Goal: Task Accomplishment & Management: Use online tool/utility

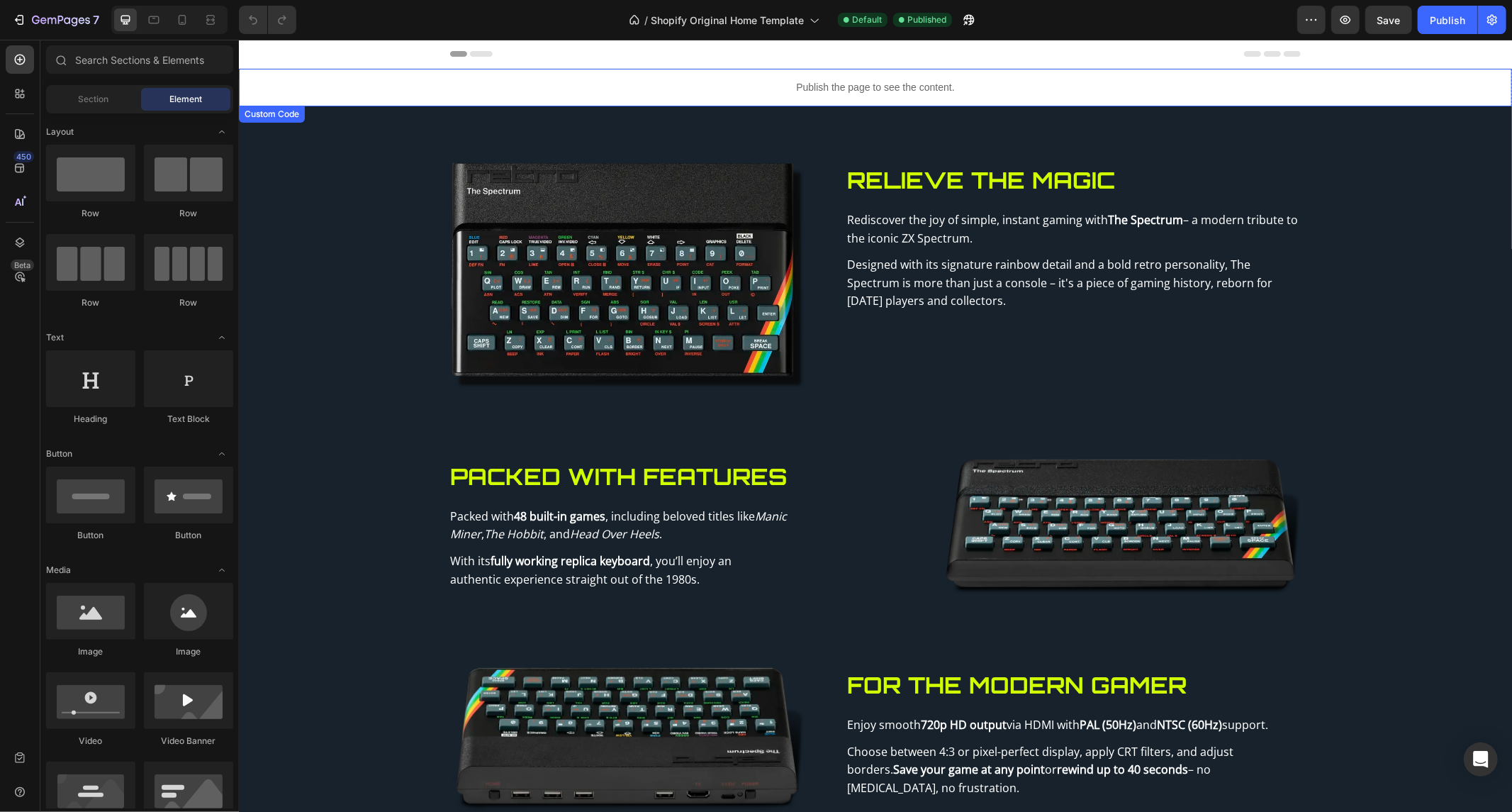
click at [756, 84] on p "Publish the page to see the content." at bounding box center [875, 87] width 1273 height 15
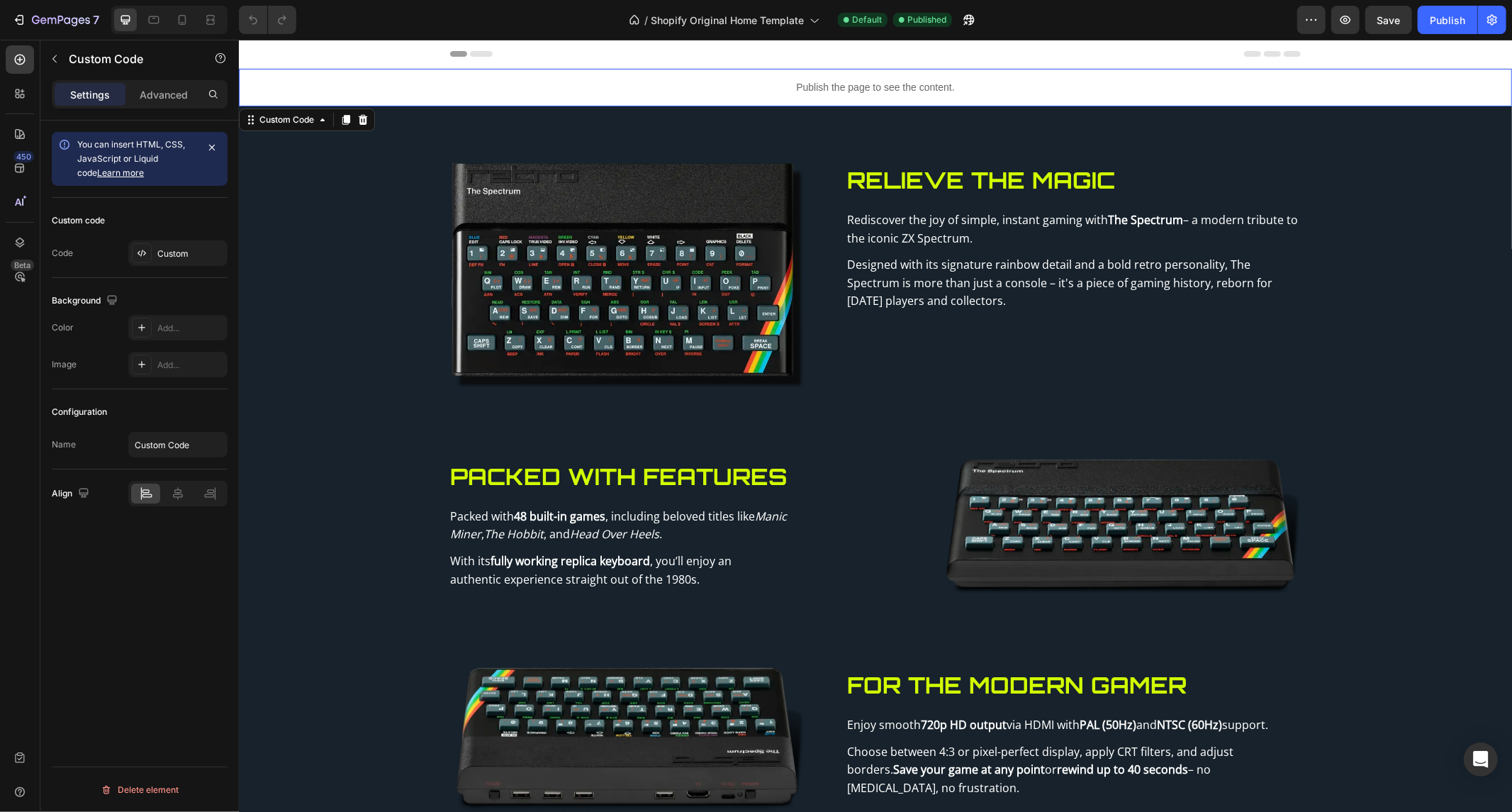
click at [756, 84] on p "Publish the page to see the content." at bounding box center [875, 87] width 1273 height 15
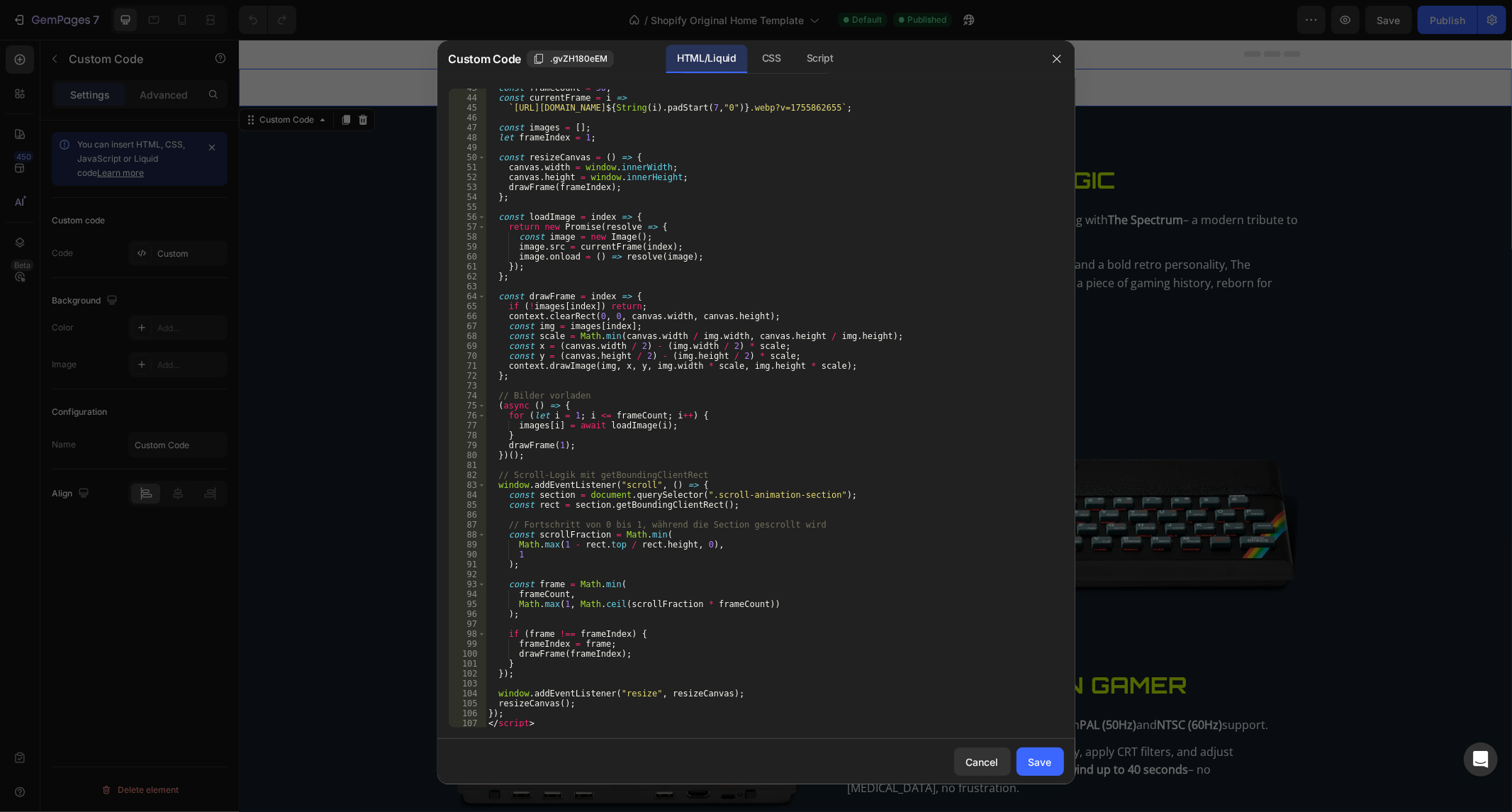
scroll to position [422, 0]
click at [796, 65] on div "CSS" at bounding box center [820, 58] width 50 height 28
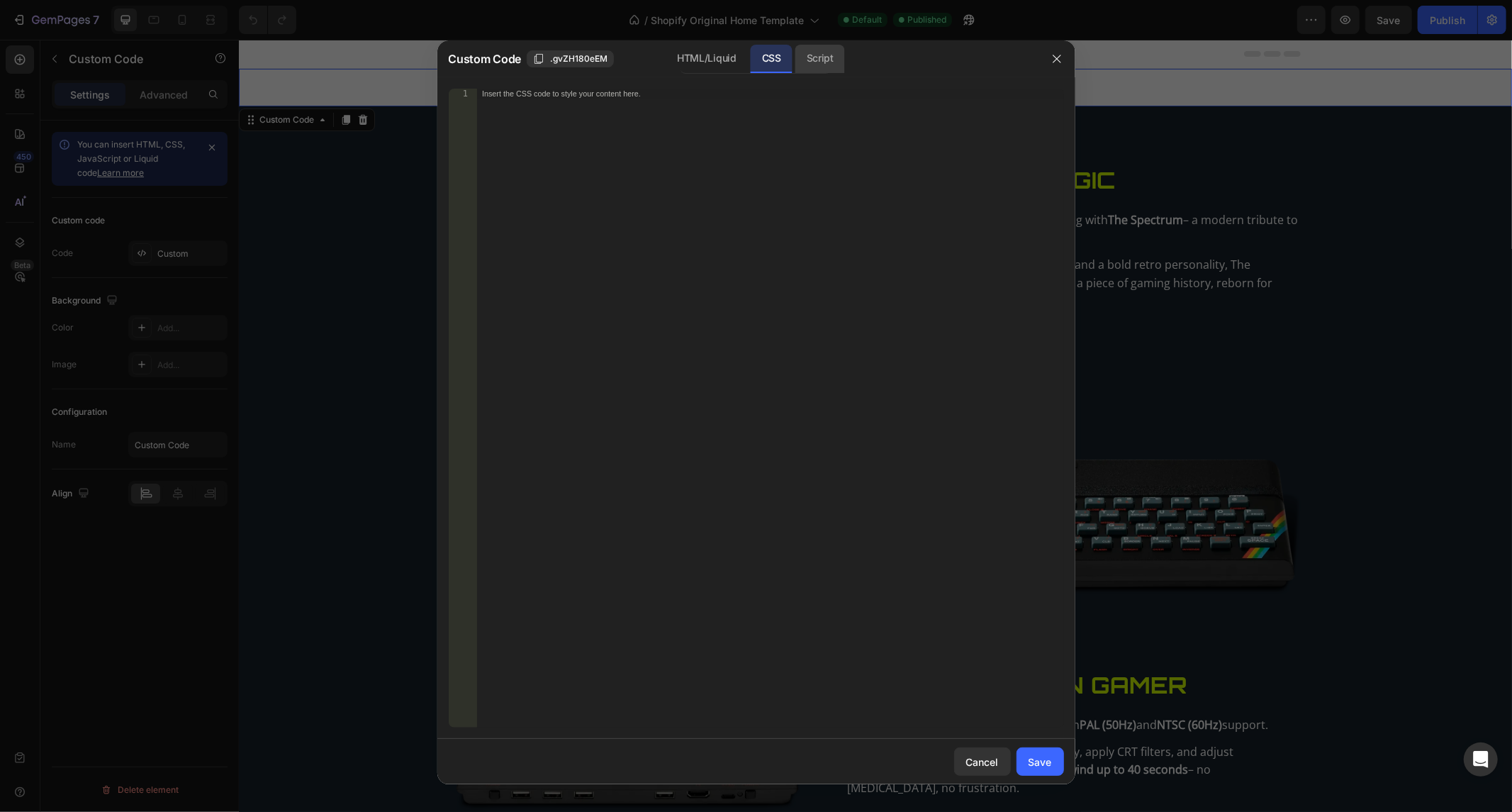
click at [802, 53] on div "Script" at bounding box center [820, 58] width 50 height 28
click at [760, 67] on div "CSS" at bounding box center [771, 58] width 42 height 28
click at [733, 61] on div "HTML/Liquid" at bounding box center [706, 58] width 81 height 28
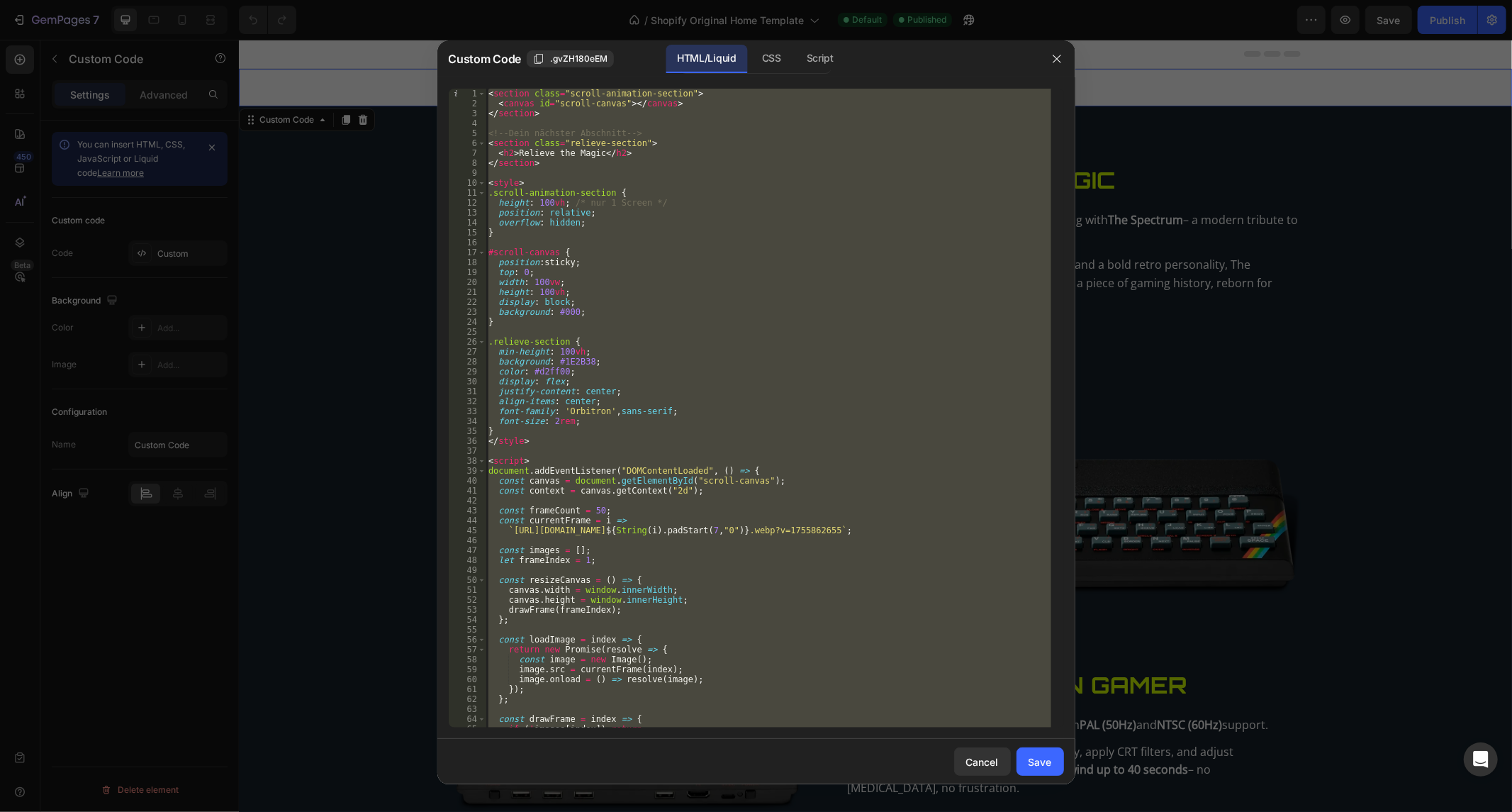
click at [579, 235] on div "< section class = "scroll-animation-section" > < canvas id = "scroll-canvas" > …" at bounding box center [768, 408] width 566 height 639
click at [579, 235] on div "< section class = "scroll-animation-section" > < canvas id = "scroll-canvas" > …" at bounding box center [768, 419] width 566 height 660
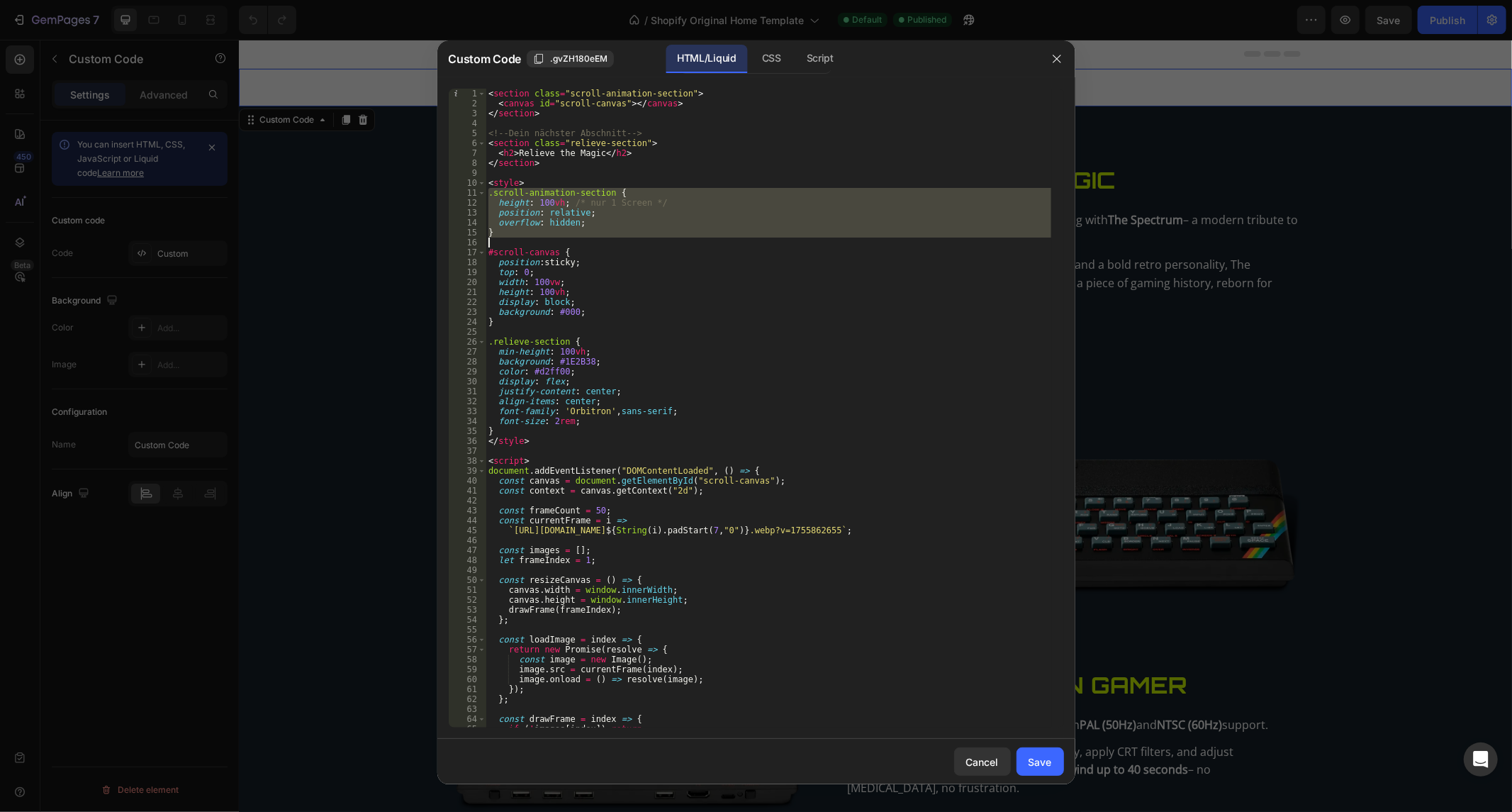
click at [579, 235] on div "< section class = "scroll-animation-section" > < canvas id = "scroll-canvas" > …" at bounding box center [768, 419] width 566 height 660
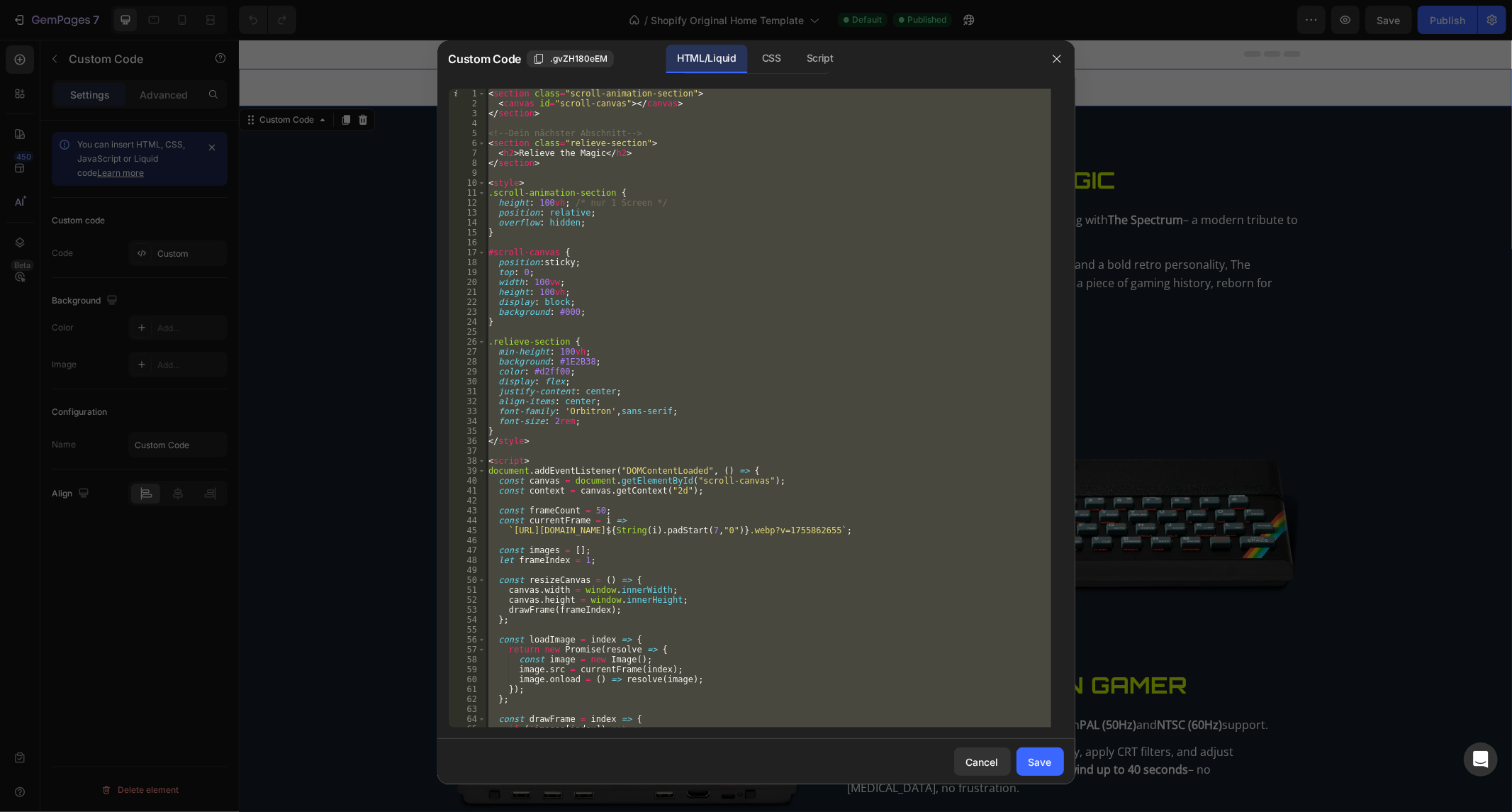
click at [579, 235] on div "< section class = "scroll-animation-section" > < canvas id = "scroll-canvas" > …" at bounding box center [768, 419] width 566 height 660
paste textarea
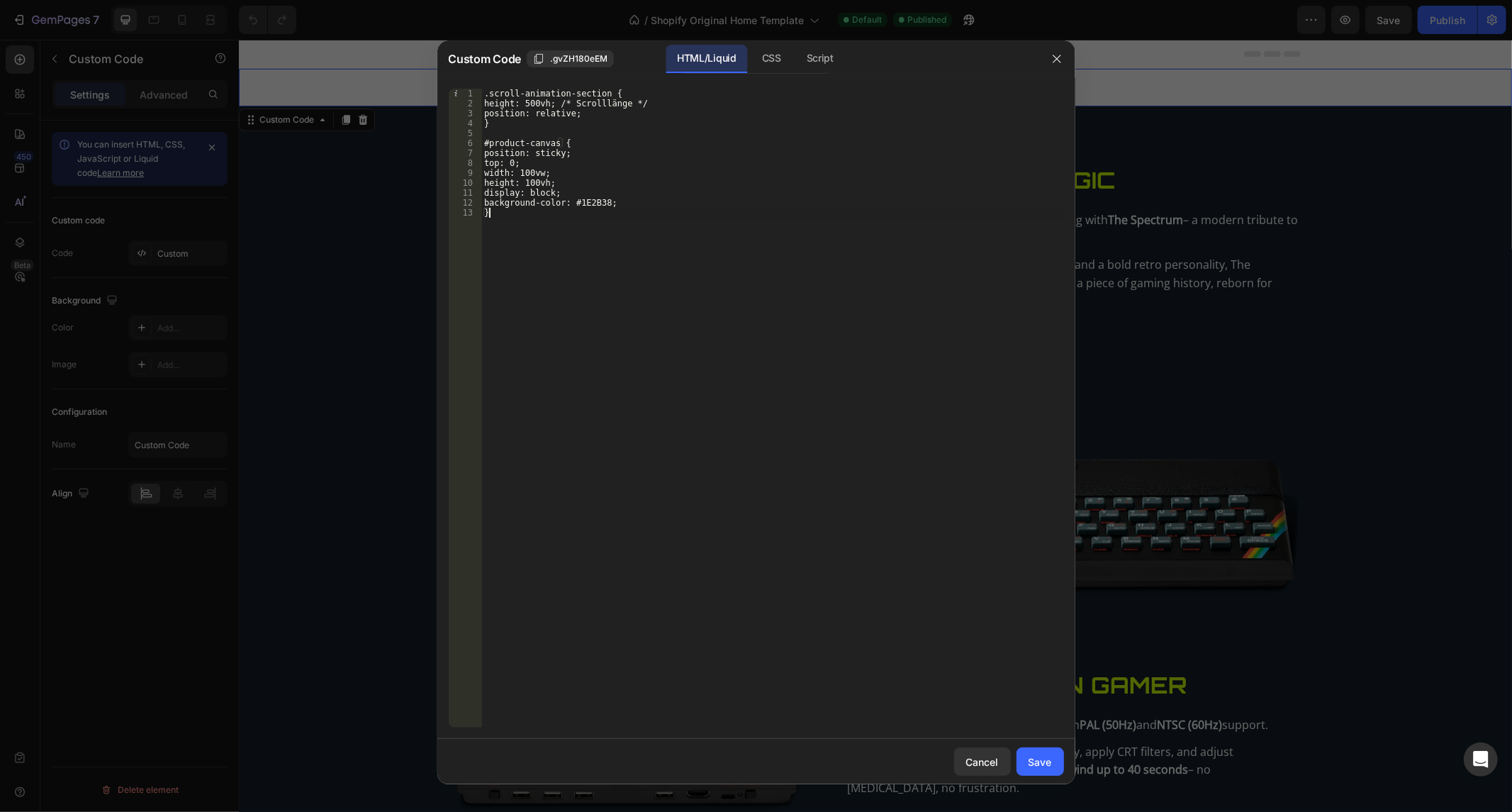
click at [580, 235] on div ".scroll-animation-section { height: 500vh; /* Scrolllänge */ position: relative…" at bounding box center [773, 419] width 583 height 660
drag, startPoint x: 698, startPoint y: 165, endPoint x: 698, endPoint y: 108, distance: 57.0
click at [698, 164] on div ".scroll-animation-section { height: 500vh; /* Scrolllänge */ position: relative…" at bounding box center [773, 419] width 583 height 660
click at [698, 107] on div ".scroll-animation-section { height: 500vh; /* Scrolllänge */ position: relative…" at bounding box center [773, 419] width 583 height 660
click at [574, 234] on div ".scroll-animation-section { height: 500vh; /* Scrolllänge */ position: relative…" at bounding box center [773, 419] width 583 height 660
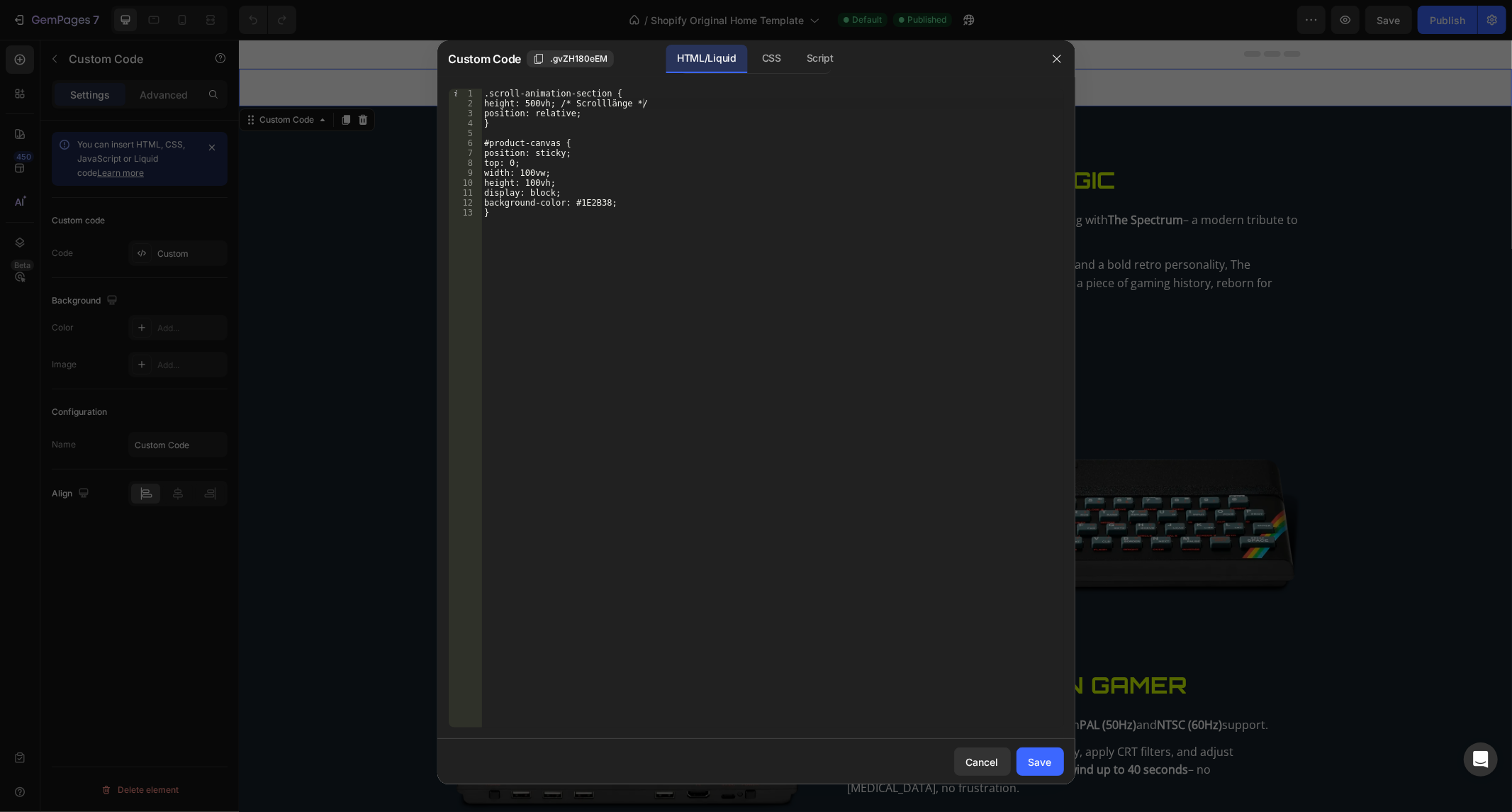
click at [574, 234] on div ".scroll-animation-section { height: 500vh; /* Scrolllänge */ position: relative…" at bounding box center [773, 419] width 583 height 660
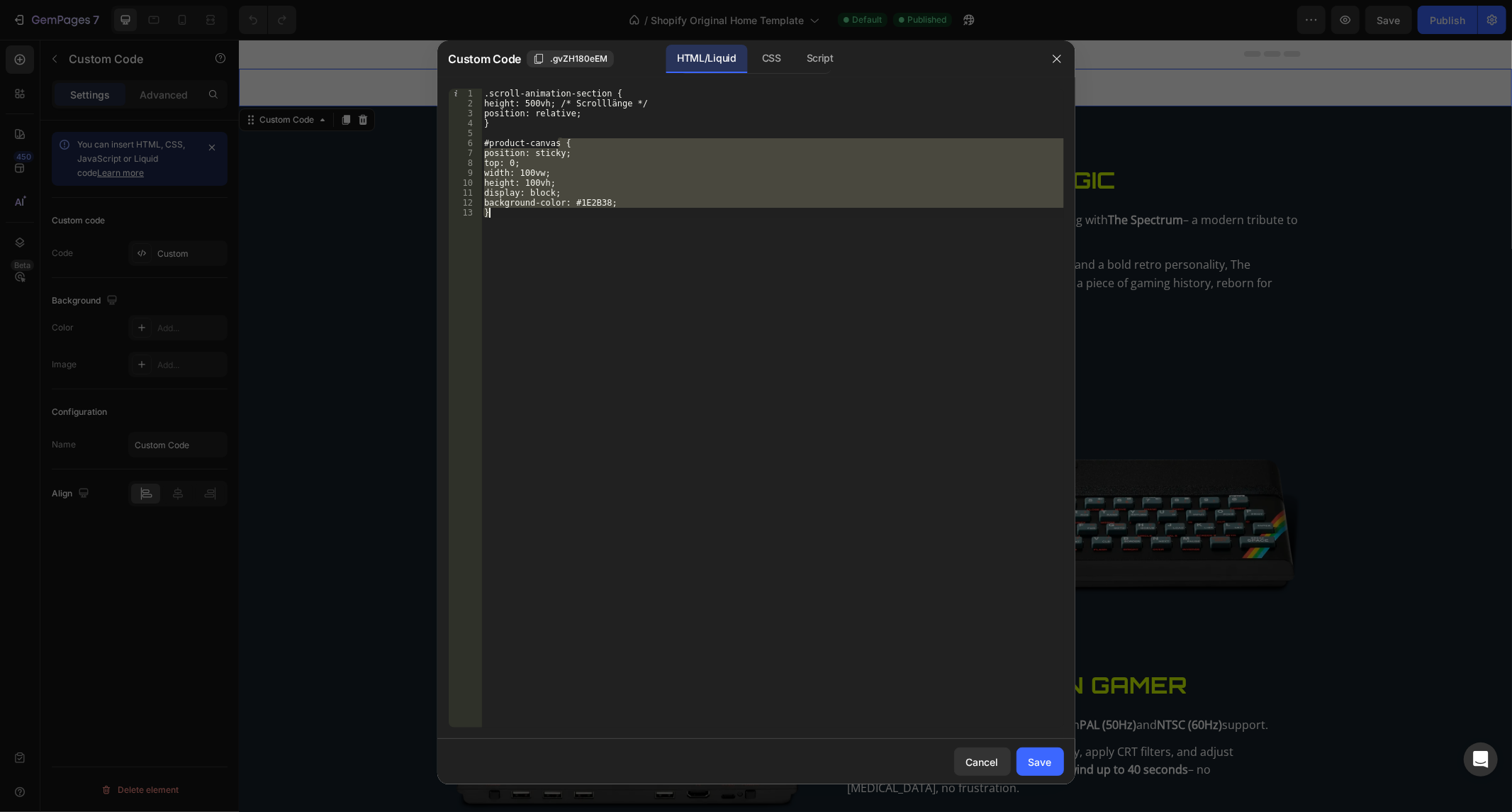
click at [574, 234] on div ".scroll-animation-section { height: 500vh; /* Scrolllänge */ position: relative…" at bounding box center [773, 419] width 583 height 660
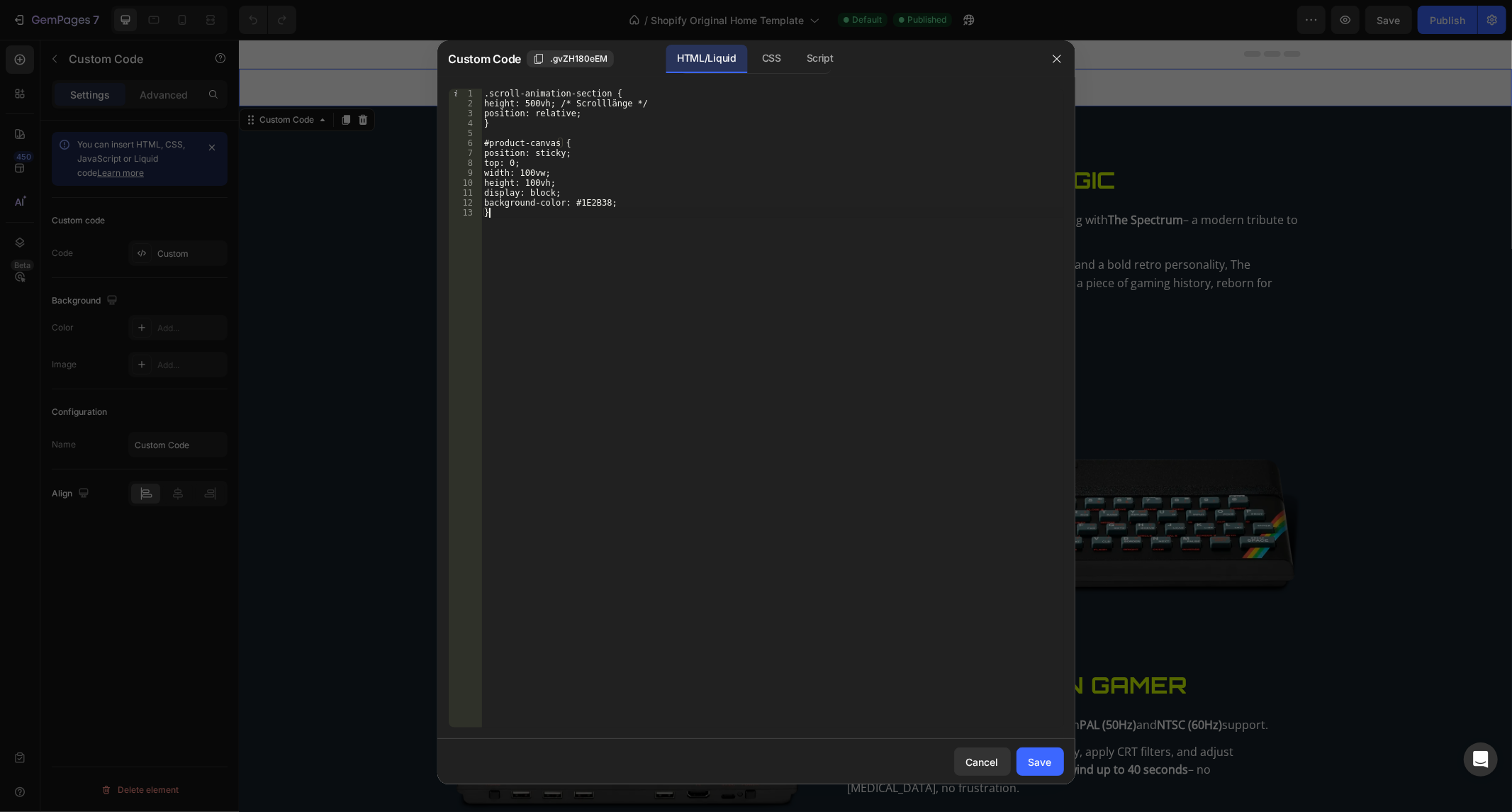
click at [574, 234] on div ".scroll-animation-section { height: 500vh; /* Scrolllänge */ position: relative…" at bounding box center [773, 419] width 583 height 660
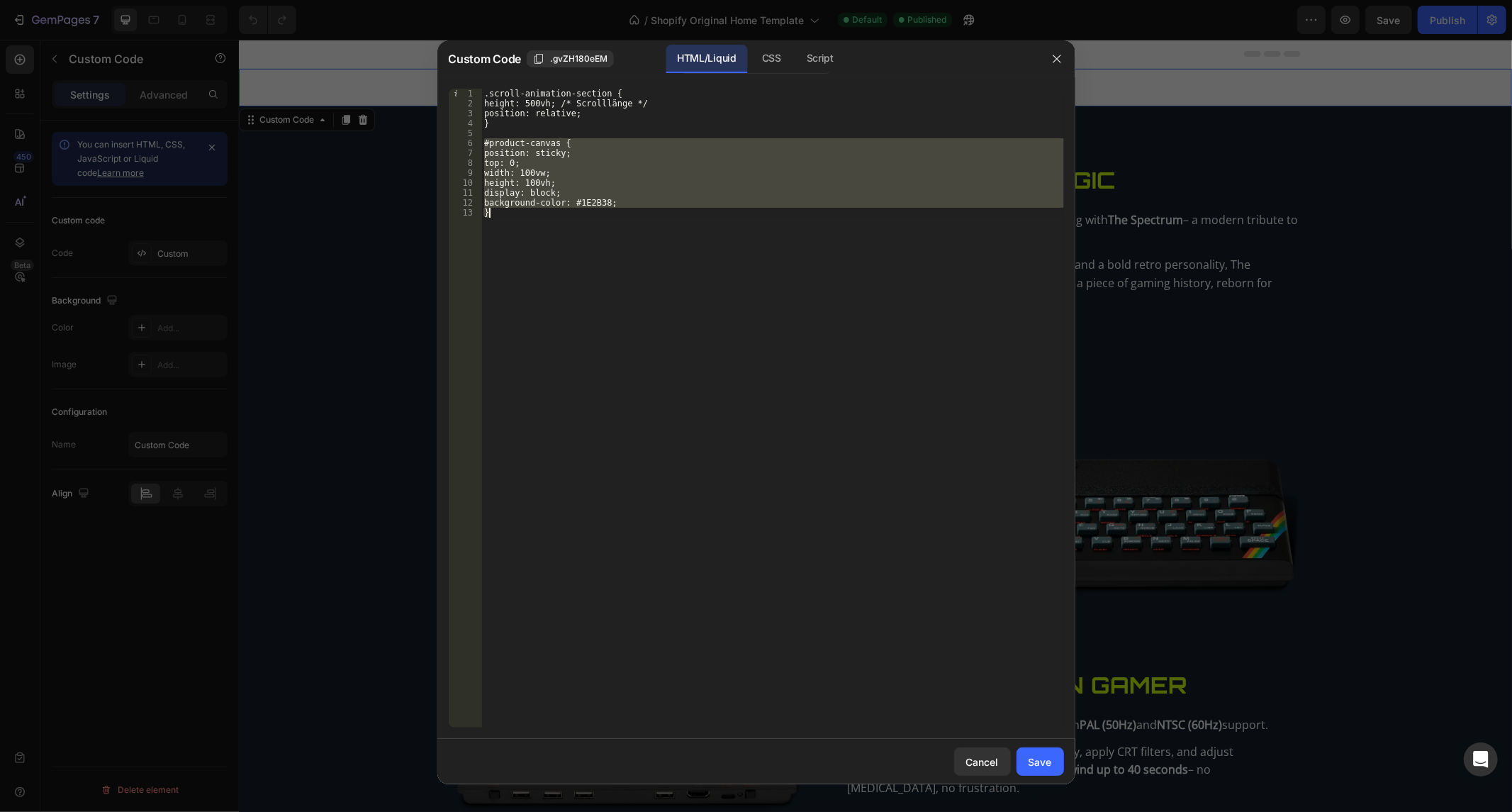
click at [574, 234] on div ".scroll-animation-section { height: 500vh; /* Scrolllänge */ position: relative…" at bounding box center [773, 419] width 583 height 660
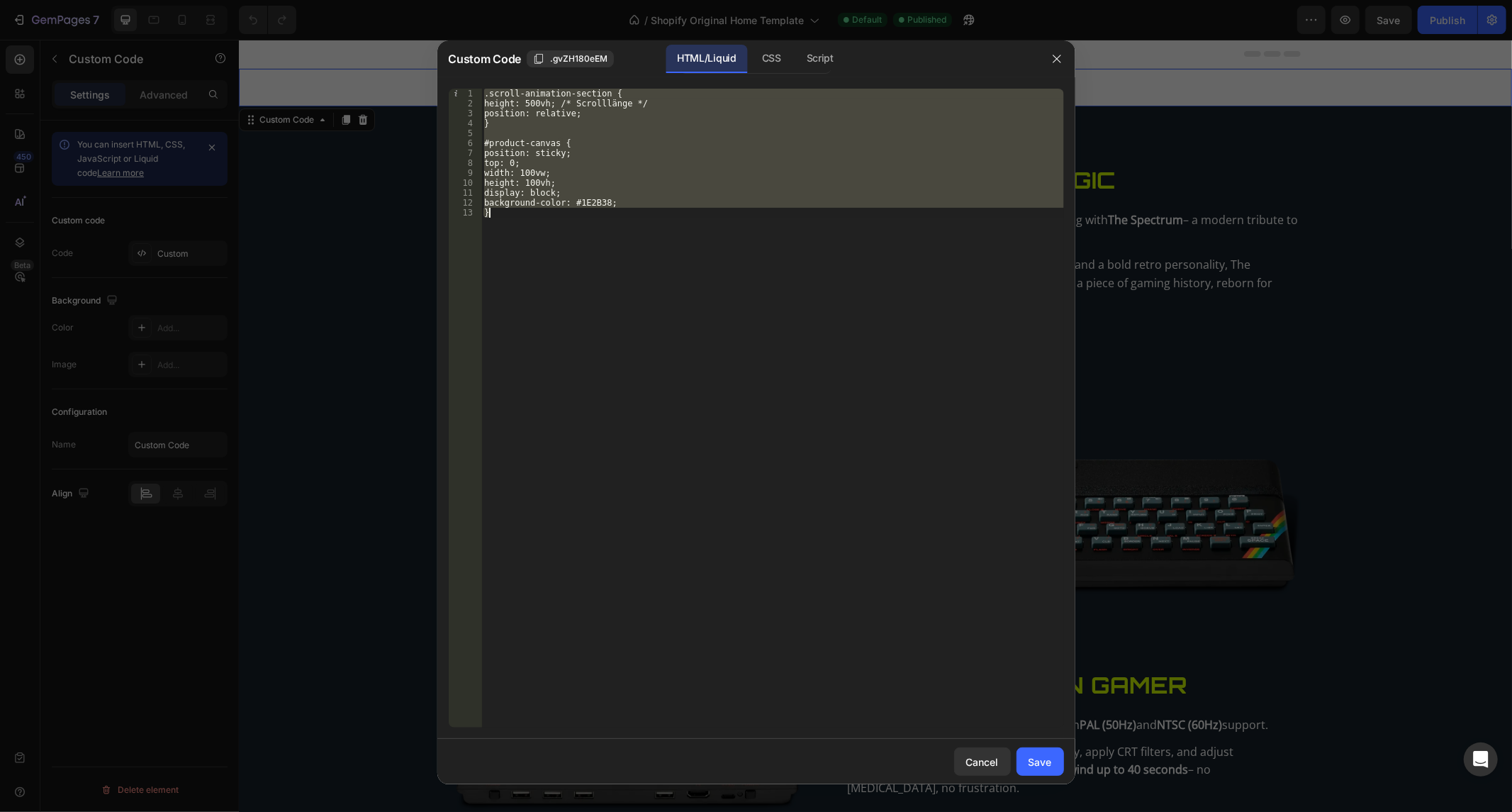
paste textarea "</section>"
type textarea "</section>"
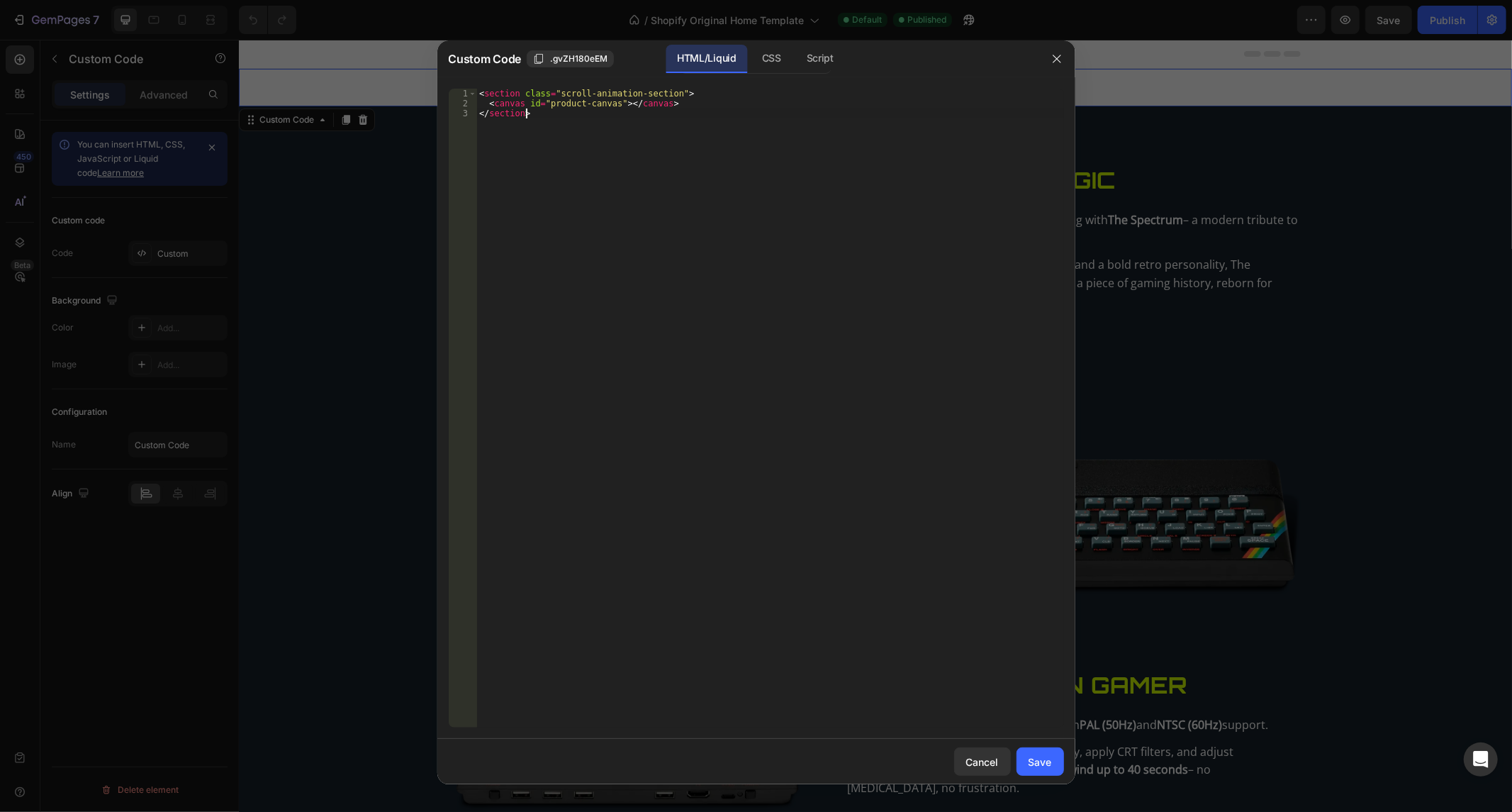
click at [608, 214] on div "< section class = "scroll-animation-section" > < canvas id = "product-canvas" >…" at bounding box center [770, 419] width 587 height 660
click at [796, 58] on div "CSS" at bounding box center [820, 58] width 50 height 28
click at [657, 373] on div "Insert the CSS code to style your content here." at bounding box center [770, 419] width 587 height 660
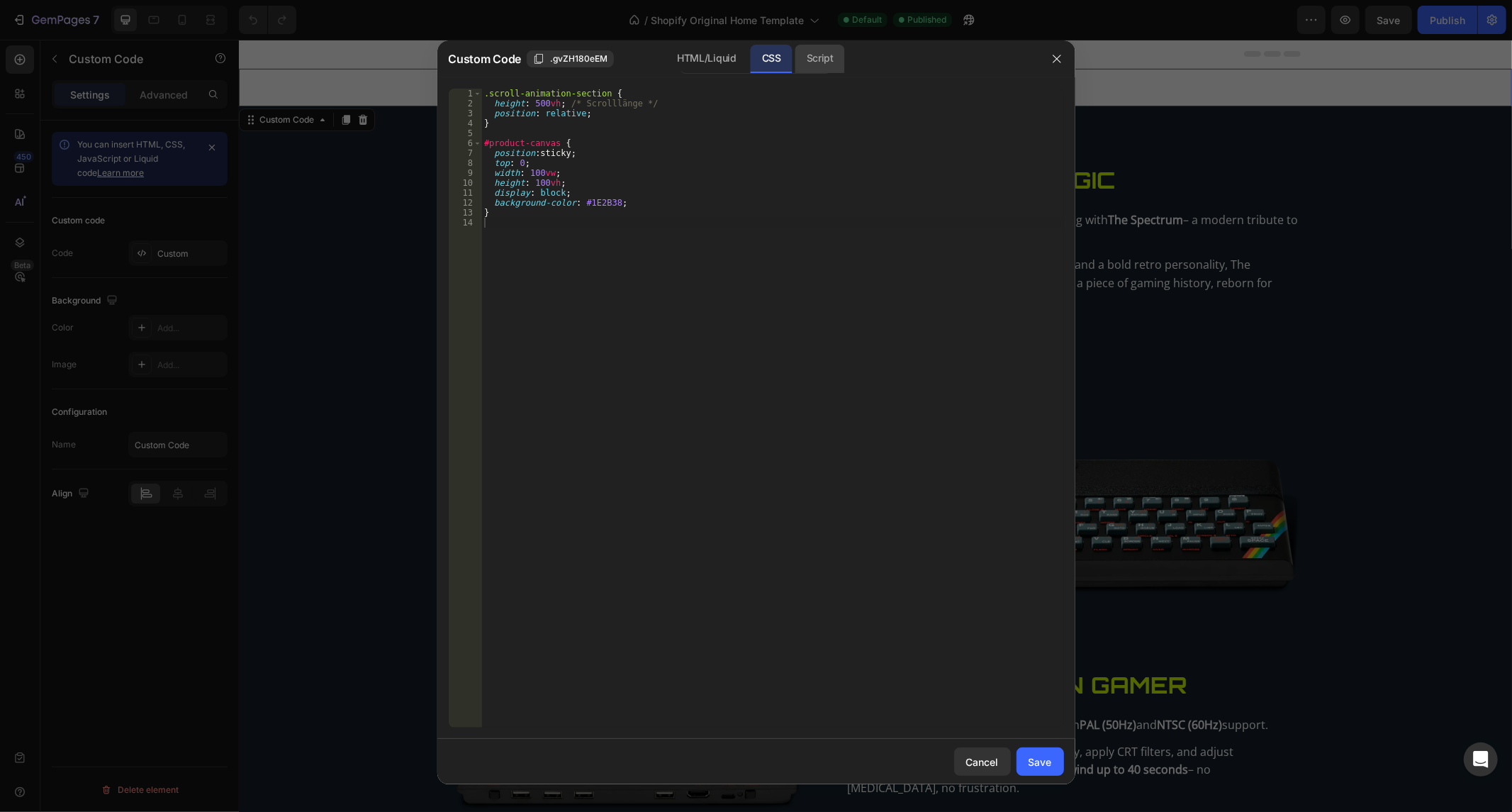
click at [835, 68] on div "Script" at bounding box center [820, 58] width 50 height 28
click at [719, 419] on div "Insert the Javascript code to add interaction and animation to your content her…" at bounding box center [770, 419] width 587 height 660
paste textarea "</script>"
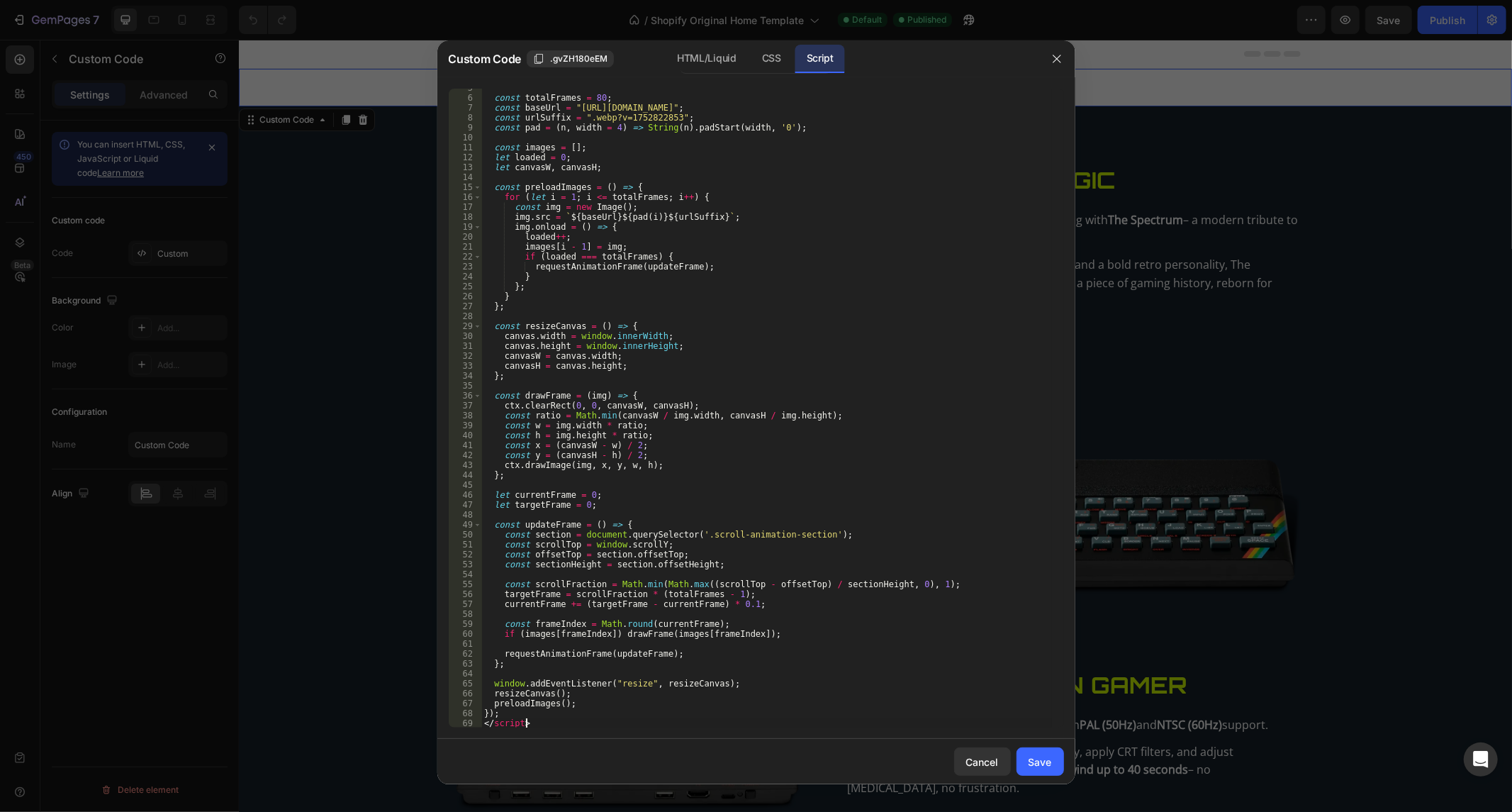
scroll to position [44, 0]
click at [612, 124] on div "const totalFrames = 80 ; const baseUrl = "https://cdn.shopify.com/s/files/1/096…" at bounding box center [767, 413] width 571 height 660
type textarea "const pad = (n, width = 7) => String(n).padStart(width, '0');"
click at [595, 92] on div "const totalFrames = 80 ; const baseUrl = "https://cdn.shopify.com/s/files/1/096…" at bounding box center [767, 413] width 571 height 660
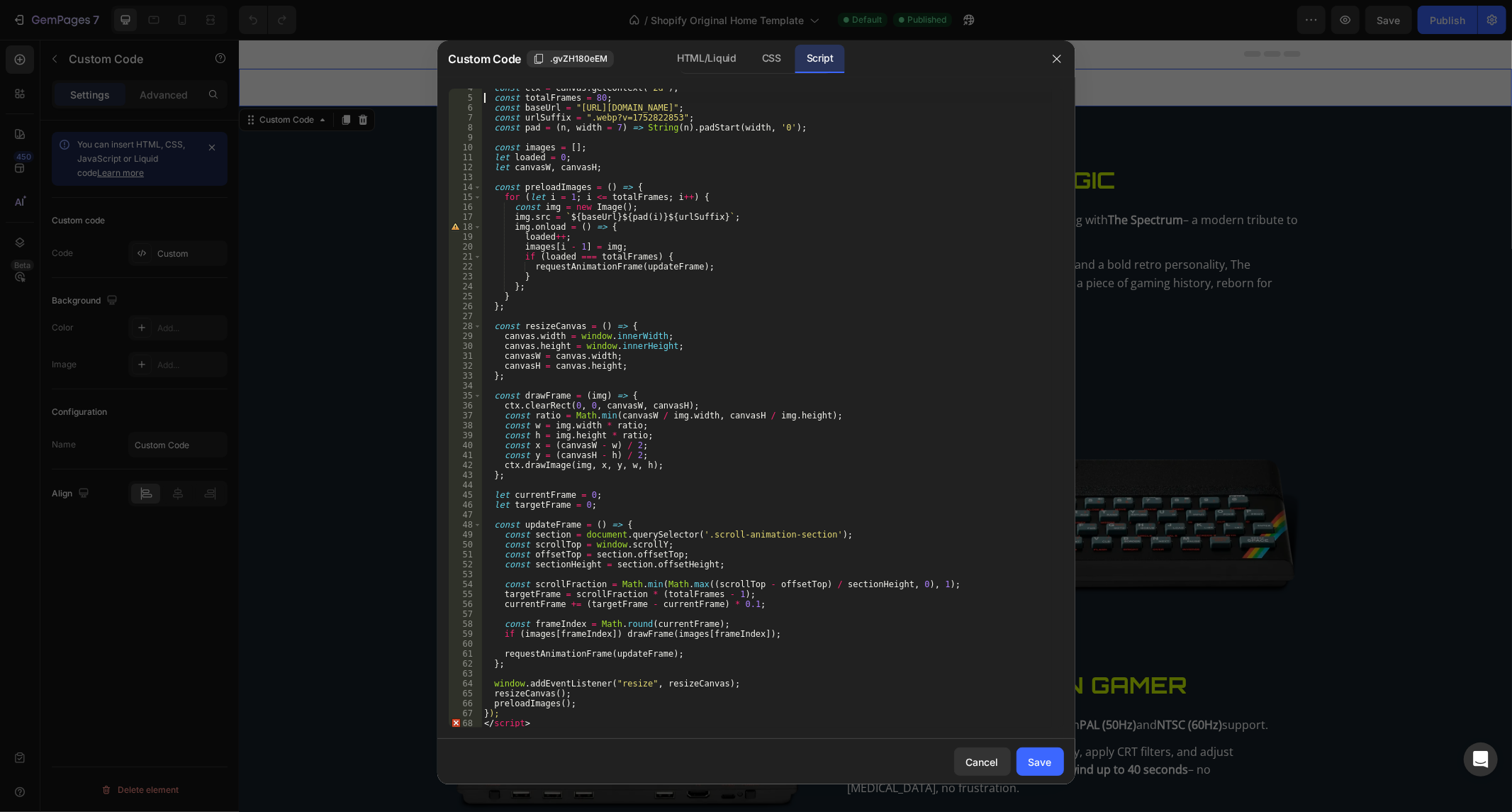
scroll to position [0, 0]
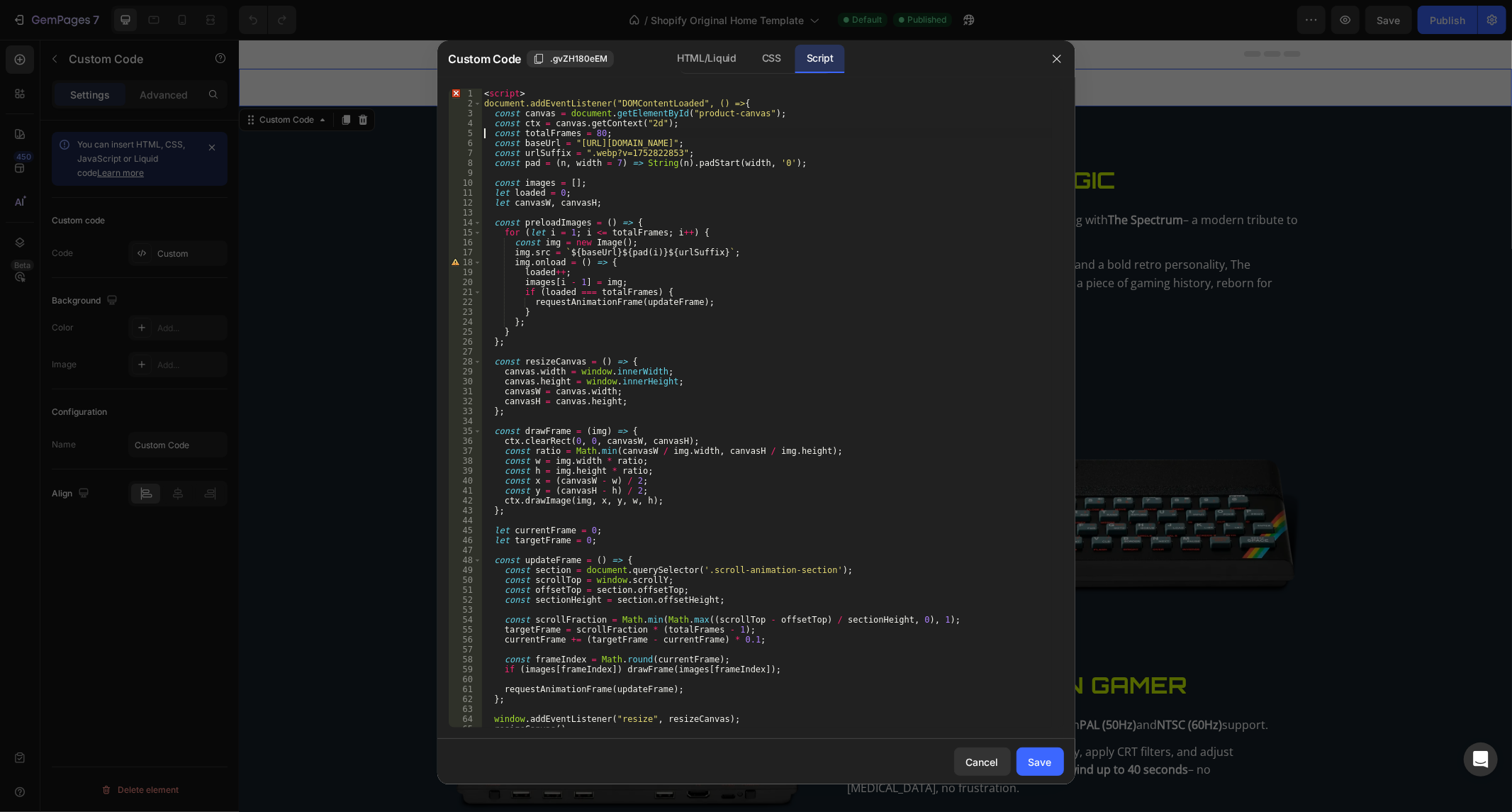
click at [586, 135] on div "< script > document.addEventListener("DOMContentLoaded", () => { const canvas =…" at bounding box center [767, 419] width 571 height 660
click at [1009, 298] on div "< script > document.addEventListener("DOMContentLoaded", () => { const canvas =…" at bounding box center [767, 419] width 571 height 660
type textarea "requestAnimationFrame(updateFrame);"
click at [1048, 756] on div "Save" at bounding box center [1040, 762] width 24 height 15
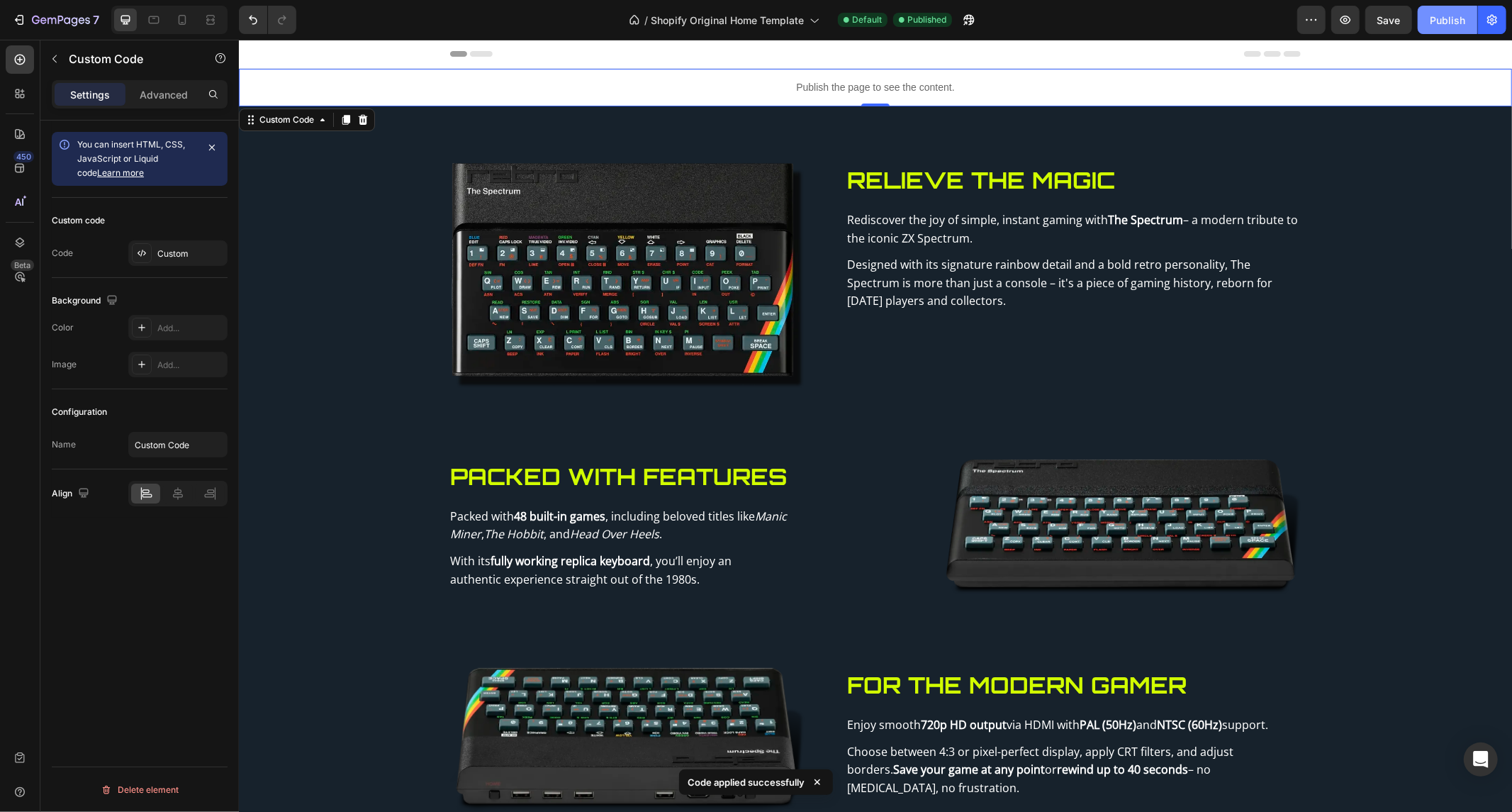
click at [1449, 13] on div "Publish" at bounding box center [1448, 20] width 35 height 15
click at [668, 102] on div "Publish the page to see the content." at bounding box center [875, 87] width 1273 height 38
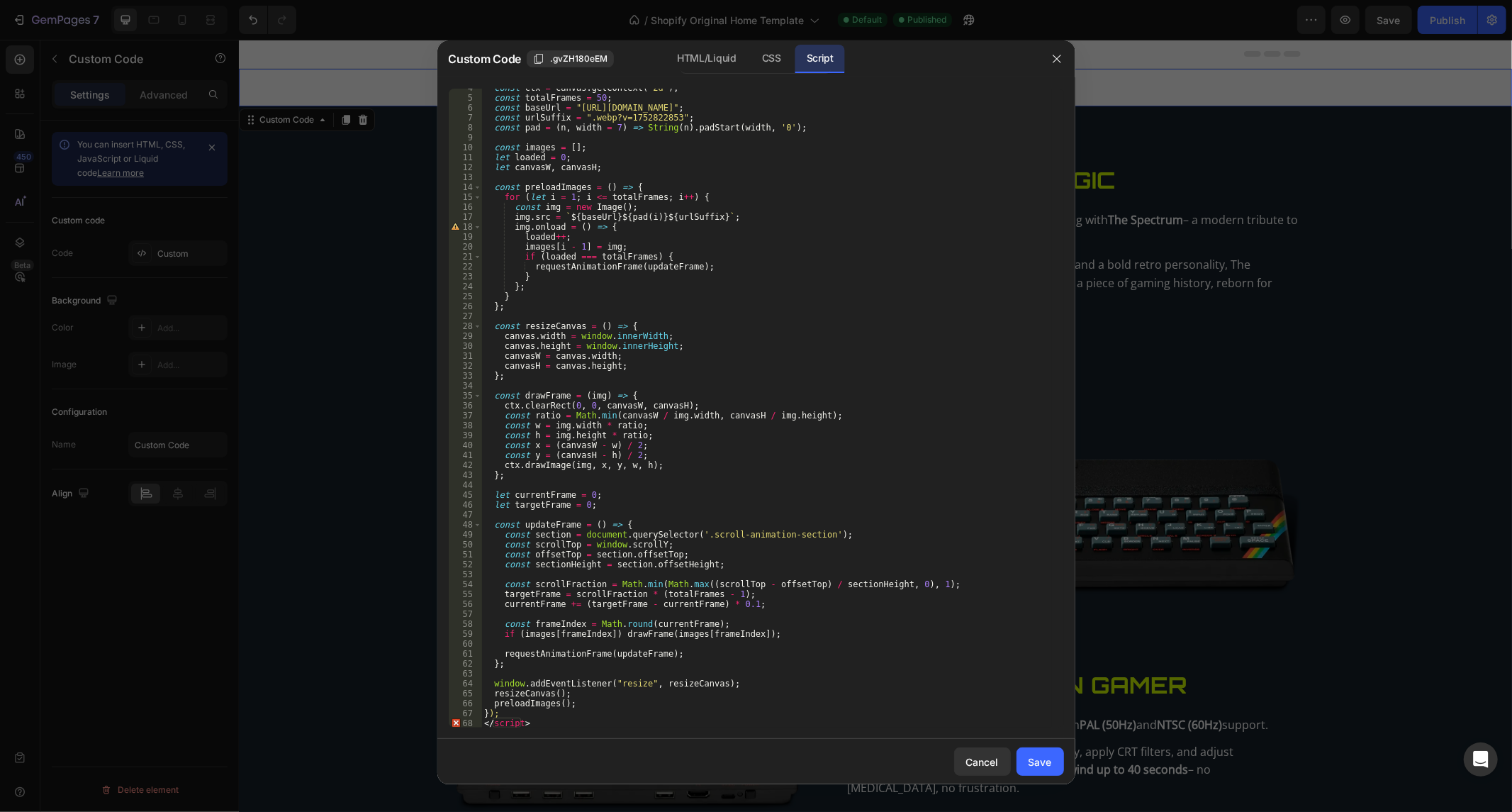
scroll to position [35, 0]
click at [543, 722] on div "const ctx = canvas . getContext ( "2d" ) ; const totalFrames = 50 ; const baseU…" at bounding box center [767, 413] width 571 height 660
type textarea "<"
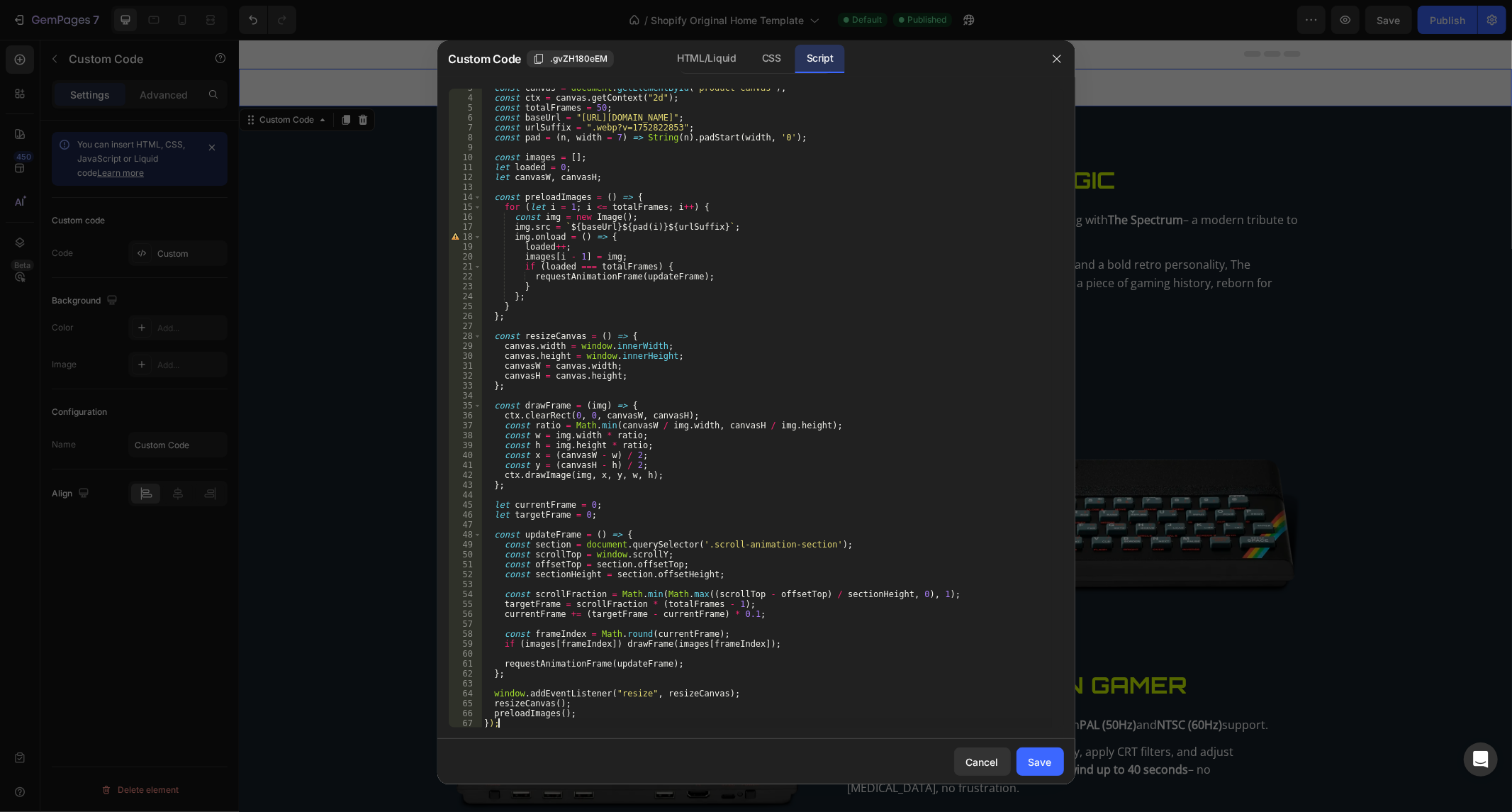
scroll to position [0, 0]
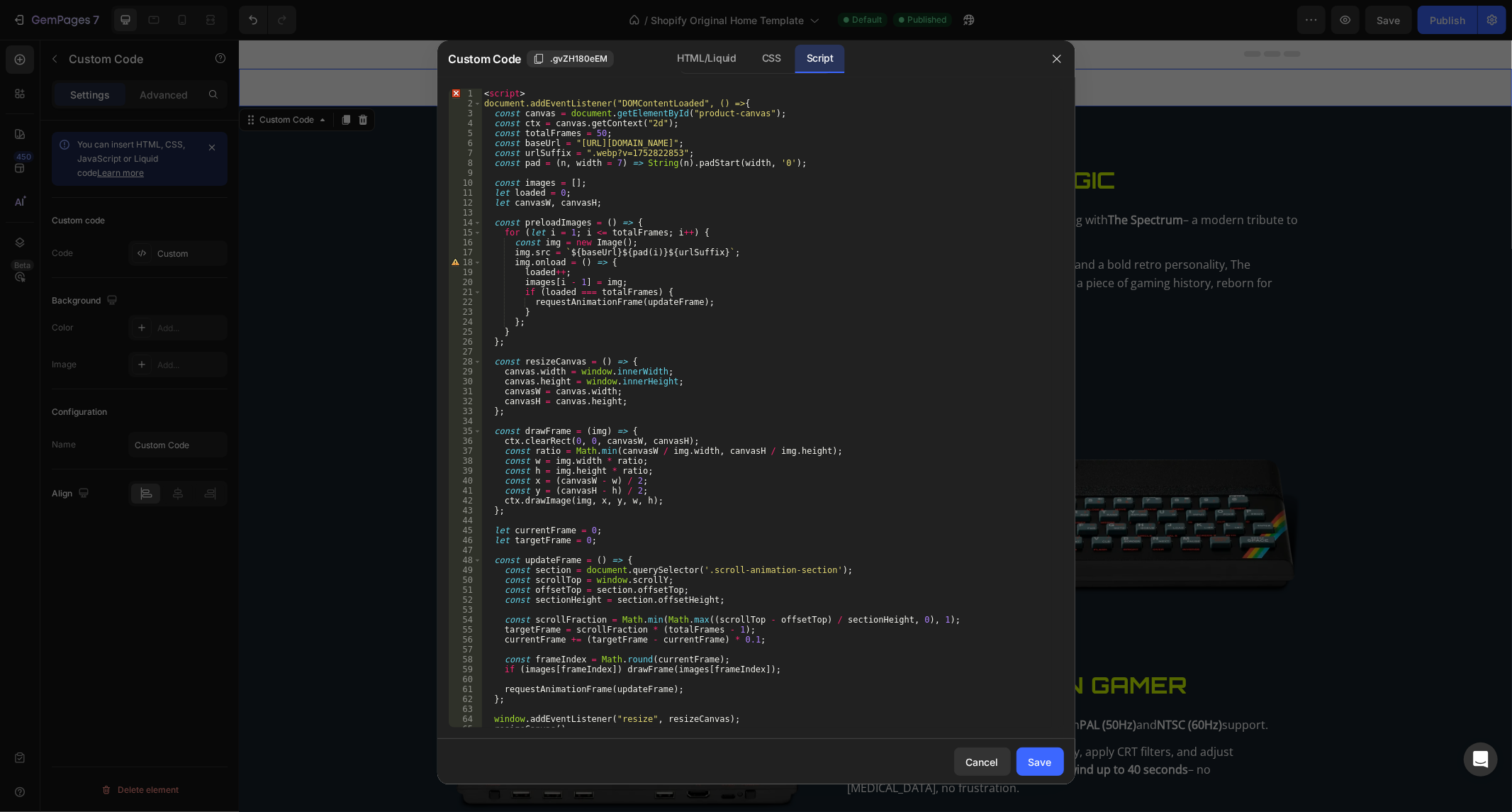
click at [540, 91] on div "< script > document.addEventListener("DOMContentLoaded", () => { const canvas =…" at bounding box center [767, 419] width 571 height 660
type textarea "<"
type textarea "document.addEventListener("DOMContentLoaded", () => {"
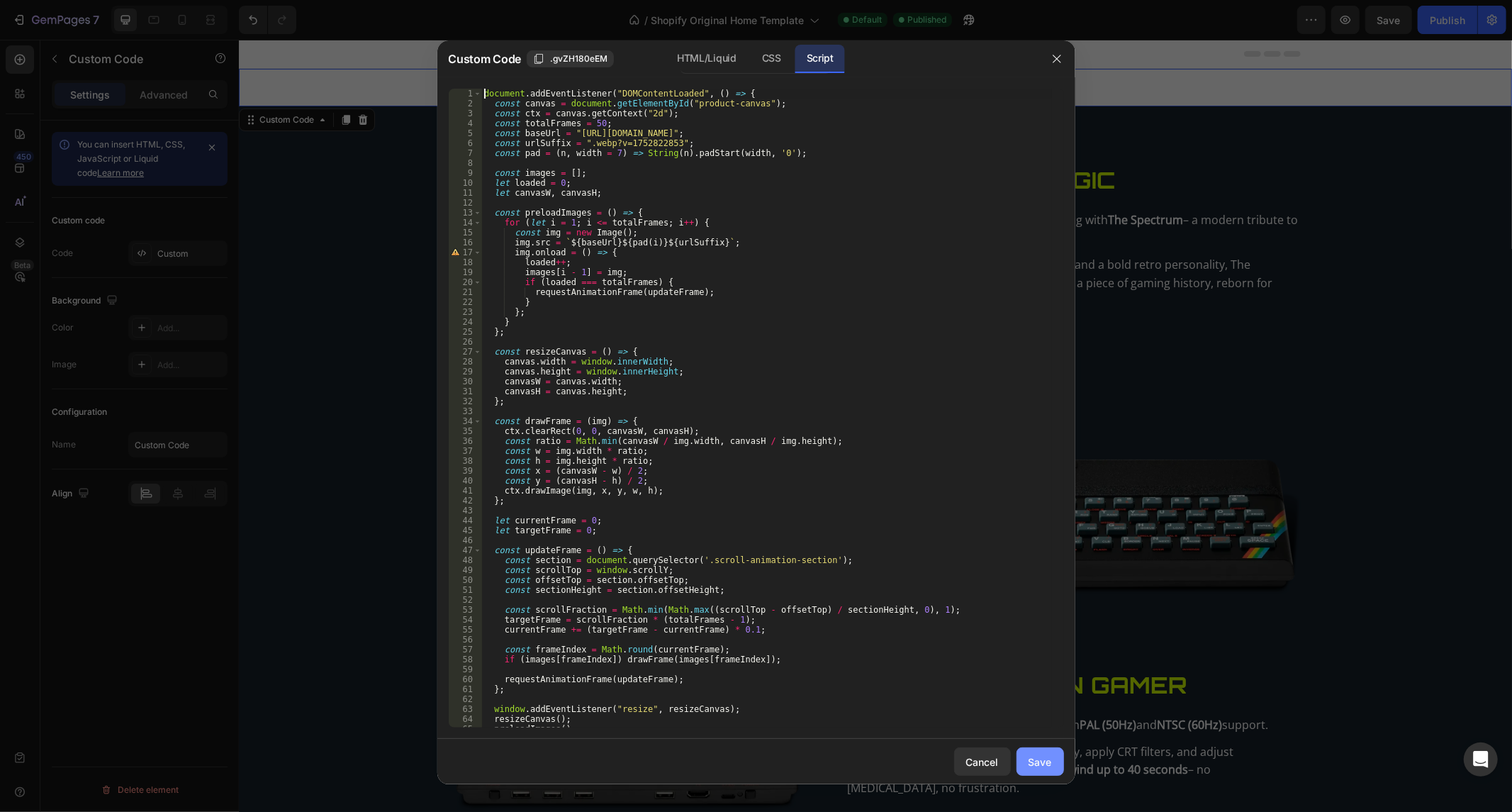
click at [1058, 757] on button "Save" at bounding box center [1040, 762] width 47 height 28
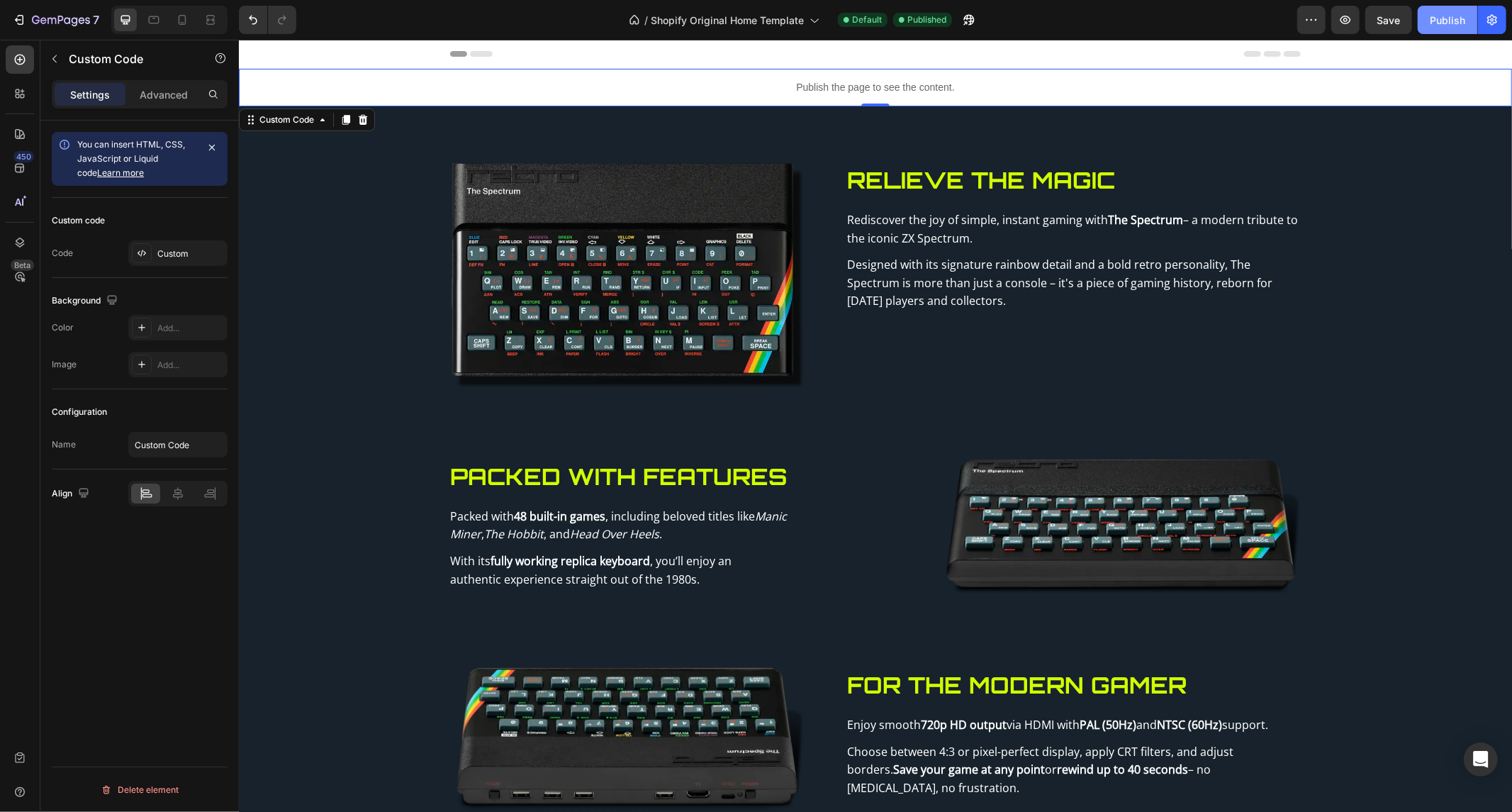
click at [1468, 11] on button "Publish" at bounding box center [1448, 20] width 60 height 28
click at [881, 78] on div "Publish the page to see the content." at bounding box center [875, 87] width 1273 height 38
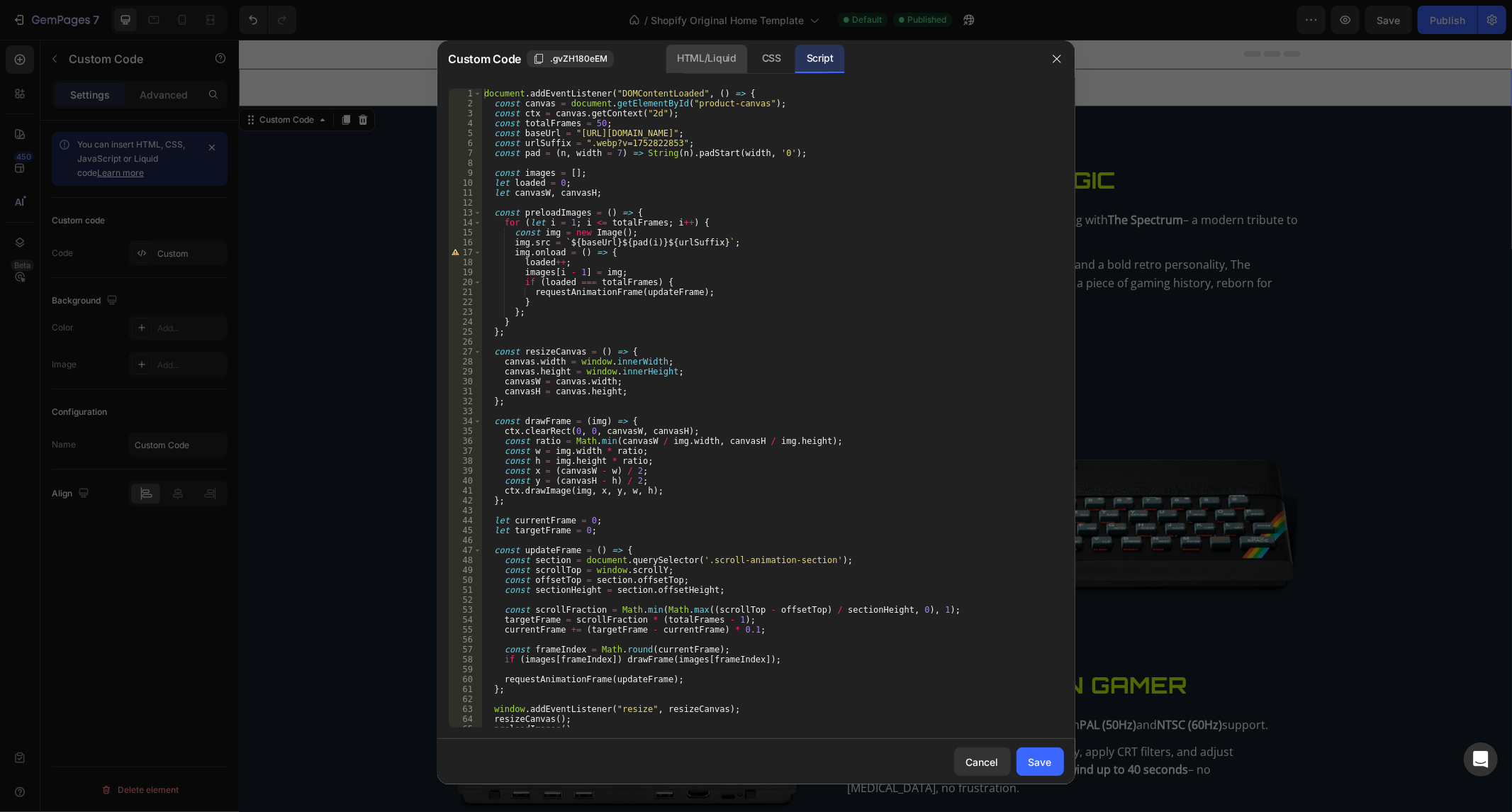
click at [750, 68] on div "HTML/Liquid" at bounding box center [771, 58] width 42 height 28
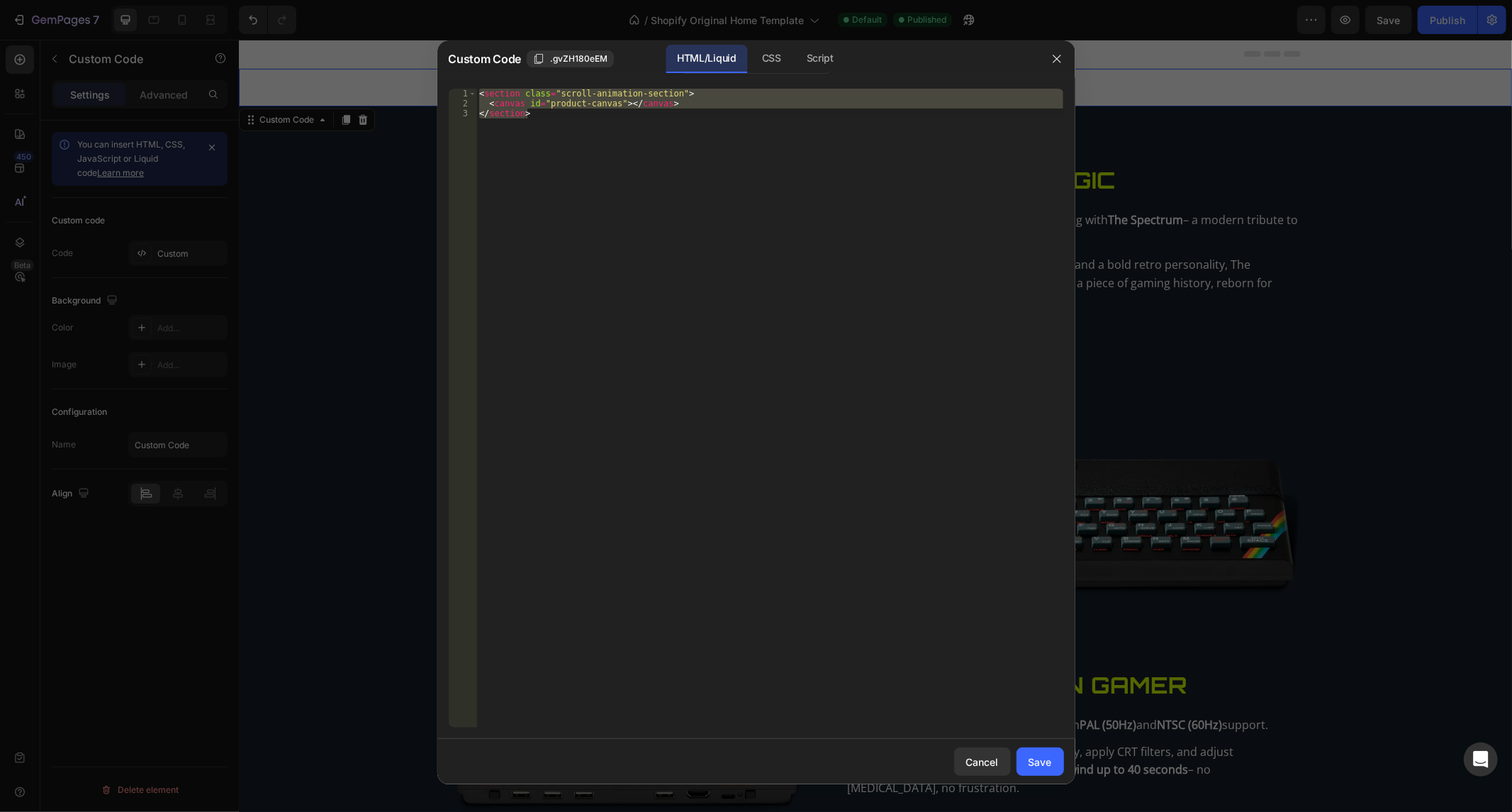
click at [731, 137] on div "< section class = "scroll-animation-section" > < canvas id = "product-canvas" >…" at bounding box center [770, 408] width 587 height 639
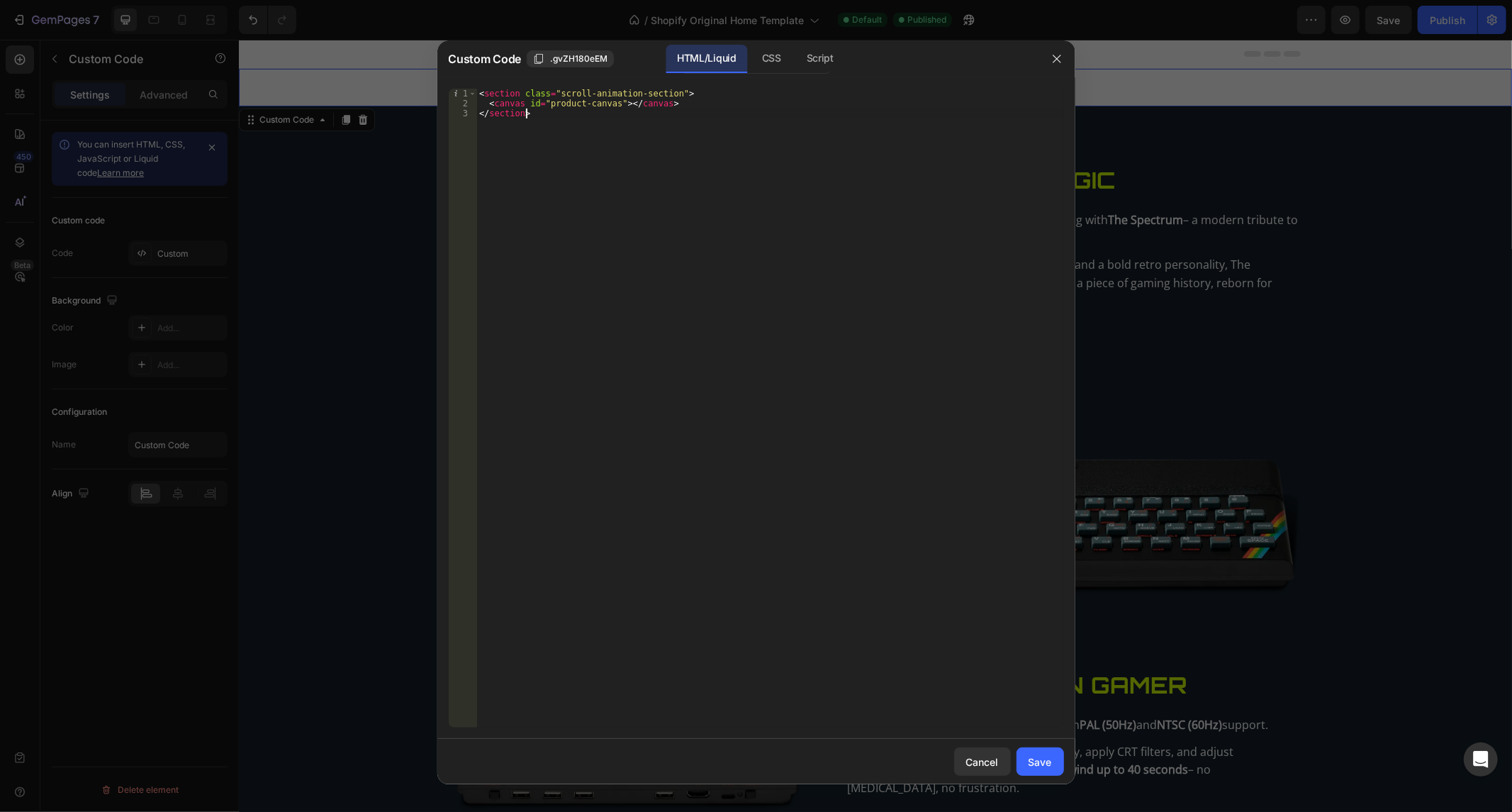
click at [731, 137] on div "< section class = "scroll-animation-section" > < canvas id = "product-canvas" >…" at bounding box center [770, 419] width 587 height 660
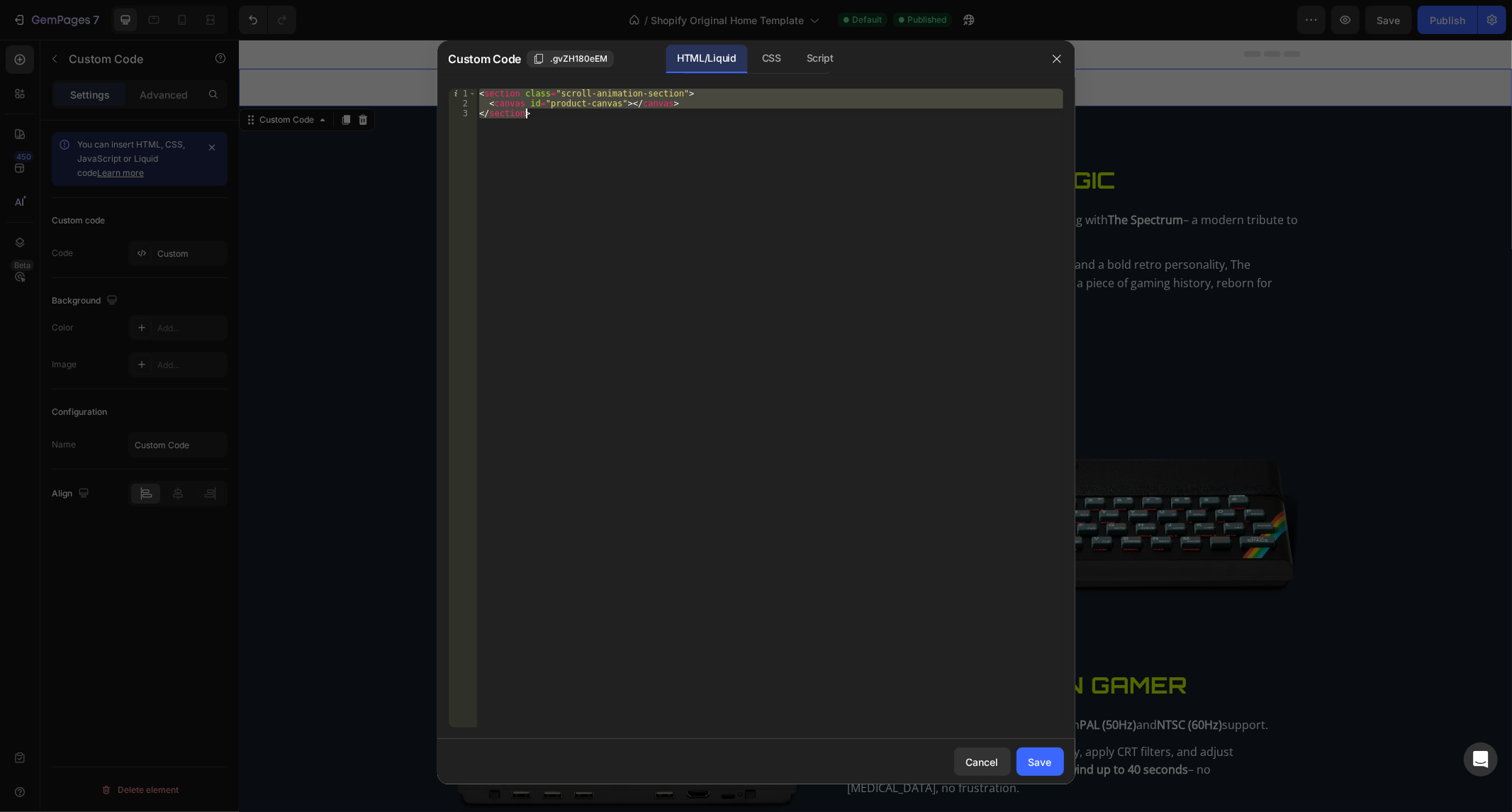
click at [731, 137] on div "< section class = "scroll-animation-section" > < canvas id = "product-canvas" >…" at bounding box center [770, 419] width 587 height 660
click at [796, 51] on div "CSS" at bounding box center [820, 58] width 50 height 28
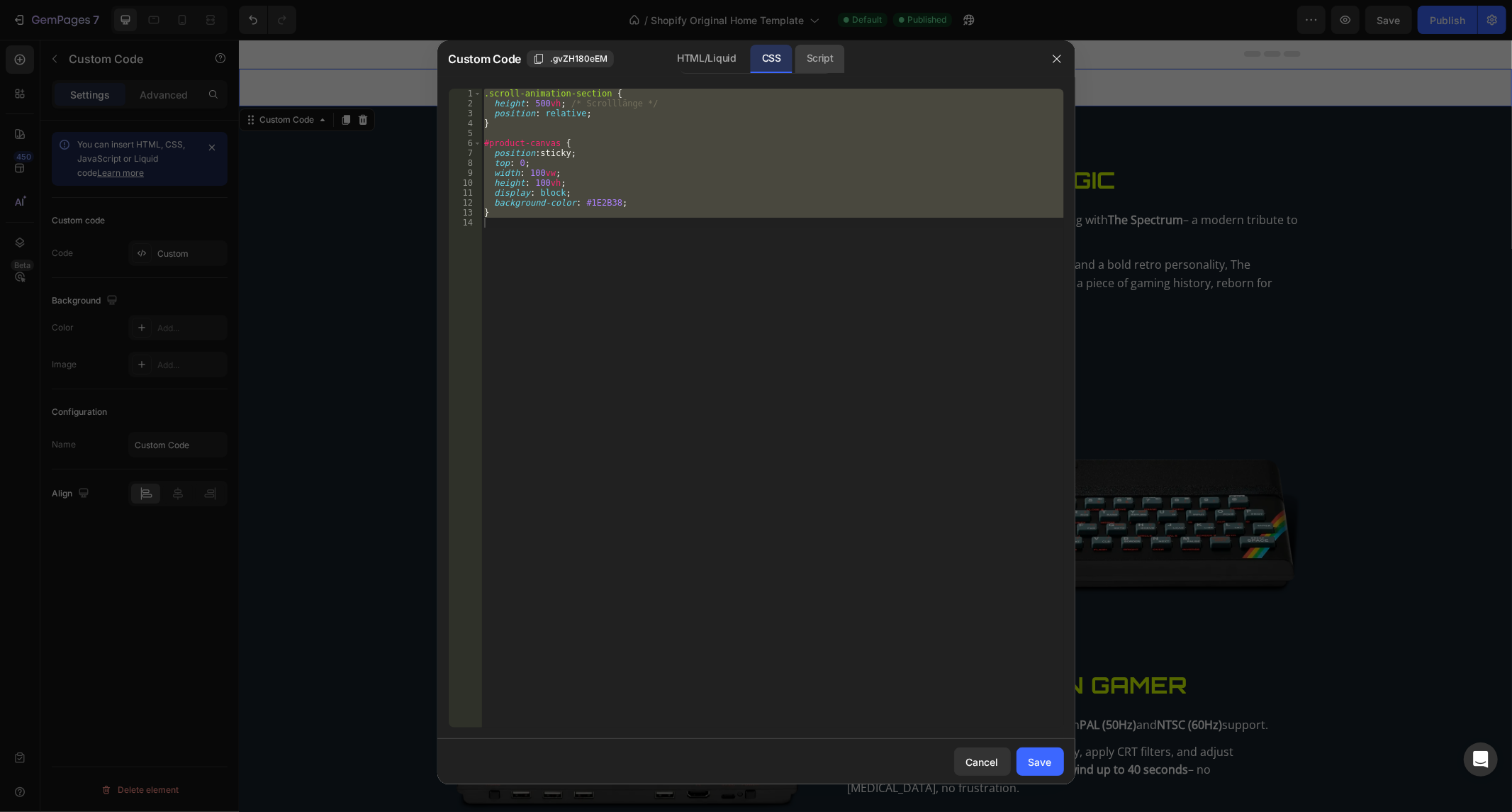
click at [807, 55] on div "Script" at bounding box center [820, 58] width 50 height 28
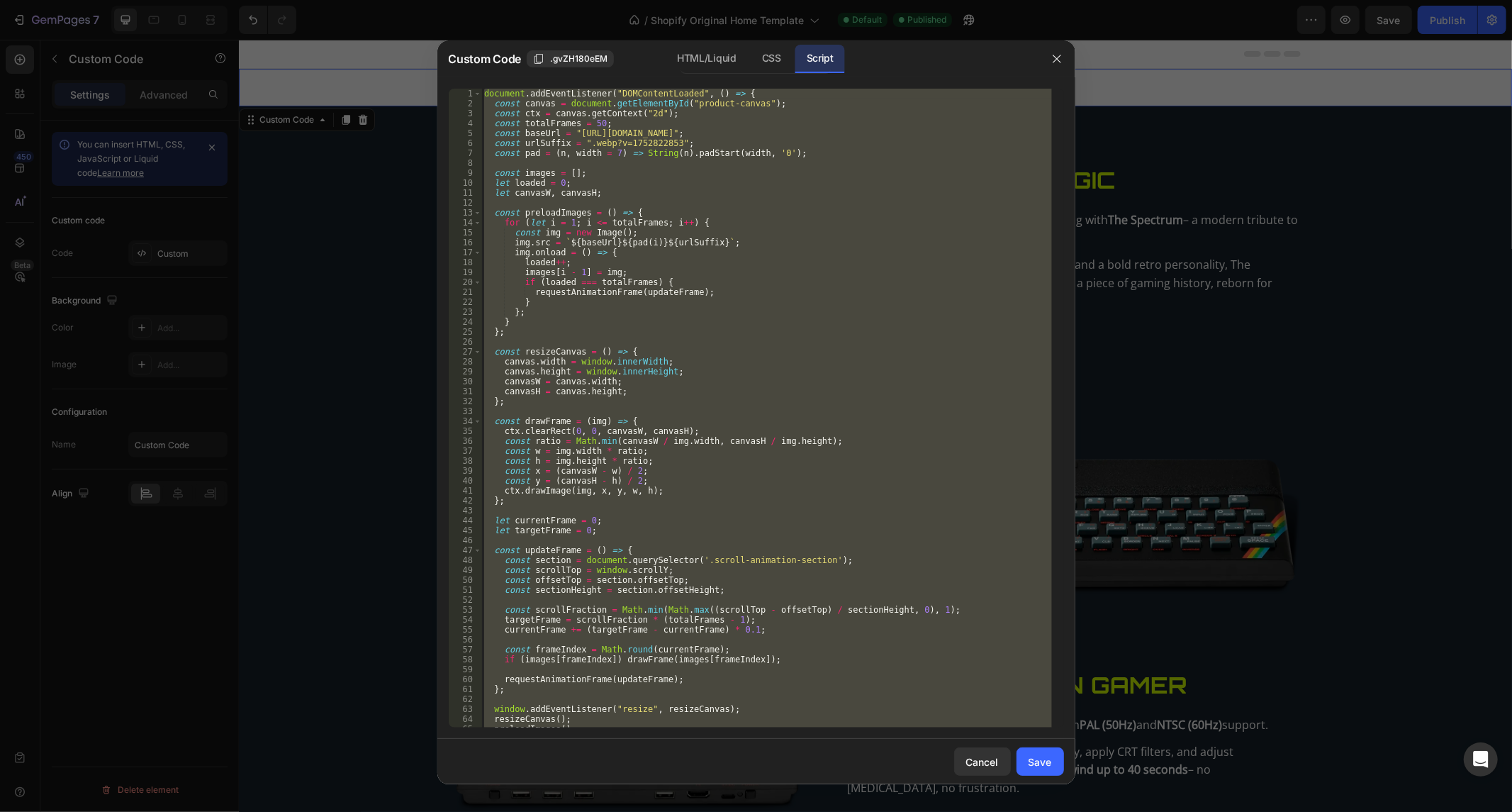
click at [520, 231] on div "document . addEventListener ( "DOMContentLoaded" , ( ) => { const canvas = docu…" at bounding box center [767, 408] width 571 height 639
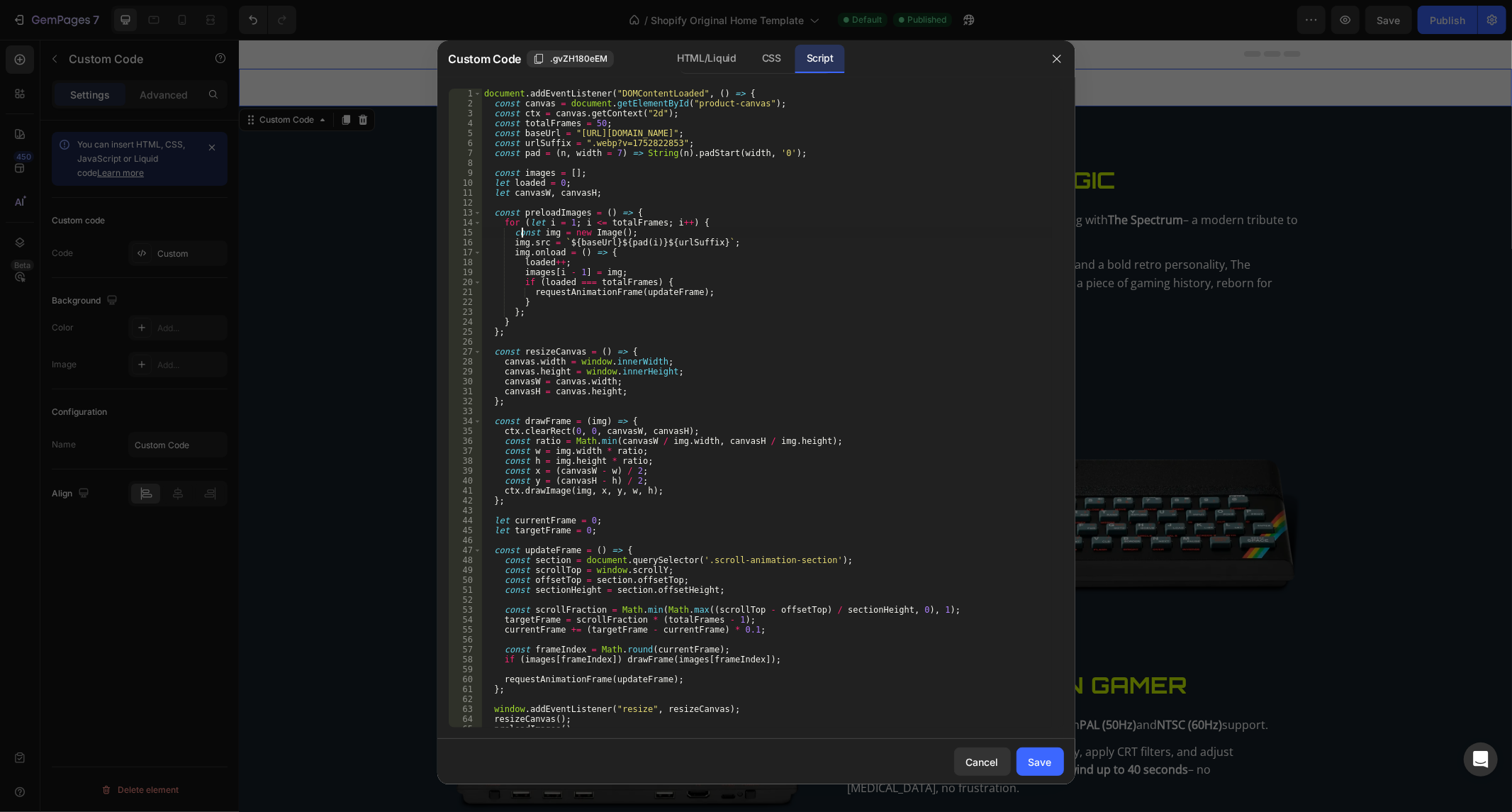
click at [520, 231] on div "document . addEventListener ( "DOMContentLoaded" , ( ) => { const canvas = docu…" at bounding box center [767, 419] width 571 height 660
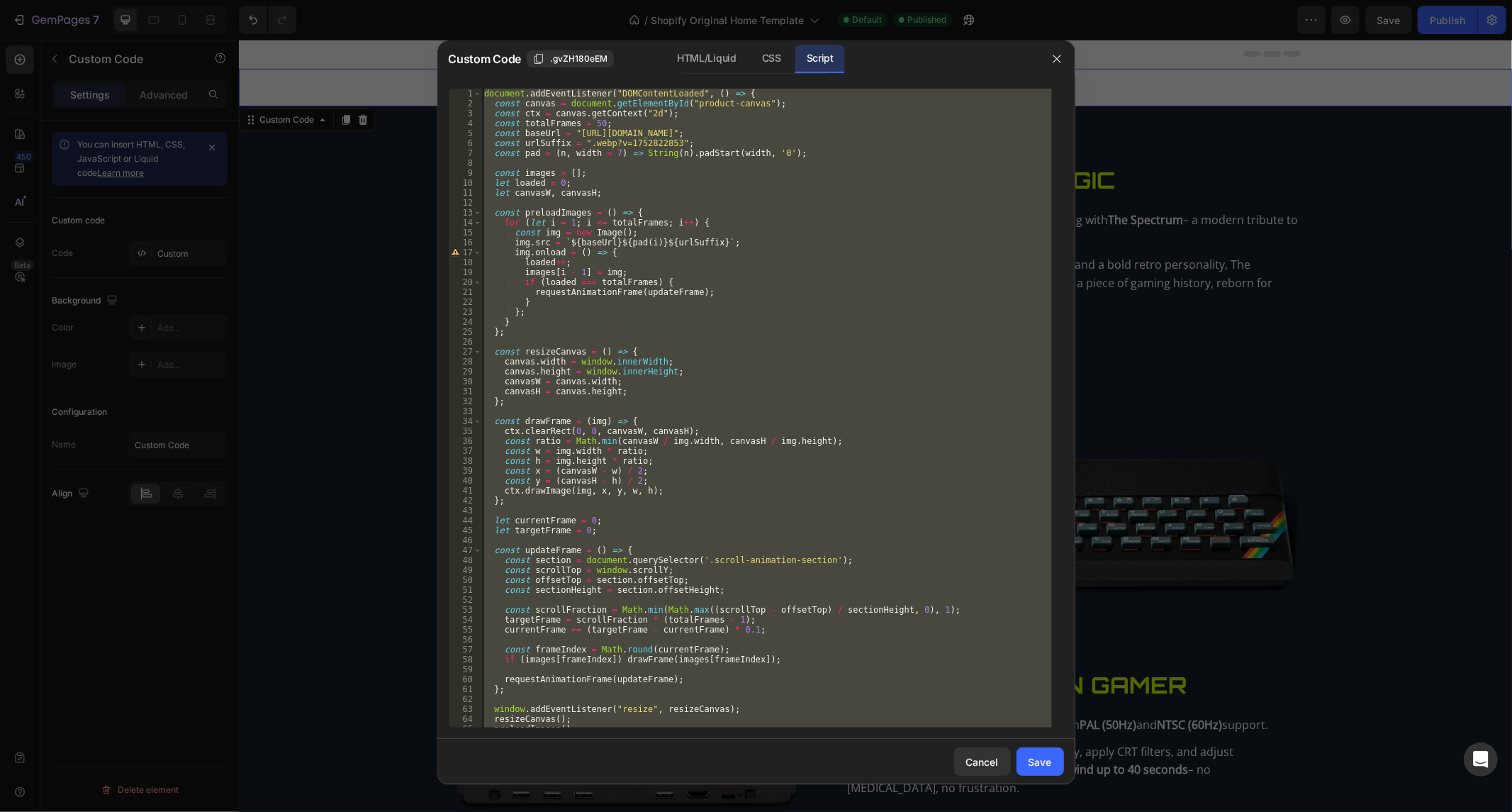
click at [617, 260] on div "document . addEventListener ( "DOMContentLoaded" , ( ) => { const canvas = docu…" at bounding box center [767, 408] width 571 height 639
click at [617, 260] on div "document . addEventListener ( "DOMContentLoaded" , ( ) => { const canvas = docu…" at bounding box center [767, 419] width 571 height 660
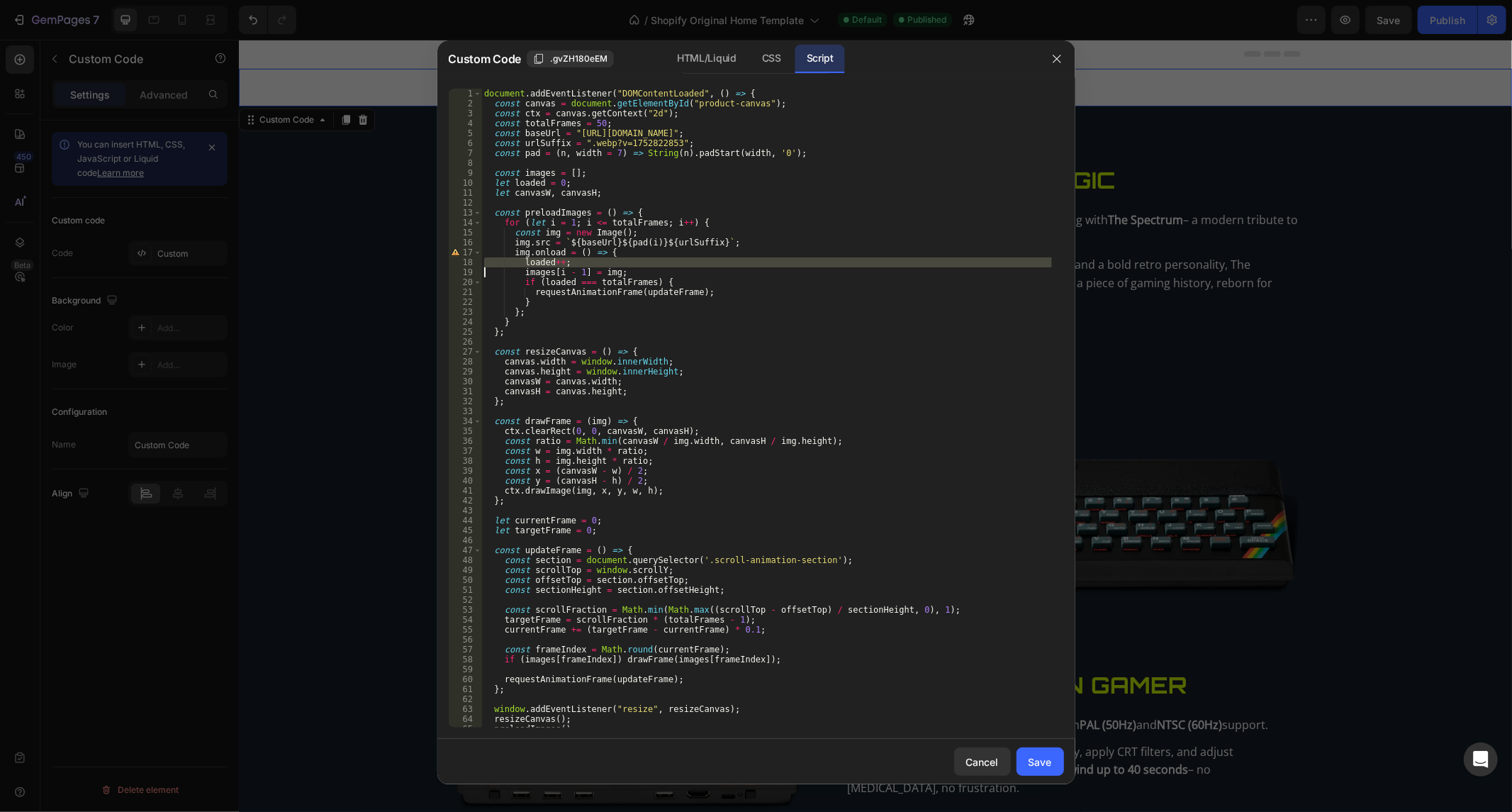
click at [617, 260] on div "document . addEventListener ( "DOMContentLoaded" , ( ) => { const canvas = docu…" at bounding box center [767, 419] width 571 height 660
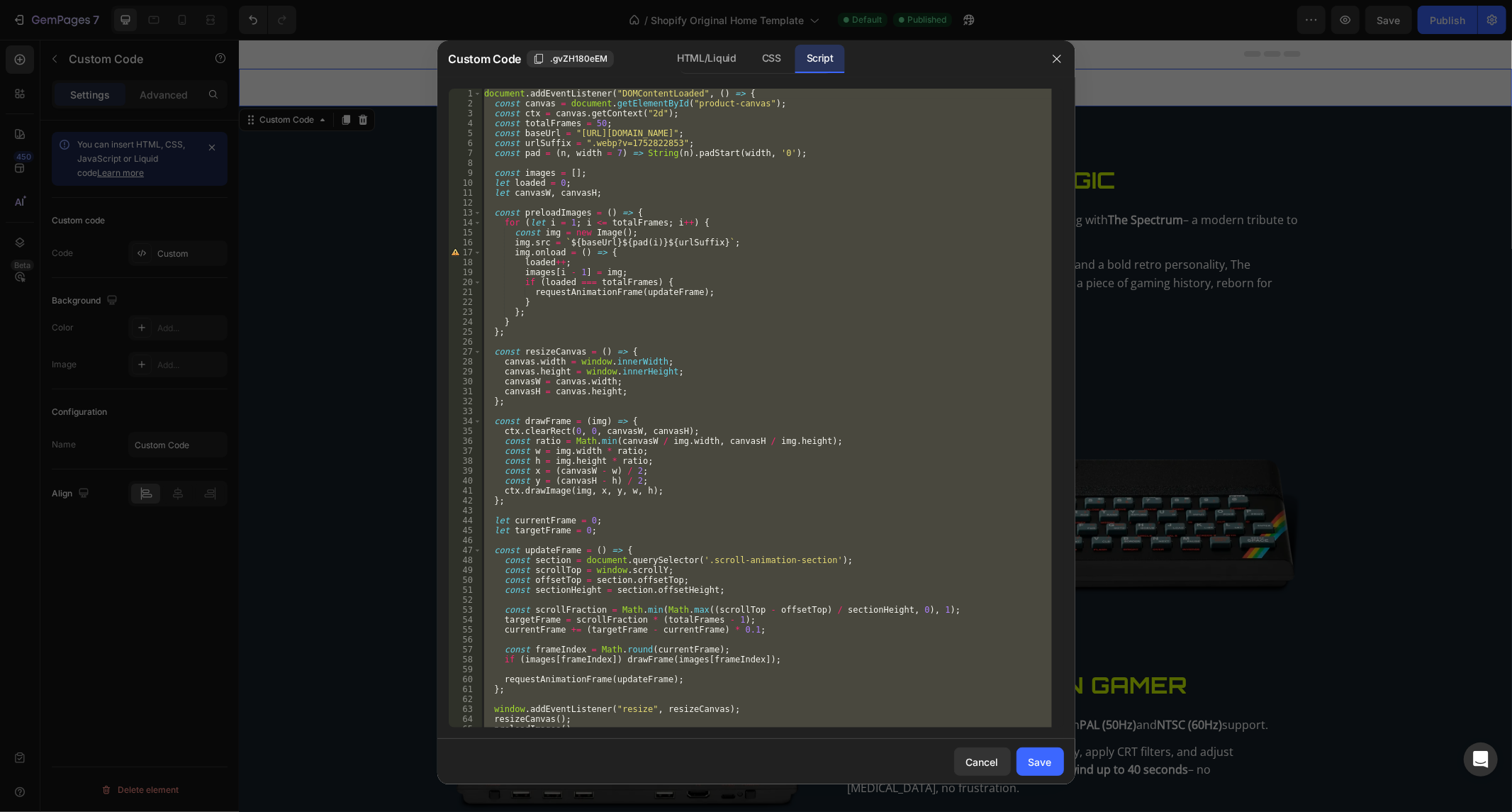
paste textarea
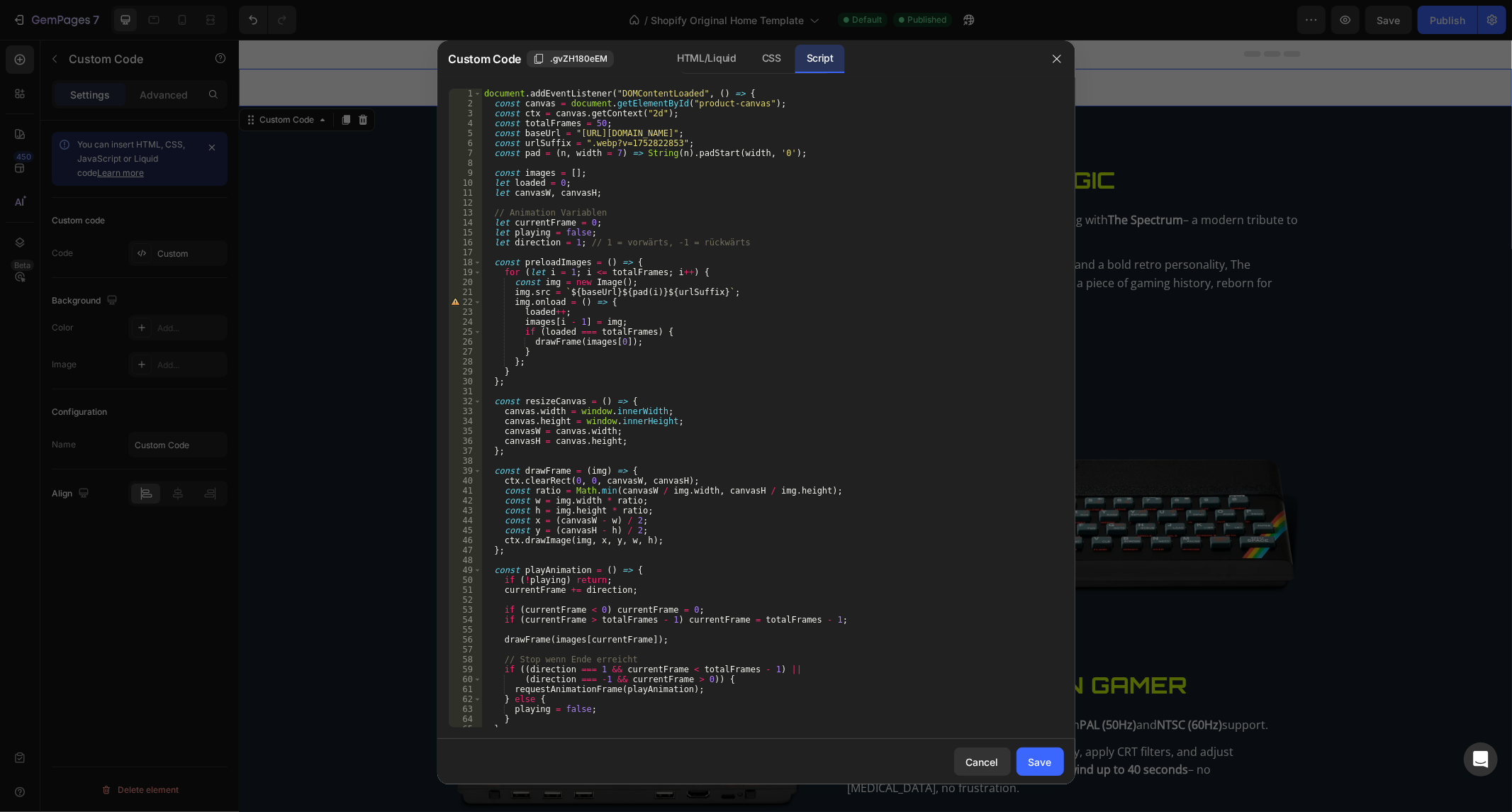
drag, startPoint x: 768, startPoint y: 61, endPoint x: 756, endPoint y: 74, distance: 17.7
click at [768, 61] on div "CSS" at bounding box center [771, 58] width 42 height 28
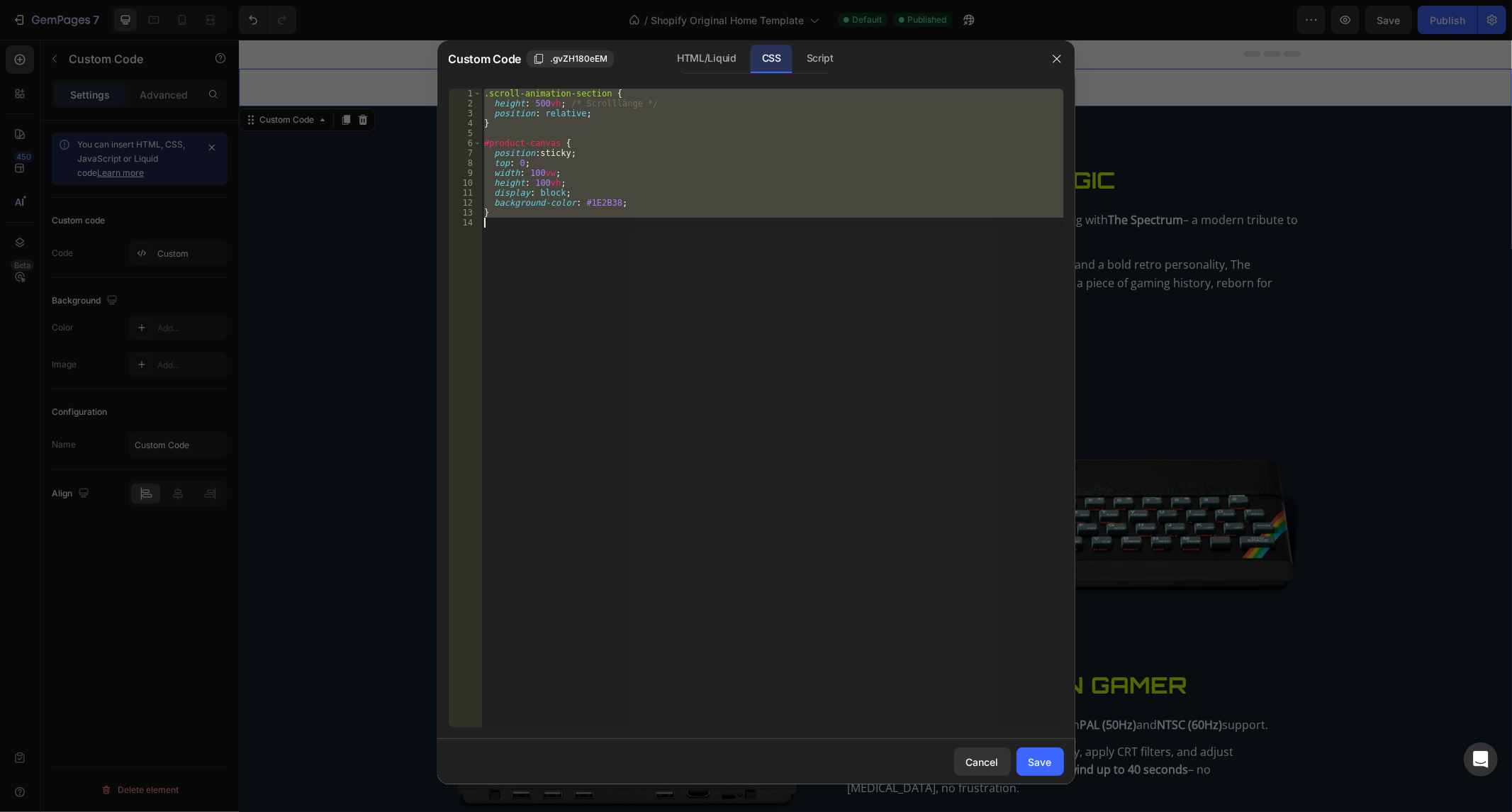
click at [656, 188] on div ".scroll-animation-section { height : 500 vh ; /* Scrolllänge */ position : rela…" at bounding box center [773, 408] width 583 height 639
click at [656, 188] on div ".scroll-animation-section { height : 500 vh ; /* Scrolllänge */ position : rela…" at bounding box center [773, 419] width 583 height 660
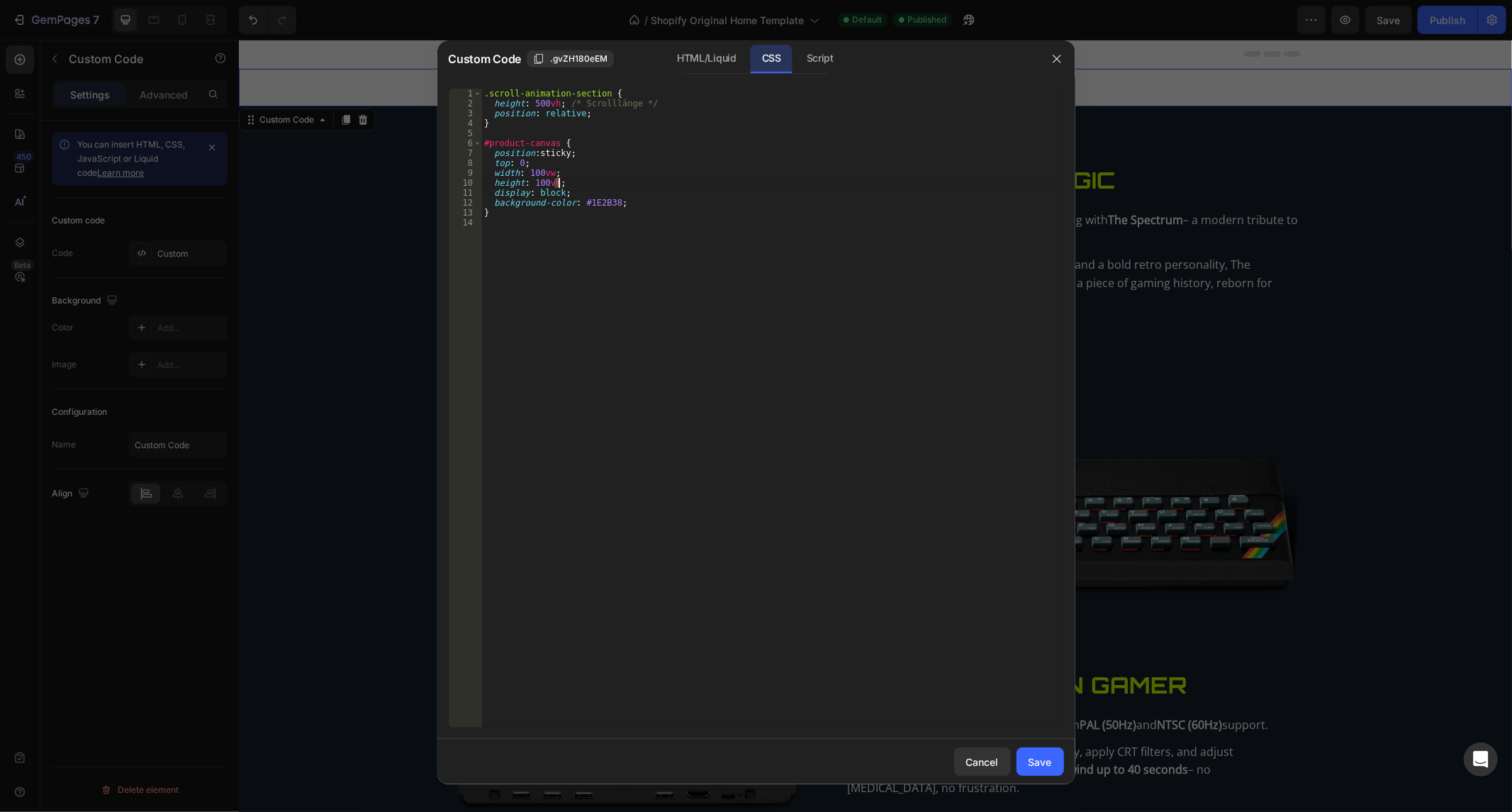
click at [656, 188] on div ".scroll-animation-section { height : 500 vh ; /* Scrolllänge */ position : rela…" at bounding box center [773, 419] width 583 height 660
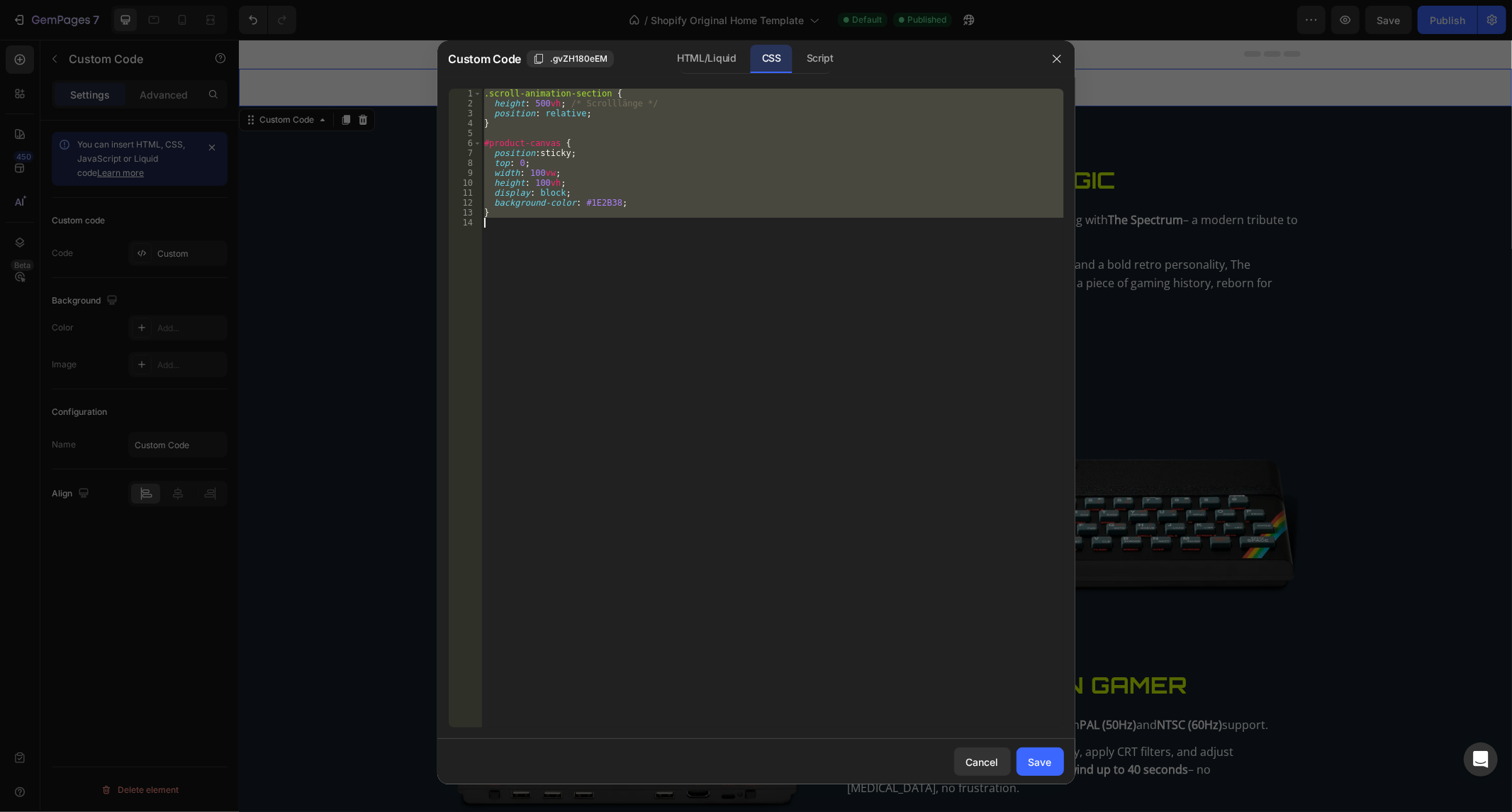
paste textarea
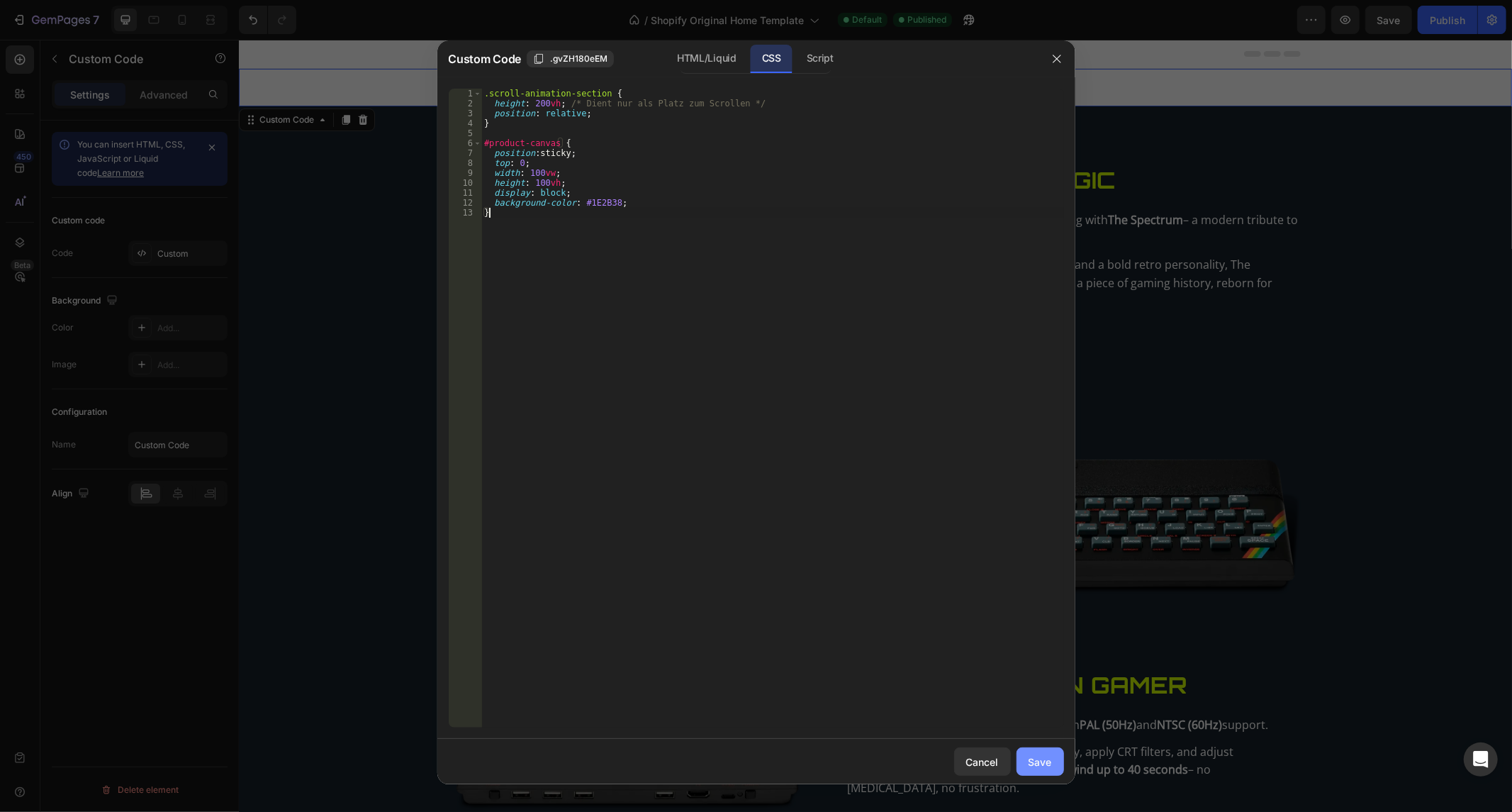
click at [1060, 767] on button "Save" at bounding box center [1040, 762] width 47 height 28
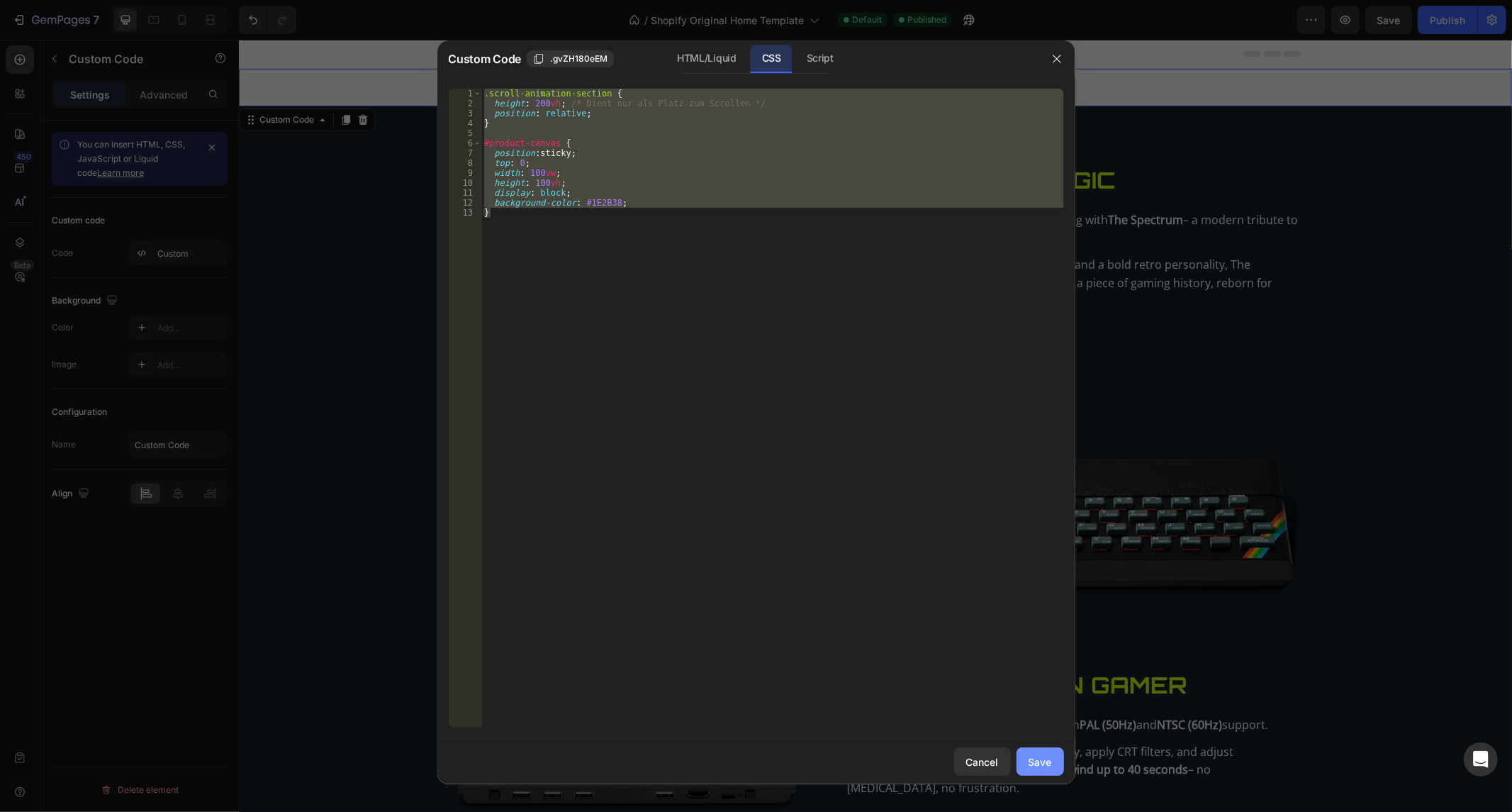
type textarea "background-color: #1E2B38; }"
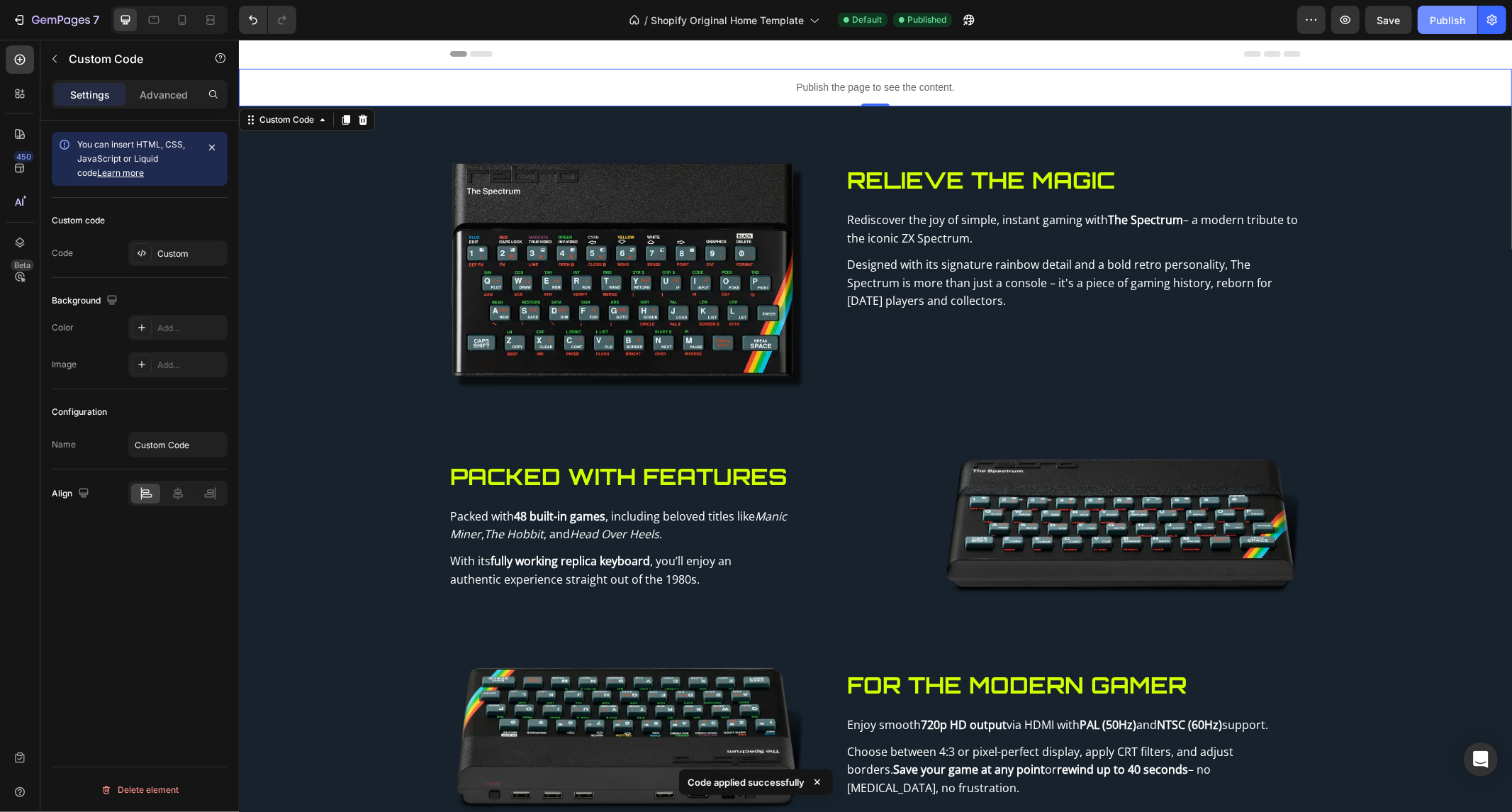
click at [1437, 30] on button "Publish" at bounding box center [1448, 20] width 60 height 28
click at [718, 95] on div "Publish the page to see the content." at bounding box center [875, 87] width 1273 height 38
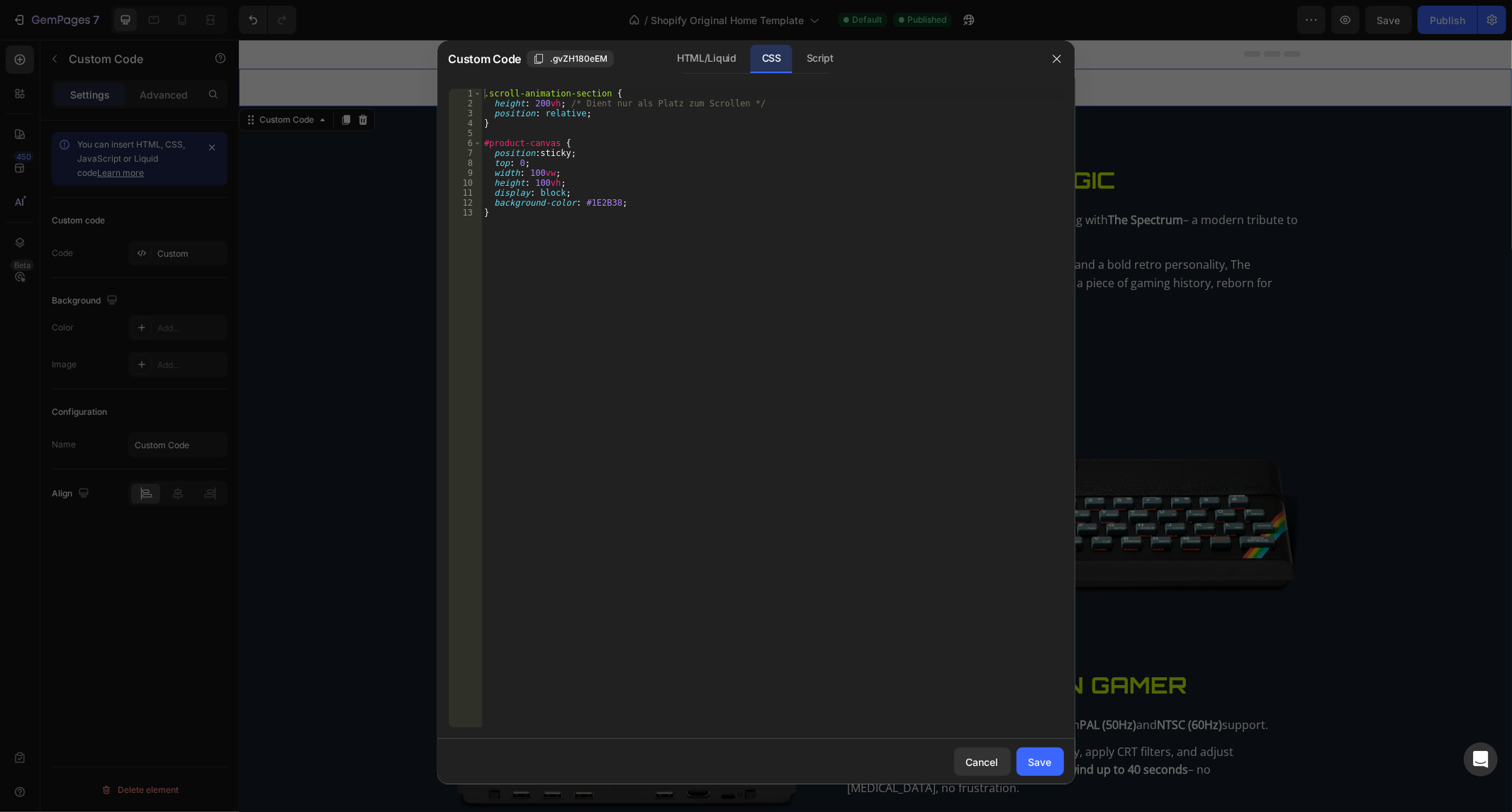
drag, startPoint x: 533, startPoint y: 112, endPoint x: 535, endPoint y: 104, distance: 8.2
click at [533, 112] on div ".scroll-animation-section { height : 200 vh ; /* Dient nur als Platz zum Scroll…" at bounding box center [773, 419] width 583 height 660
click at [535, 104] on div ".scroll-animation-section { height : 200 vh ; /* Dient nur als Platz zum Scroll…" at bounding box center [773, 419] width 583 height 660
click at [732, 199] on div ".scroll-animation-section { height : 100 vh ; /* Dient nur als Platz zum Scroll…" at bounding box center [773, 419] width 583 height 660
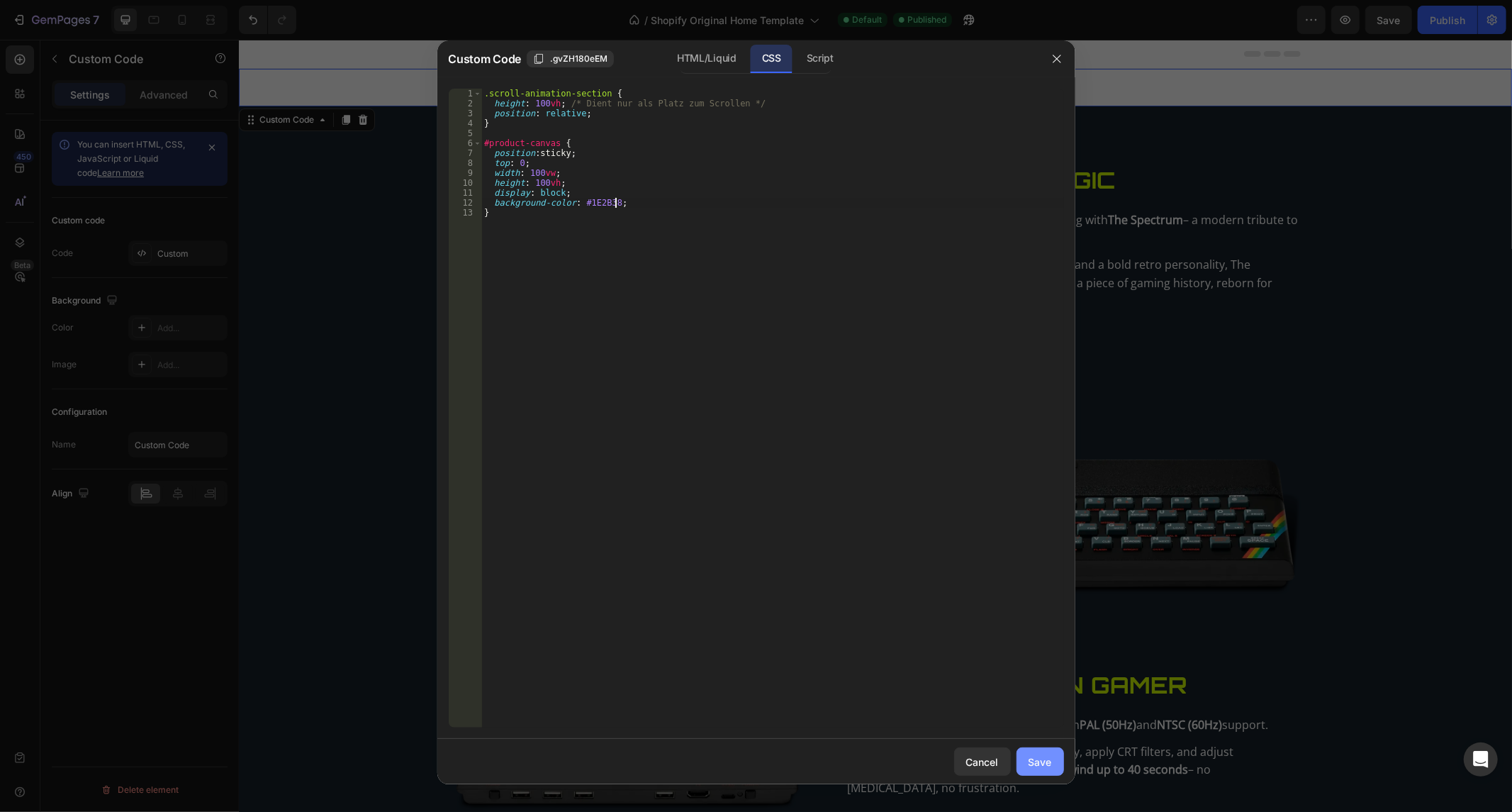
type textarea "background-color: #1E2B38;"
click at [1038, 757] on div "Save" at bounding box center [1040, 762] width 24 height 15
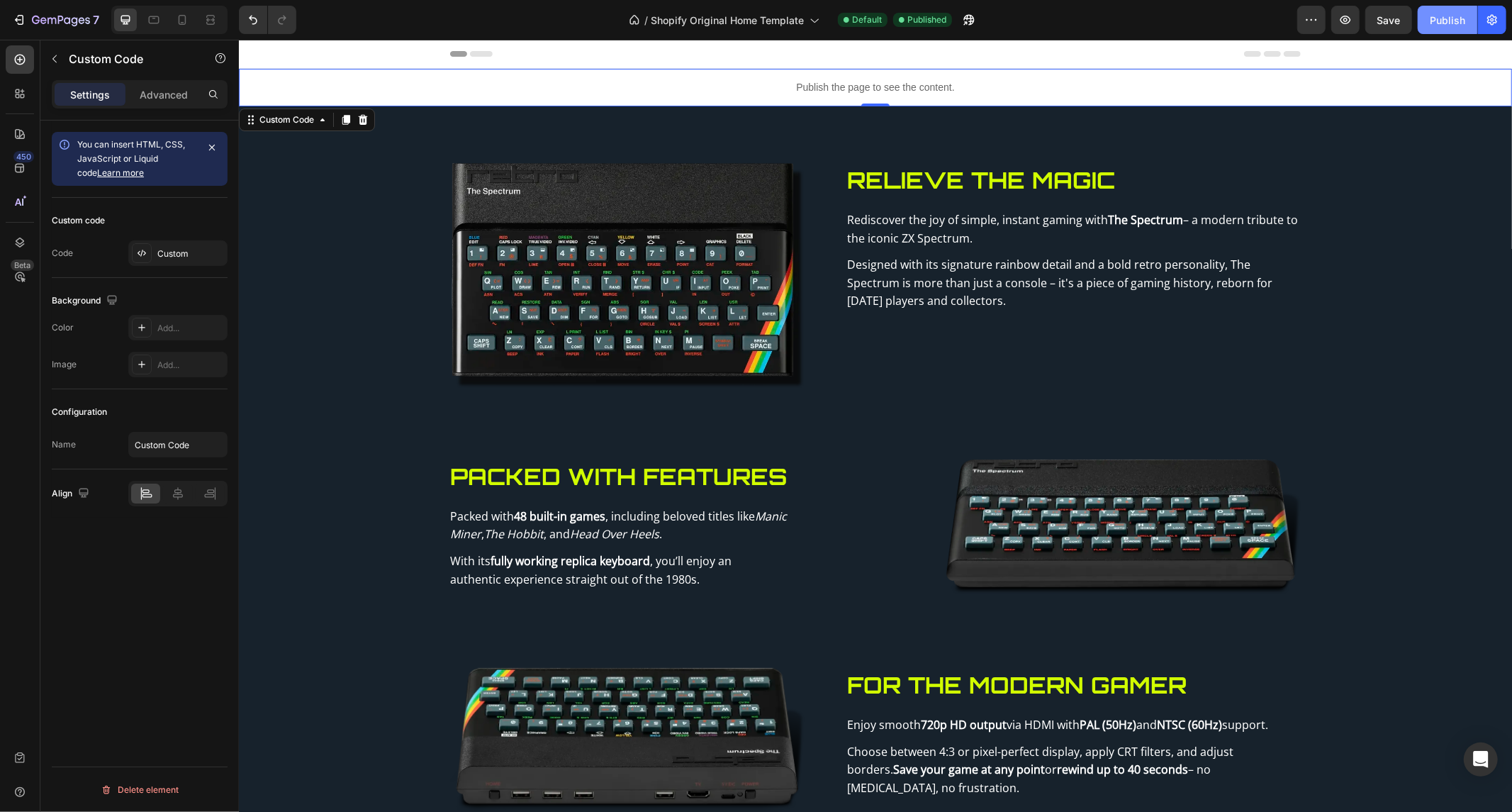
click at [1452, 20] on div "Publish" at bounding box center [1448, 20] width 35 height 15
click at [848, 95] on div "Publish the page to see the content." at bounding box center [875, 87] width 1273 height 38
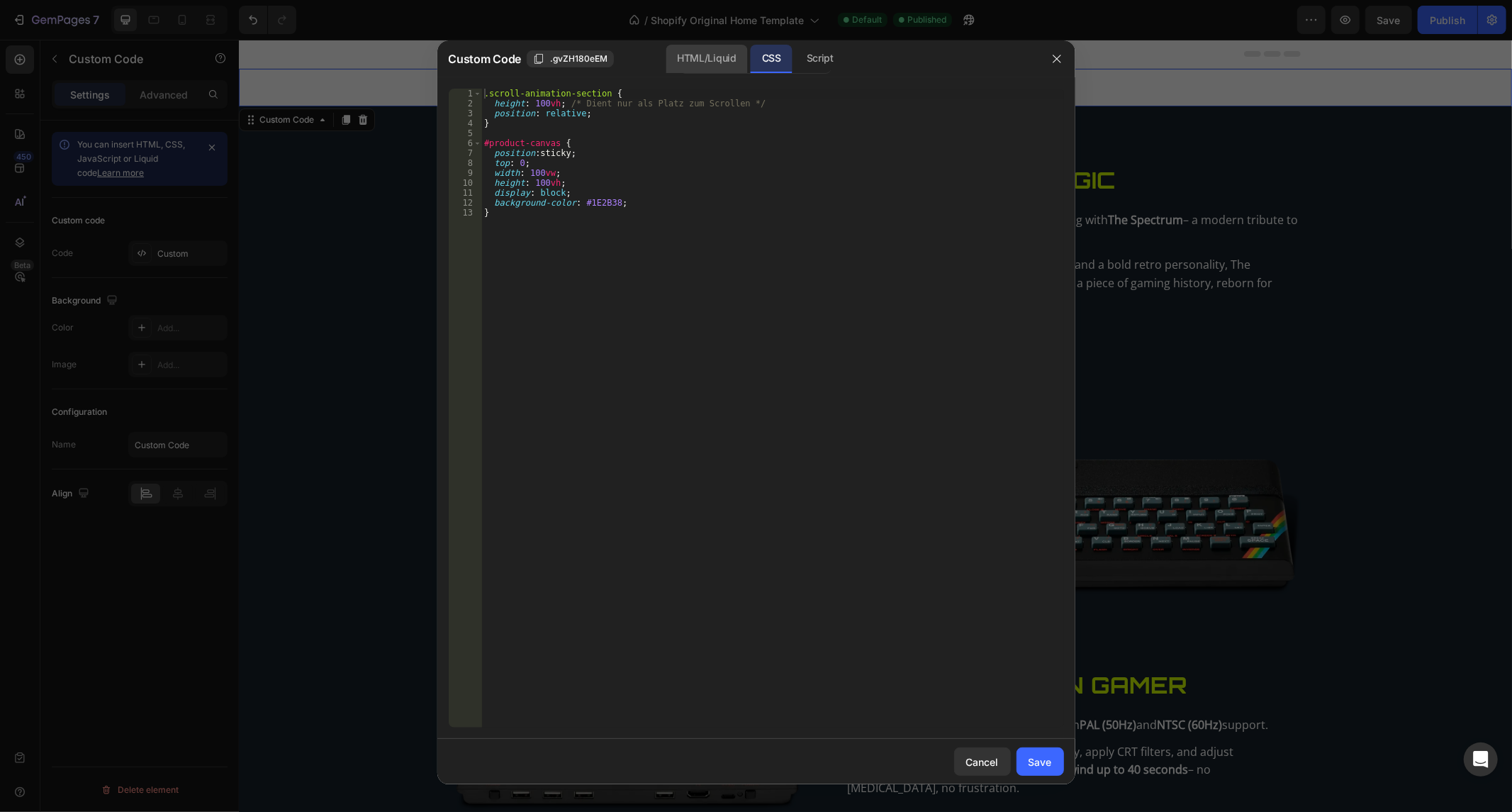
click at [706, 69] on div "HTML/Liquid" at bounding box center [706, 58] width 81 height 28
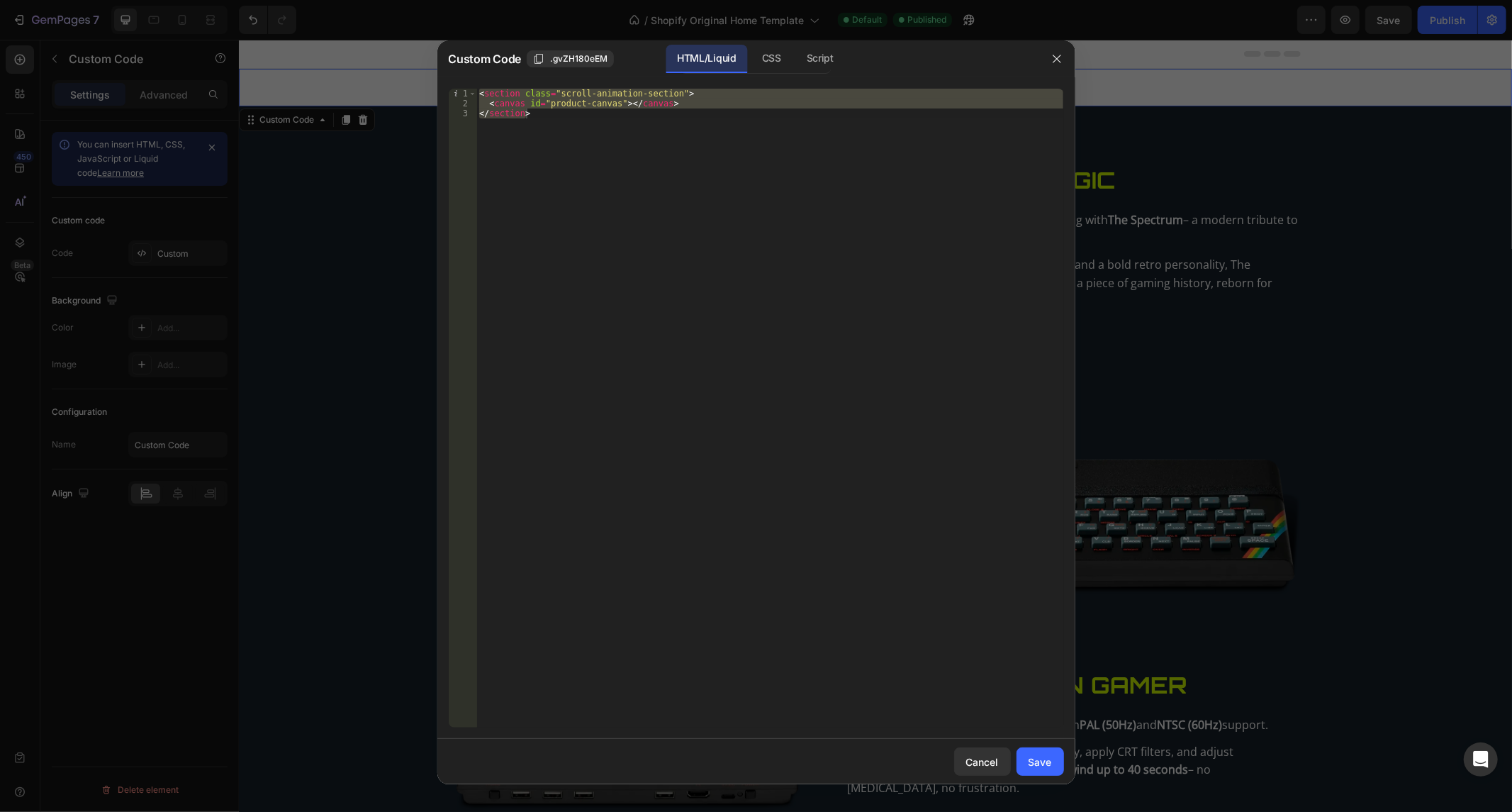
click at [563, 116] on div "< section class = "scroll-animation-section" > < canvas id = "product-canvas" >…" at bounding box center [770, 408] width 587 height 639
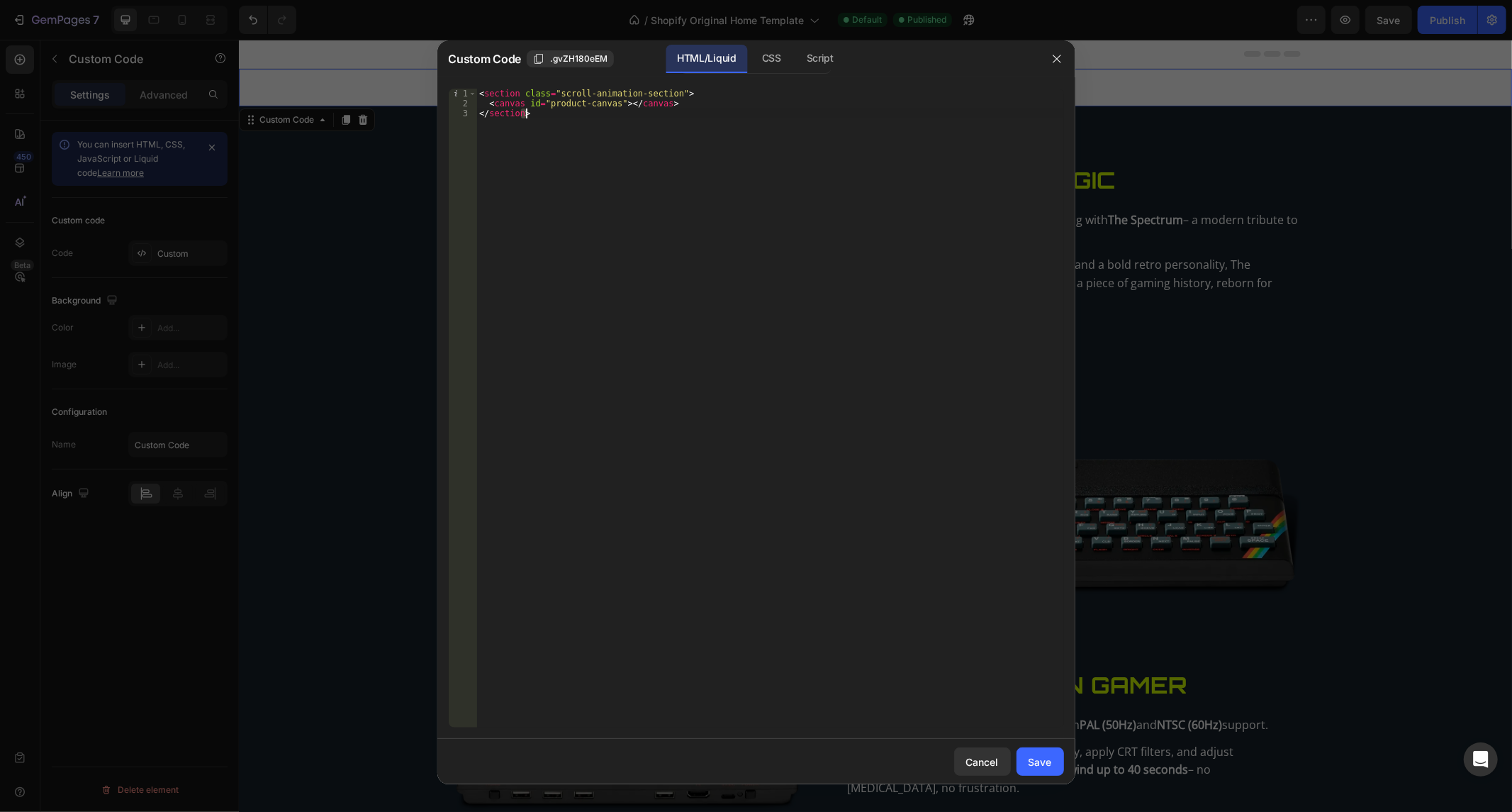
click at [563, 116] on div "< section class = "scroll-animation-section" > < canvas id = "product-canvas" >…" at bounding box center [770, 419] width 587 height 660
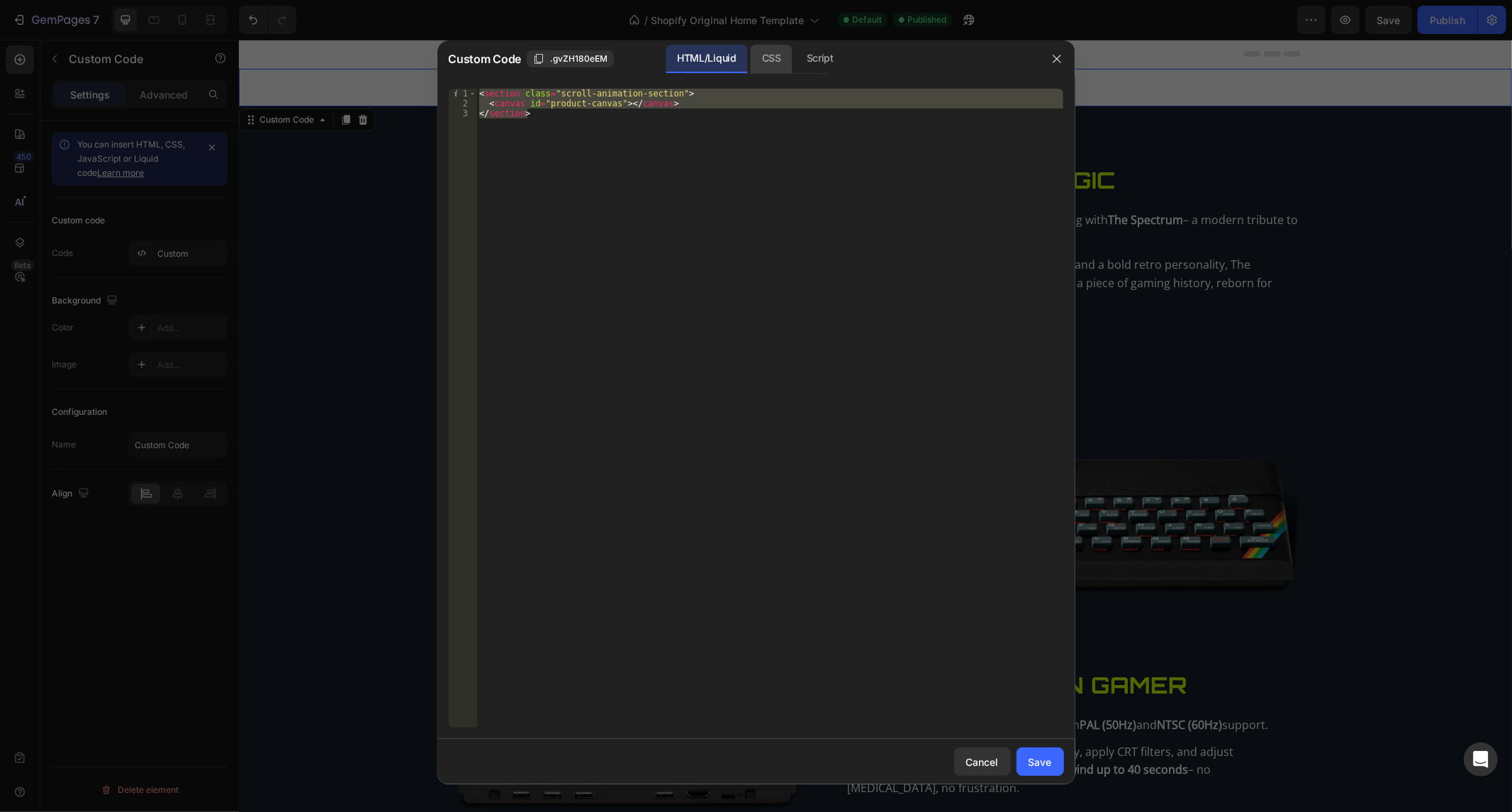
drag, startPoint x: 778, startPoint y: 47, endPoint x: 774, endPoint y: 70, distance: 23.3
click at [796, 47] on div "CSS" at bounding box center [820, 58] width 50 height 28
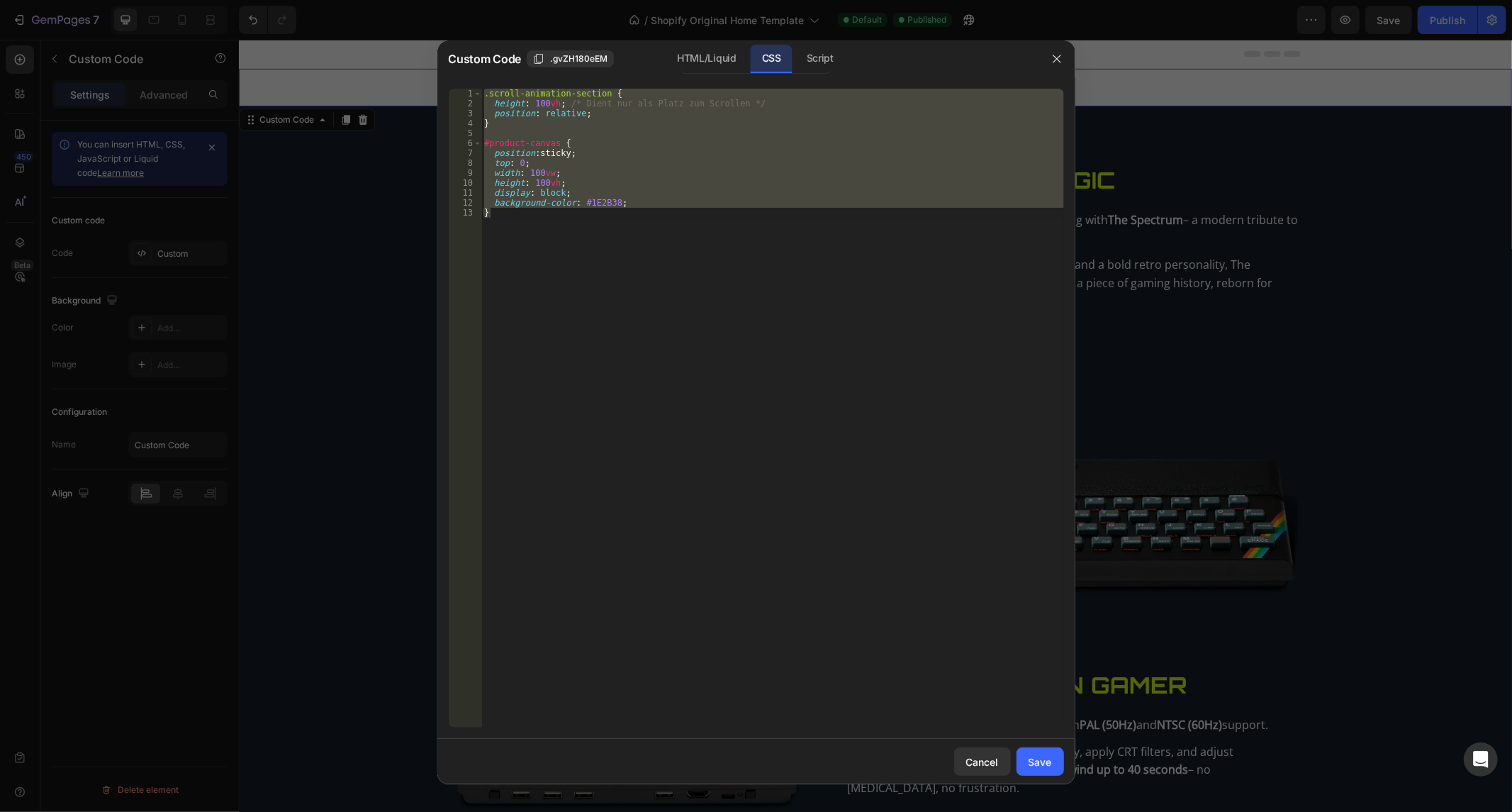
click at [632, 215] on div ".scroll-animation-section { height : 100 vh ; /* Dient nur als Platz zum Scroll…" at bounding box center [773, 408] width 583 height 639
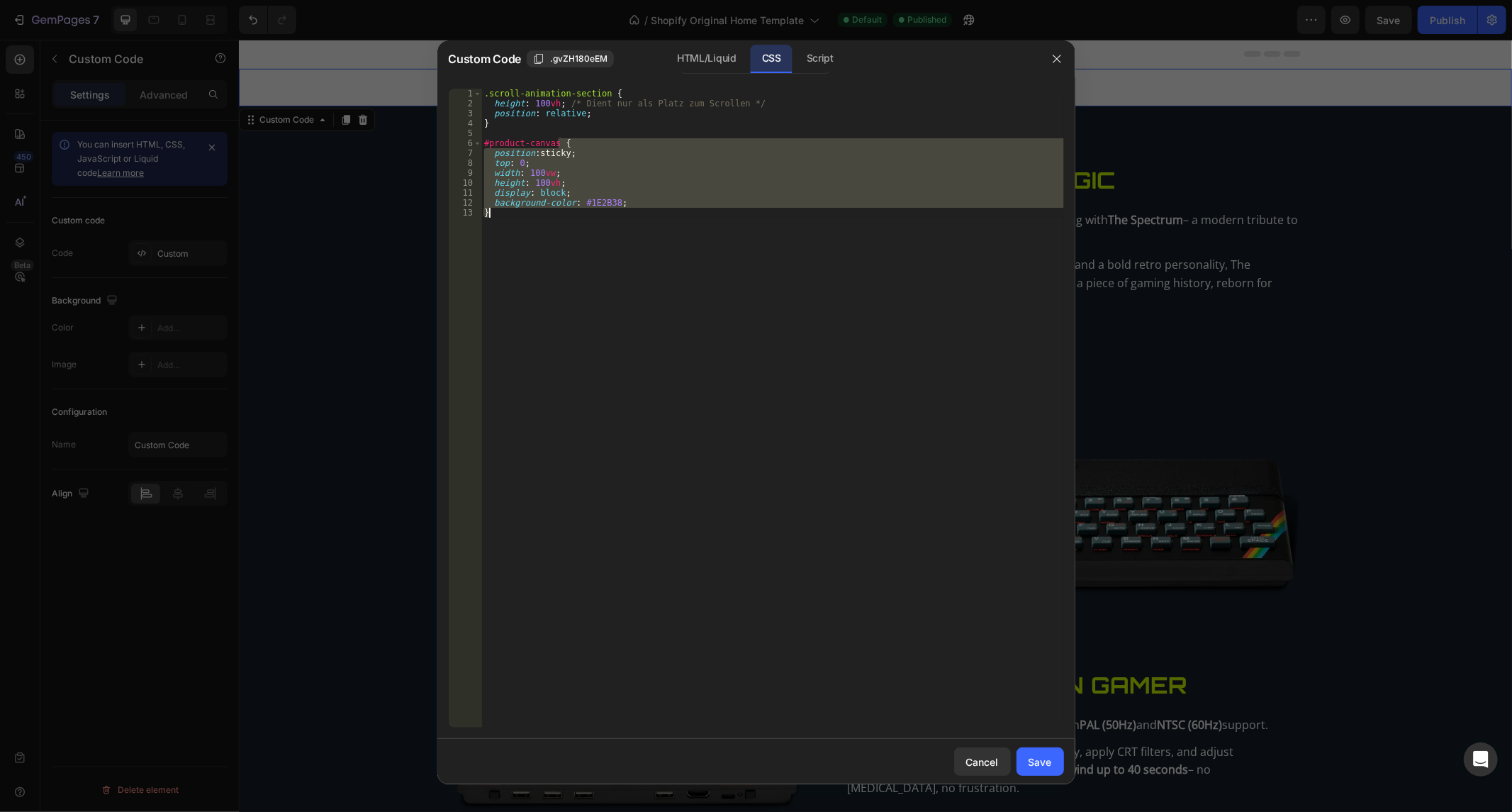
click at [631, 215] on div ".scroll-animation-section { height : 100 vh ; /* Dient nur als Platz zum Scroll…" at bounding box center [773, 419] width 583 height 660
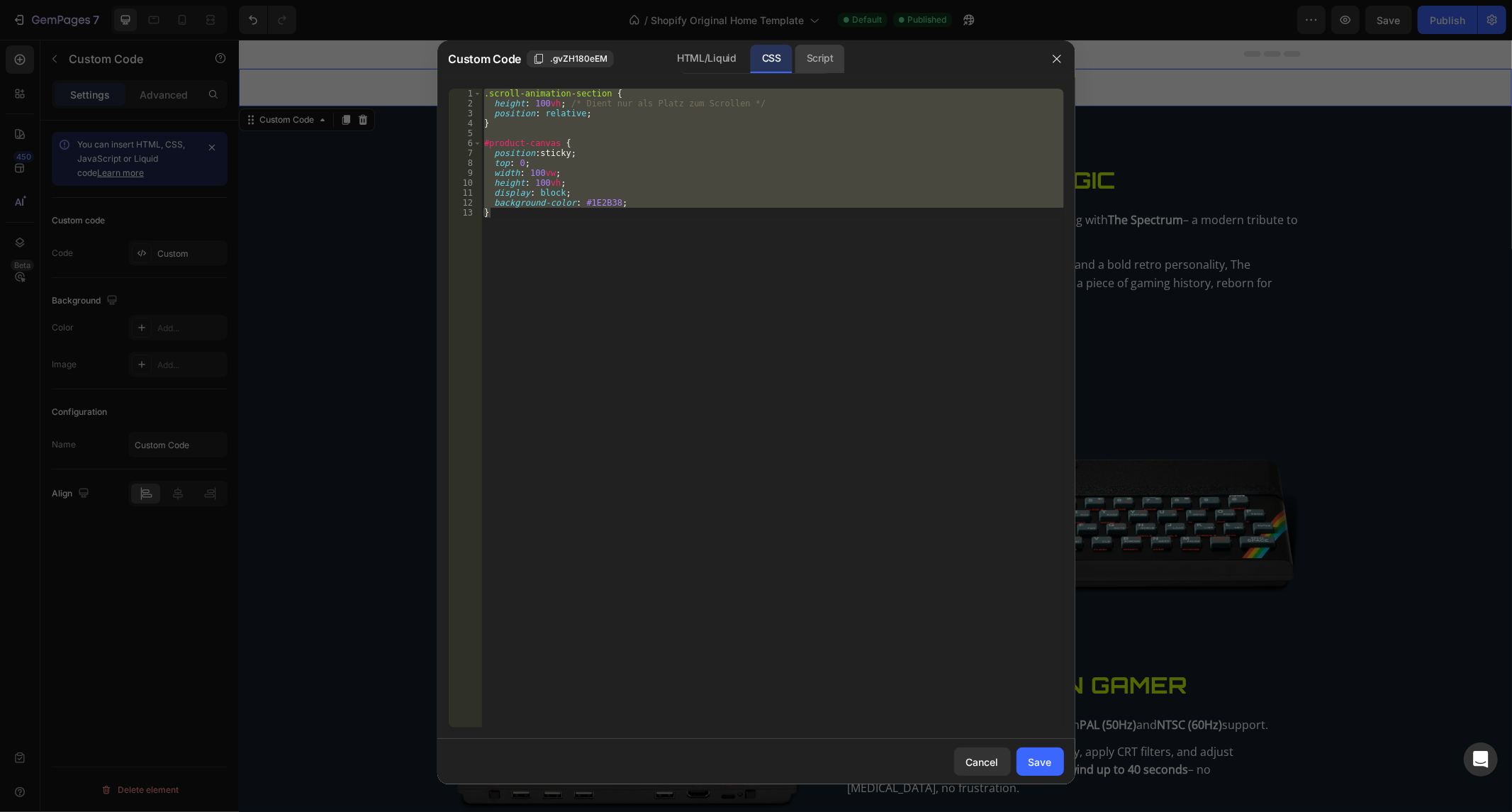
click at [833, 72] on div "Script" at bounding box center [820, 58] width 50 height 28
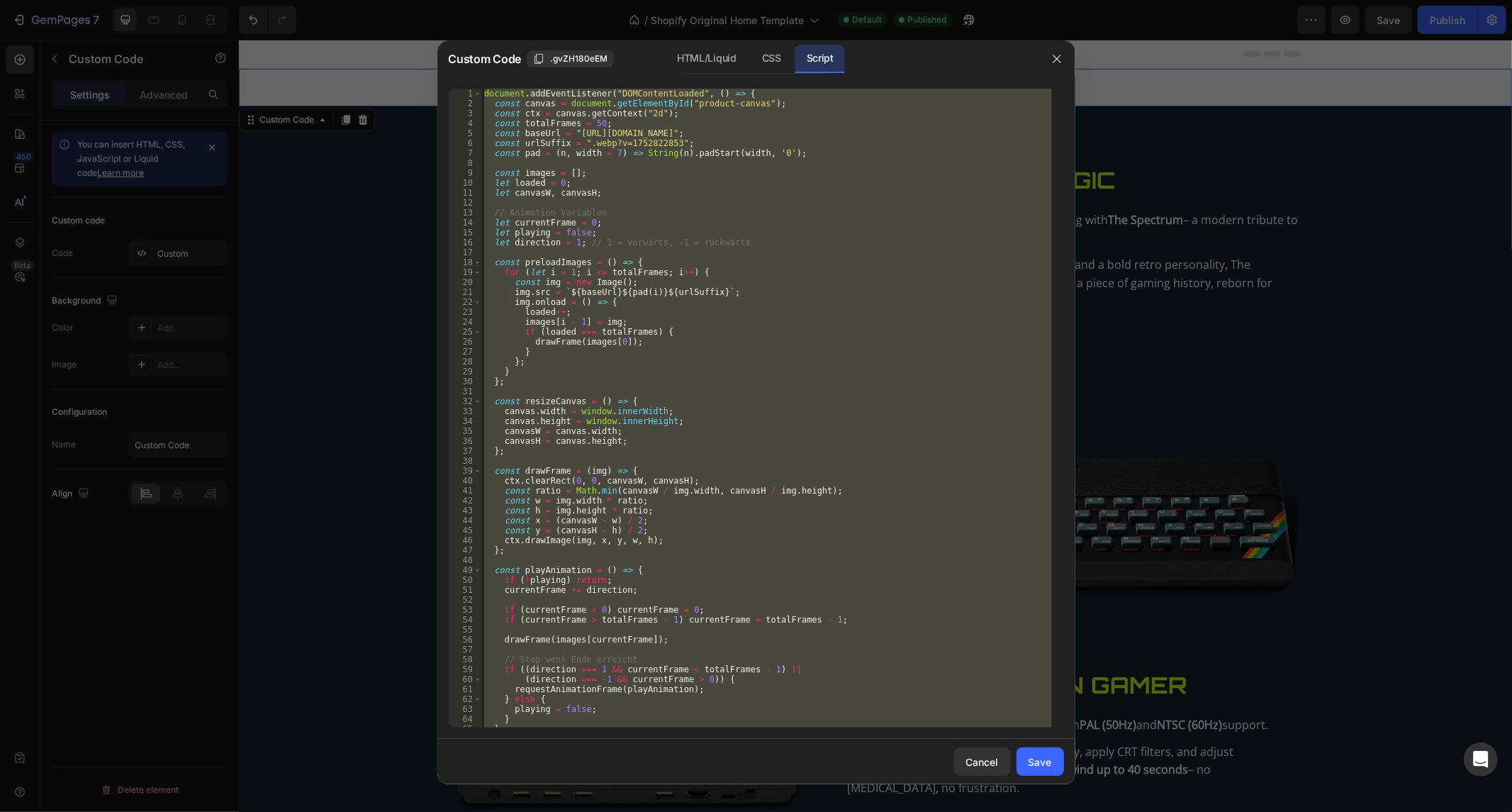
click at [696, 234] on div "document . addEventListener ( "DOMContentLoaded" , ( ) => { const canvas = docu…" at bounding box center [767, 408] width 571 height 639
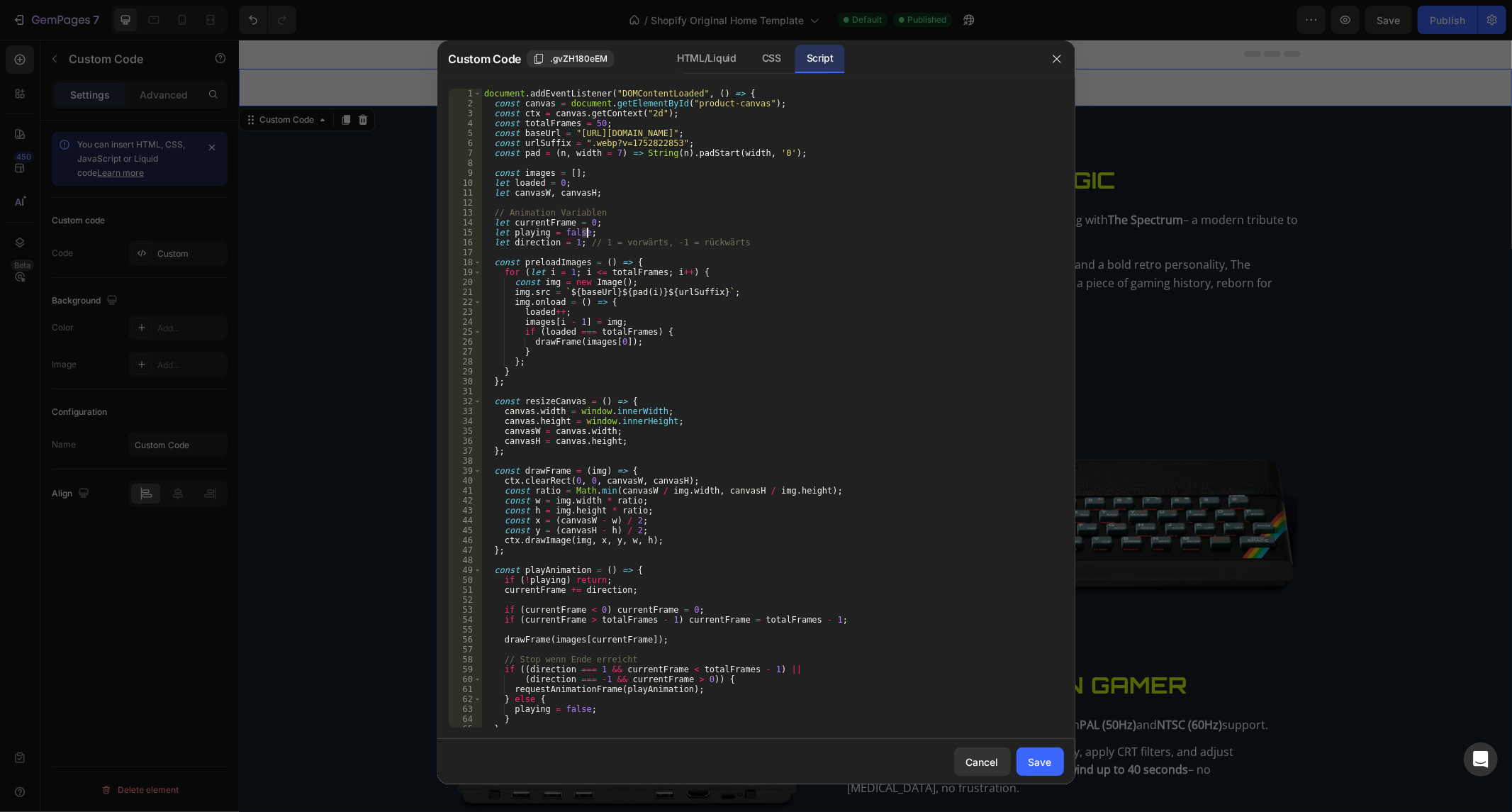
click at [696, 234] on div "document . addEventListener ( "DOMContentLoaded" , ( ) => { const canvas = docu…" at bounding box center [767, 419] width 571 height 660
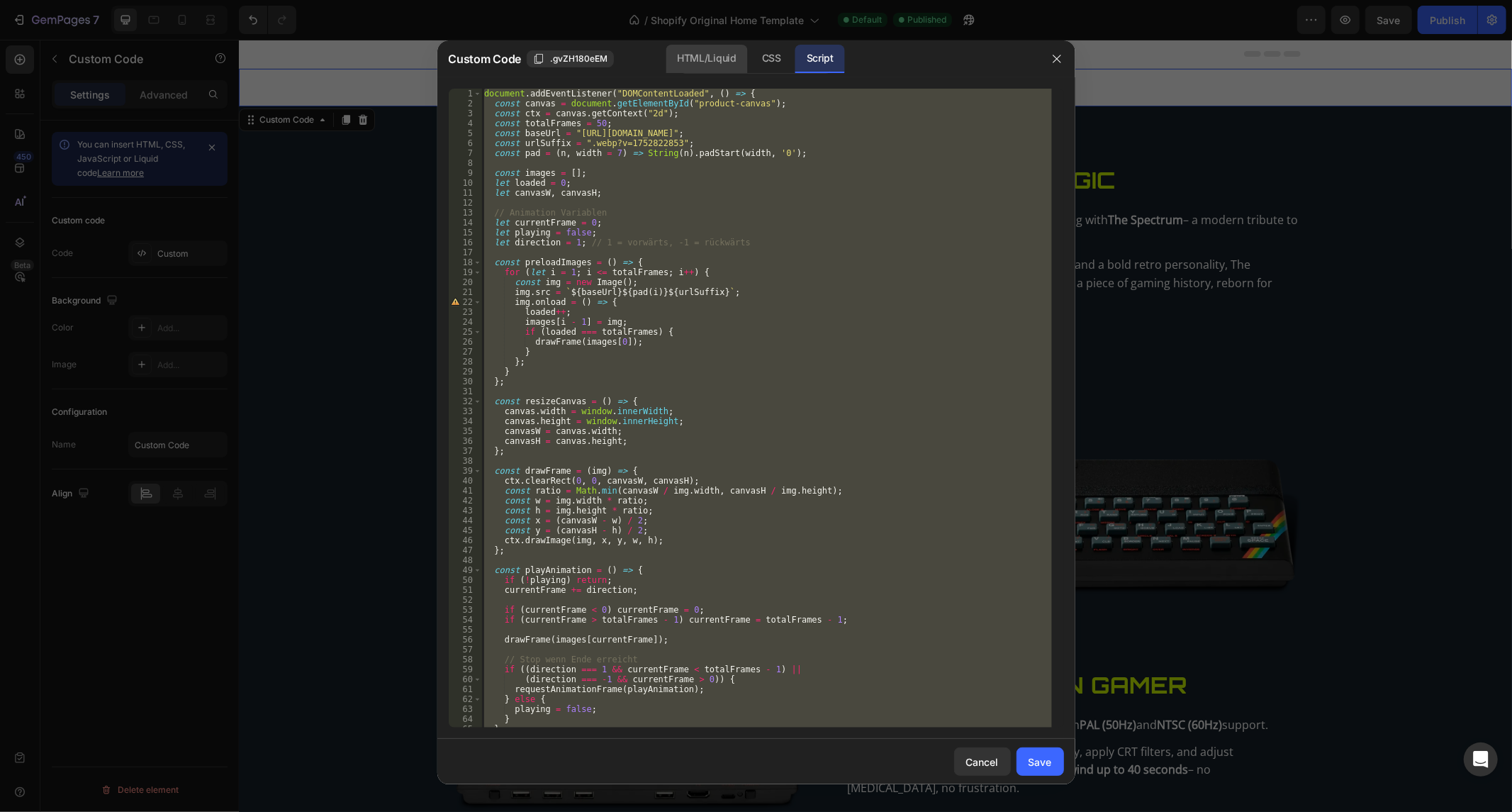
click at [750, 52] on div "HTML/Liquid" at bounding box center [771, 58] width 42 height 28
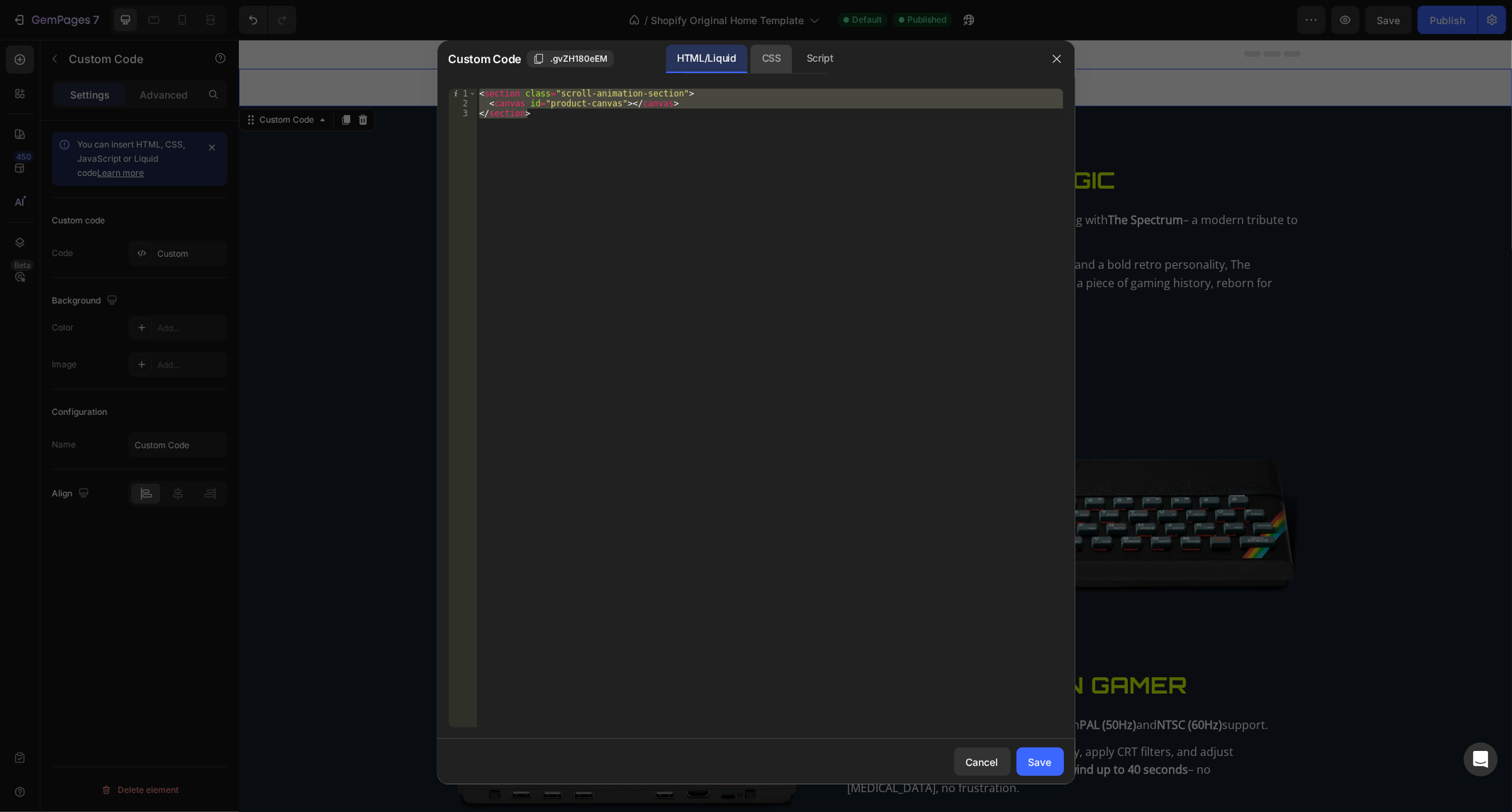
click at [796, 61] on div "CSS" at bounding box center [820, 58] width 50 height 28
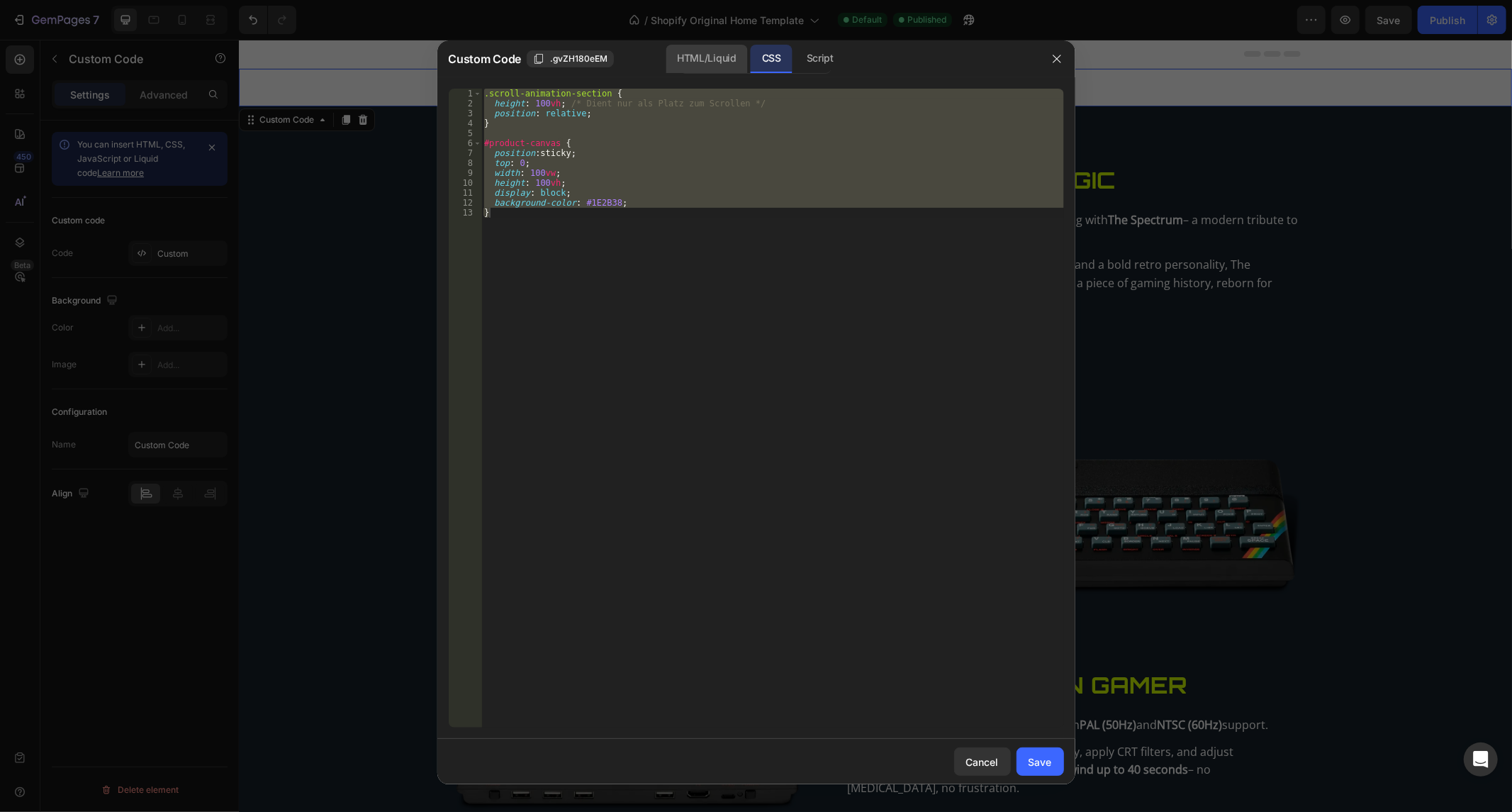
click at [691, 50] on div "HTML/Liquid" at bounding box center [706, 58] width 81 height 28
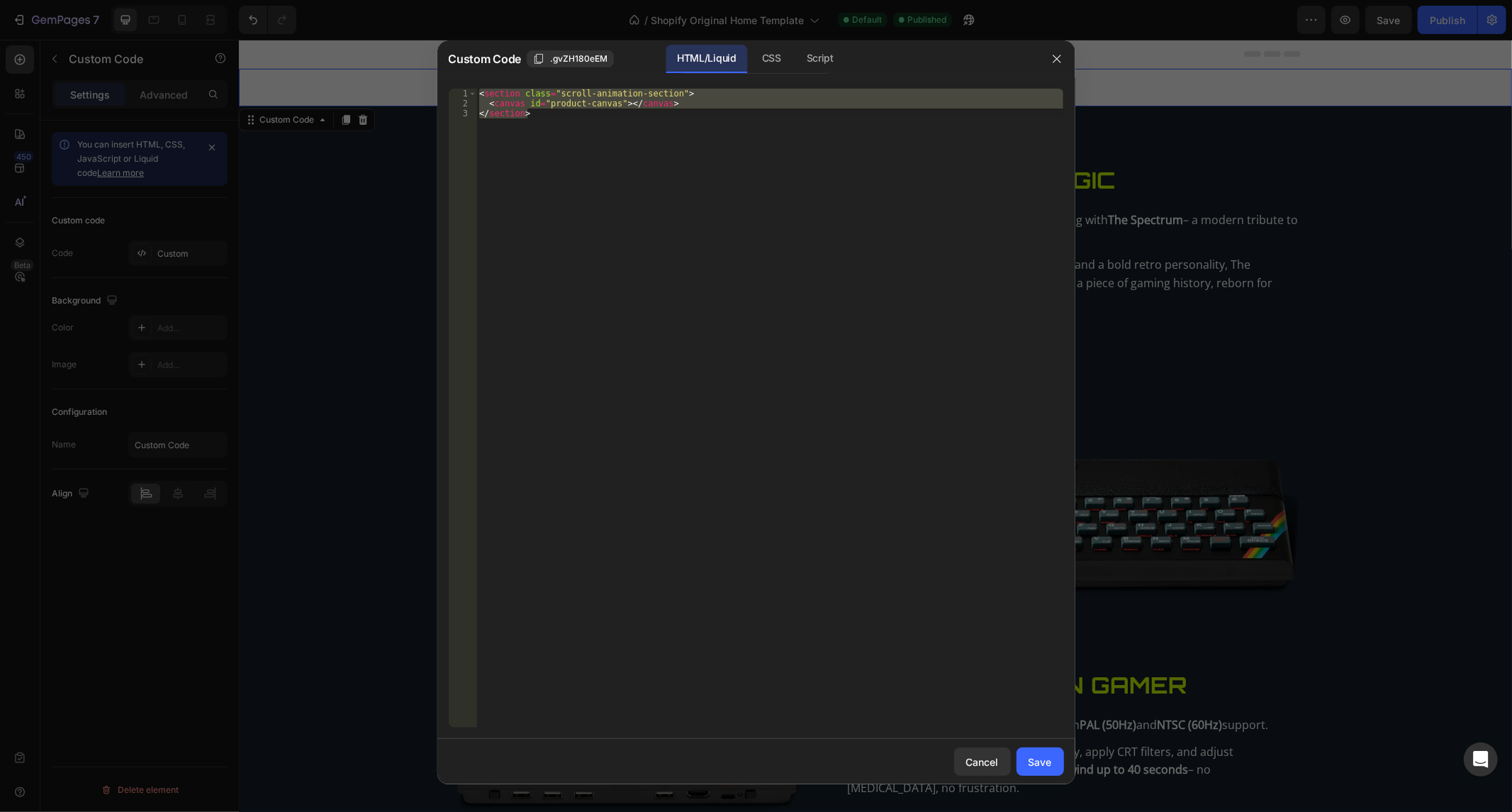
click at [606, 176] on div "< section class = "scroll-animation-section" > < canvas id = "product-canvas" >…" at bounding box center [770, 408] width 587 height 639
drag, startPoint x: 589, startPoint y: 156, endPoint x: 387, endPoint y: 67, distance: 220.7
click at [387, 67] on div "Custom Code .gvZH180eEM HTML/Liquid CSS Script </section> 1 2 3 < section class…" at bounding box center [756, 406] width 1512 height 812
drag, startPoint x: 777, startPoint y: 65, endPoint x: 736, endPoint y: 103, distance: 55.9
click at [796, 65] on div "CSS" at bounding box center [820, 58] width 50 height 28
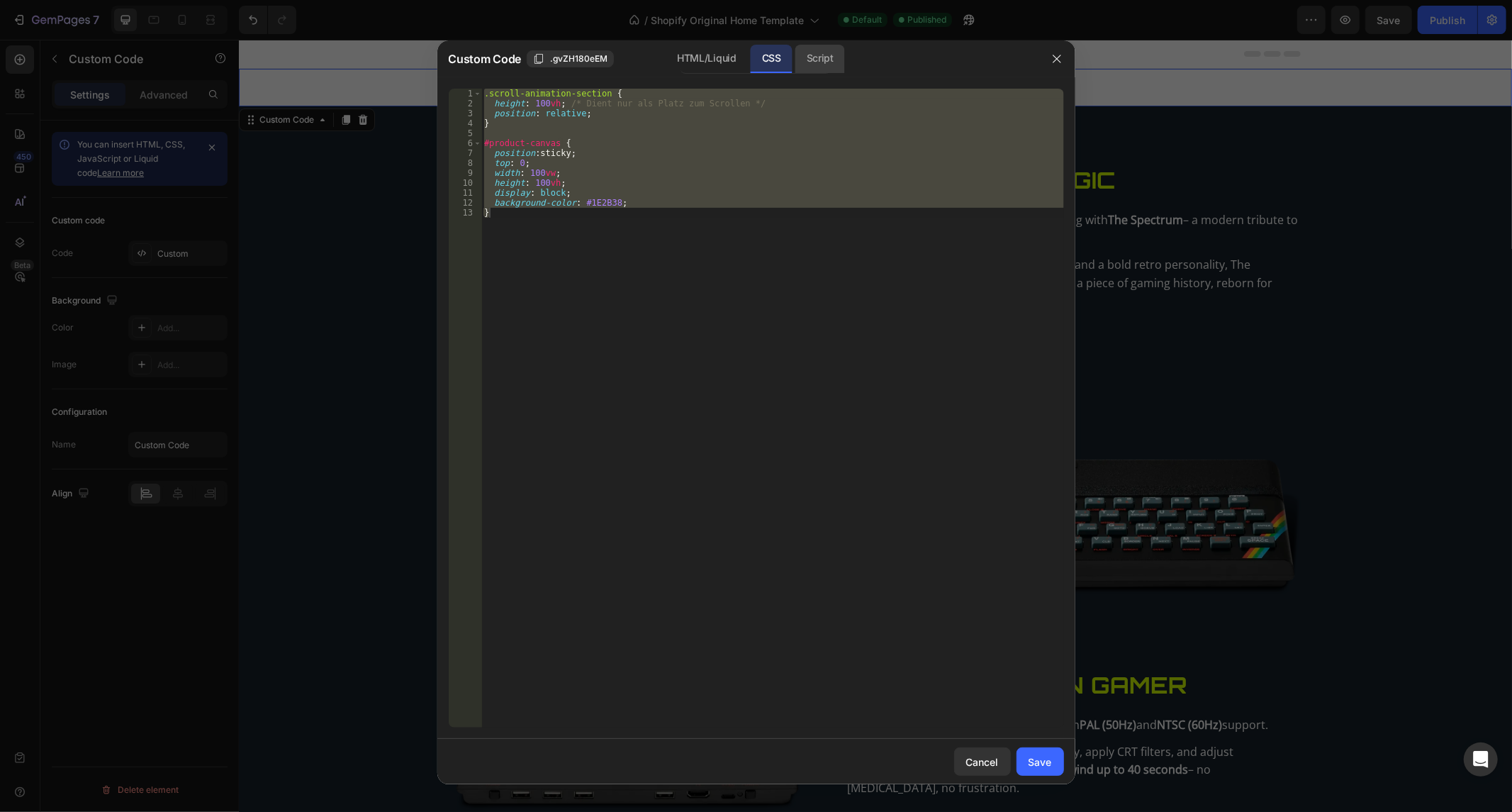
click at [798, 45] on div "Script" at bounding box center [820, 58] width 50 height 28
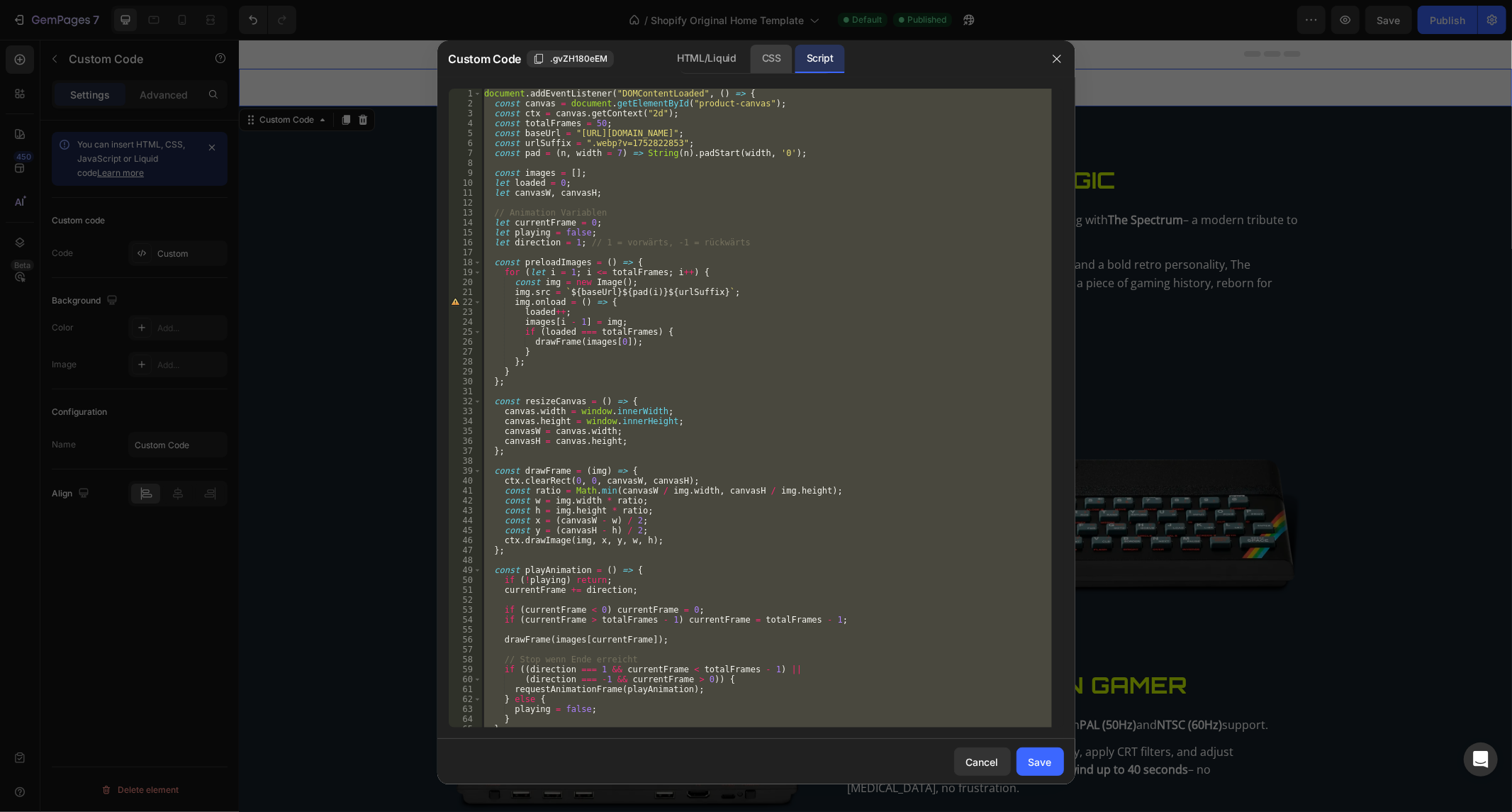
click at [759, 57] on div "CSS" at bounding box center [771, 58] width 42 height 28
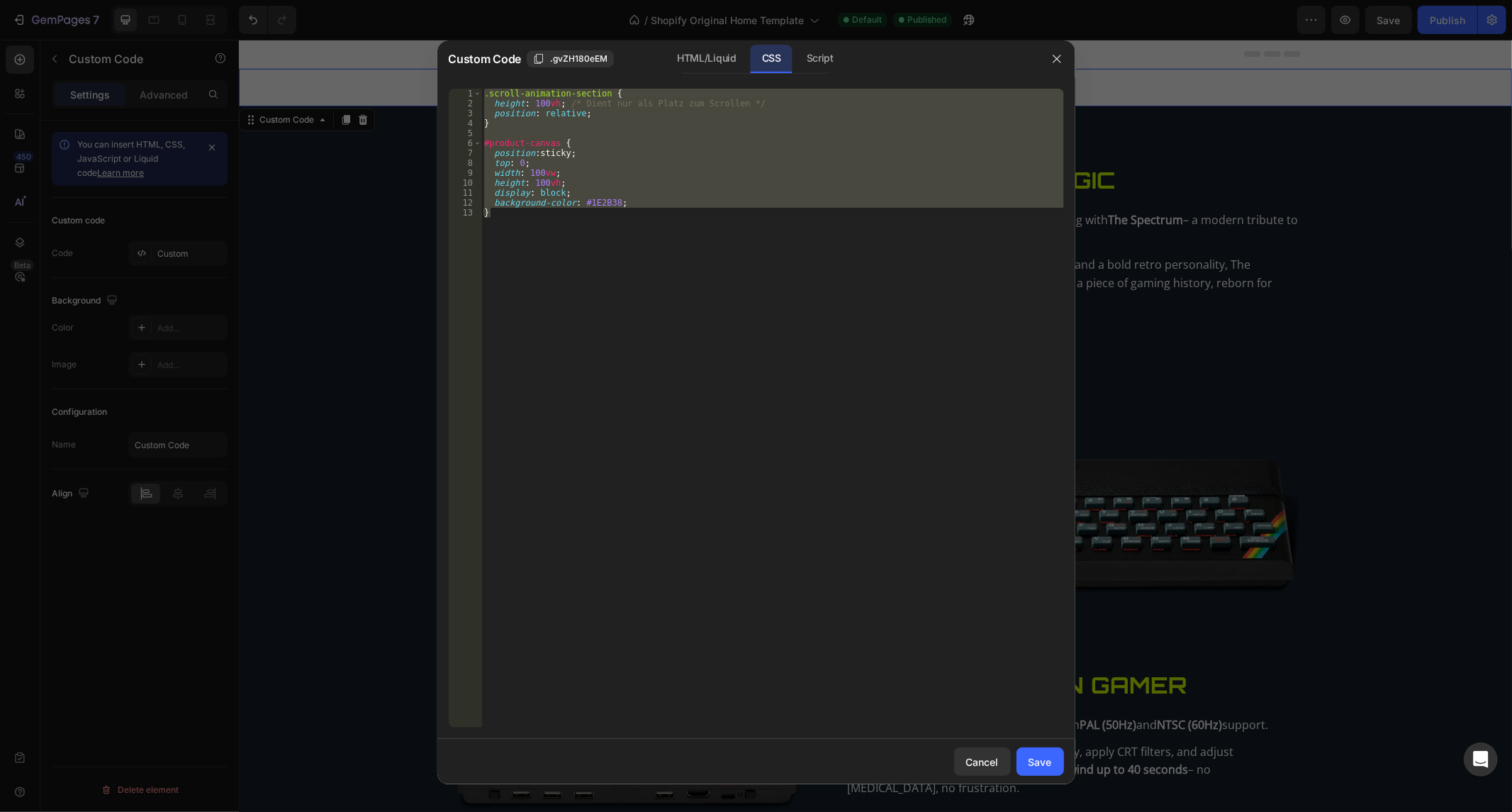
click at [674, 273] on div ".scroll-animation-section { height : 100 vh ; /* Dient nur als Platz zum Scroll…" at bounding box center [773, 408] width 583 height 639
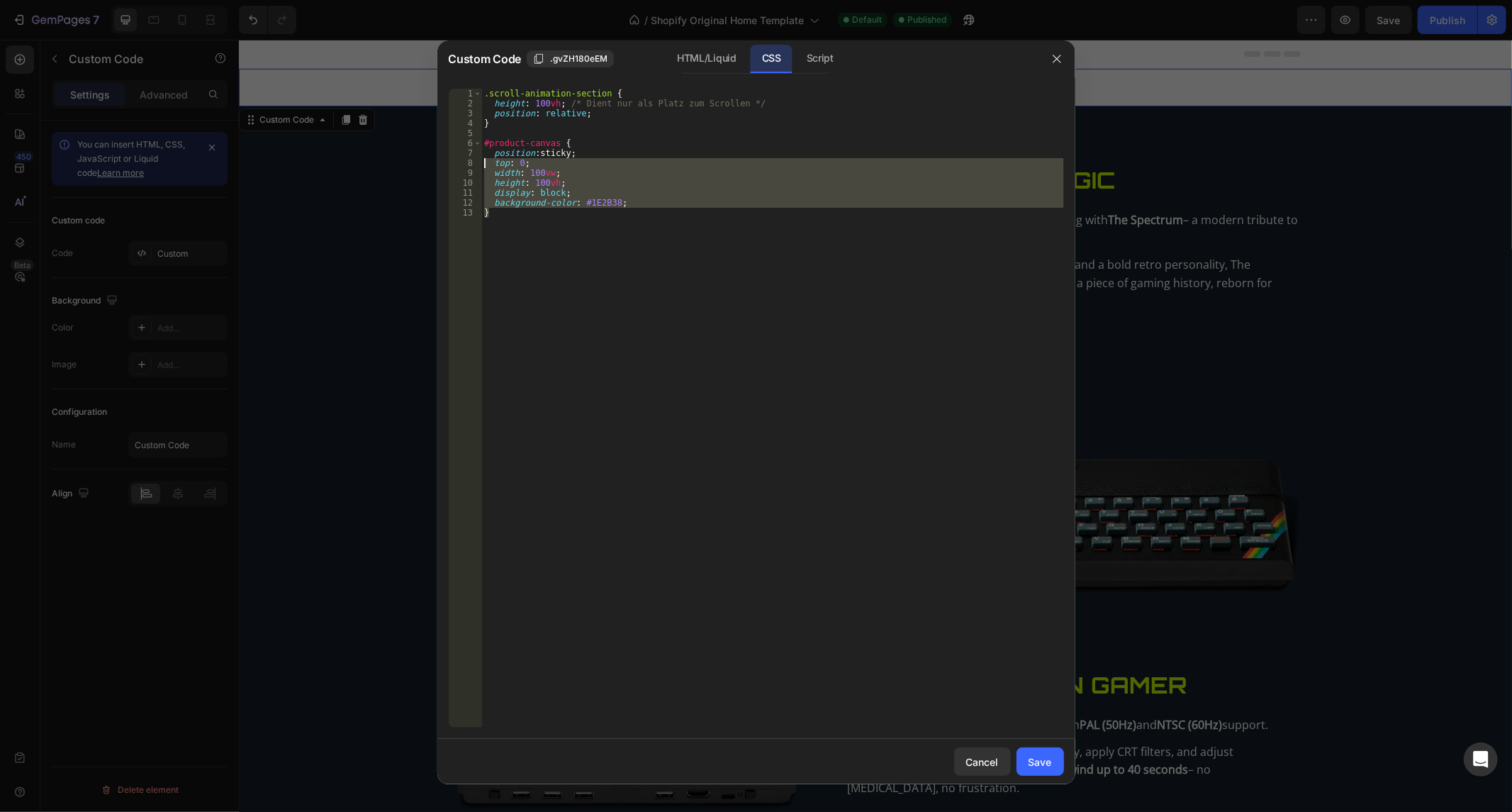
drag, startPoint x: 563, startPoint y: 214, endPoint x: 472, endPoint y: 168, distance: 102.0
click at [472, 168] on div "} 1 2 3 4 5 6 7 8 9 10 11 12 13 .scroll-animation-section { height : 100 vh ; /…" at bounding box center [756, 408] width 615 height 639
click at [499, 188] on div ".scroll-animation-section { height : 100 vh ; /* Dient nur als Platz zum Scroll…" at bounding box center [773, 408] width 583 height 639
drag, startPoint x: 497, startPoint y: 210, endPoint x: 480, endPoint y: 158, distance: 54.7
click at [480, 158] on div "height: 100vh; 1 2 3 4 5 6 7 8 9 10 11 12 13 .scroll-animation-section { height…" at bounding box center [756, 408] width 615 height 639
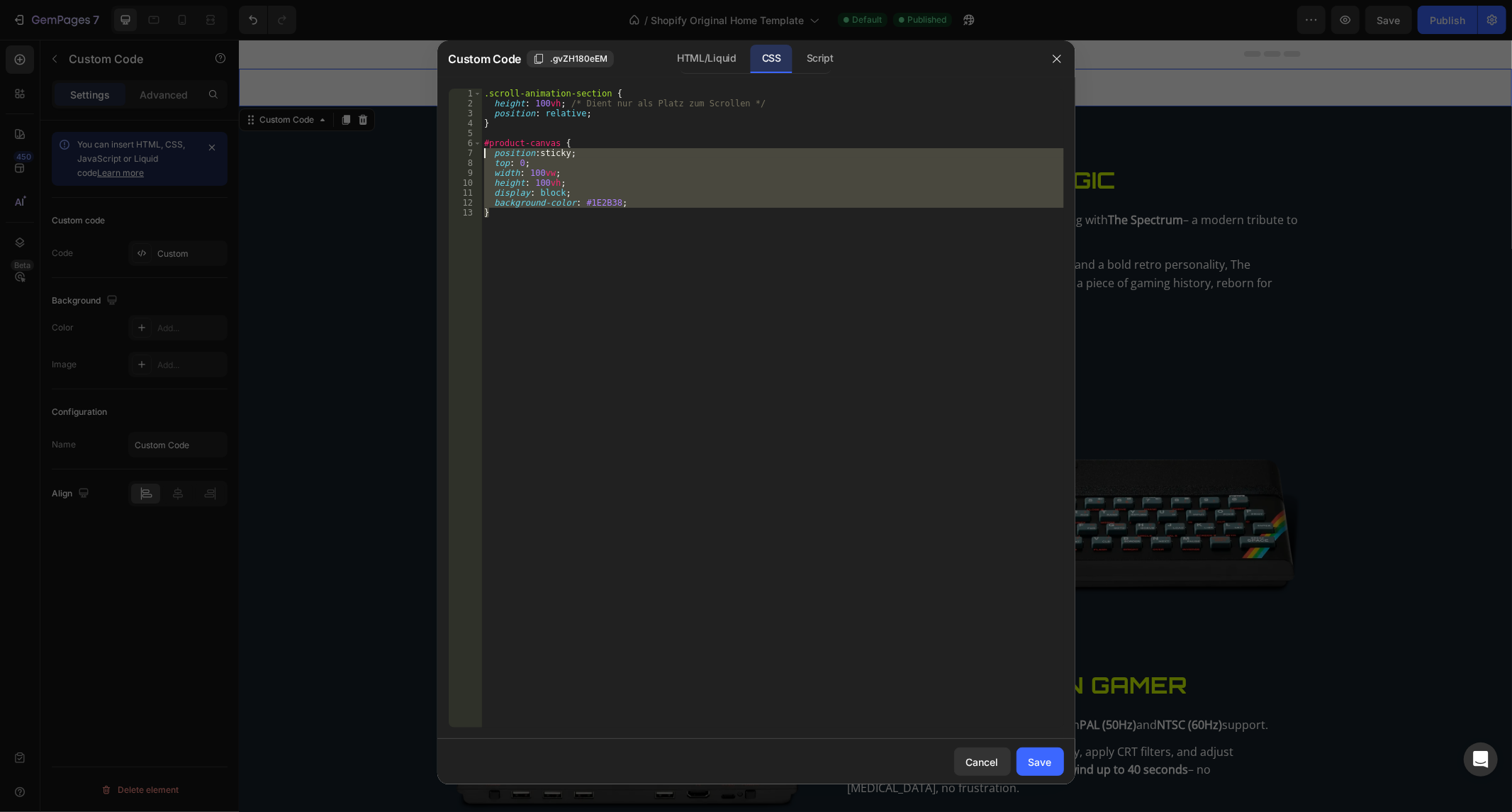
paste textarea "}"
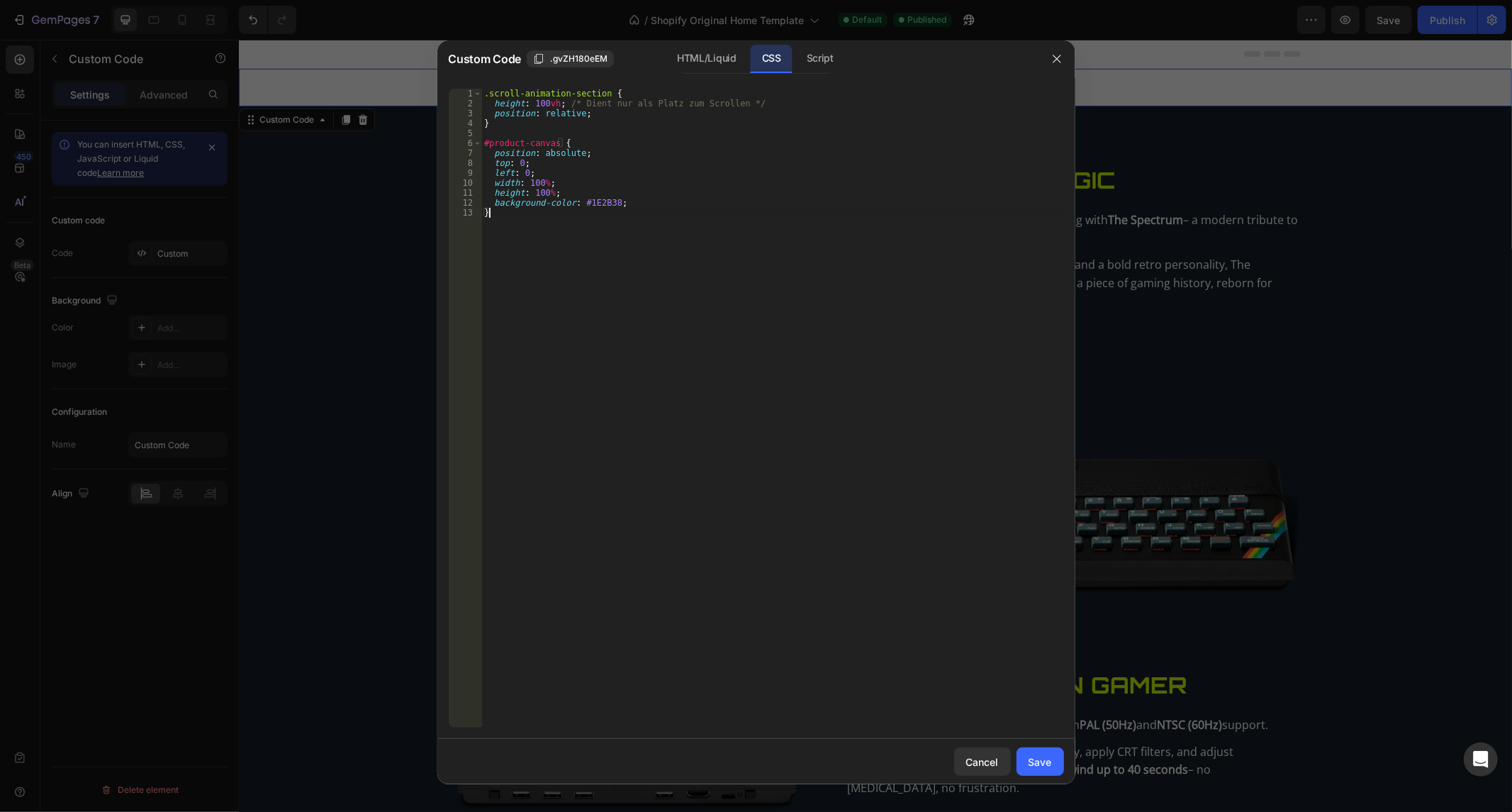
click at [821, 210] on div ".scroll-animation-section { height : 100 vh ; /* Dient nur als Platz zum Scroll…" at bounding box center [773, 419] width 583 height 660
click at [1046, 760] on div "Save" at bounding box center [1040, 762] width 24 height 15
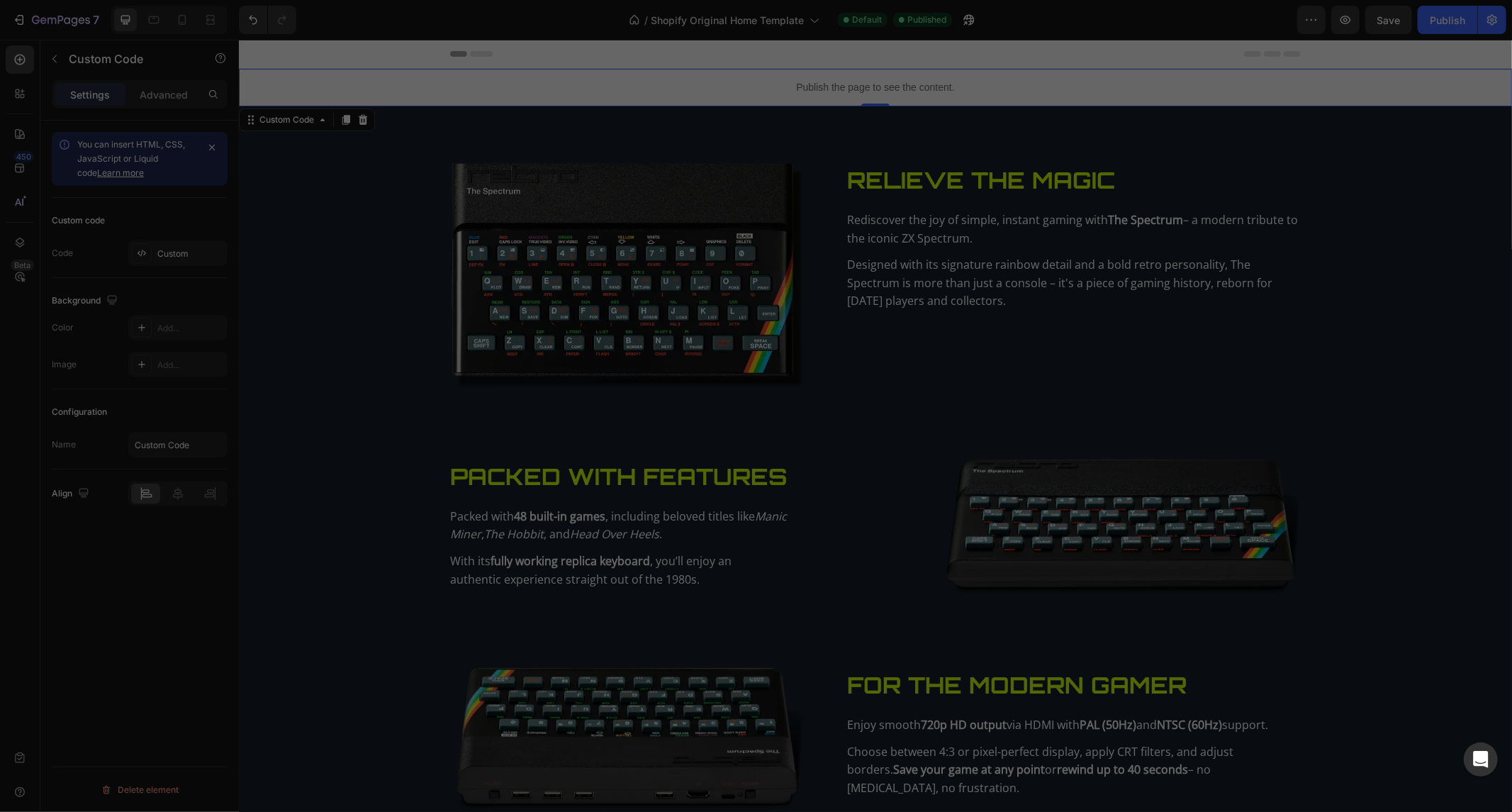
type textarea "background-color: #1E2B38; }"
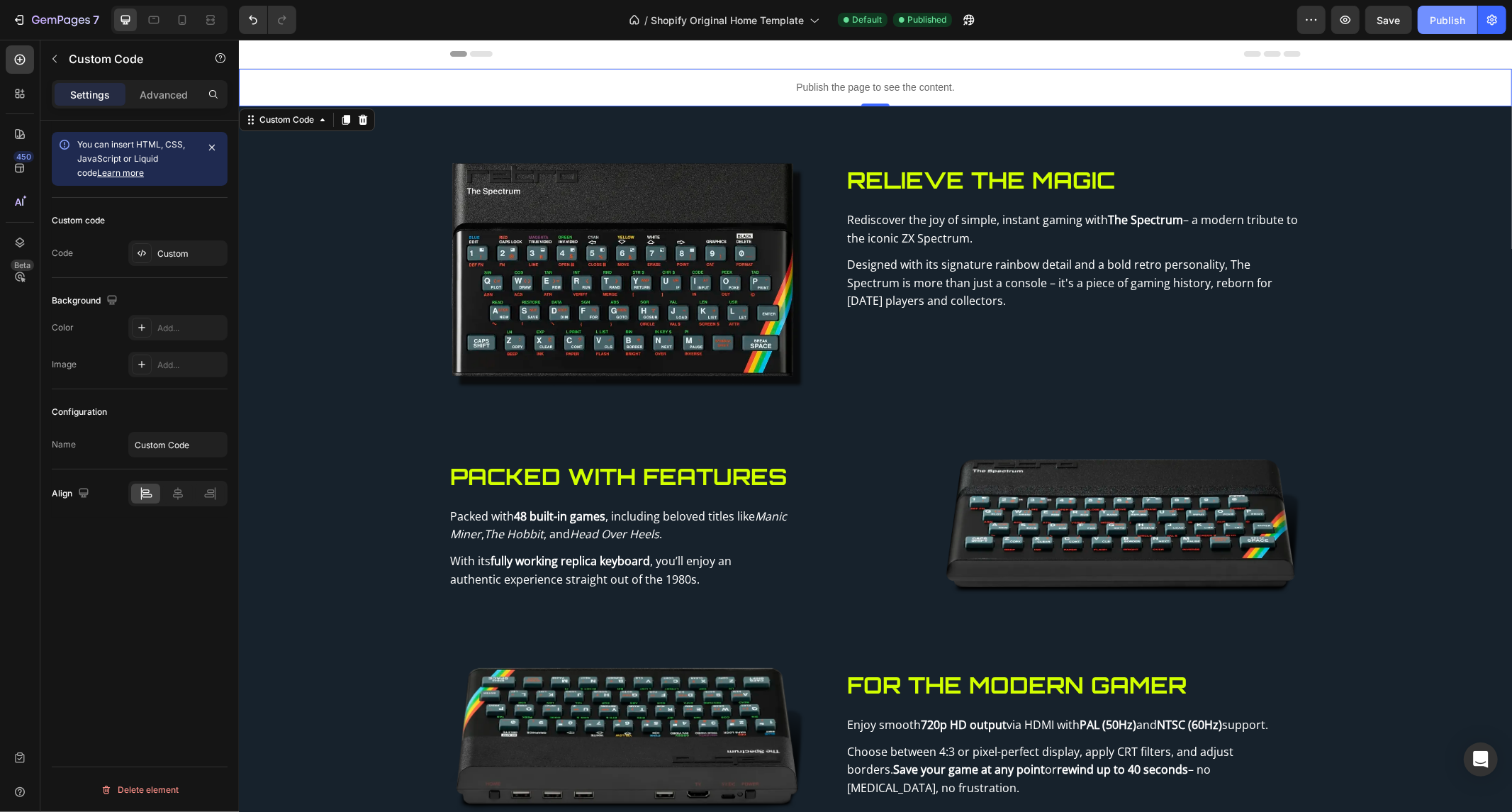
click at [1429, 24] on button "Publish" at bounding box center [1448, 20] width 60 height 28
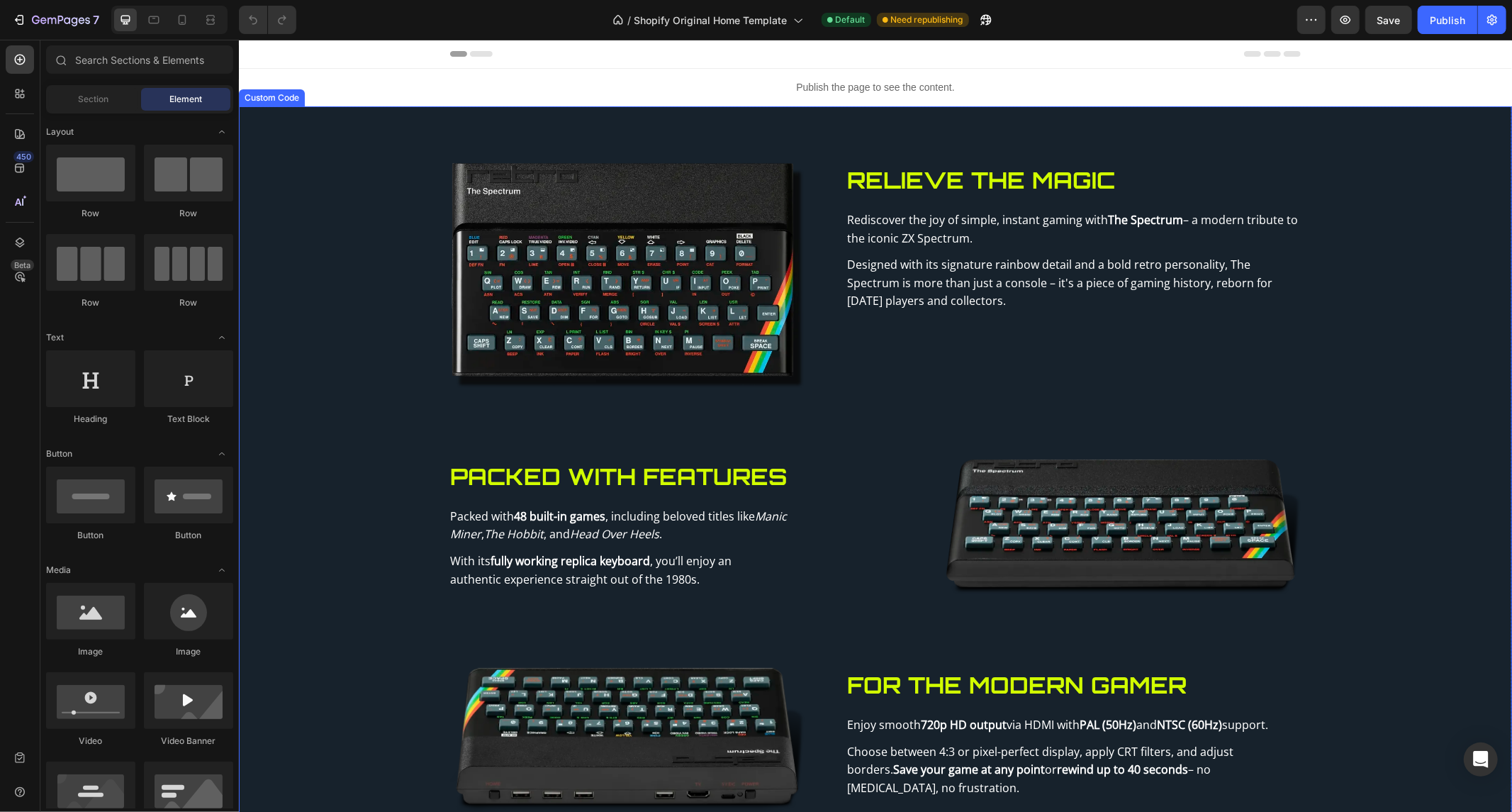
click at [904, 73] on div "Publish the page to see the content." at bounding box center [875, 87] width 1273 height 38
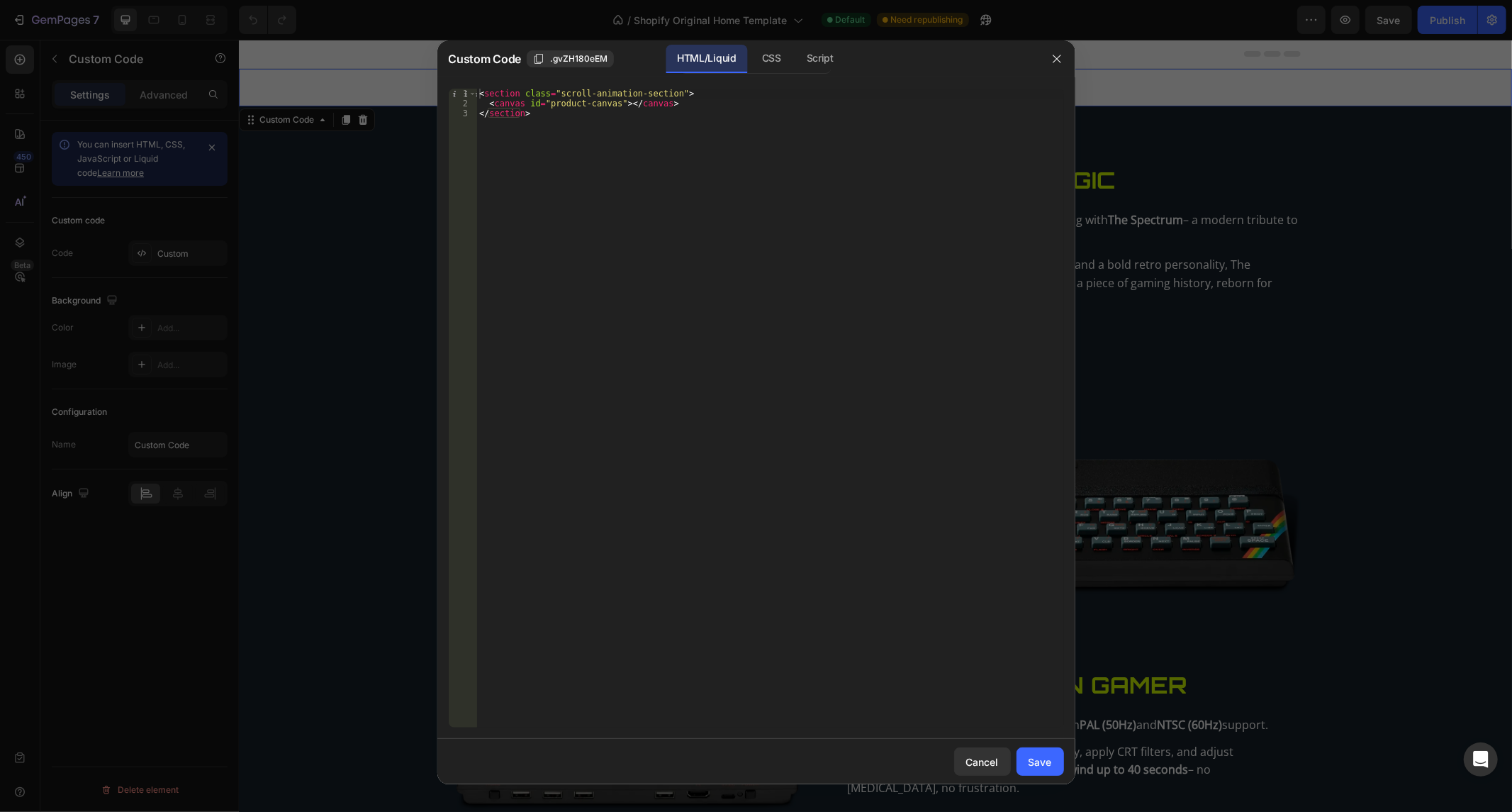
click at [745, 55] on div "HTML/Liquid" at bounding box center [706, 58] width 81 height 28
click at [796, 55] on div "CSS" at bounding box center [820, 58] width 50 height 28
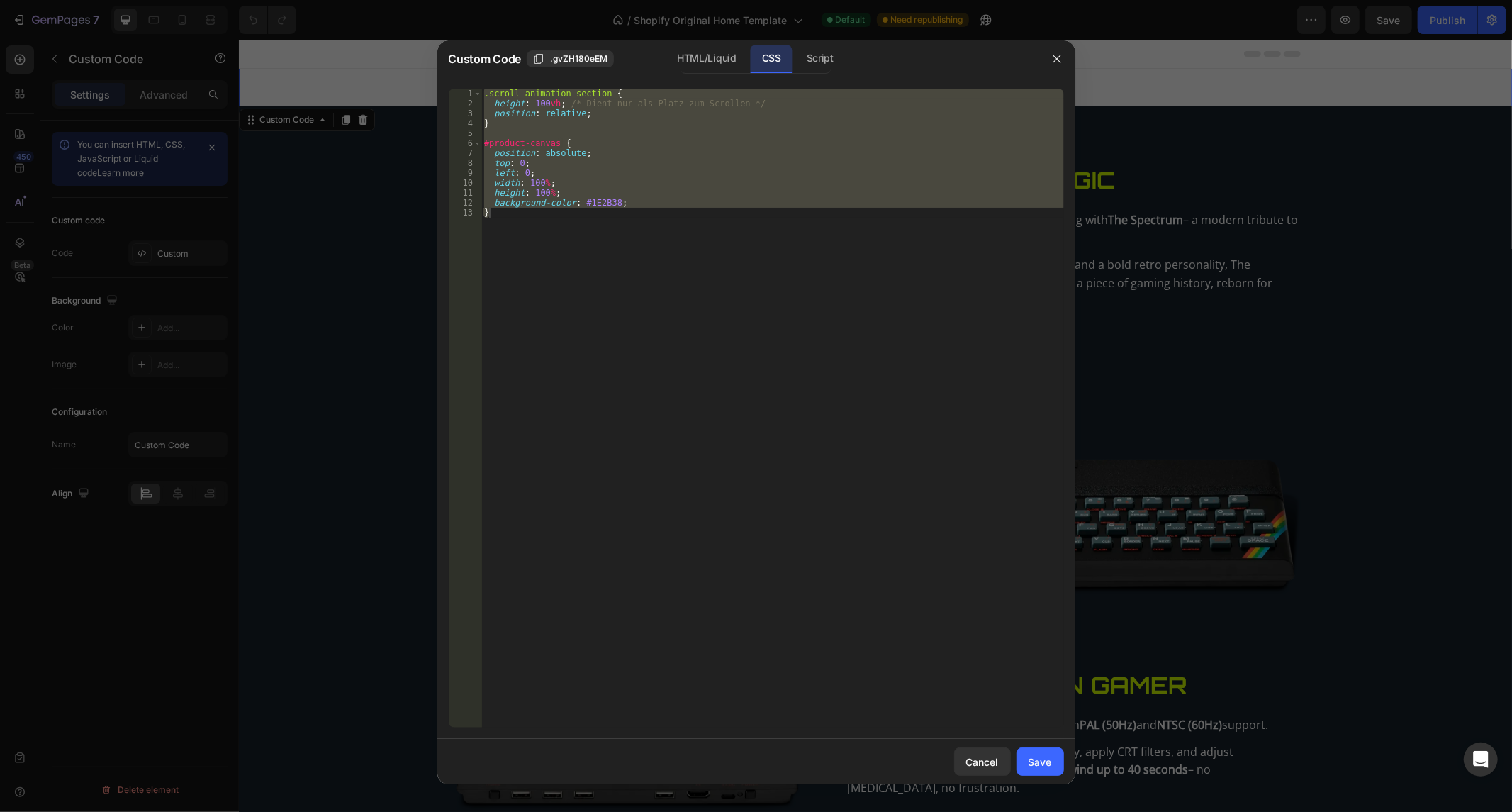
click at [648, 189] on div ".scroll-animation-section { height : 100 vh ; /* Dient nur als Platz zum Scroll…" at bounding box center [773, 408] width 583 height 639
type textarea "height: 100%;"
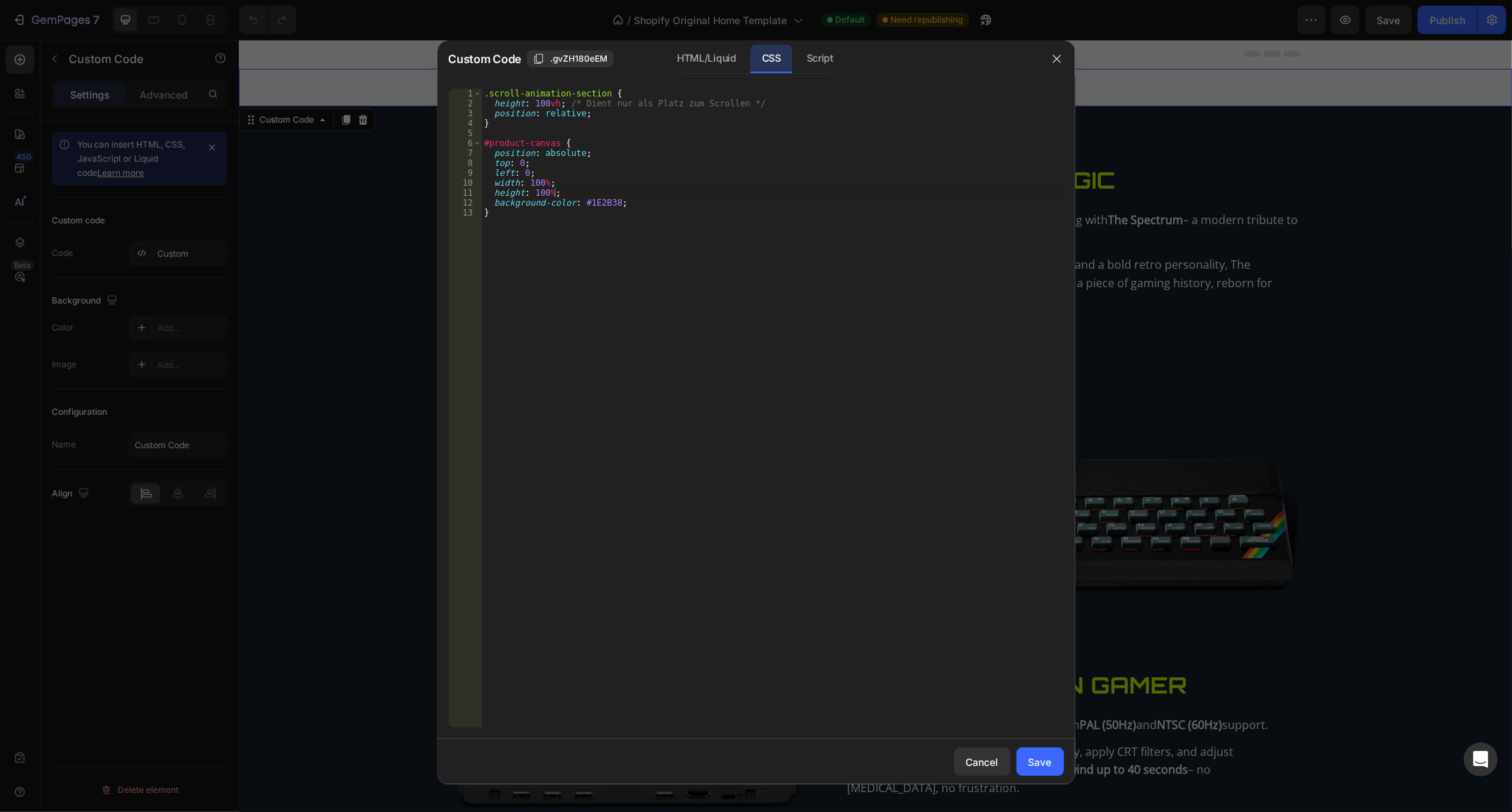
click at [1043, 53] on div at bounding box center [1057, 59] width 37 height 37
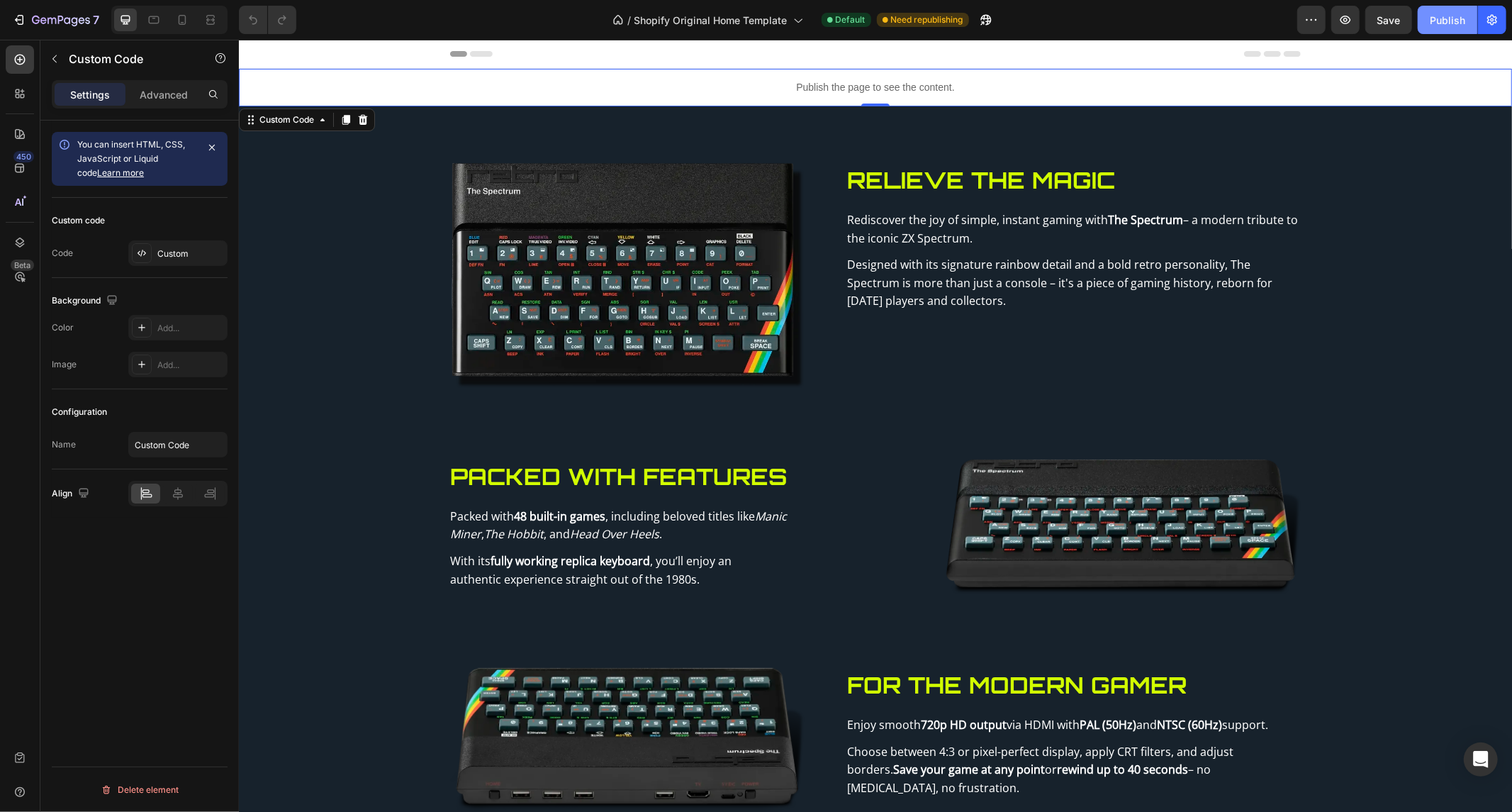
click at [1447, 14] on div "Publish" at bounding box center [1448, 20] width 35 height 15
click at [325, 75] on div "Publish the page to see the content." at bounding box center [875, 87] width 1273 height 38
click at [1318, 17] on icon "button" at bounding box center [1311, 19] width 14 height 14
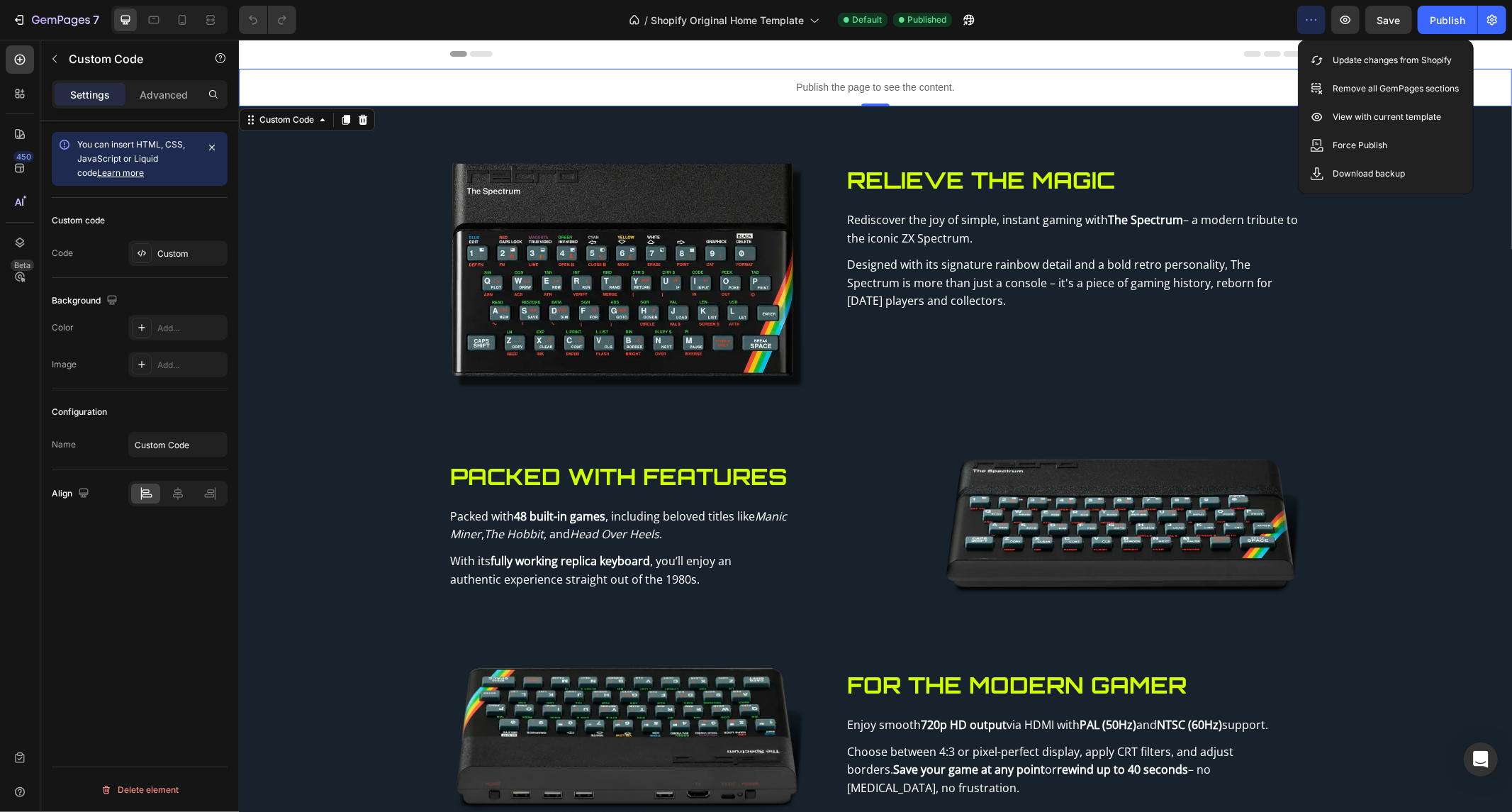
click at [527, 70] on div "Publish the page to see the content." at bounding box center [875, 87] width 1273 height 38
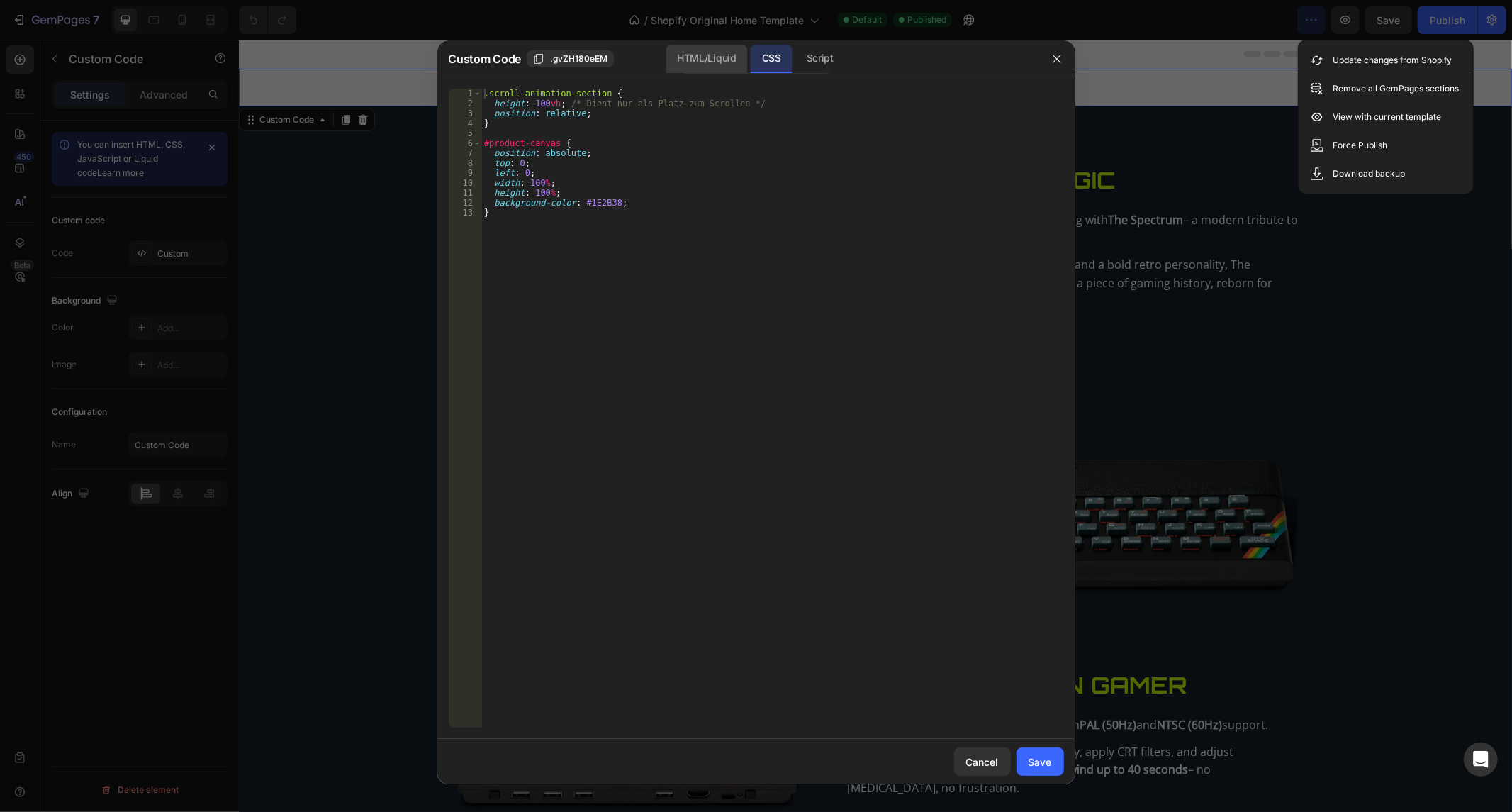
click at [697, 55] on div "HTML/Liquid" at bounding box center [706, 58] width 81 height 28
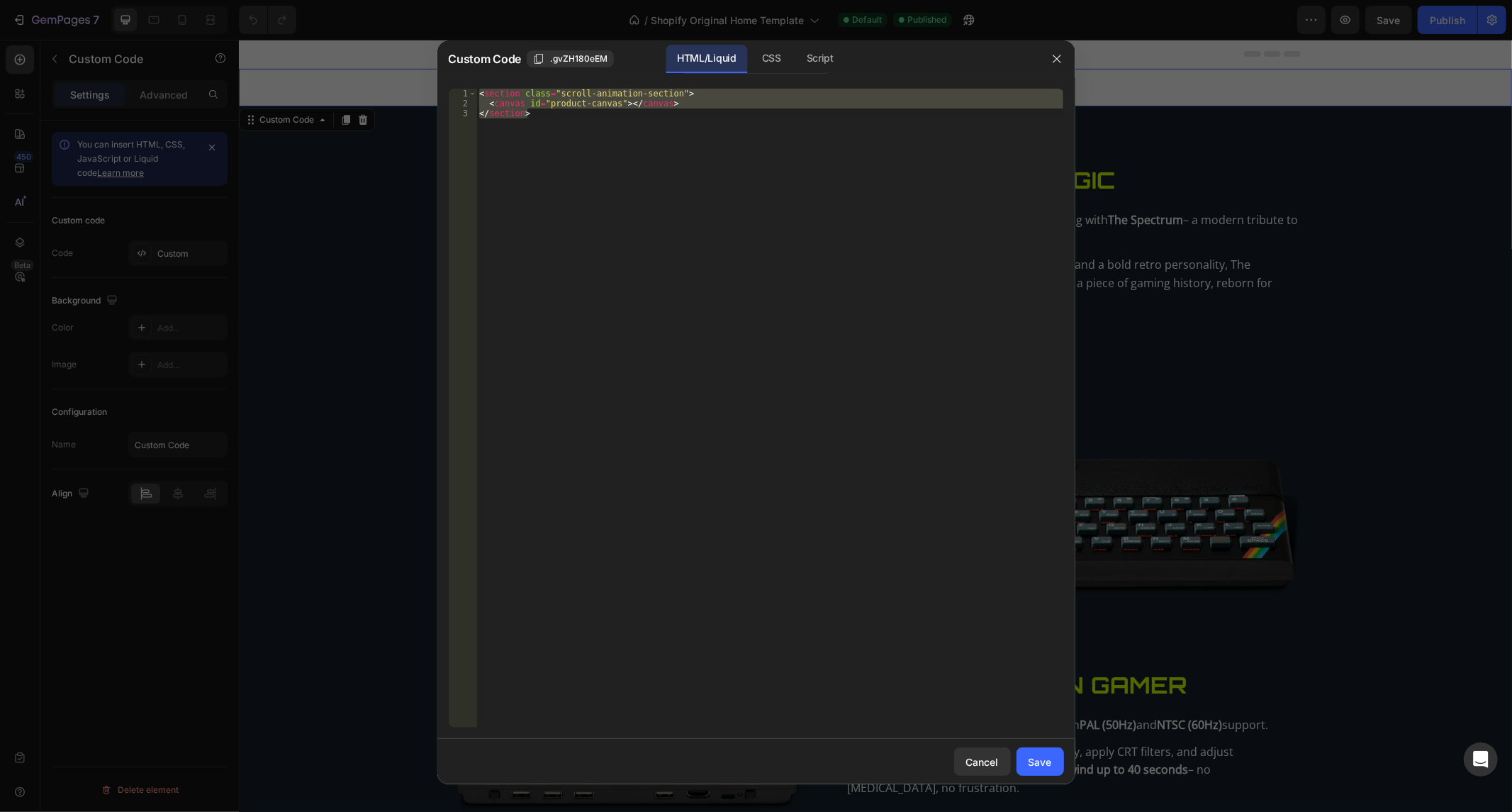
click at [657, 216] on div "< section class = "scroll-animation-section" > < canvas id = "product-canvas" >…" at bounding box center [770, 408] width 587 height 639
click at [657, 216] on div "< section class = "scroll-animation-section" > < canvas id = "product-canvas" >…" at bounding box center [770, 419] width 587 height 660
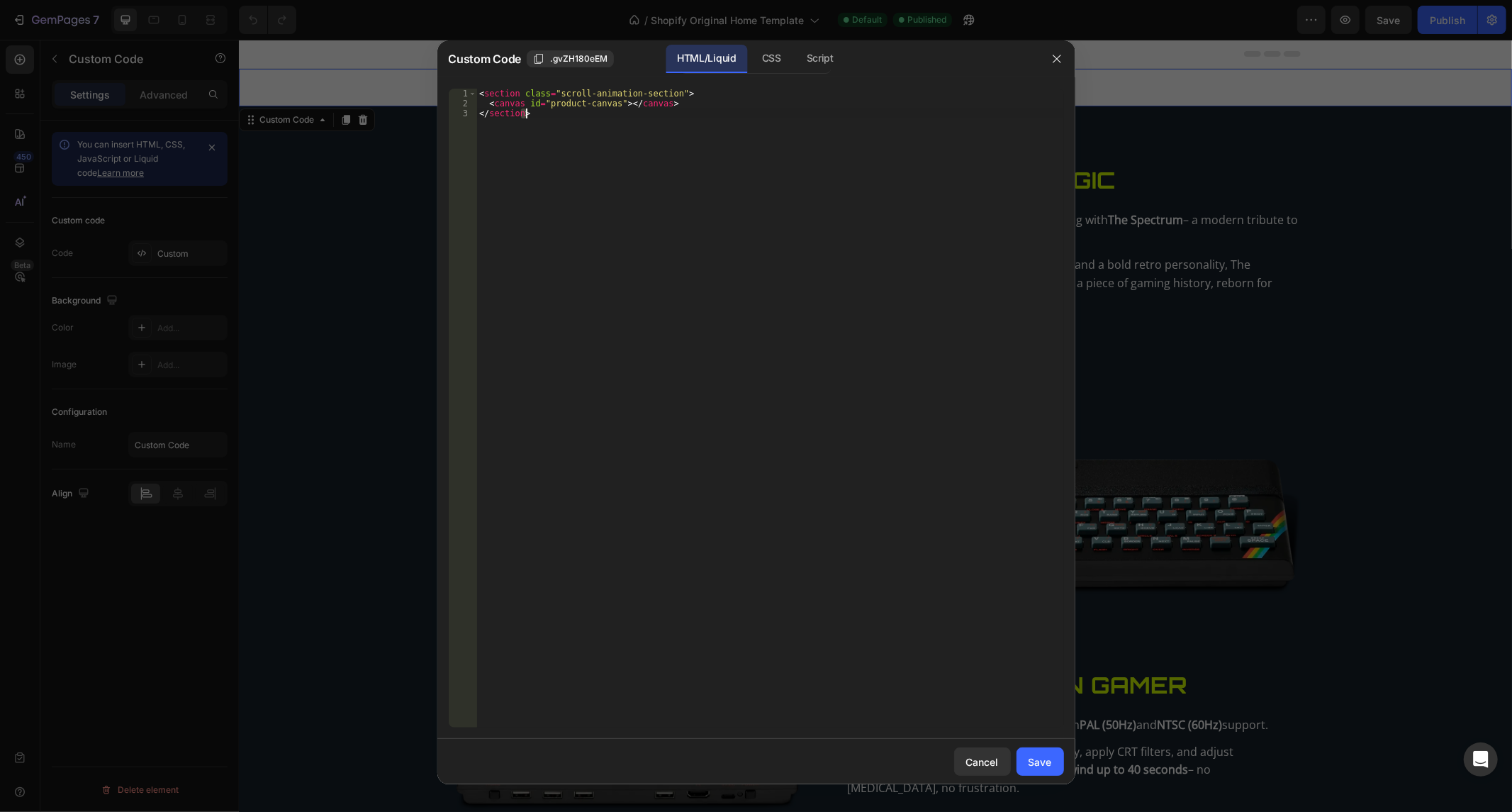
click at [657, 216] on div "< section class = "scroll-animation-section" > < canvas id = "product-canvas" >…" at bounding box center [770, 419] width 587 height 660
paste textarea "<section class="scroll-animation-section"> <canvas id="product-canvas"></canvas>"
click at [660, 182] on div "< section class = "scroll-animation-section" > < canvas id = "product-canvas" >…" at bounding box center [770, 419] width 587 height 660
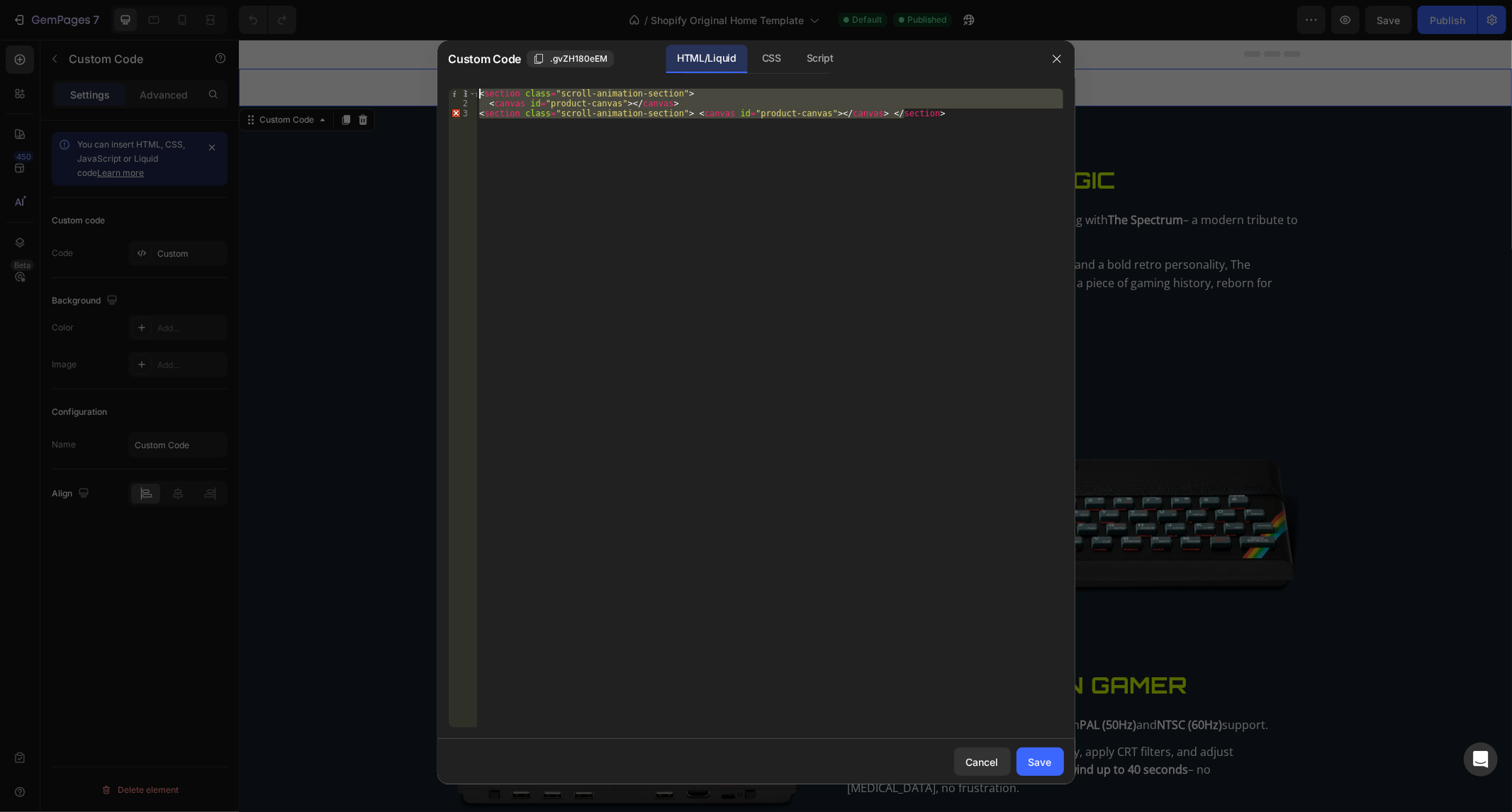
drag, startPoint x: 929, startPoint y: 129, endPoint x: 9, endPoint y: -7, distance: 930.0
click at [9, 0] on html "7 / Shopify Original Home Template Default Published Preview Save Publish 450 B…" at bounding box center [756, 0] width 1512 height 0
paste textarea "<canvas id="product-canvas"></canvas> </section"
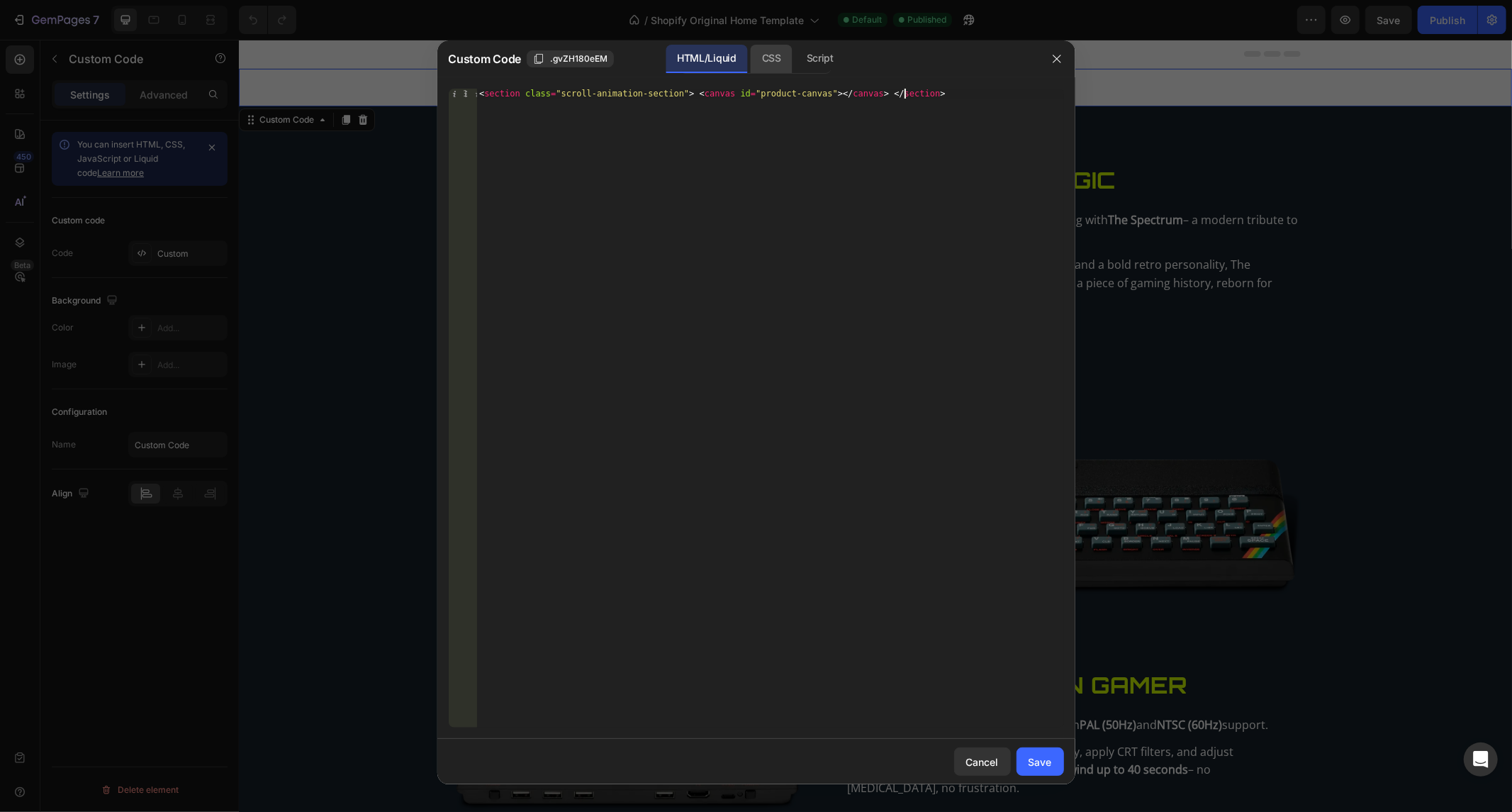
click at [796, 48] on div "CSS" at bounding box center [820, 58] width 50 height 28
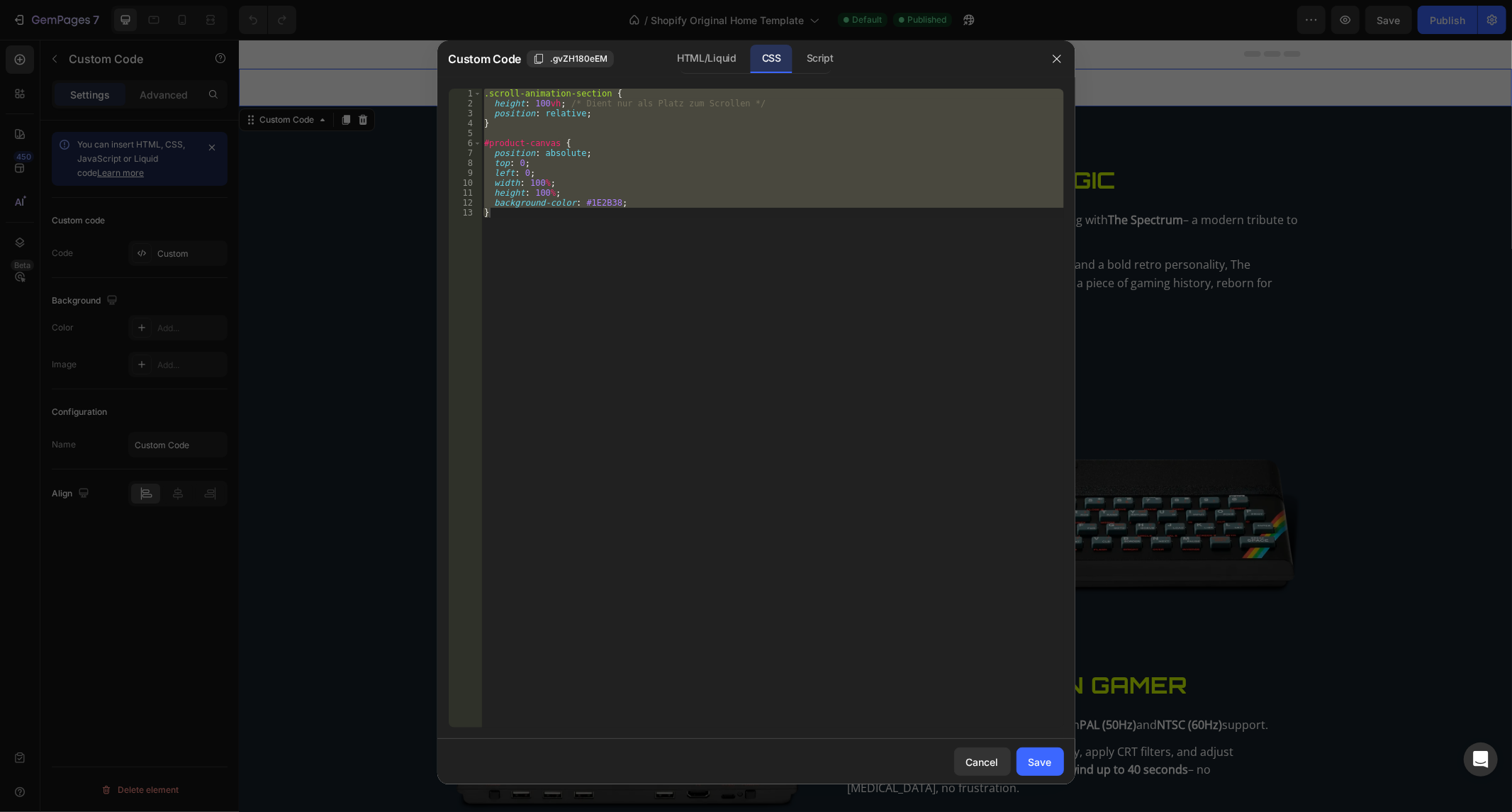
click at [727, 192] on div ".scroll-animation-section { height : 100 vh ; /* Dient nur als Platz zum Scroll…" at bounding box center [773, 408] width 583 height 639
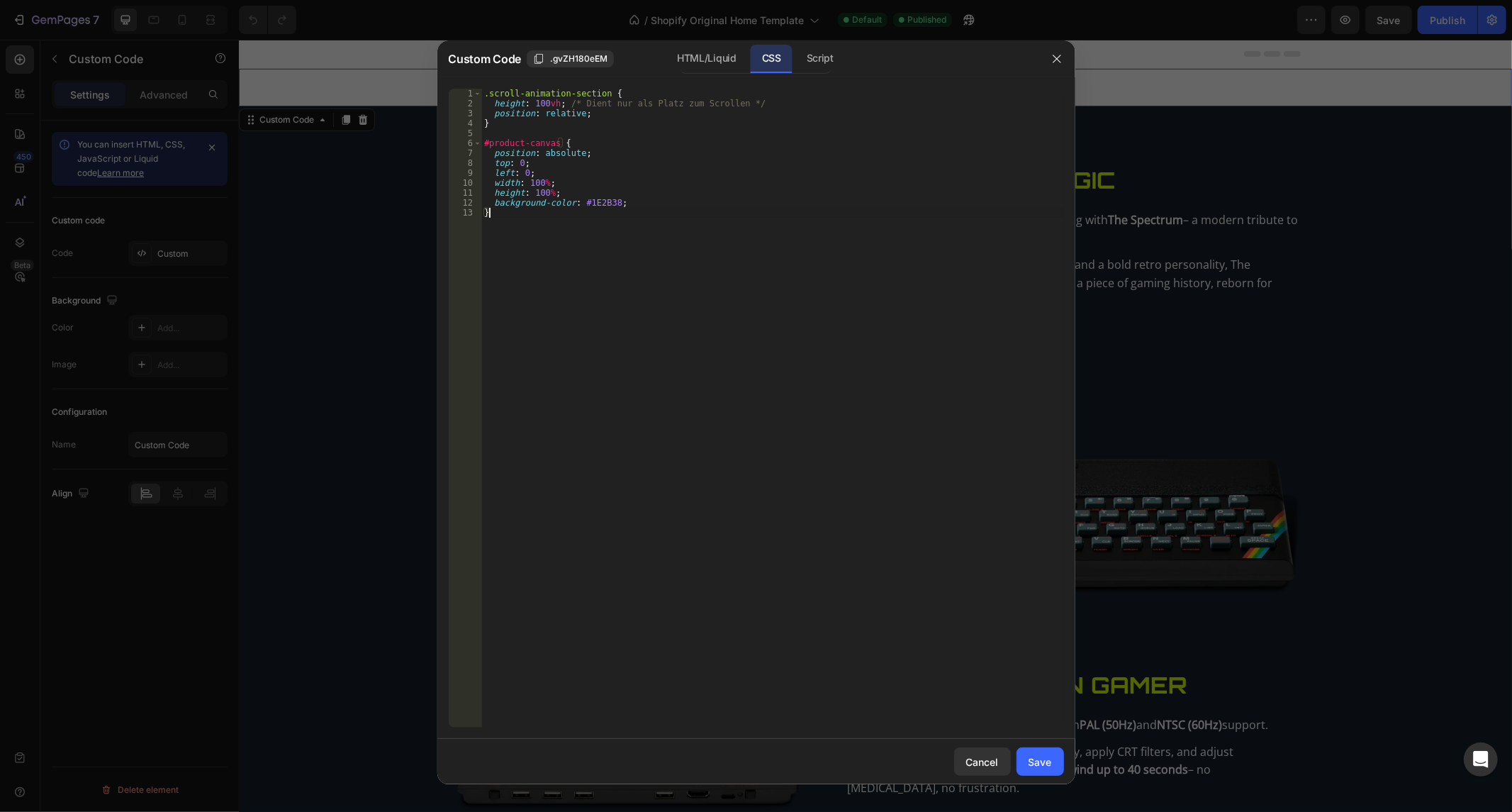
drag, startPoint x: 535, startPoint y: 223, endPoint x: 421, endPoint y: 33, distance: 221.6
click at [421, 33] on div "Custom Code .gvZH180eEM HTML/Liquid CSS Script height: 100%; 1 2 3 4 5 6 7 8 9 …" at bounding box center [756, 406] width 1512 height 812
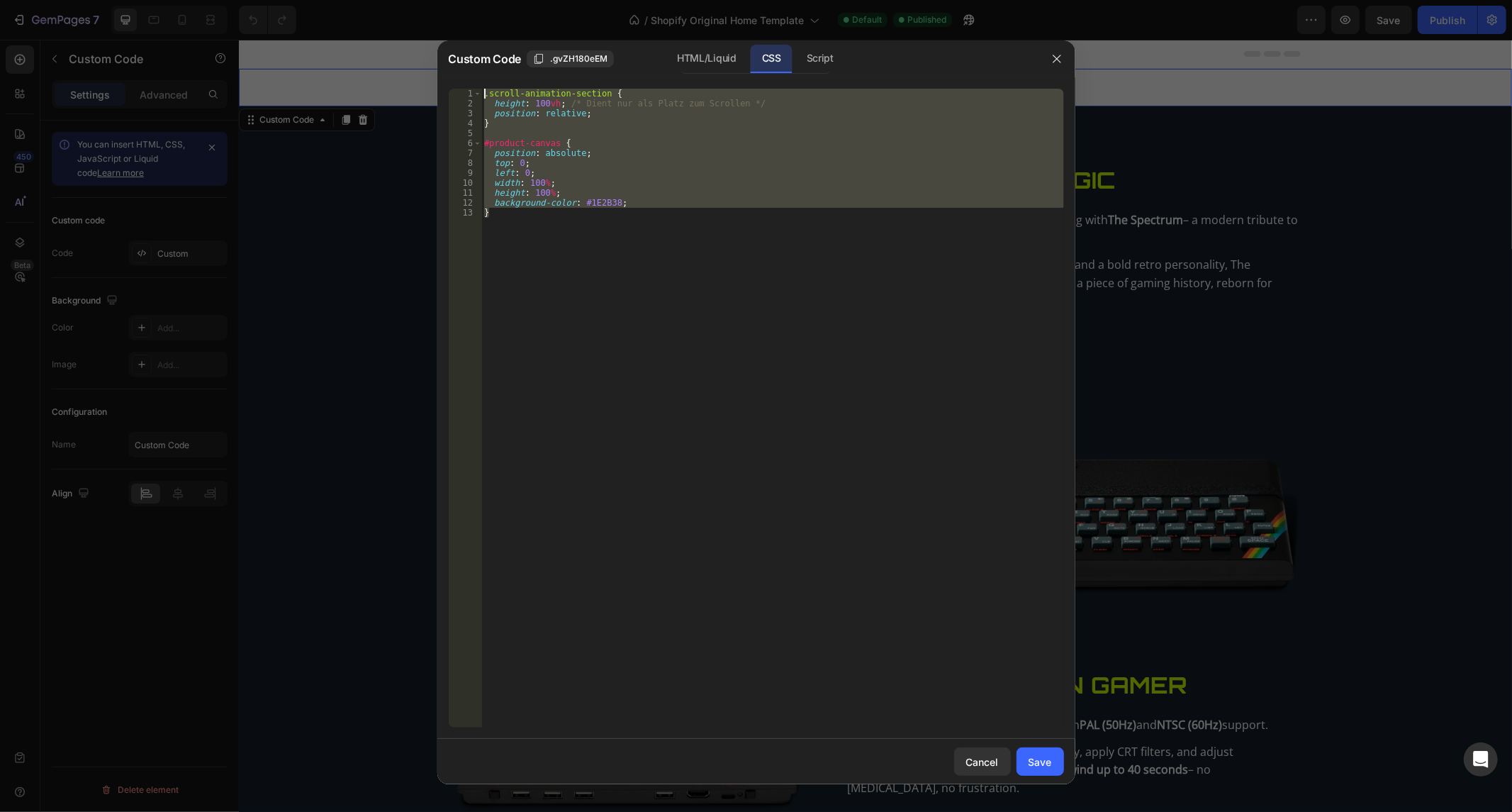
paste textarea "height: 100vh; /* Dient nur als Platz zum Scrollen */ position: relative; } #pr…"
type textarea ".scroll-animation-section { height: 100vh; /* Dient nur als Platz zum Scrollen …"
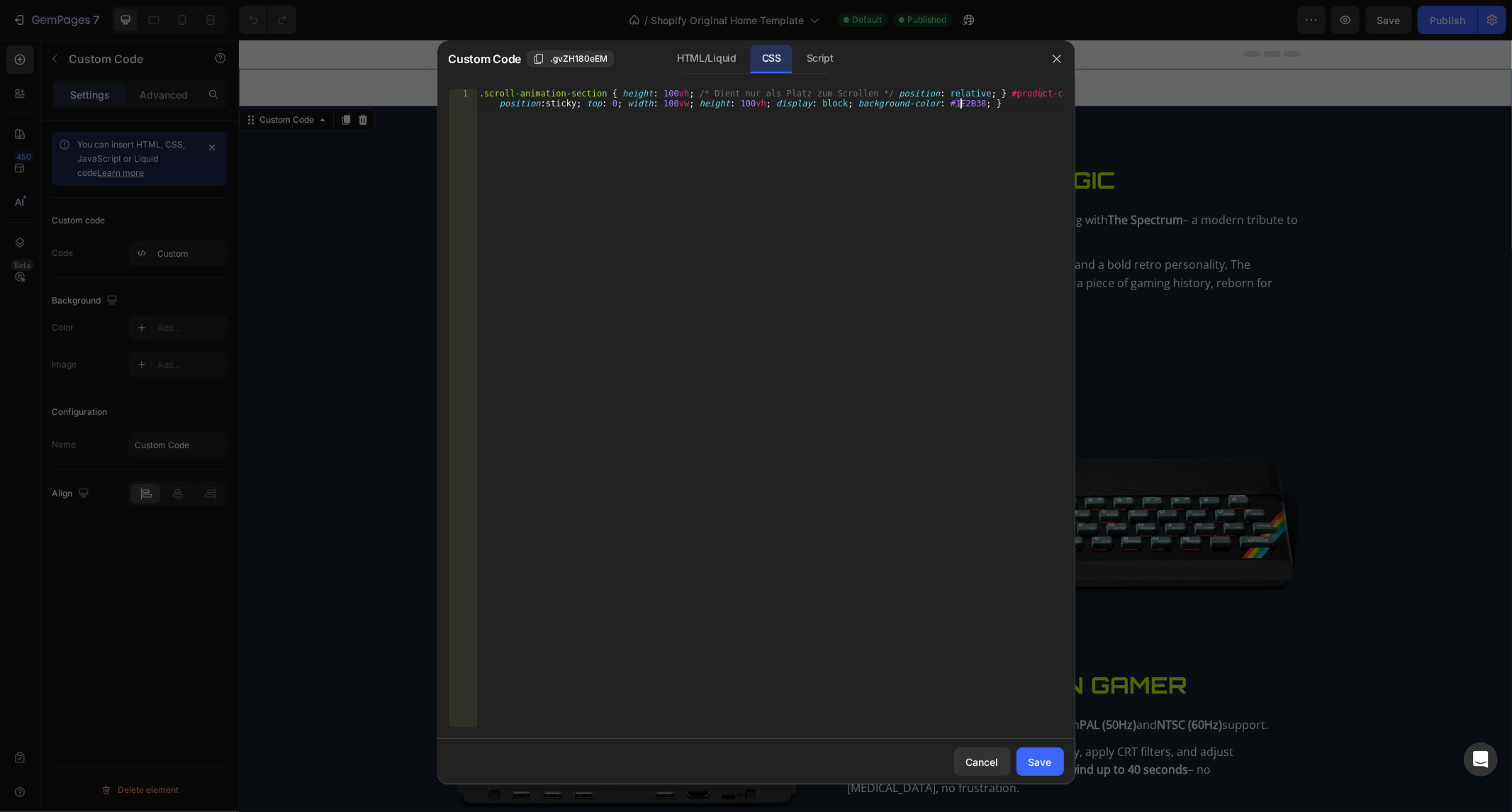
click at [1284, 386] on div at bounding box center [756, 406] width 1512 height 812
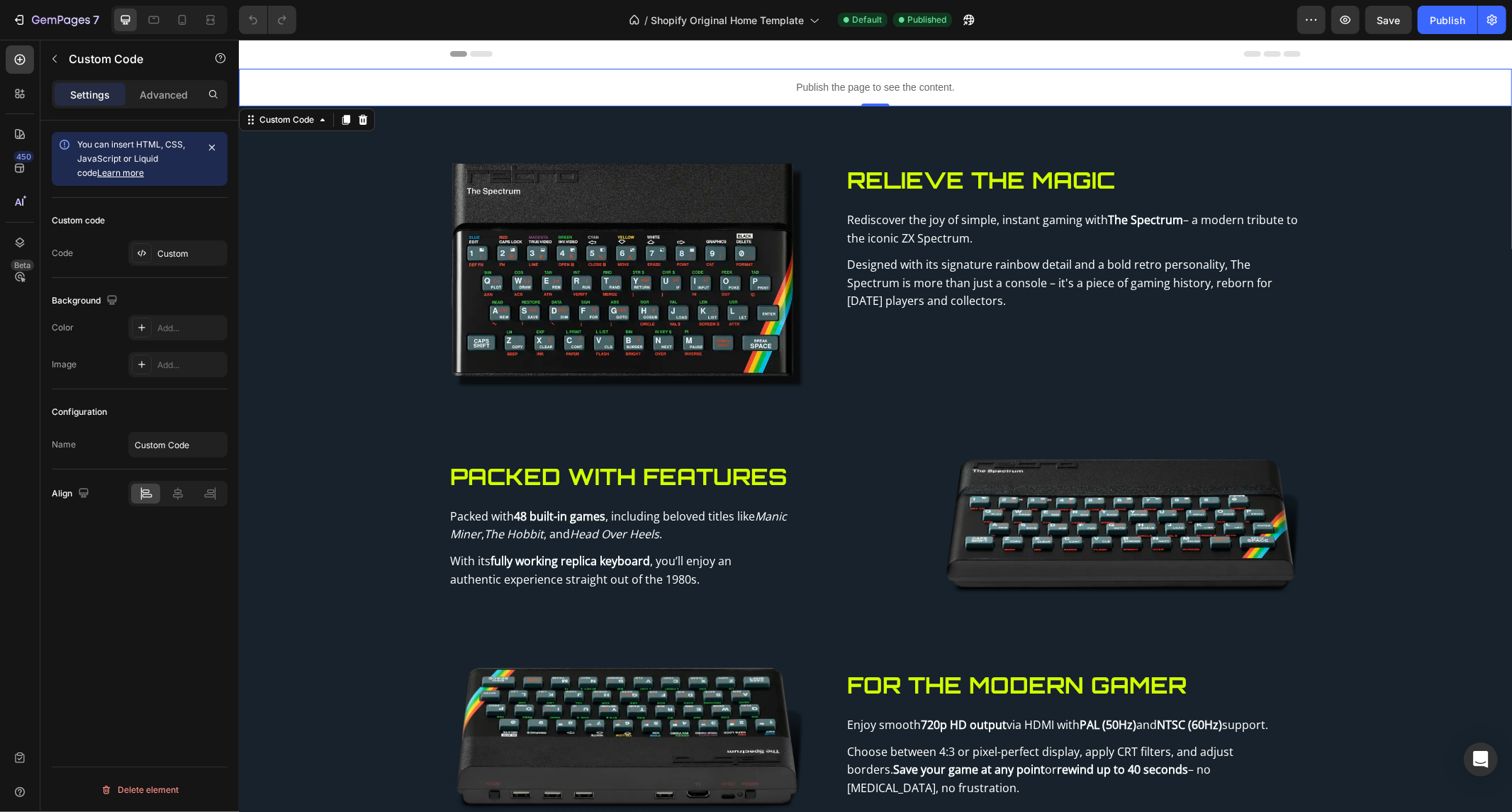
click at [1025, 98] on div "Publish the page to see the content." at bounding box center [875, 87] width 1273 height 38
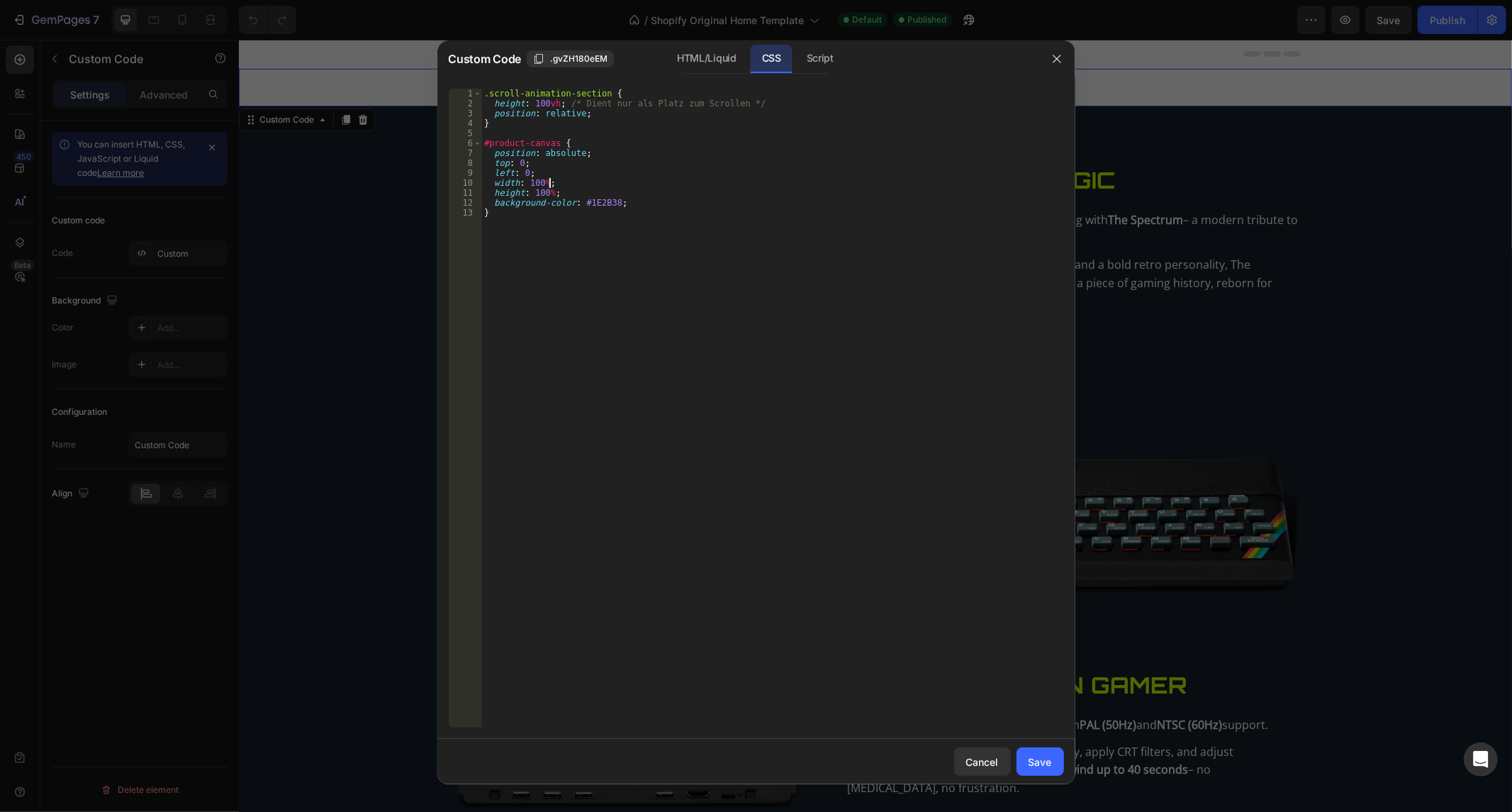
click at [617, 179] on div ".scroll-animation-section { height : 100 vh ; /* Dient nur als Platz zum Scroll…" at bounding box center [773, 419] width 583 height 660
click at [558, 157] on div ".scroll-animation-section { height : 100 vh ; /* Dient nur als Platz zum Scroll…" at bounding box center [773, 419] width 583 height 660
click at [718, 184] on div ".scroll-animation-section { height : 100 vh ; /* Dient nur als Platz zum Scroll…" at bounding box center [773, 419] width 583 height 660
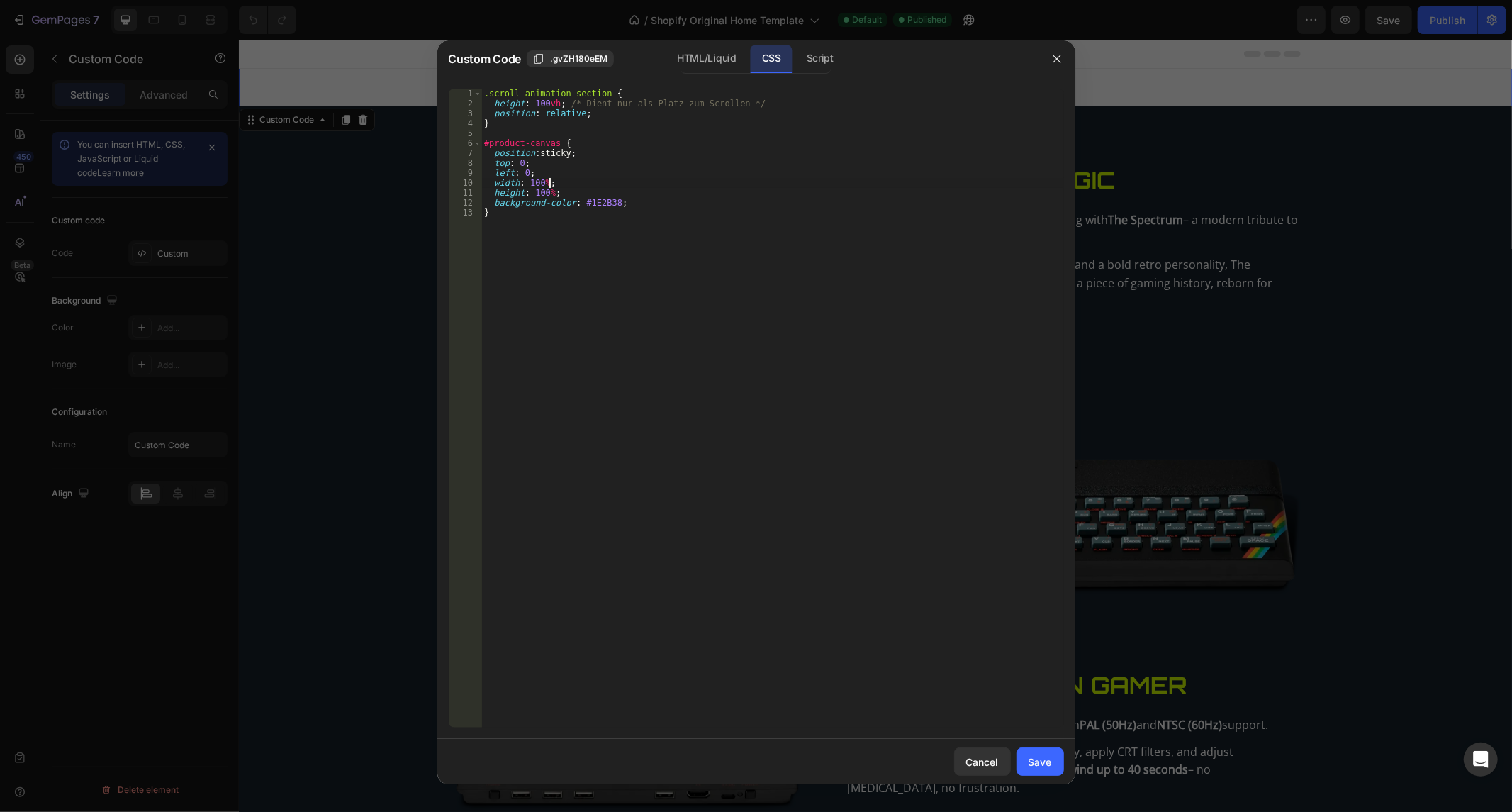
scroll to position [0, 4]
click at [714, 188] on div ".scroll-animation-section { height : 100 vh ; /* Dient nur als Platz zum Scroll…" at bounding box center [773, 419] width 583 height 660
click at [638, 243] on div ".scroll-animation-section { height : 100 vh ; /* Dient nur als Platz zum Scroll…" at bounding box center [773, 419] width 583 height 660
type textarea "}"
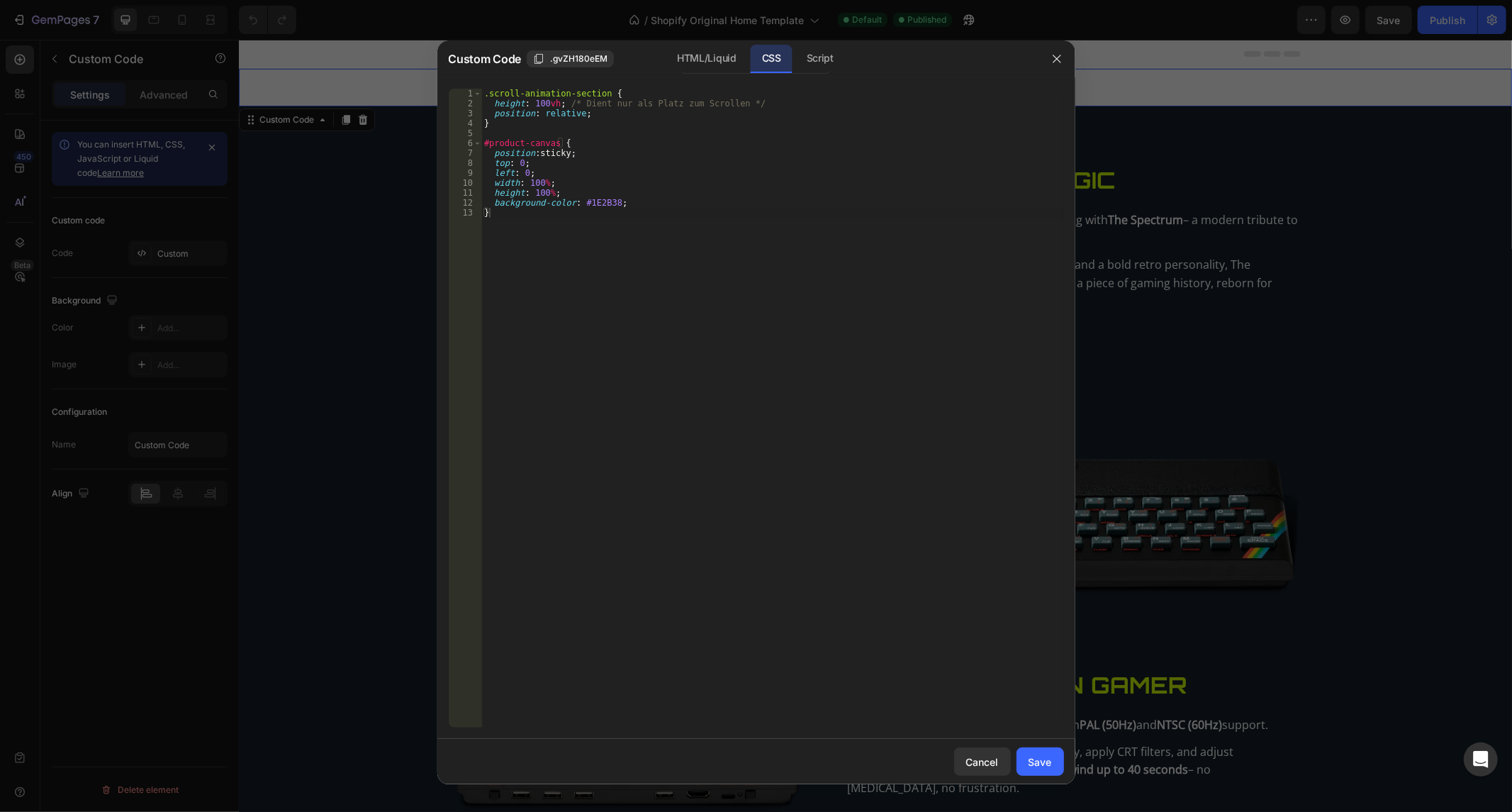
click at [838, 36] on div at bounding box center [756, 406] width 1512 height 812
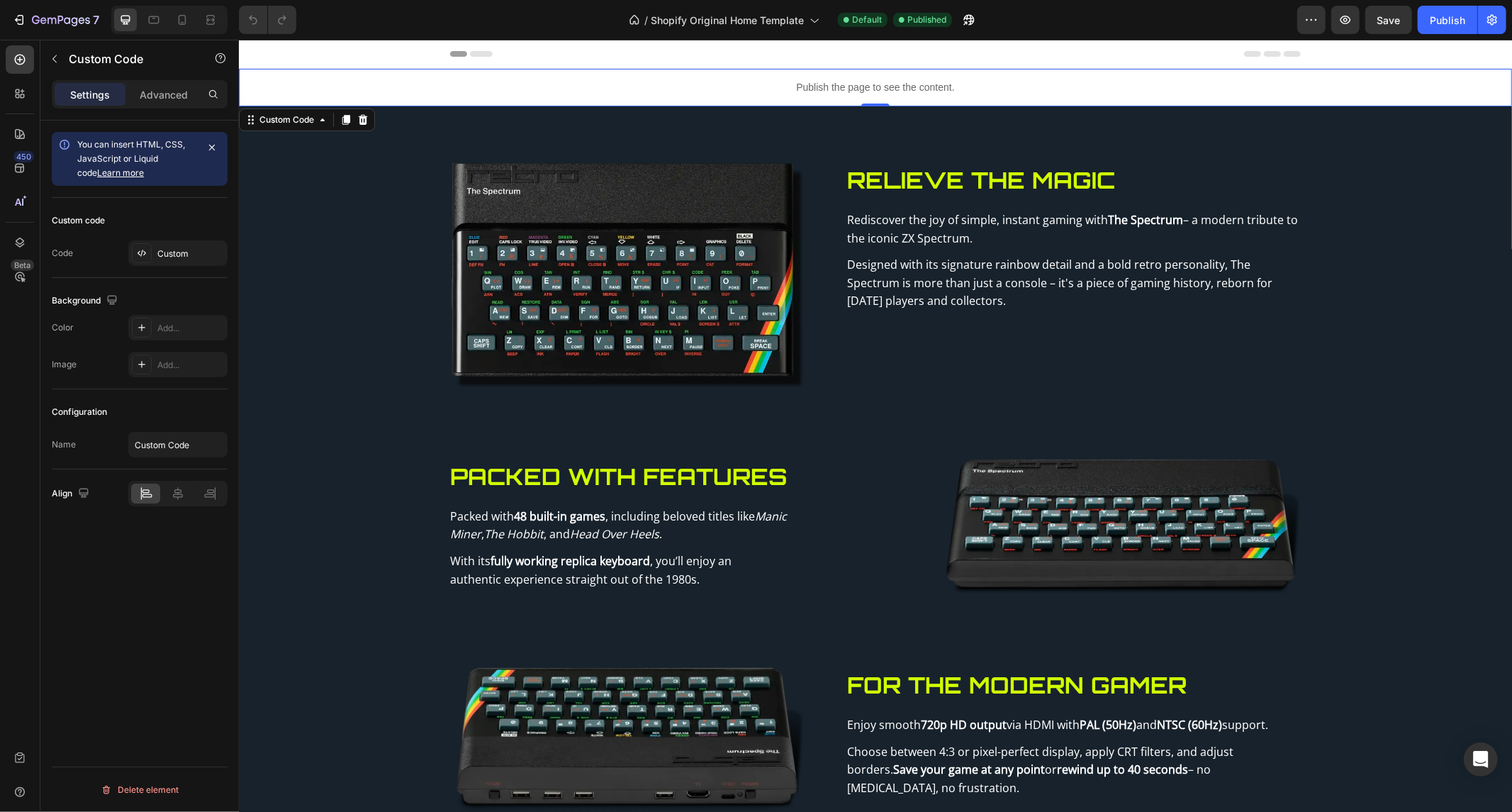
click at [856, 87] on p "Publish the page to see the content." at bounding box center [875, 87] width 1273 height 15
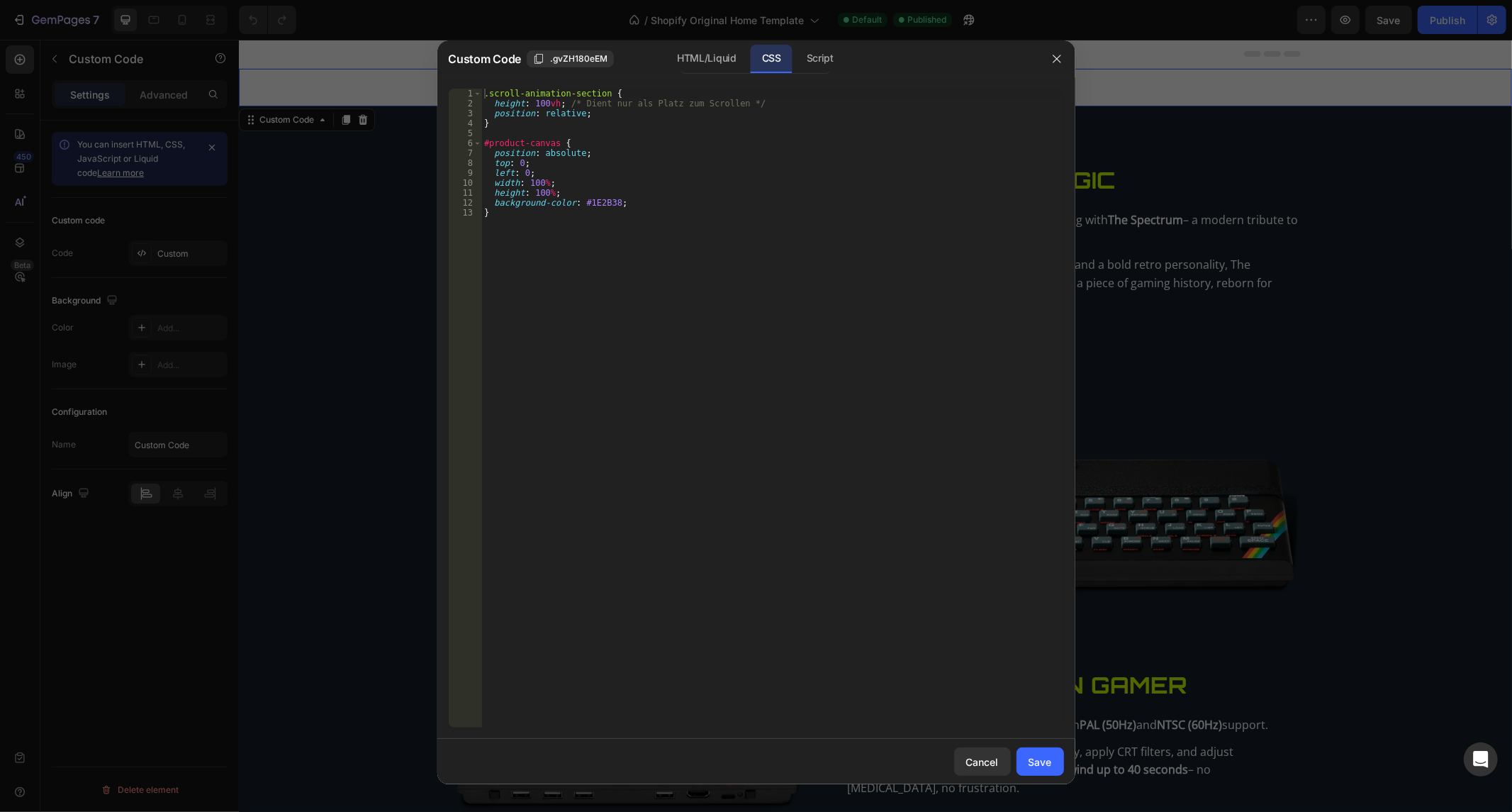
click at [707, 272] on div ".scroll-animation-section { height : 100 vh ; /* Dient nur als Platz zum Scroll…" at bounding box center [773, 419] width 583 height 660
drag, startPoint x: 553, startPoint y: 269, endPoint x: 369, endPoint y: -33, distance: 353.6
click at [369, 0] on html "7 / Shopify Original Home Template Default Published Preview Save Publish 450 B…" at bounding box center [756, 0] width 1512 height 0
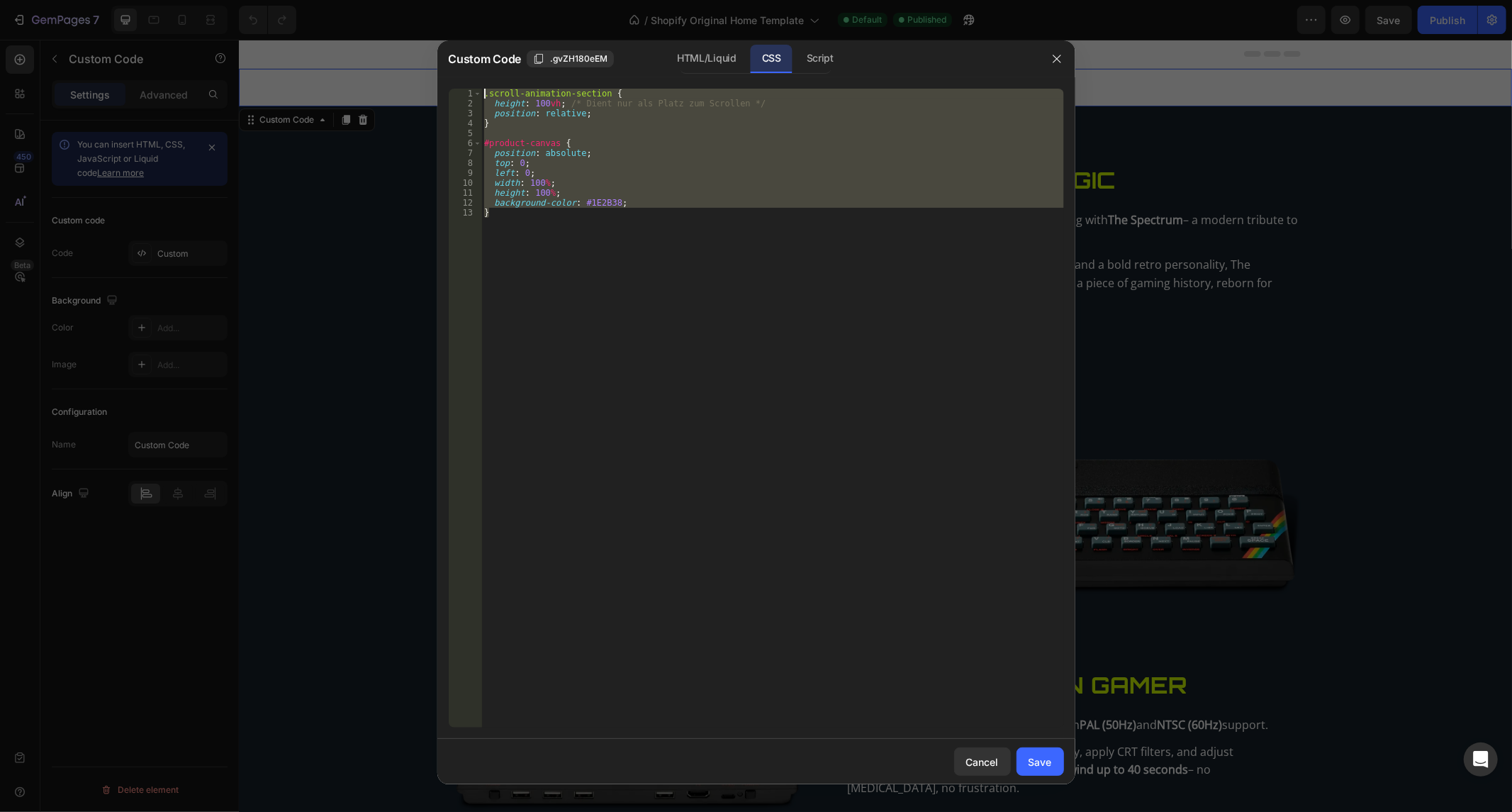
paste textarea "height: 100vh; /* Dient nur als Platz zum Scrollen */ position: relative; } #pr…"
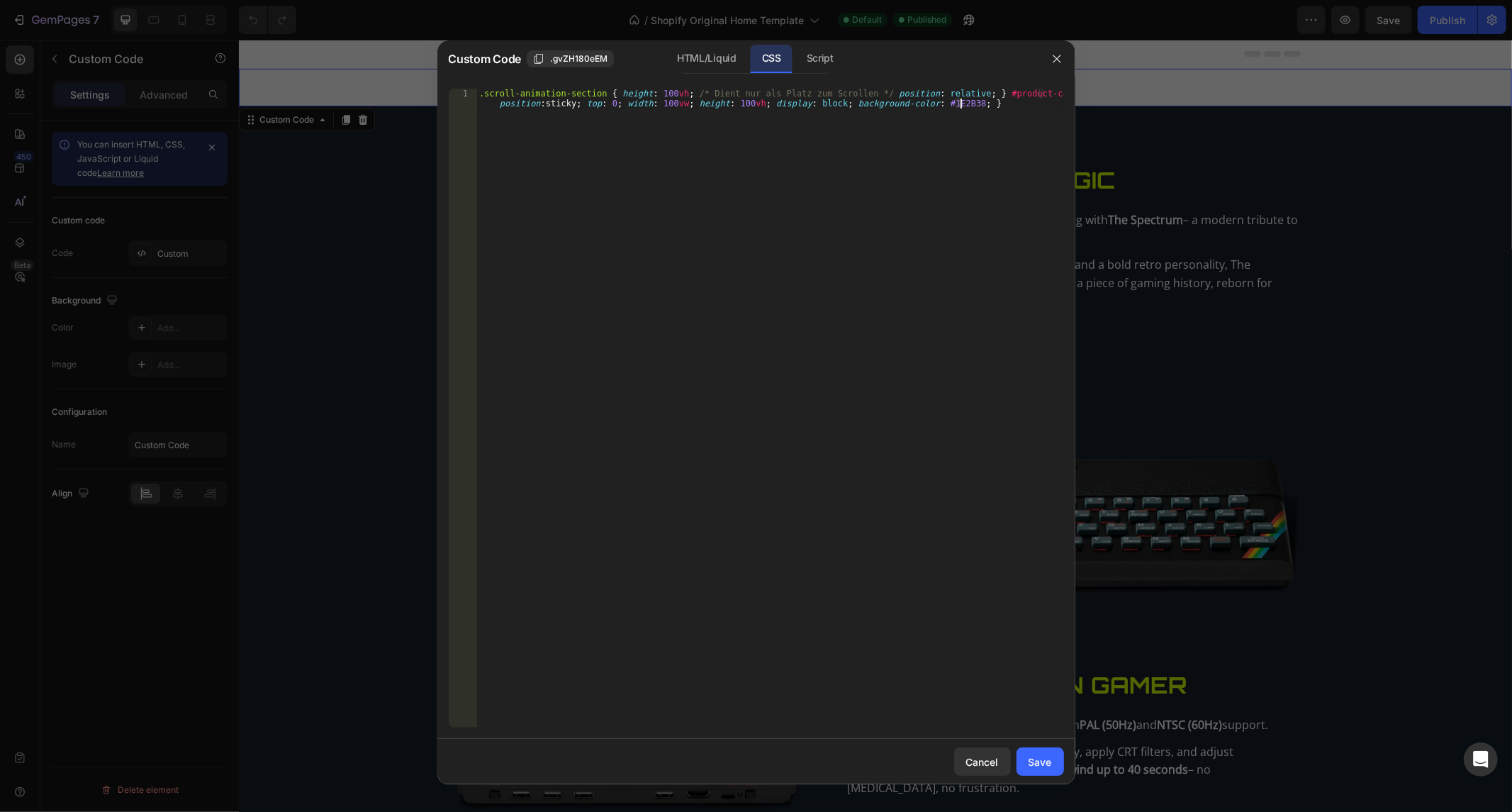
click at [603, 92] on div ".scroll-animation-section { height : 100 vh ; /* Dient nur als Platz zum Scroll…" at bounding box center [770, 428] width 587 height 680
type textarea "{ height: 100vh; /* Dient nur als Platz zum Scrollen */ position: relative; } #…"
drag, startPoint x: 817, startPoint y: 54, endPoint x: 791, endPoint y: 54, distance: 26.0
click at [817, 54] on div "Script" at bounding box center [820, 58] width 50 height 28
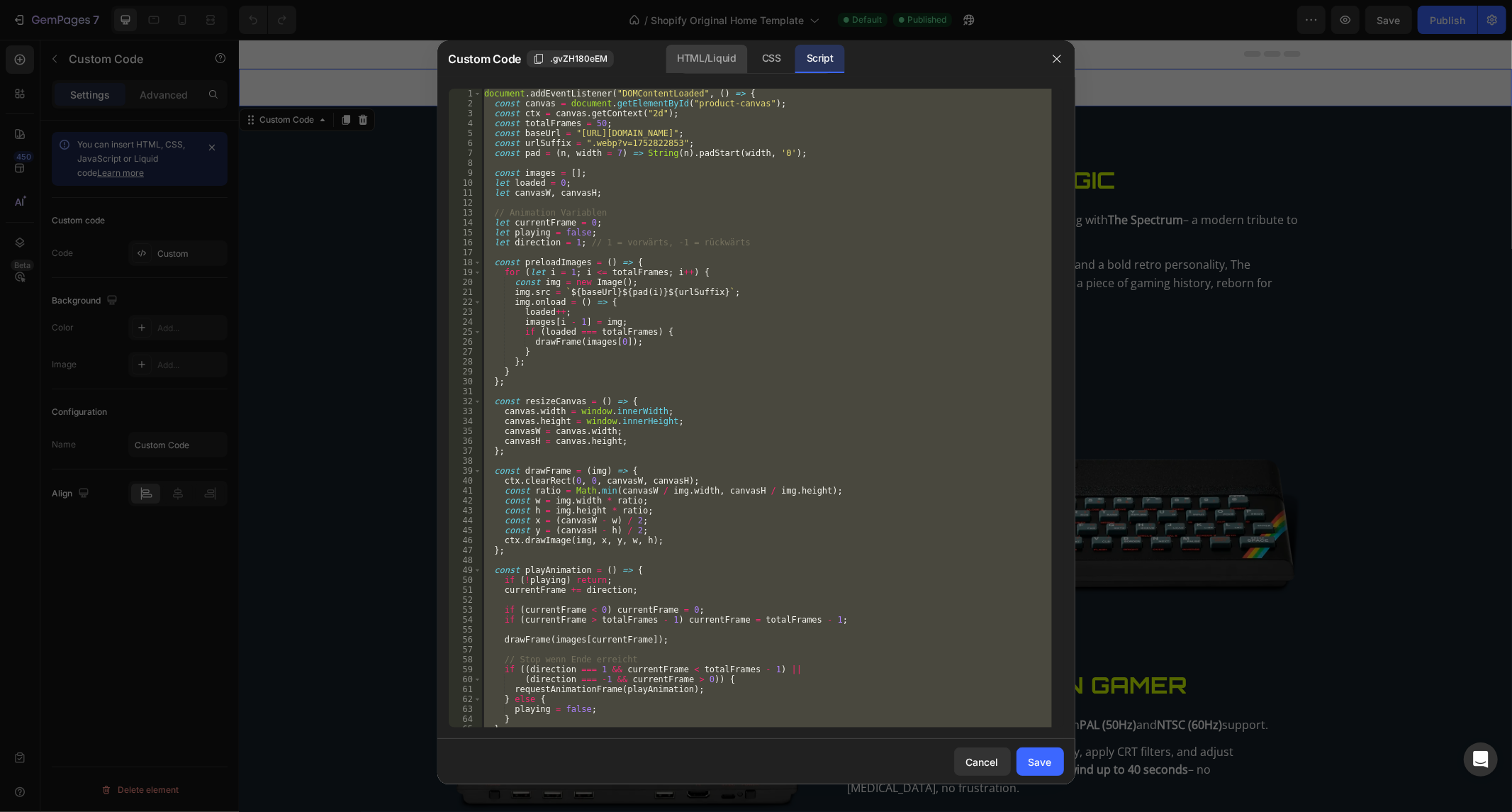
click at [750, 53] on div "HTML/Liquid" at bounding box center [771, 58] width 42 height 28
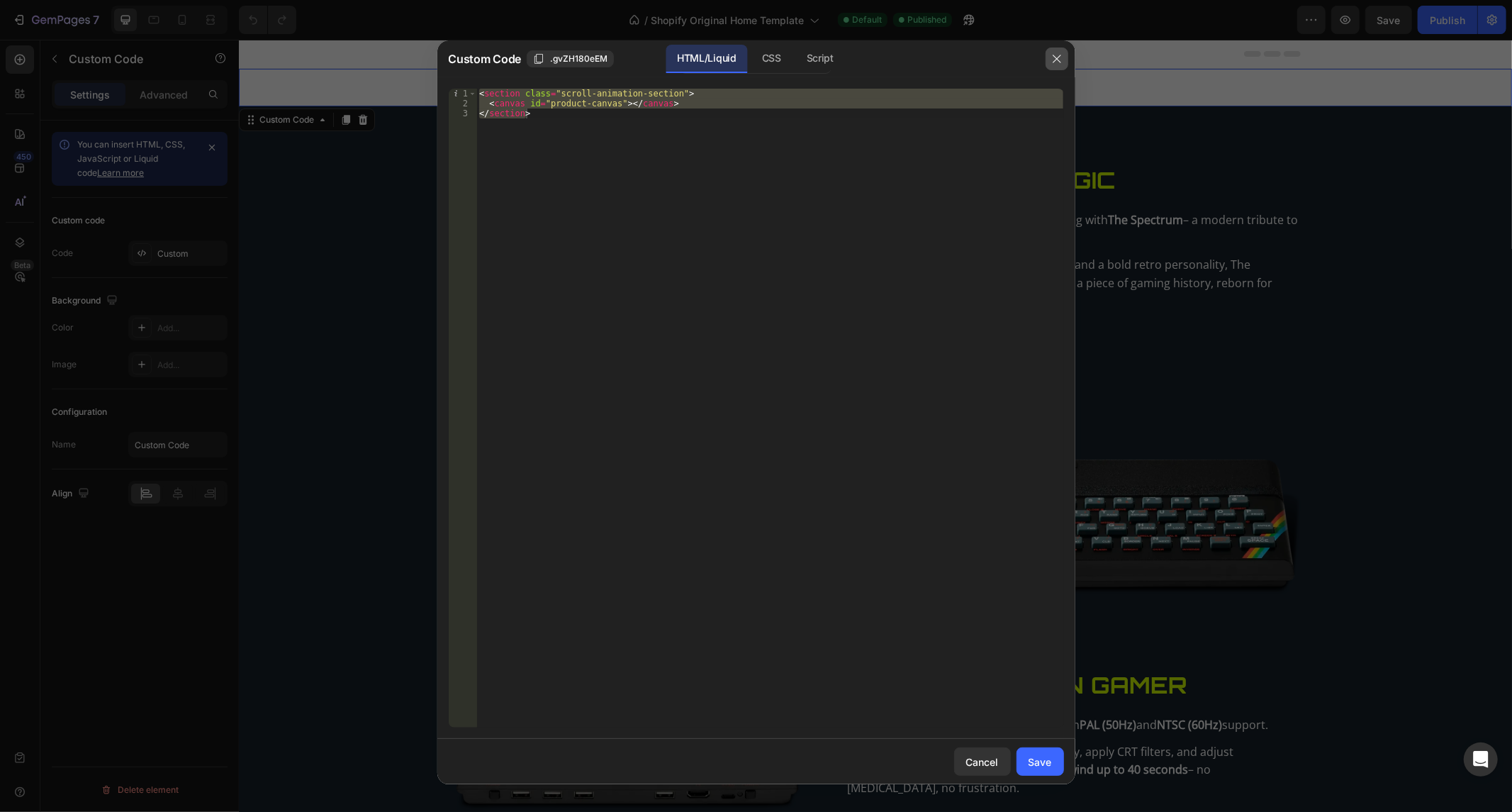
click at [1060, 61] on icon "button" at bounding box center [1057, 58] width 11 height 11
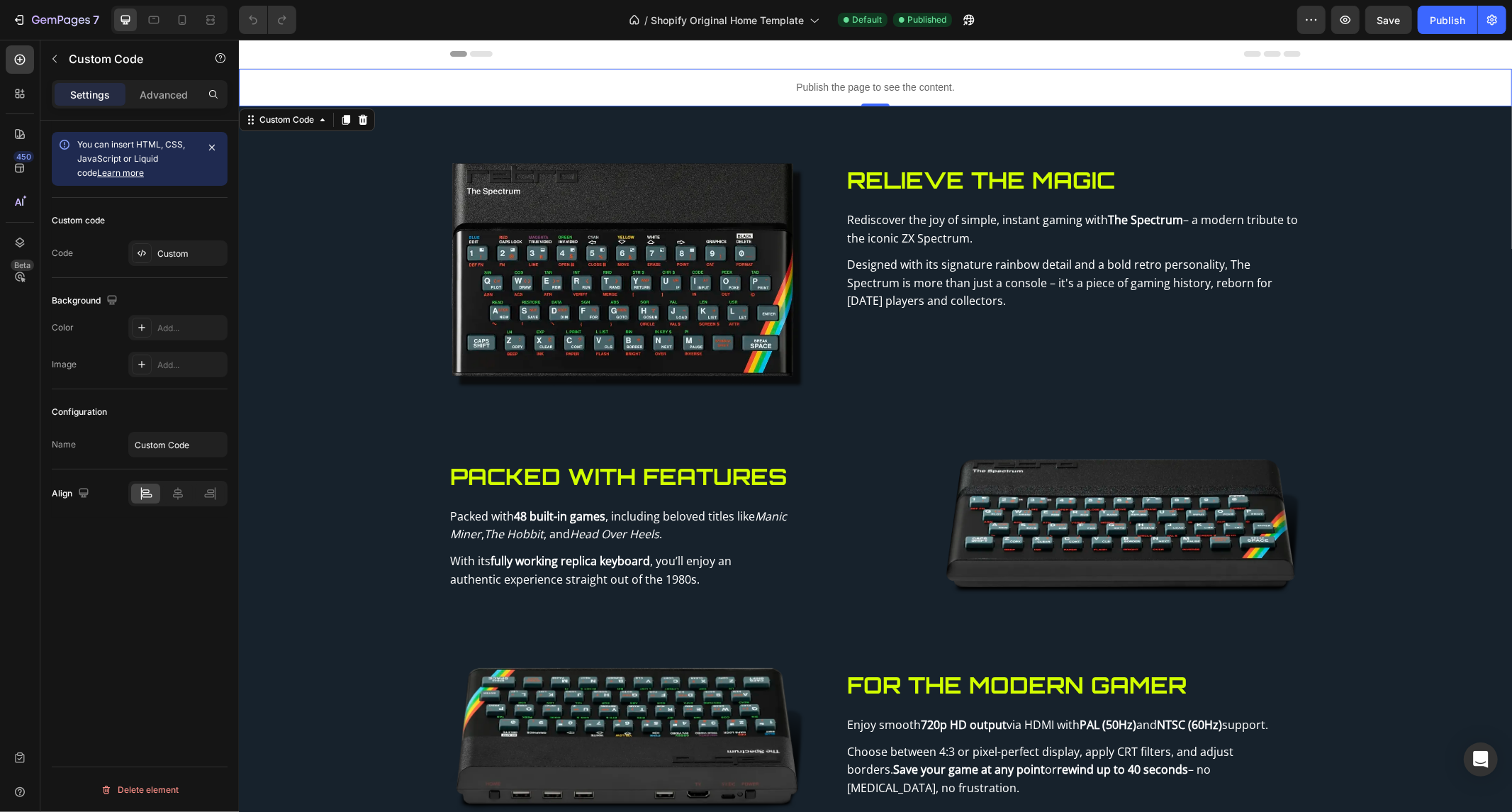
click at [727, 78] on div "Publish the page to see the content." at bounding box center [875, 87] width 1273 height 38
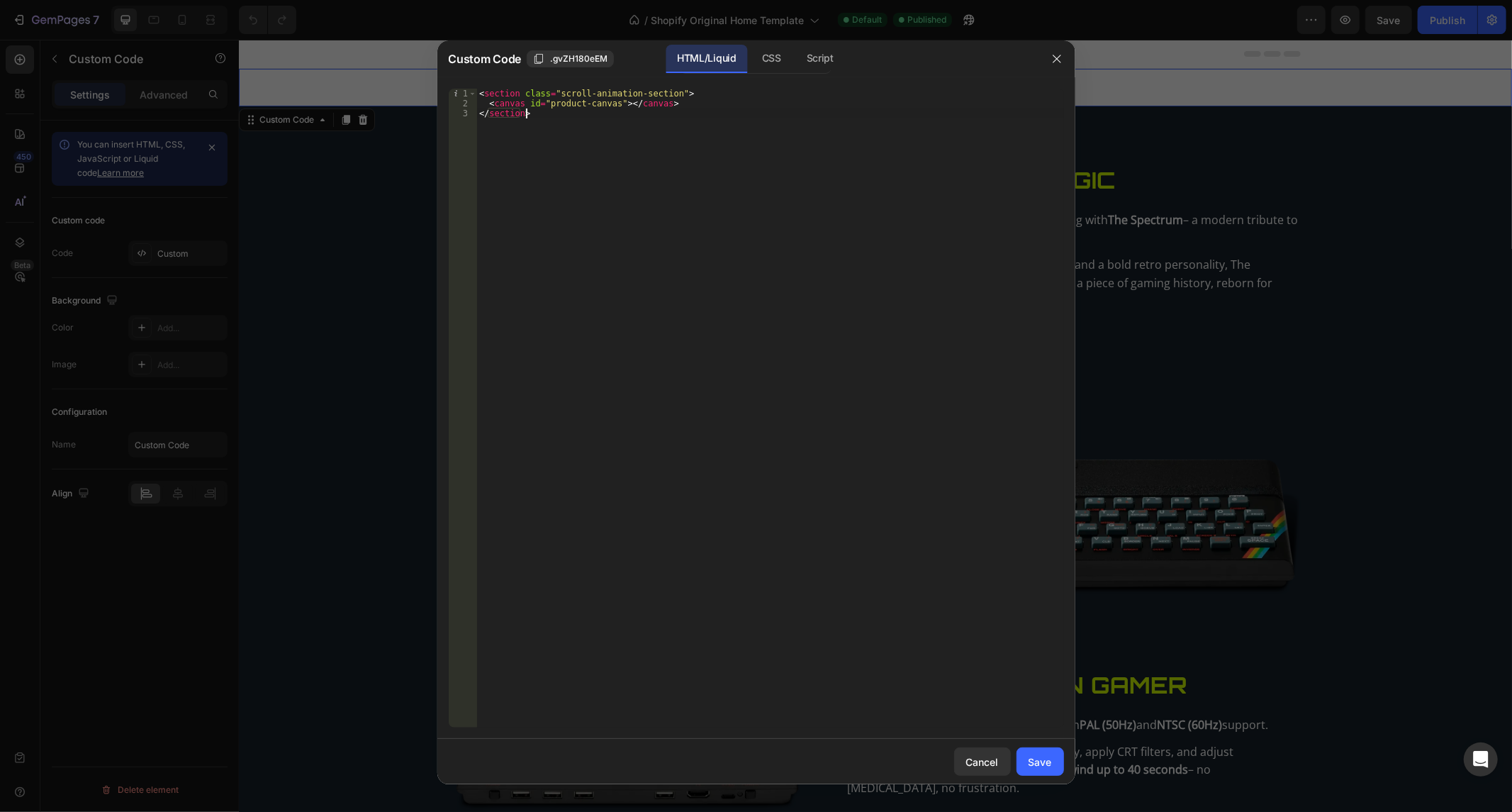
click at [595, 174] on div "< section class = "scroll-animation-section" > < canvas id = "product-canvas" >…" at bounding box center [770, 419] width 587 height 660
click at [748, 52] on div "HTML/Liquid CSS Script" at bounding box center [756, 58] width 151 height 29
click at [796, 50] on div "CSS" at bounding box center [820, 58] width 50 height 28
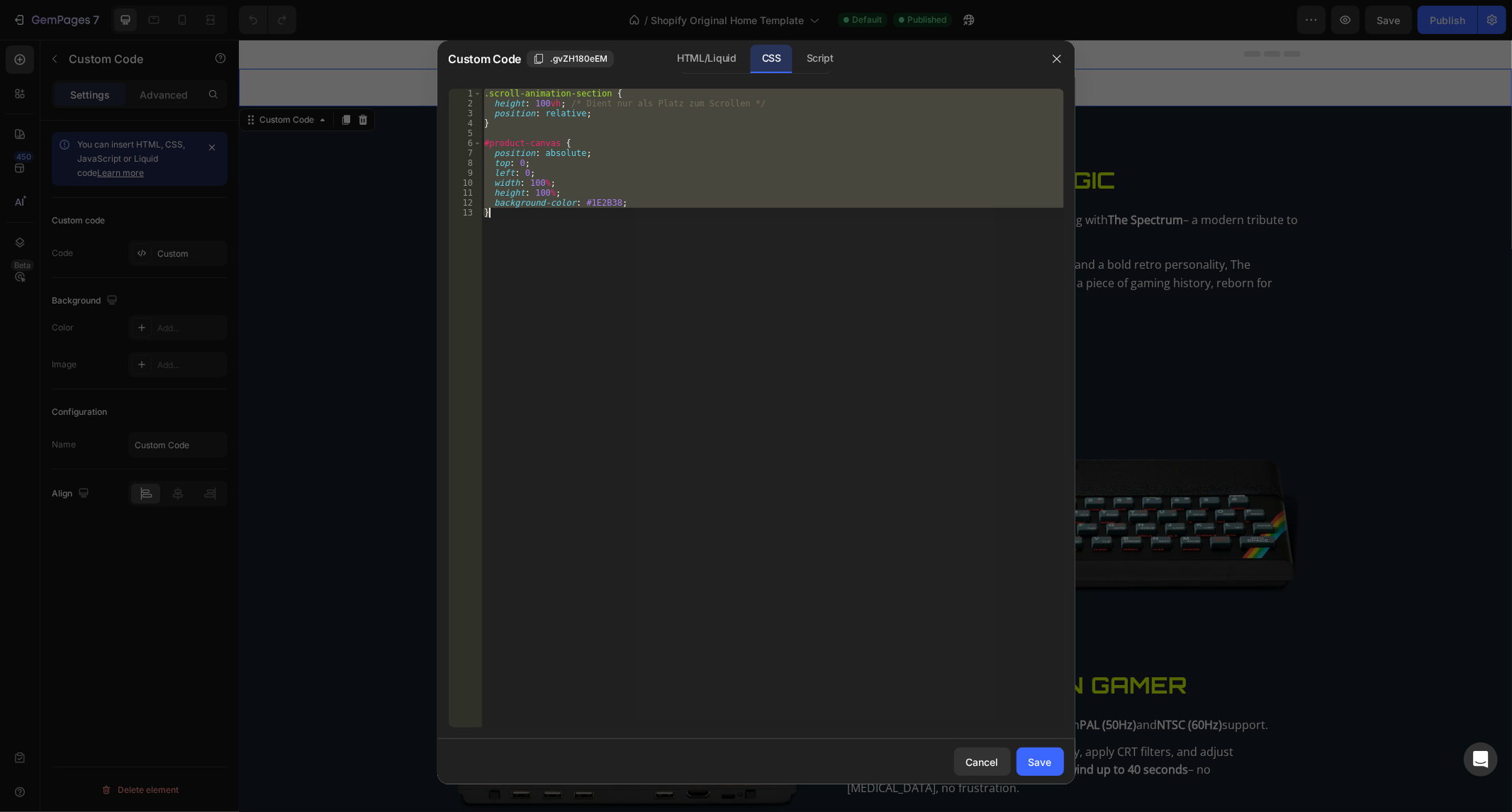
click at [634, 249] on div ".scroll-animation-section { height : 100 vh ; /* Dient nur als Platz zum Scroll…" at bounding box center [773, 408] width 583 height 639
type textarea "}"
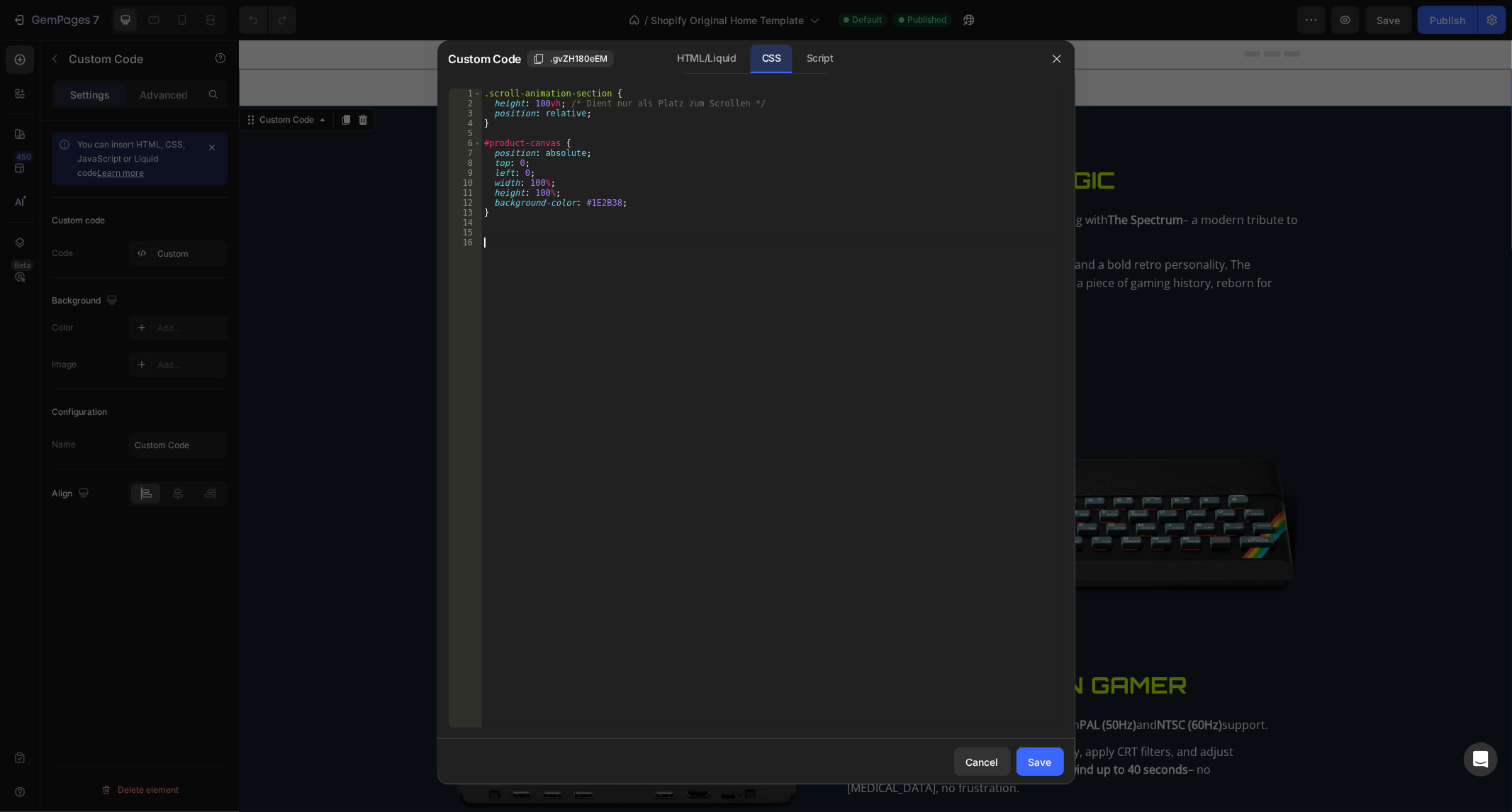
paste textarea ".scroll-animation-section { height: 100vh; /* Dient nur als Platz zum Scrollen …"
click at [597, 242] on div ".scroll-animation-section { height : 100 vh ; /* Dient nur als Platz zum Scroll…" at bounding box center [773, 423] width 583 height 669
click at [613, 238] on div ".scroll-animation-section { height : 100 vh ; /* Dient nur als Platz zum Scroll…" at bounding box center [773, 423] width 583 height 669
click at [620, 245] on div ".scroll-animation-section { height : 100 vh ; /* Dient nur als Platz zum Scroll…" at bounding box center [773, 423] width 583 height 669
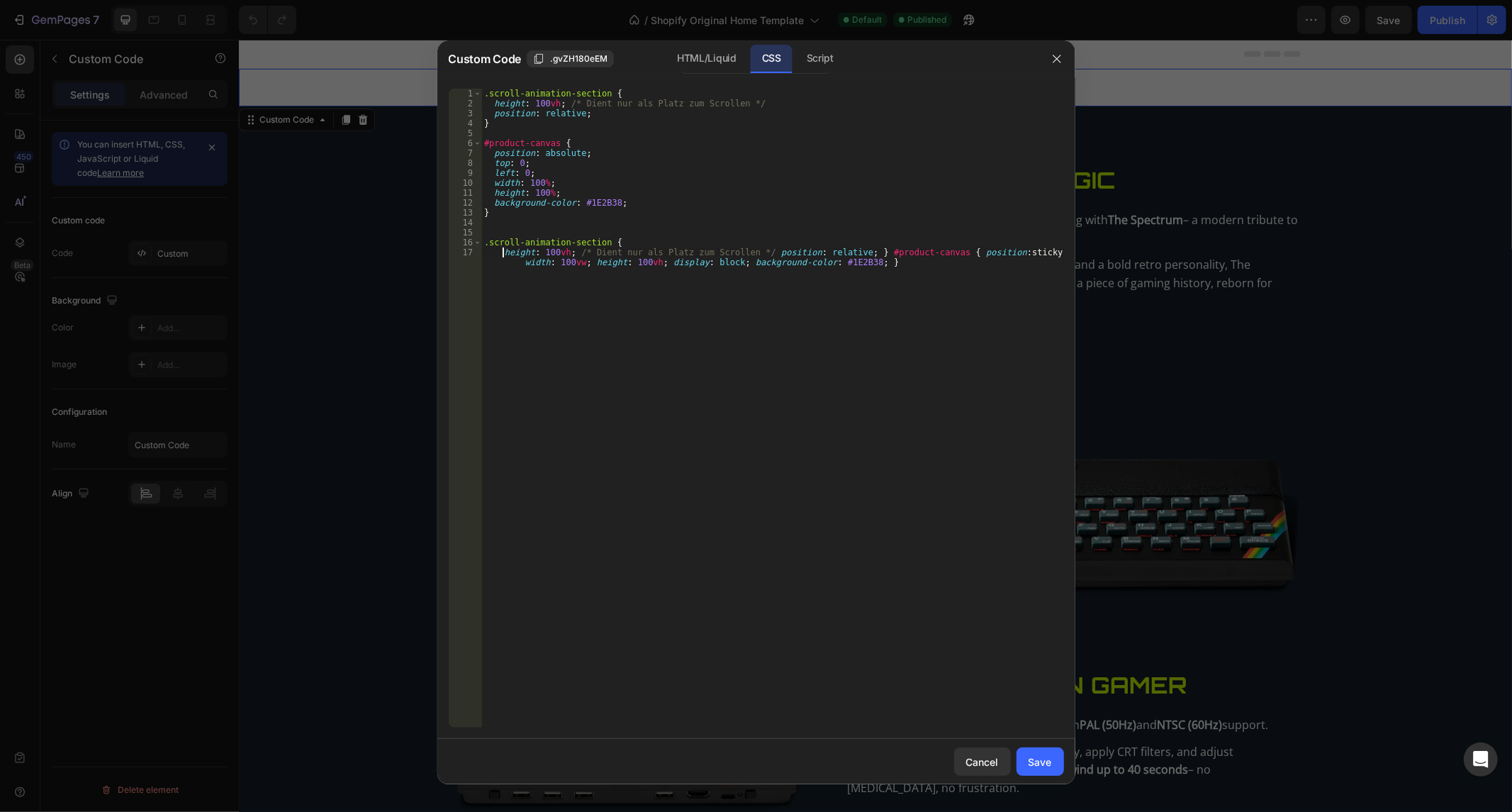
click at [761, 250] on div ".scroll-animation-section { height : 100 vh ; /* Dient nur als Platz zum Scroll…" at bounding box center [773, 423] width 583 height 669
click at [612, 253] on div ".scroll-animation-section { height : 100 vh ; /* Dient nur als Platz zum Scroll…" at bounding box center [773, 423] width 583 height 669
type textarea "position: relative; } #product-canvas { position: sticky; top: 0; width: 100vw;…"
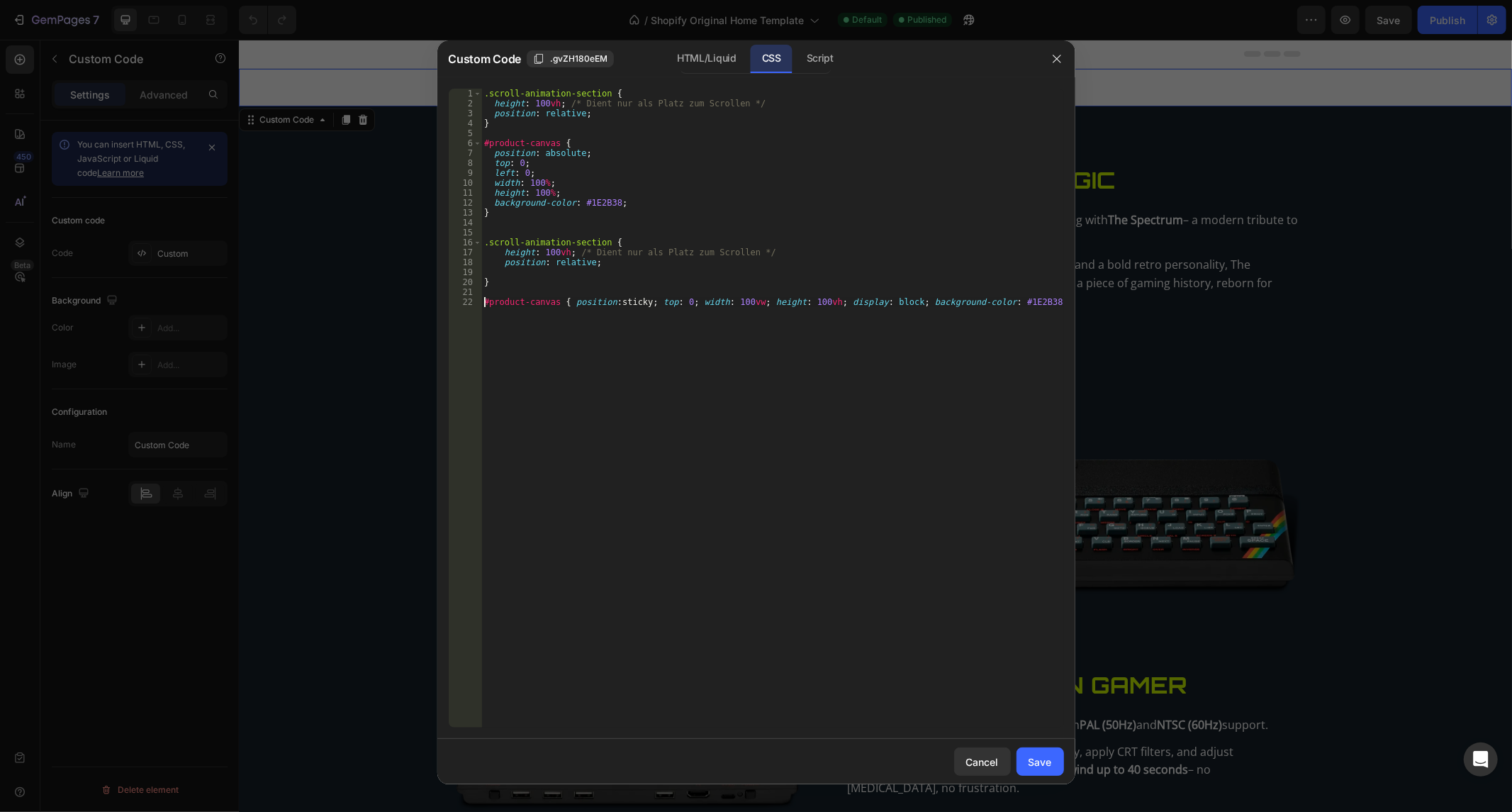
click at [569, 302] on div ".scroll-animation-section { height : 100 vh ; /* Dient nur als Platz zum Scroll…" at bounding box center [773, 419] width 583 height 660
type textarea "background-color: #1E2B38; }"
click at [626, 360] on div ".scroll-animation-section { height : 100 vh ; /* Dient nur als Platz zum Scroll…" at bounding box center [773, 419] width 583 height 660
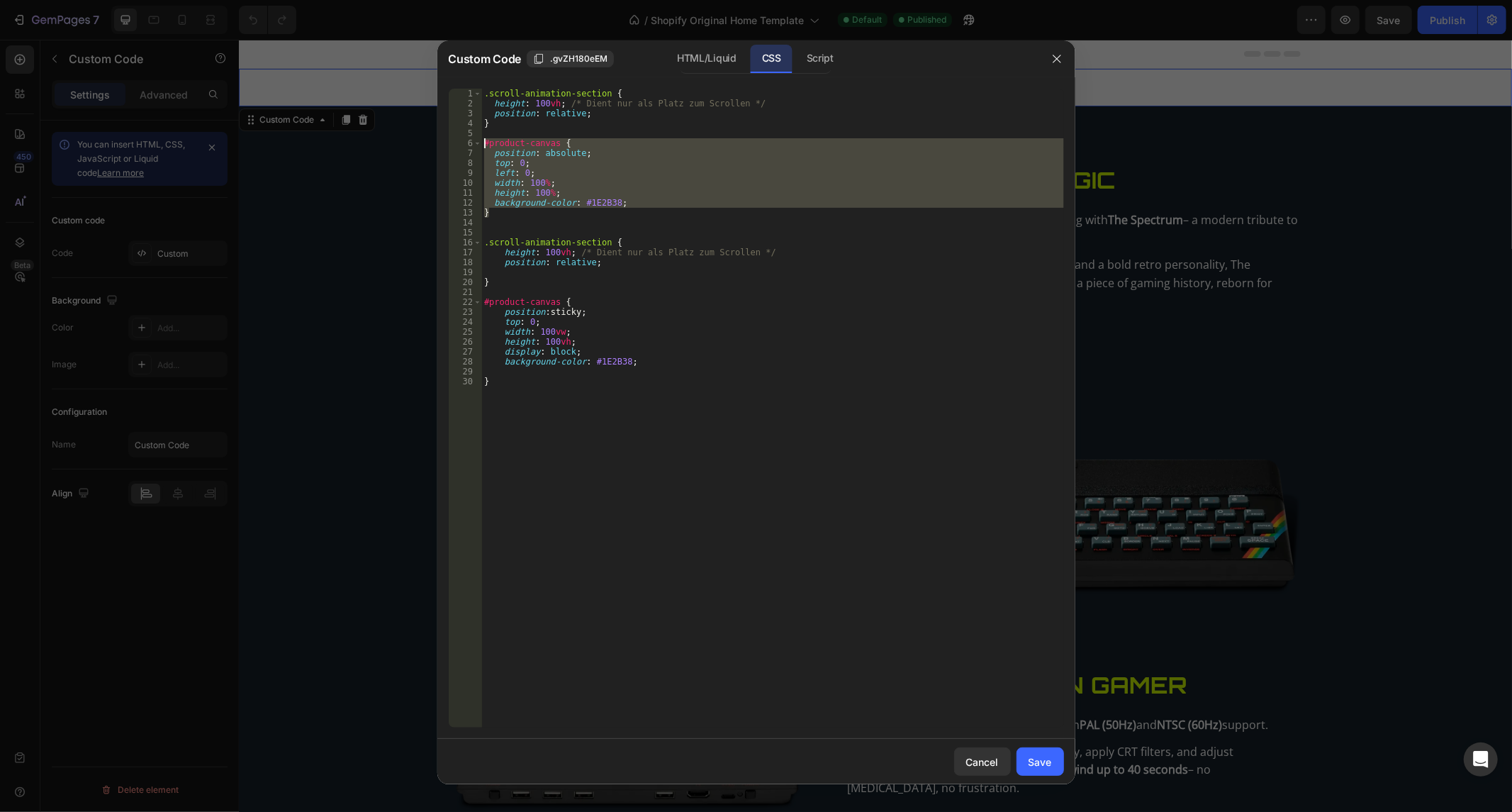
drag, startPoint x: 565, startPoint y: 214, endPoint x: 423, endPoint y: 95, distance: 185.3
click at [423, 95] on div "Custom Code .gvZH180eEM HTML/Liquid CSS Script 1 2 3 4 5 6 7 8 9 10 11 12 13 14…" at bounding box center [756, 406] width 1512 height 812
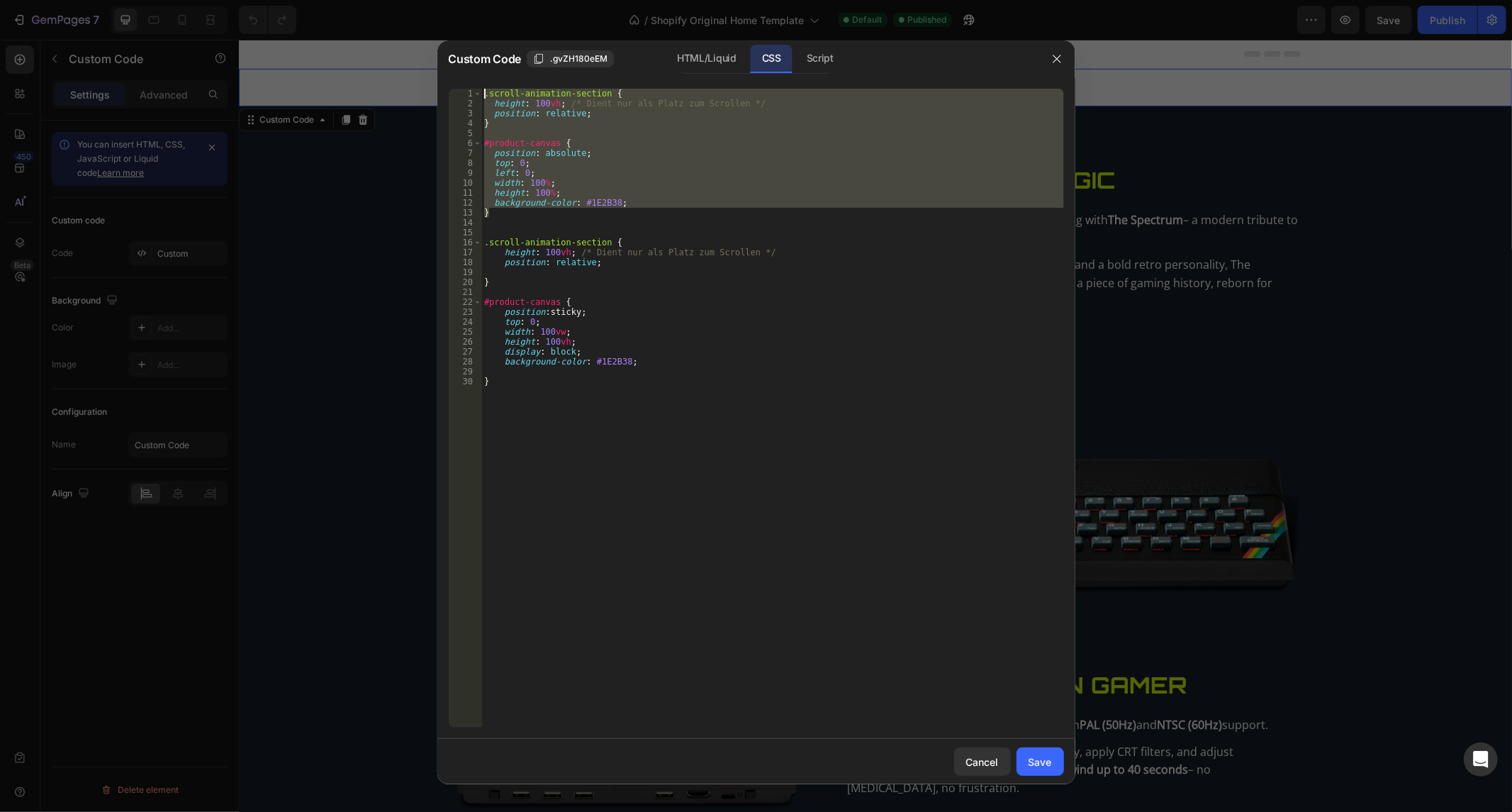
click at [618, 203] on div ".scroll-animation-section { height : 100 vh ; /* Dient nur als Platz zum Scroll…" at bounding box center [773, 408] width 583 height 639
drag, startPoint x: 553, startPoint y: 212, endPoint x: 411, endPoint y: -37, distance: 286.6
click at [411, 0] on html "7 / Shopify Original Home Template Default Published Preview Save Publish 450 B…" at bounding box center [756, 0] width 1512 height 0
type textarea ".scroll-animation-section { height: 100vh; /* Dient nur als Platz zum Scrollen …"
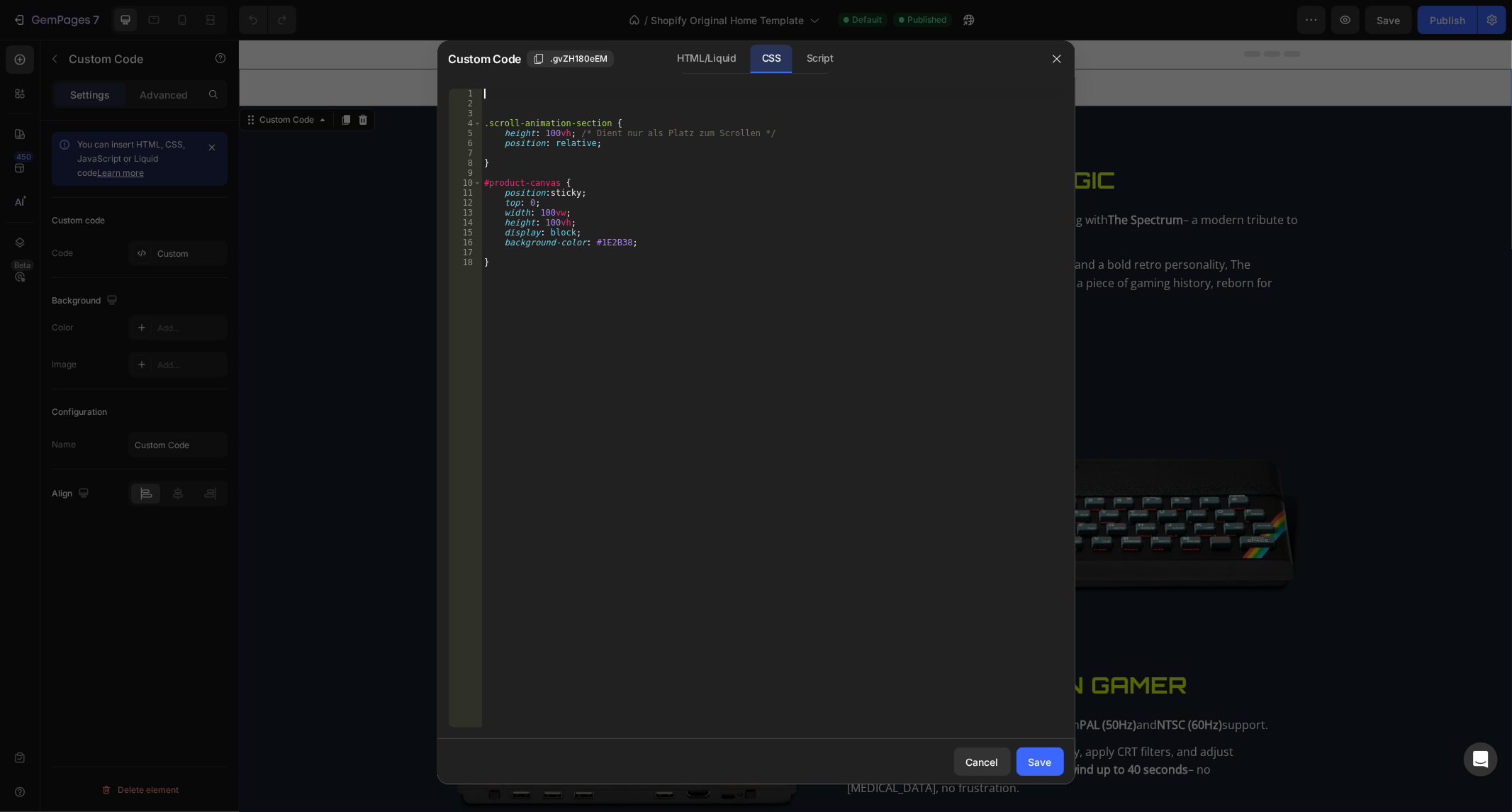
click at [492, 113] on div ".scroll-animation-section { height : 100 vh ; /* Dient nur als Platz zum Scroll…" at bounding box center [773, 419] width 583 height 660
click at [1018, 751] on button "Save" at bounding box center [1040, 762] width 47 height 28
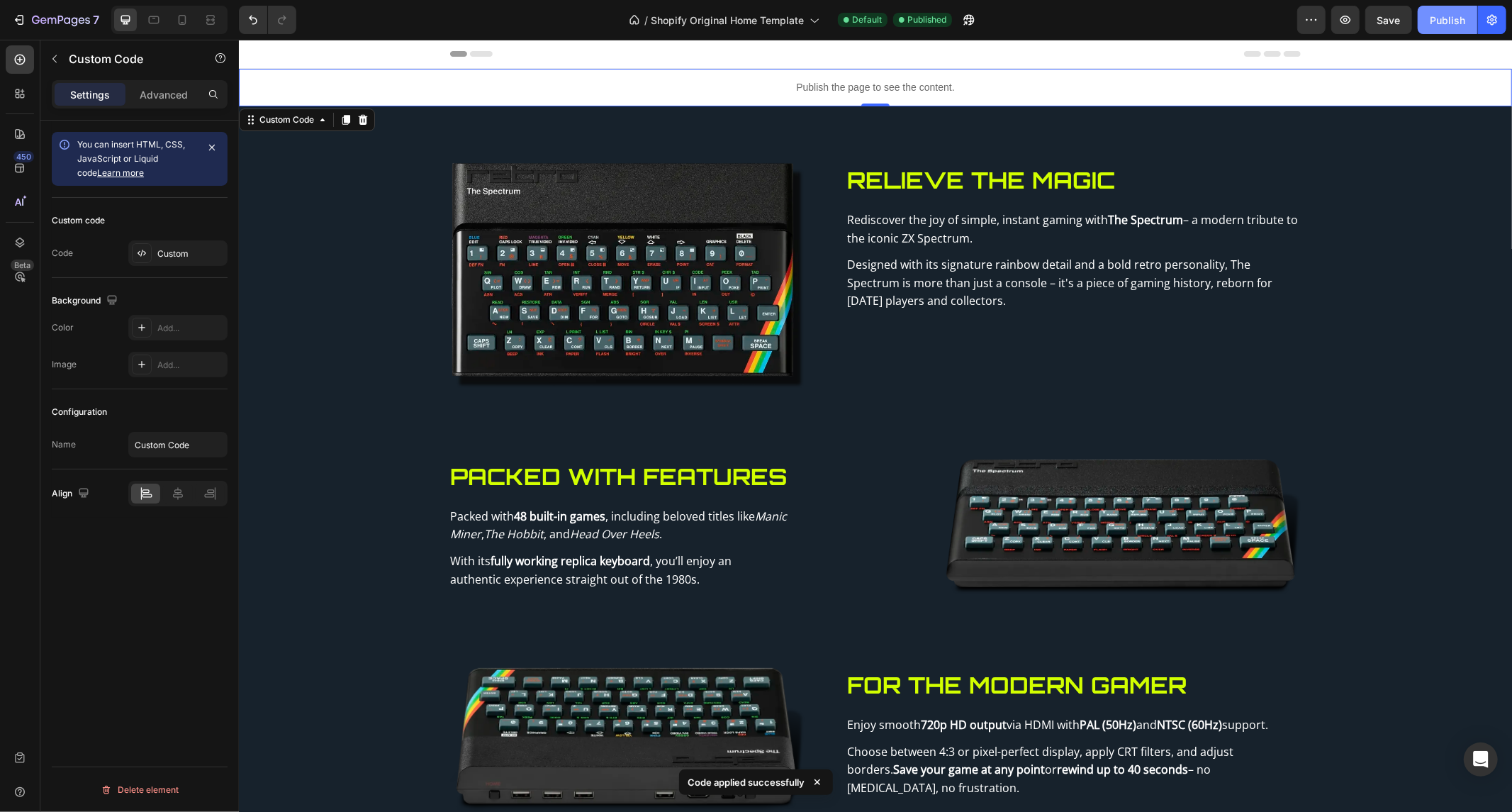
click at [1437, 22] on div "Publish" at bounding box center [1448, 20] width 35 height 15
click at [810, 73] on div "Publish the page to see the content." at bounding box center [875, 87] width 1273 height 38
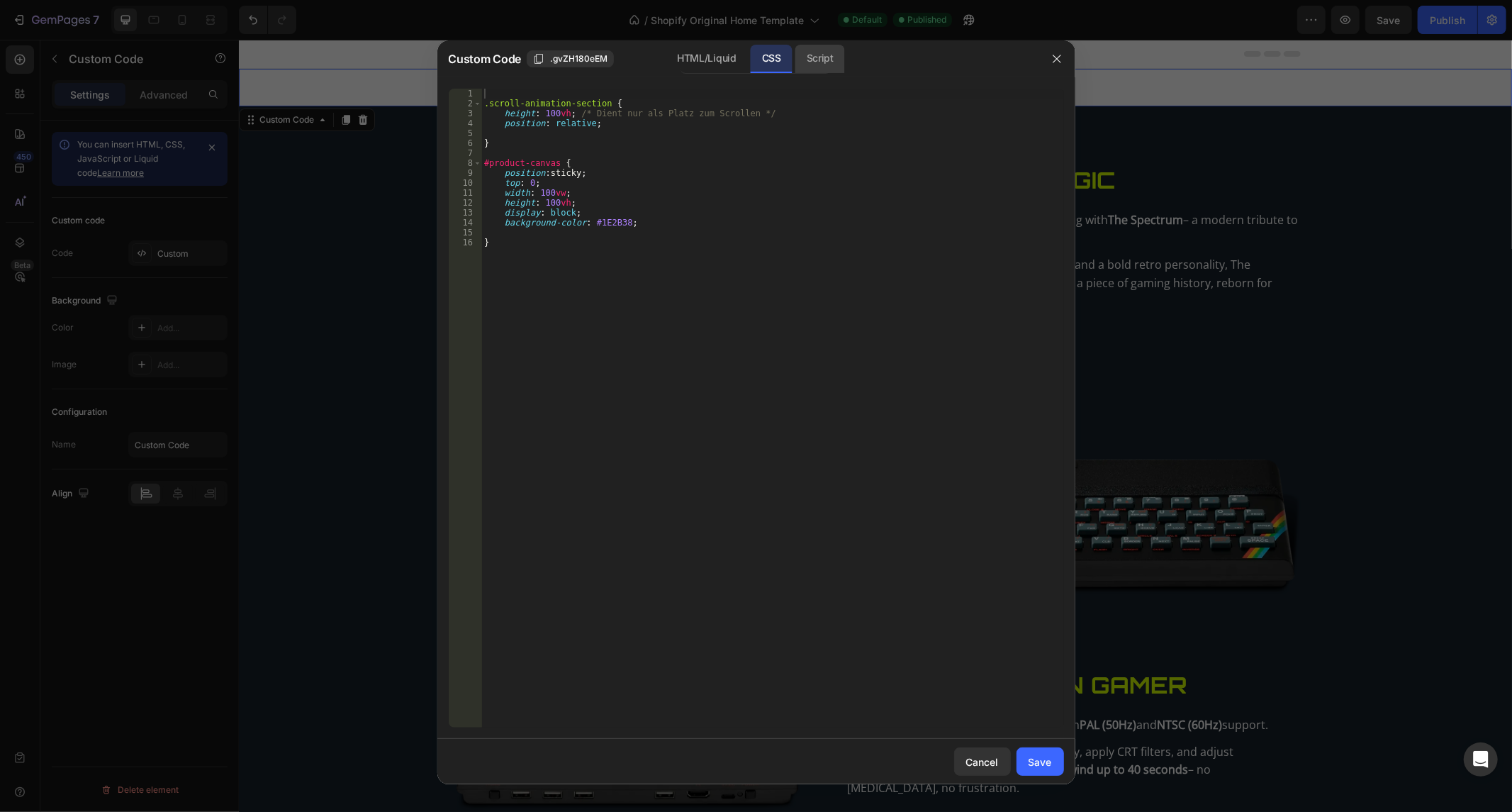
click at [842, 57] on div "Script" at bounding box center [820, 58] width 50 height 28
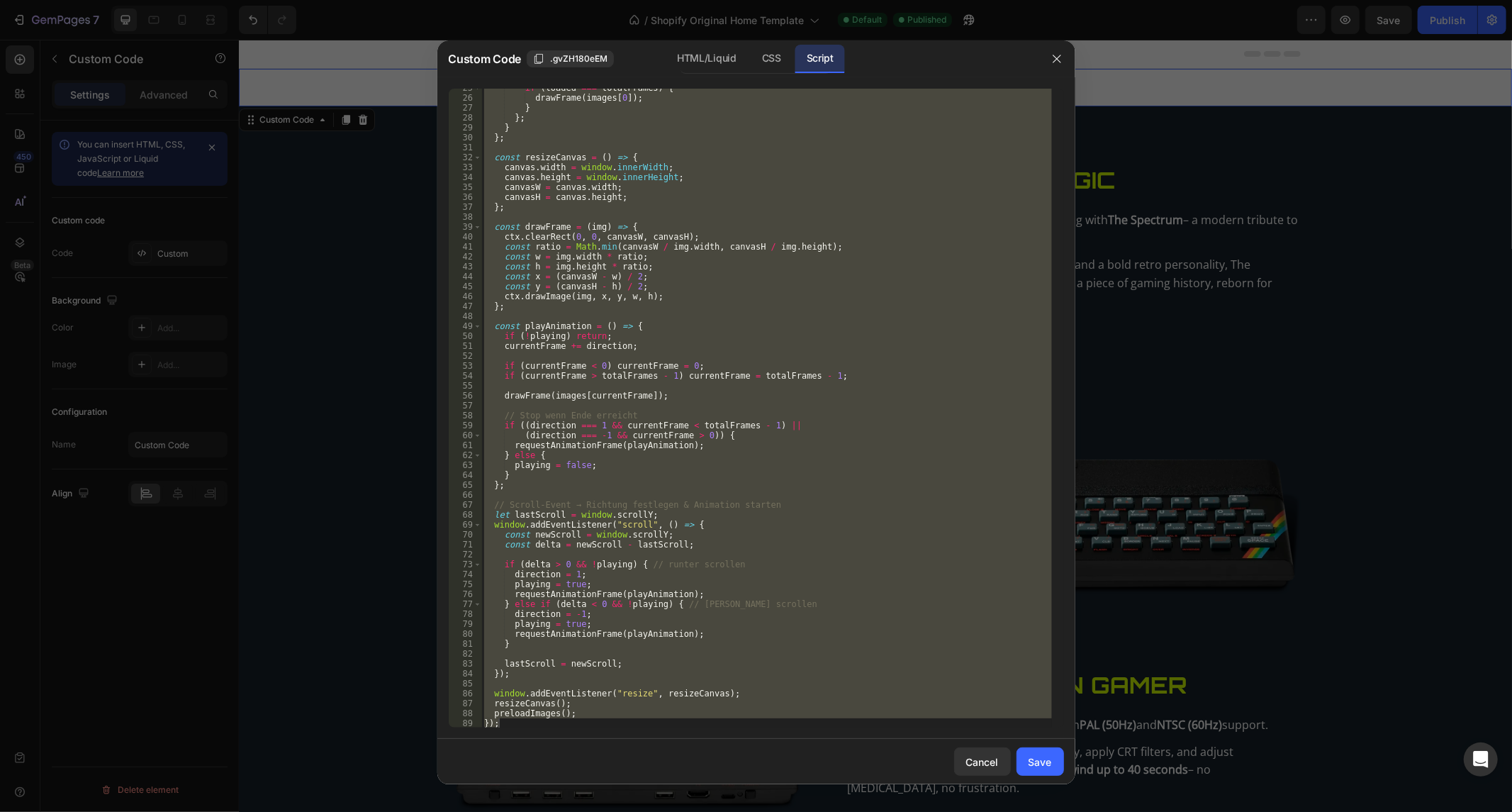
scroll to position [243, 0]
click at [541, 724] on div "if ( loaded === totalFrames ) { drawFrame ( images [ 0 ]) ; } } ; } } ; const r…" at bounding box center [767, 408] width 571 height 639
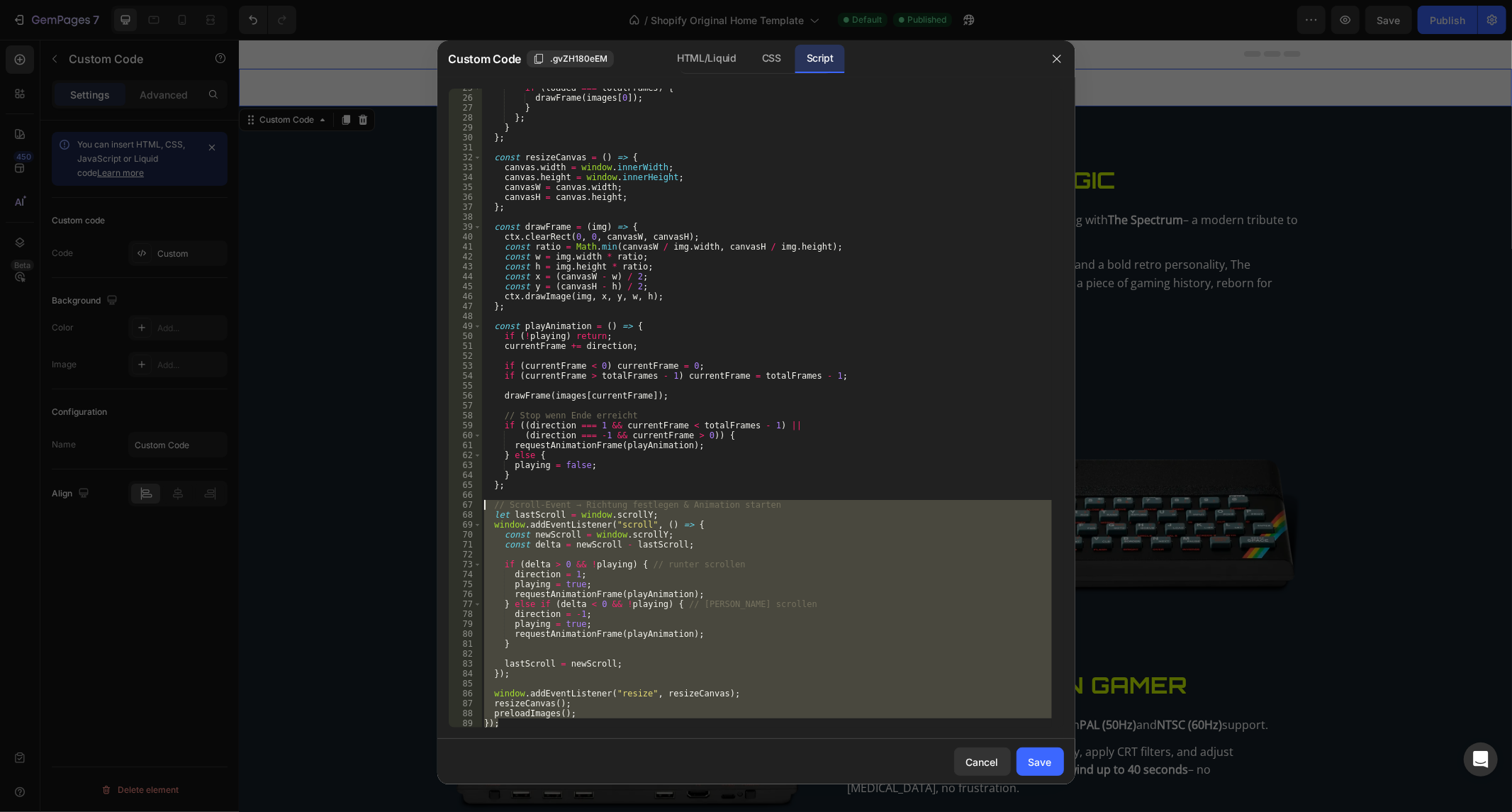
drag, startPoint x: 541, startPoint y: 724, endPoint x: 440, endPoint y: 502, distance: 243.9
click at [440, 502] on div "}); 25 26 27 28 29 30 31 32 33 34 35 36 37 38 39 40 41 42 43 44 45 46 47 48 49 …" at bounding box center [756, 408] width 638 height 662
paste textarea "})"
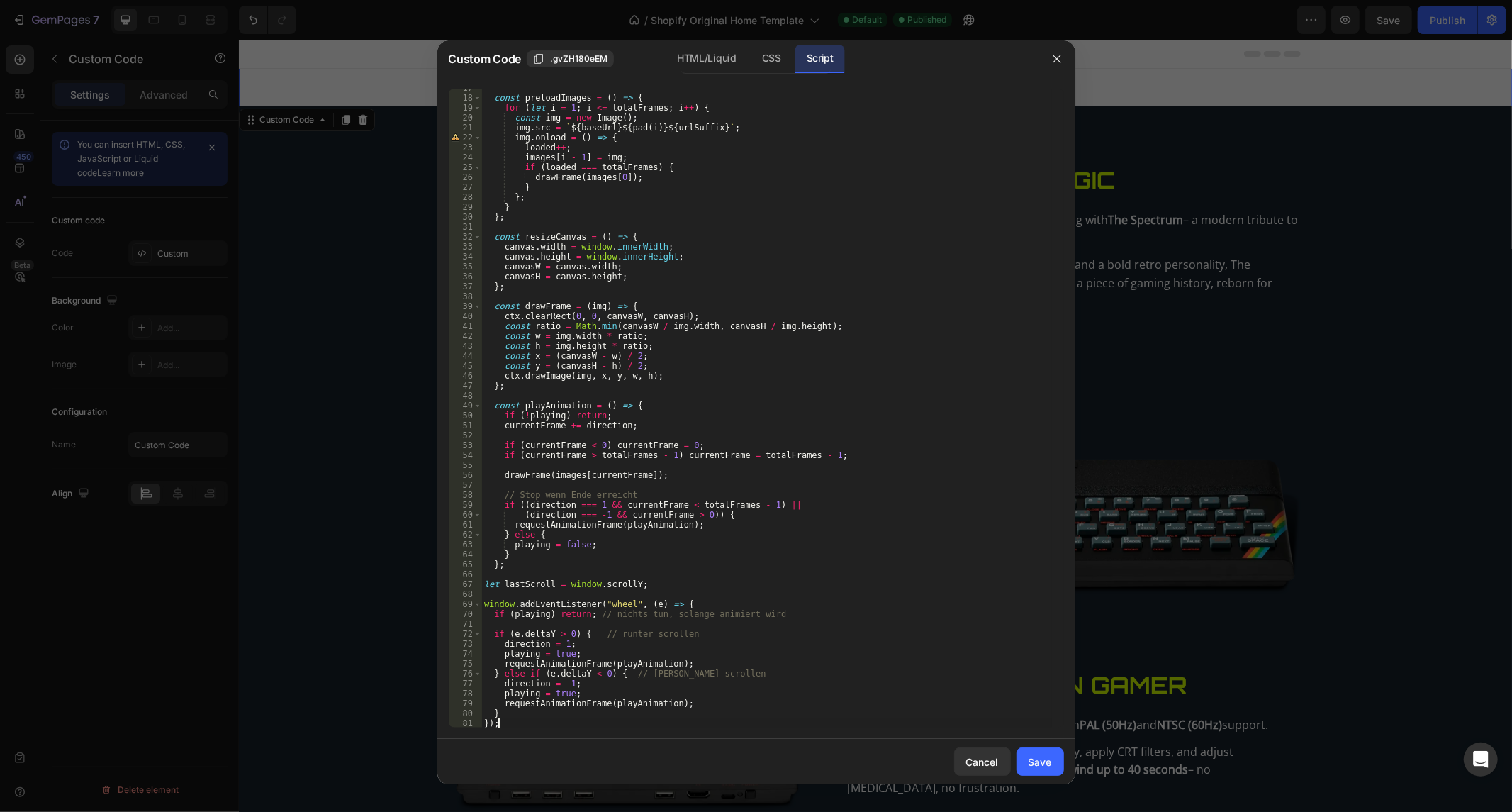
click at [777, 527] on div "const preloadImages = ( ) => { for ( let i = 1 ; i <= totalFrames ; i ++ ) { co…" at bounding box center [767, 413] width 571 height 660
type textarea "requestAnimationFrame(playAnimation);"
click at [1054, 770] on button "Save" at bounding box center [1040, 762] width 47 height 28
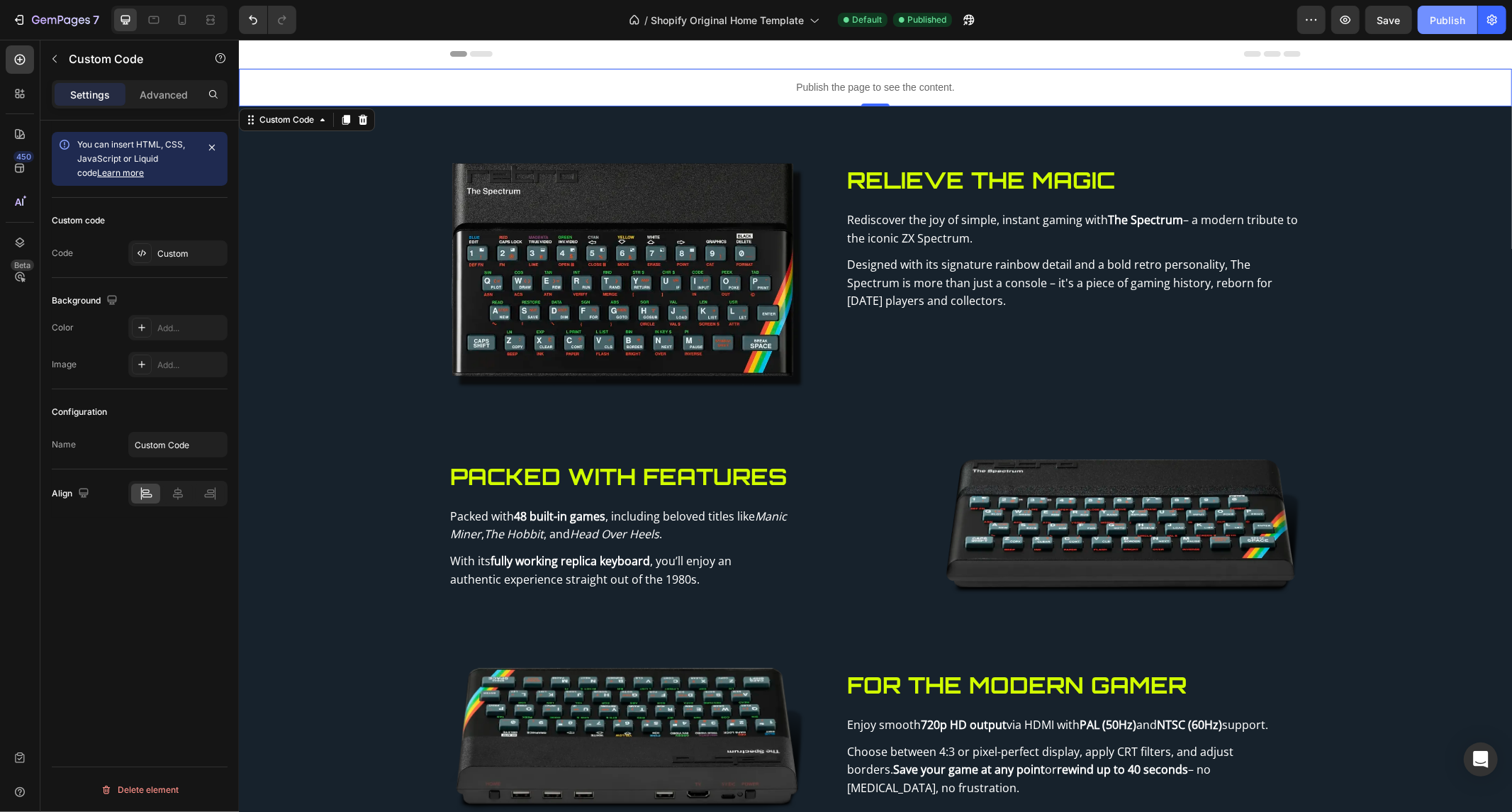
click at [1455, 21] on div "Publish" at bounding box center [1448, 20] width 35 height 15
click at [634, 84] on p "Publish the page to see the content." at bounding box center [875, 87] width 1273 height 15
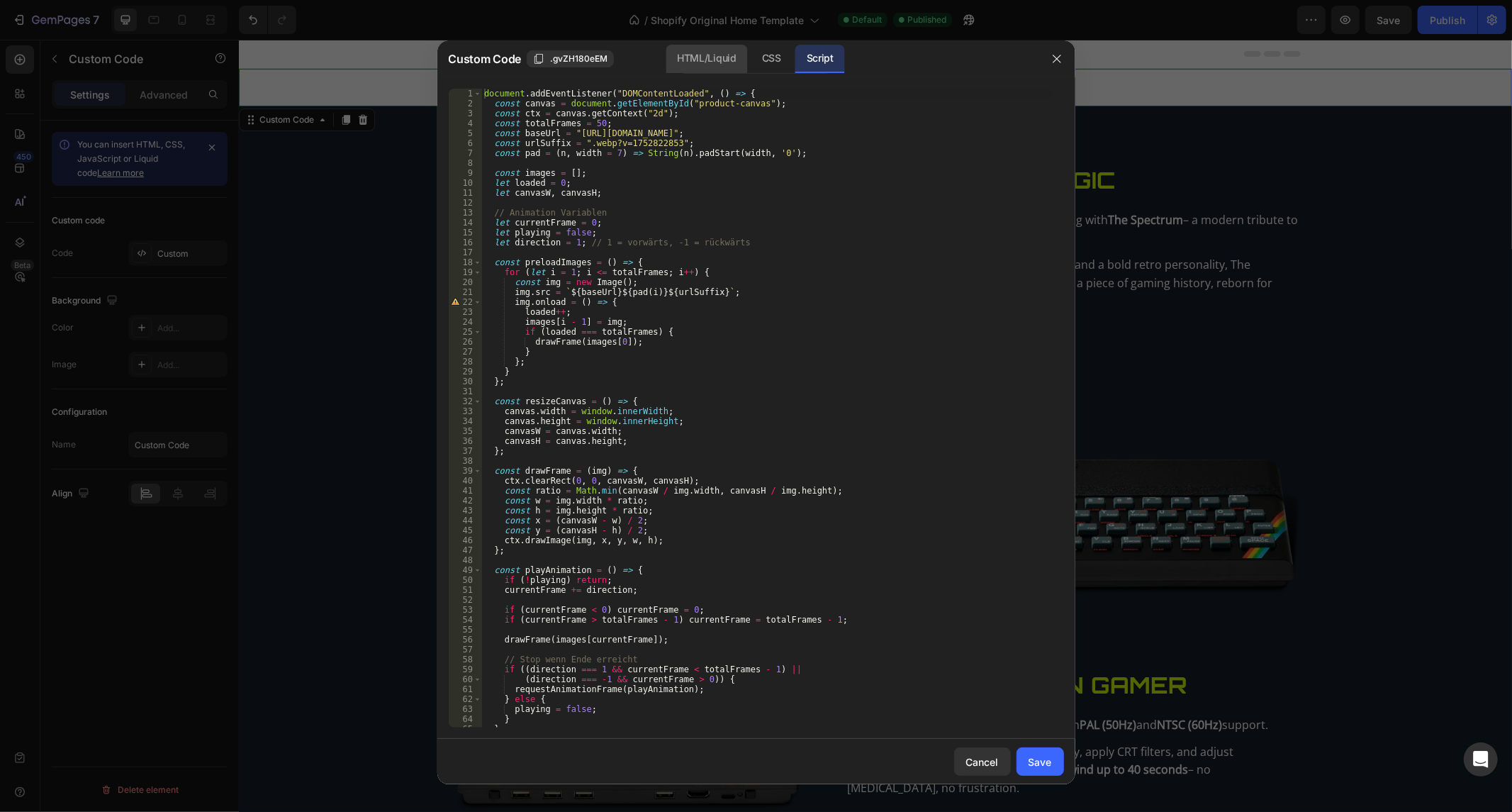
click at [750, 54] on div "HTML/Liquid" at bounding box center [771, 58] width 42 height 28
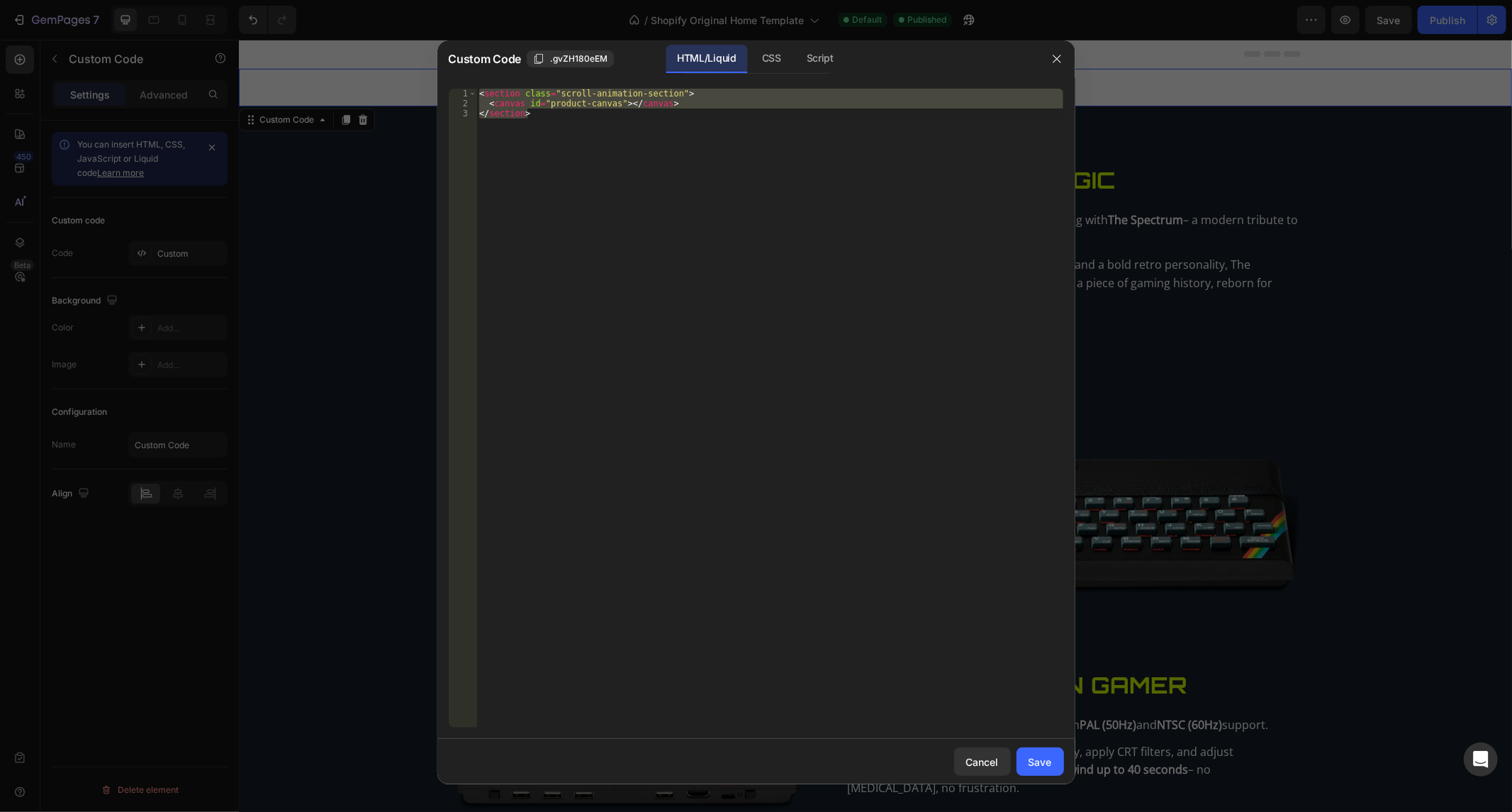
click at [555, 168] on div "< section class = "scroll-animation-section" > < canvas id = "product-canvas" >…" at bounding box center [770, 408] width 587 height 639
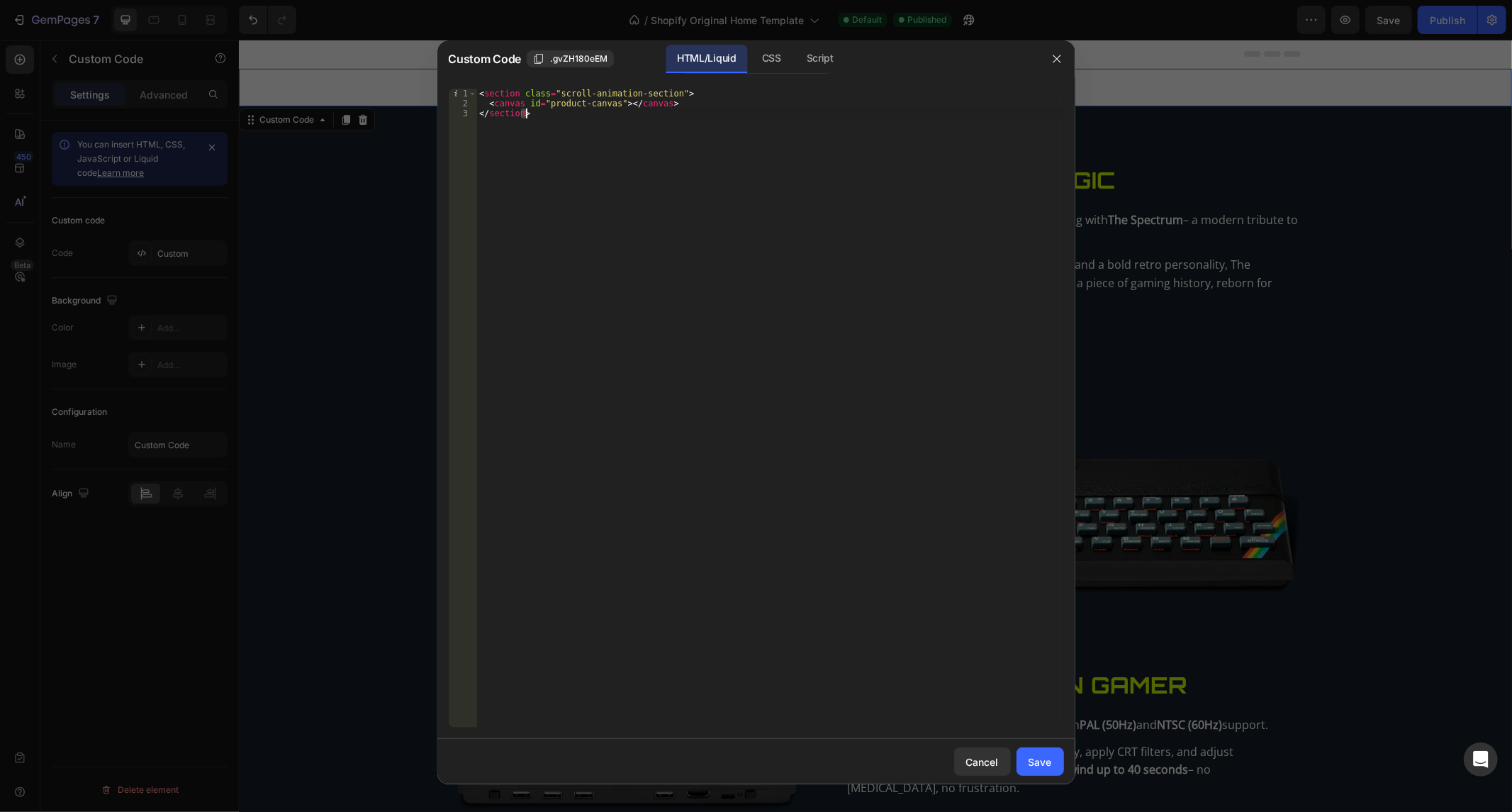
click at [555, 168] on div "< section class = "scroll-animation-section" > < canvas id = "product-canvas" >…" at bounding box center [770, 419] width 587 height 660
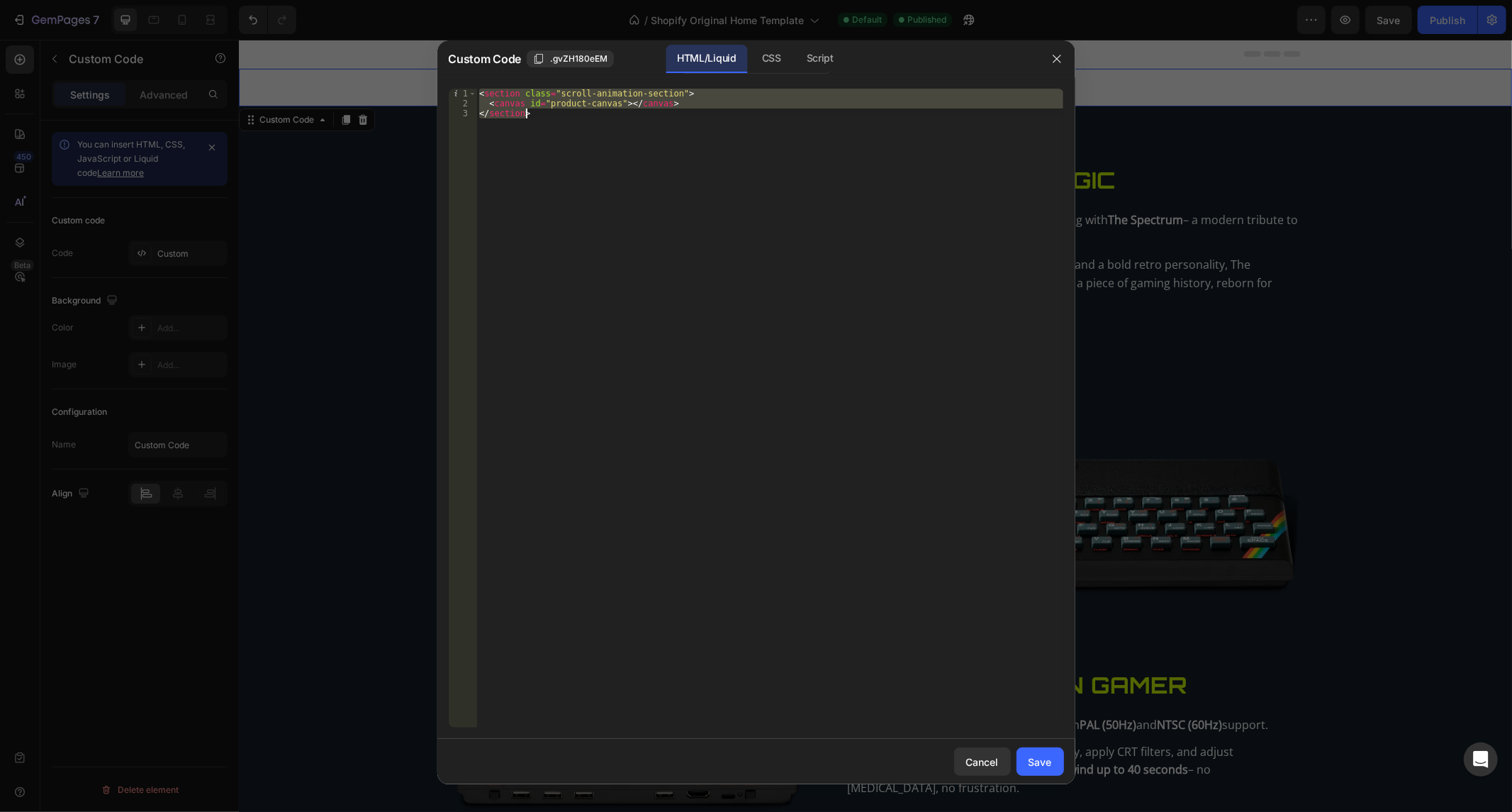
click at [555, 168] on div "< section class = "scroll-animation-section" > < canvas id = "product-canvas" >…" at bounding box center [770, 419] width 587 height 660
click at [796, 61] on div "CSS" at bounding box center [820, 58] width 50 height 28
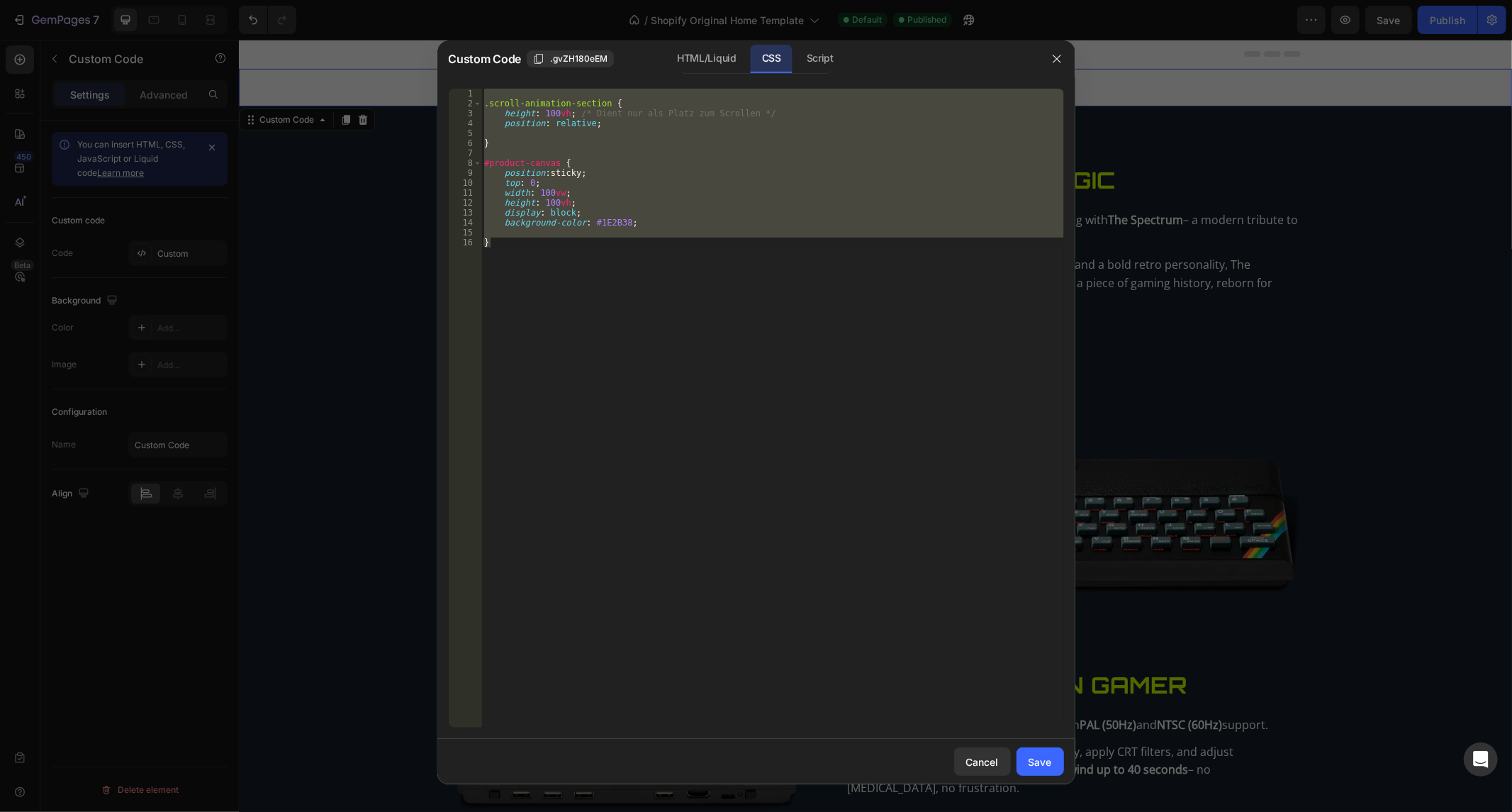
click at [677, 160] on div ".scroll-animation-section { height : 100 vh ; /* Dient nur als Platz zum Scroll…" at bounding box center [773, 408] width 583 height 639
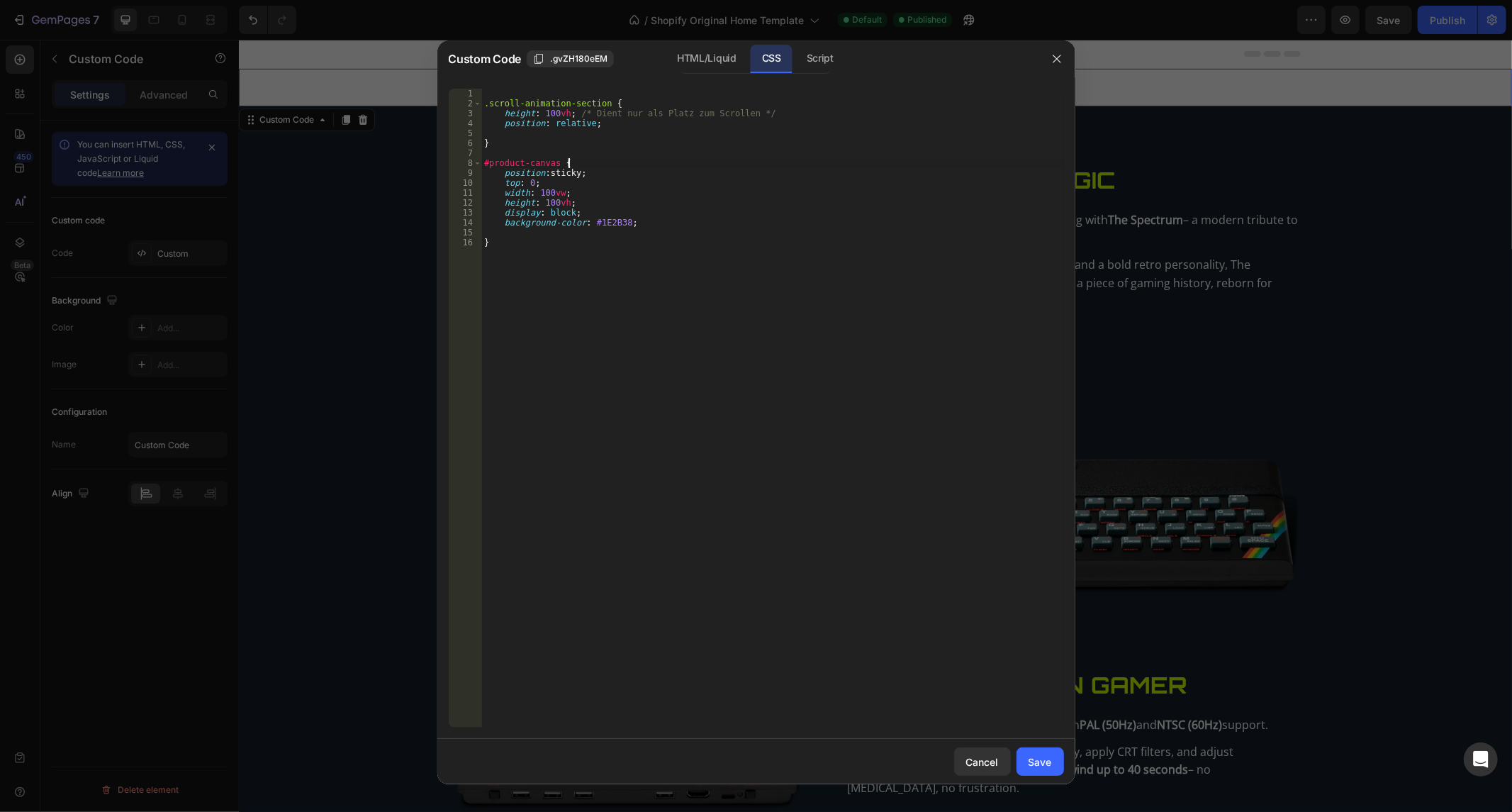
click at [677, 160] on div ".scroll-animation-section { height : 100 vh ; /* Dient nur als Platz zum Scroll…" at bounding box center [773, 419] width 583 height 660
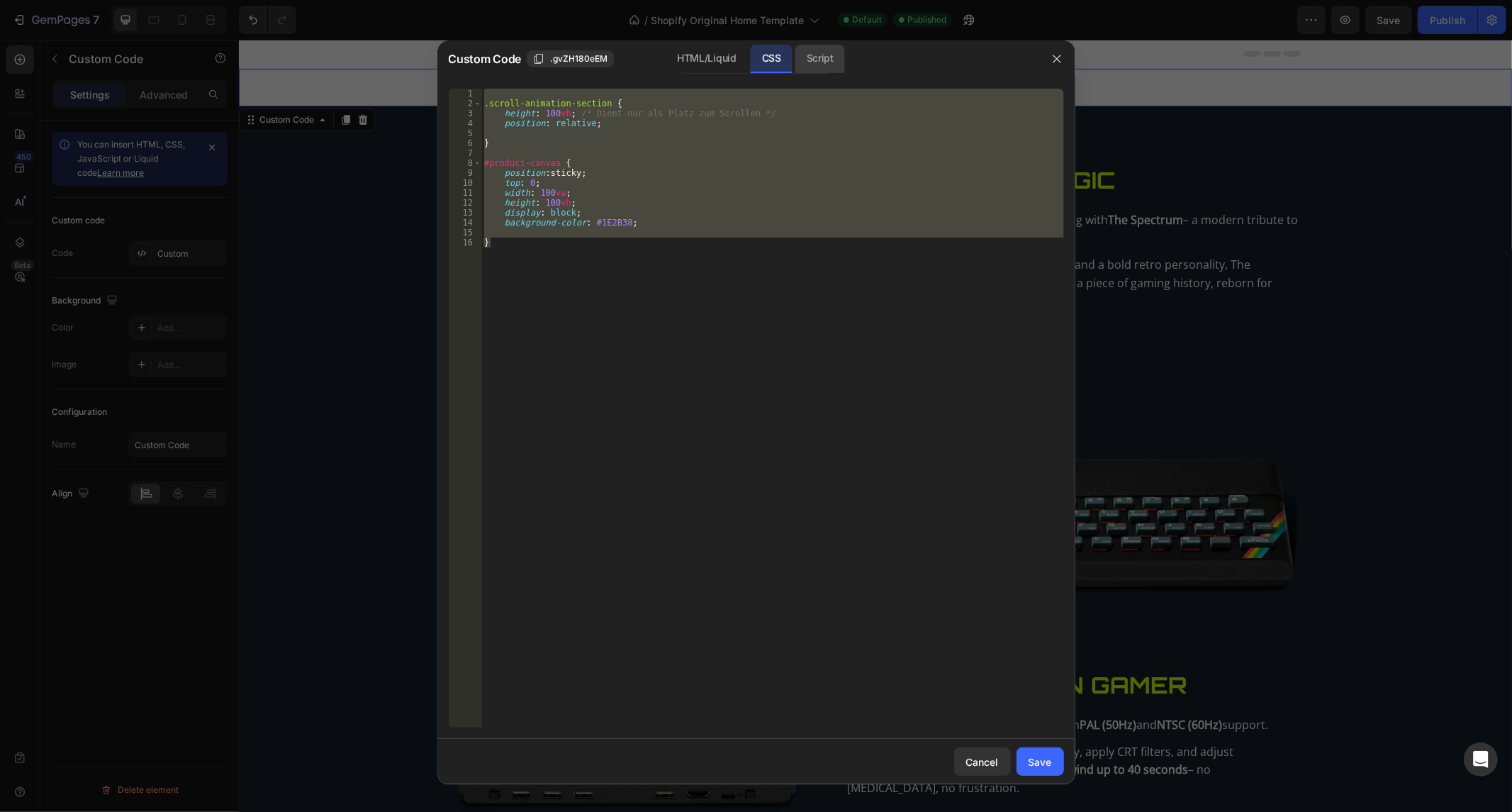
click at [819, 68] on div "Script" at bounding box center [820, 58] width 50 height 28
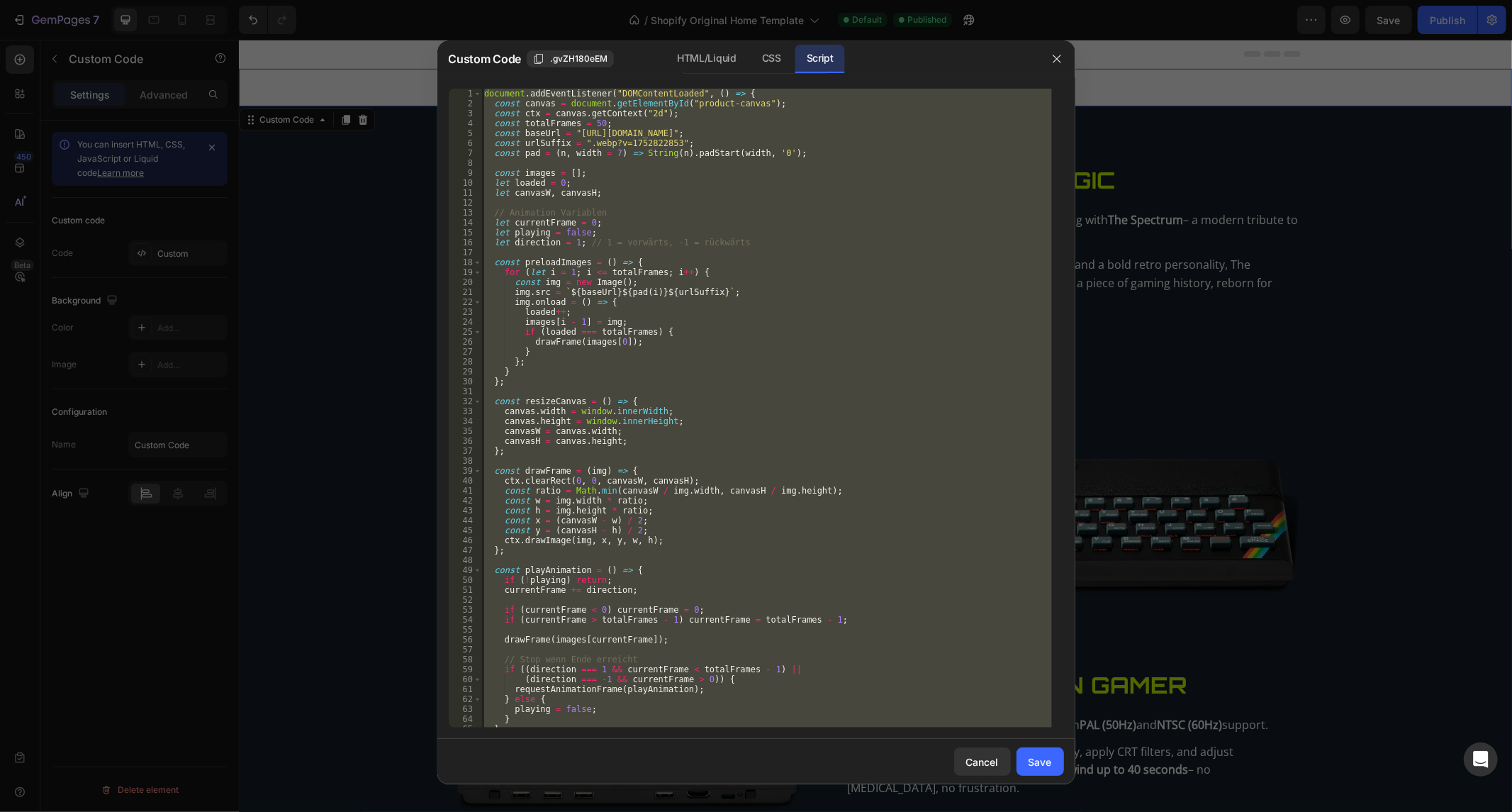
click at [705, 302] on div "document . addEventListener ( "DOMContentLoaded" , ( ) => { const canvas = docu…" at bounding box center [767, 408] width 571 height 639
click at [705, 302] on div "document . addEventListener ( "DOMContentLoaded" , ( ) => { const canvas = docu…" at bounding box center [767, 419] width 571 height 660
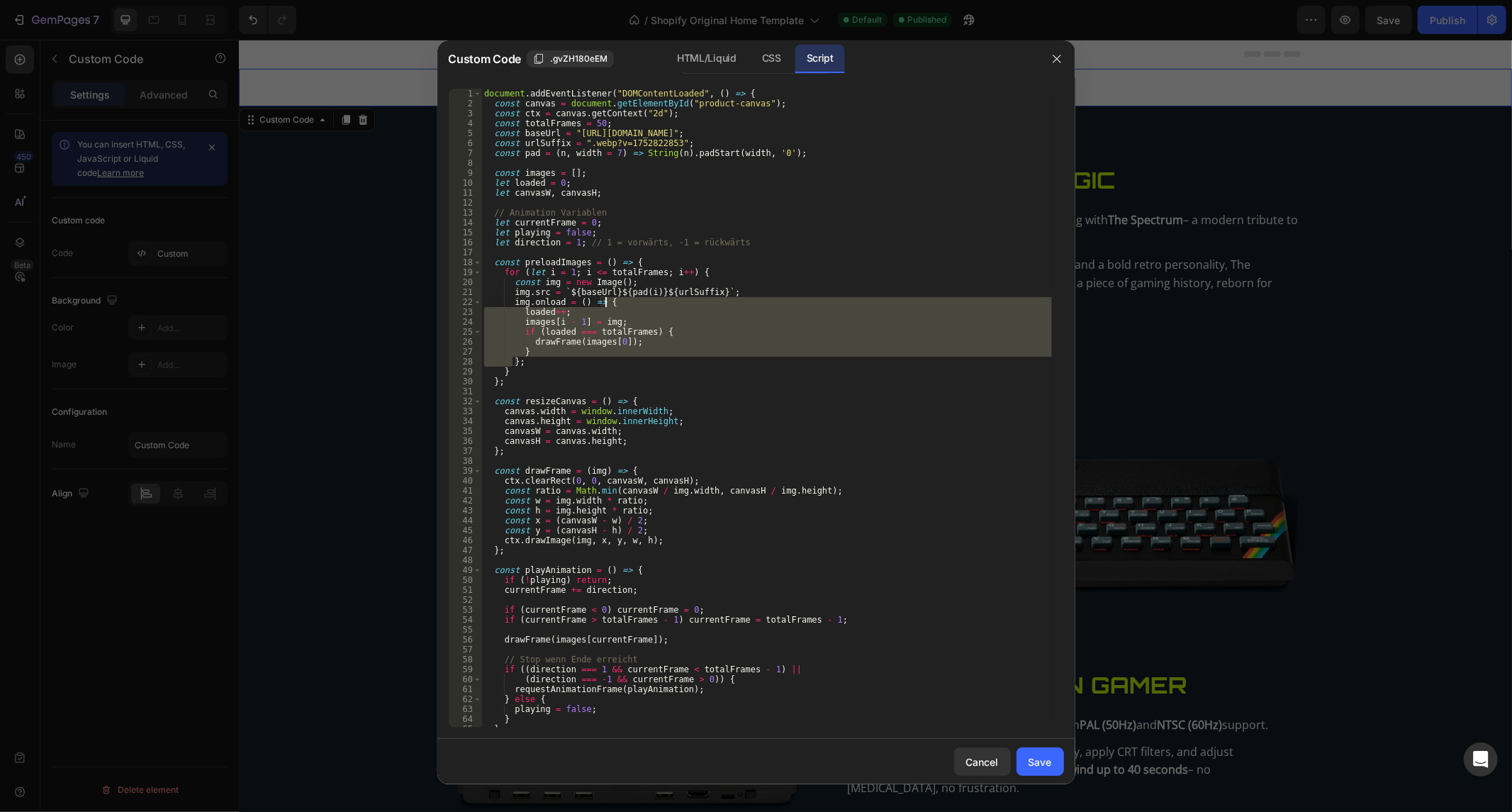
click at [705, 302] on div "document . addEventListener ( "DOMContentLoaded" , ( ) => { const canvas = docu…" at bounding box center [767, 419] width 571 height 660
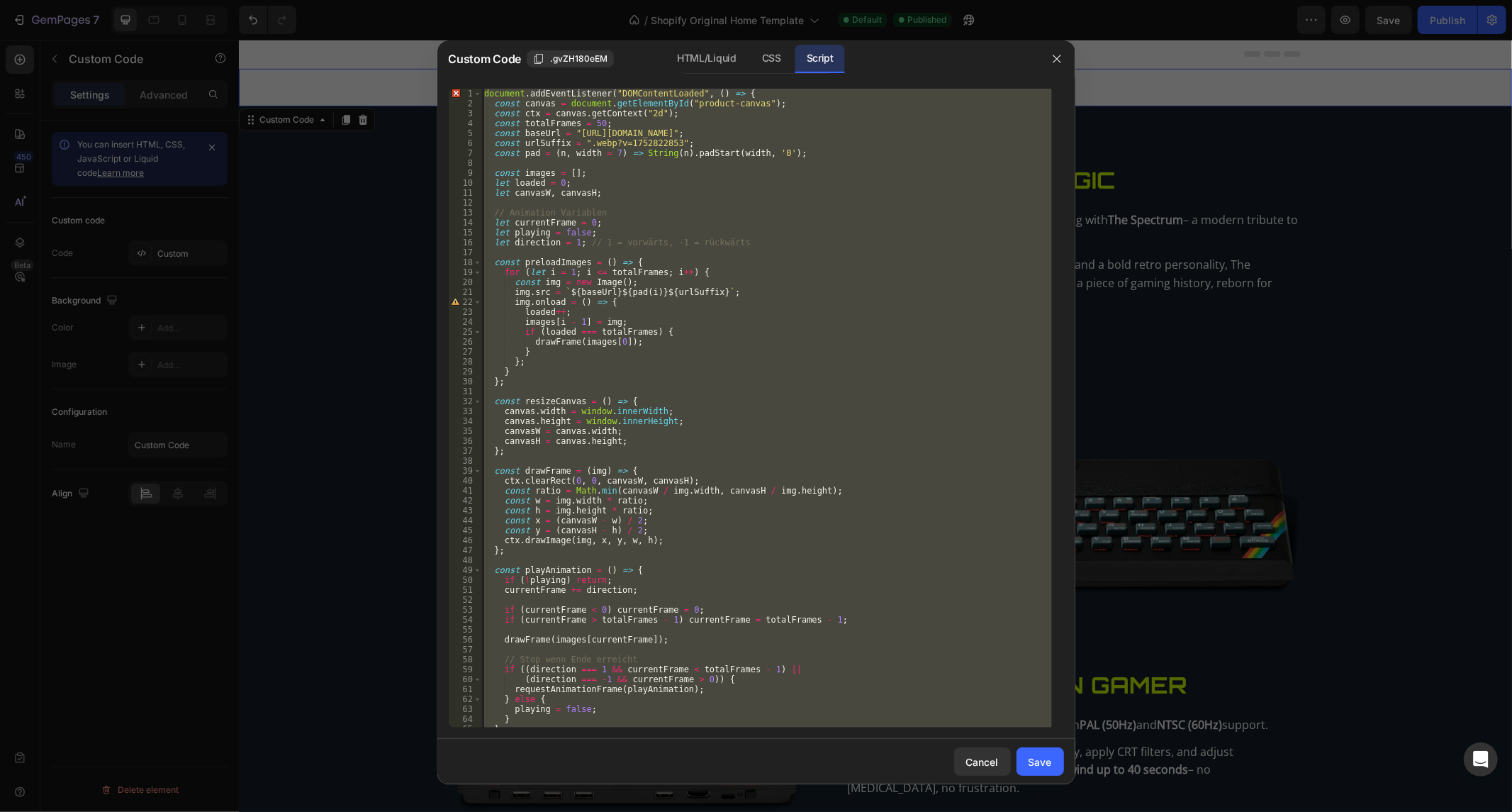
click at [620, 112] on div "document . addEventListener ( "DOMContentLoaded" , ( ) => { const canvas = docu…" at bounding box center [767, 408] width 571 height 639
click at [620, 112] on div "document . addEventListener ( "DOMContentLoaded" , ( ) => { const canvas = docu…" at bounding box center [767, 419] width 571 height 660
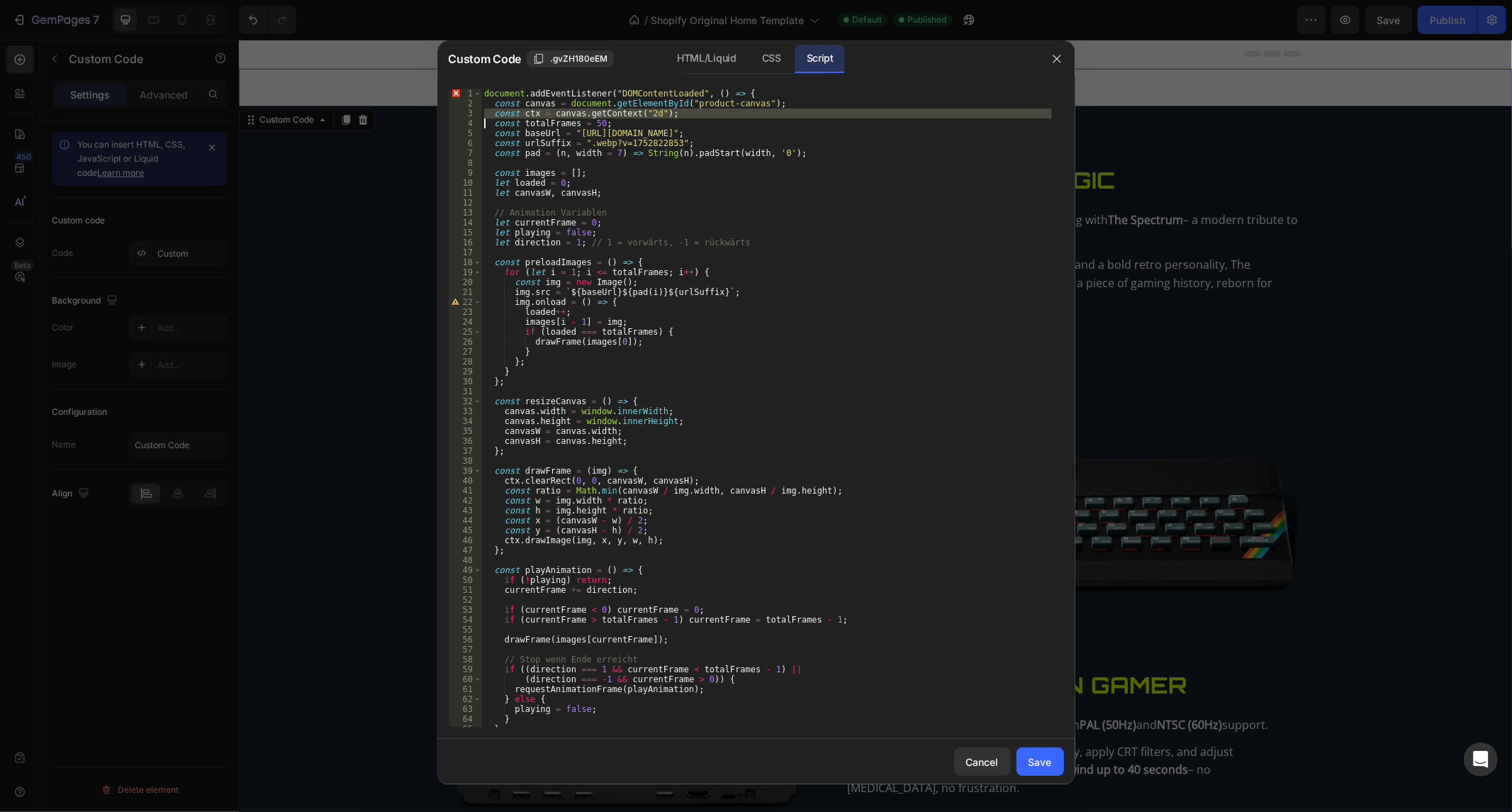
click at [620, 112] on div "document . addEventListener ( "DOMContentLoaded" , ( ) => { const canvas = docu…" at bounding box center [767, 419] width 571 height 660
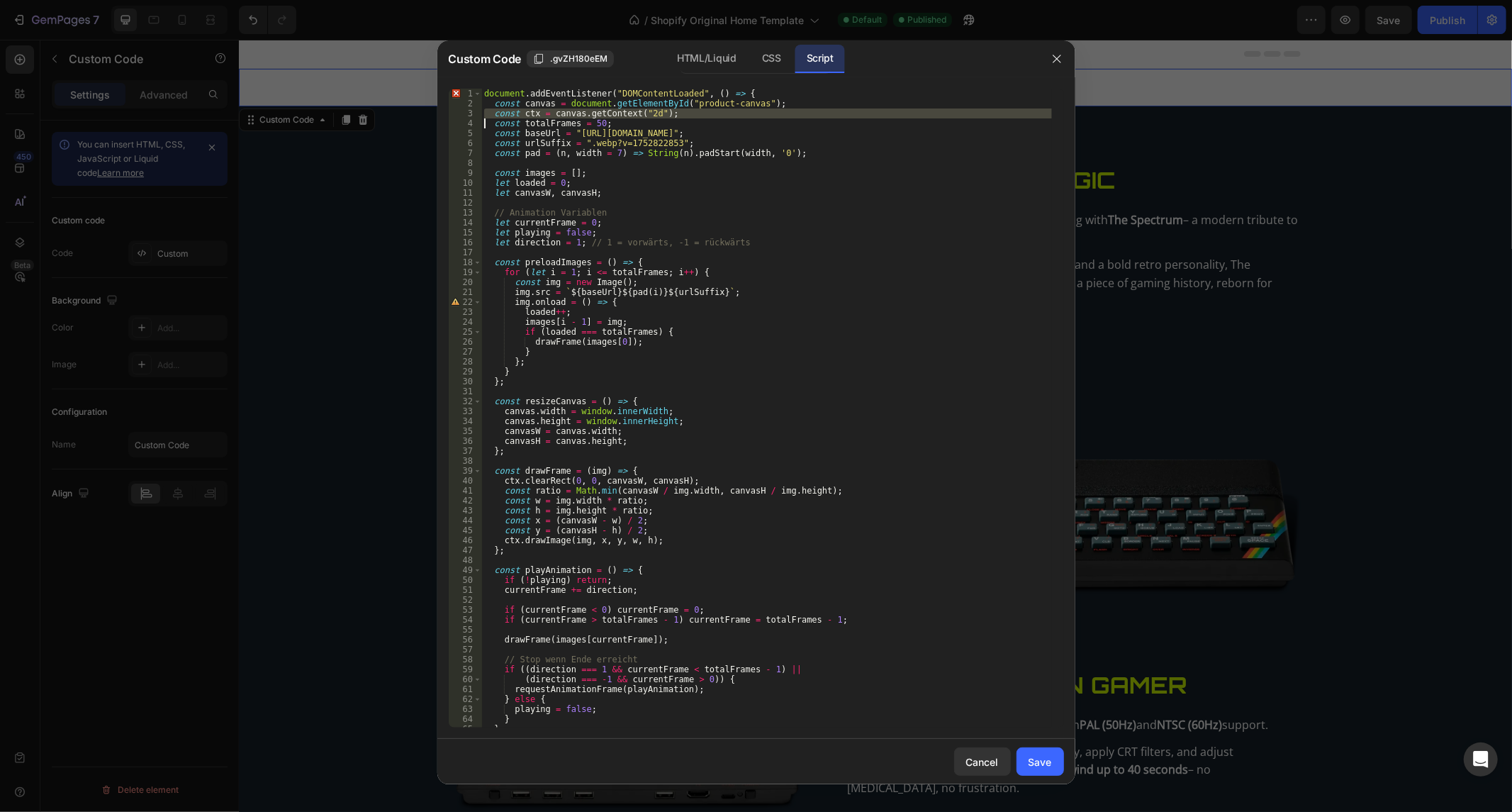
click at [620, 112] on div "document . addEventListener ( "DOMContentLoaded" , ( ) => { const canvas = docu…" at bounding box center [767, 419] width 571 height 660
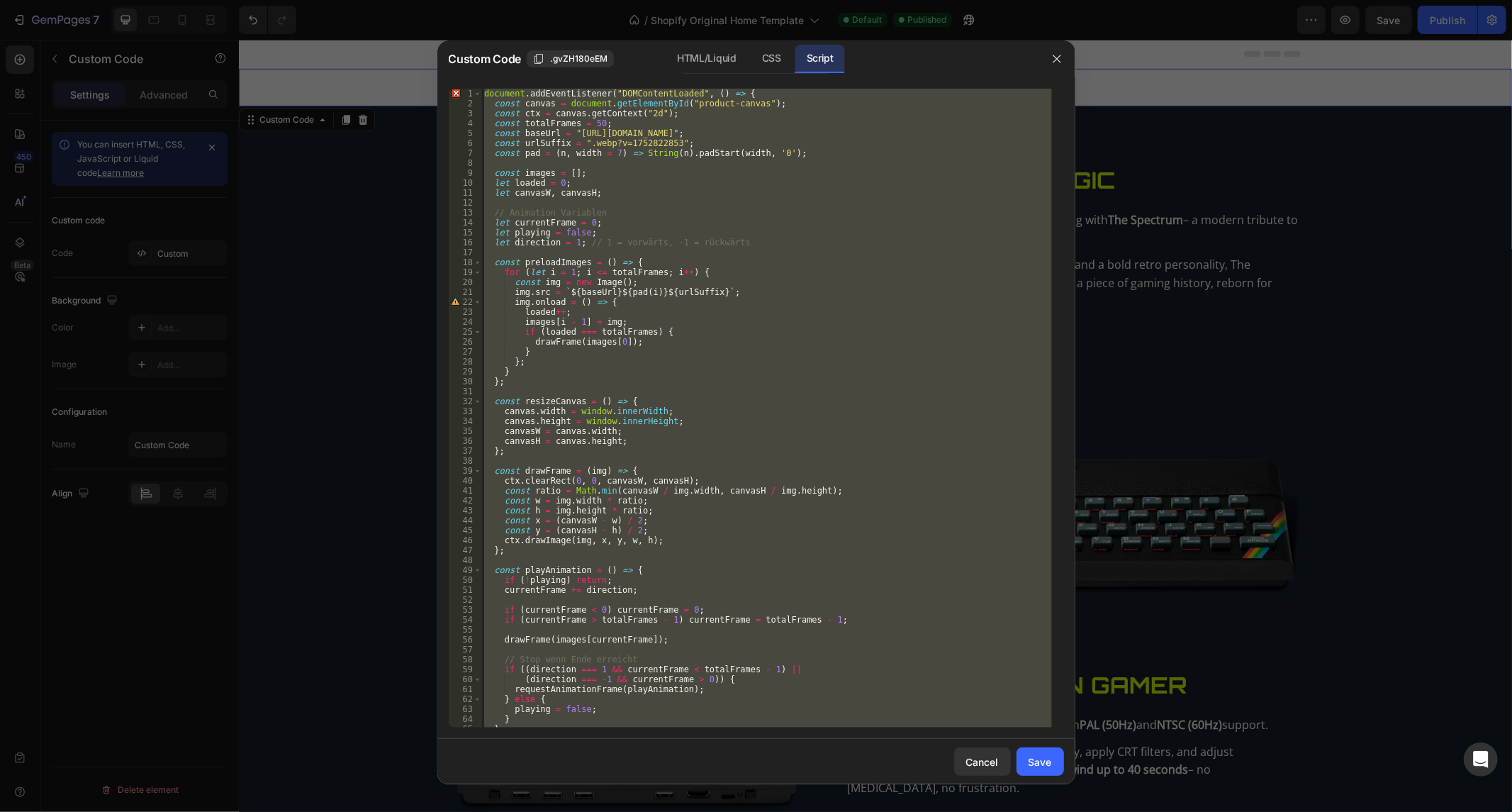
paste textarea "</script>"
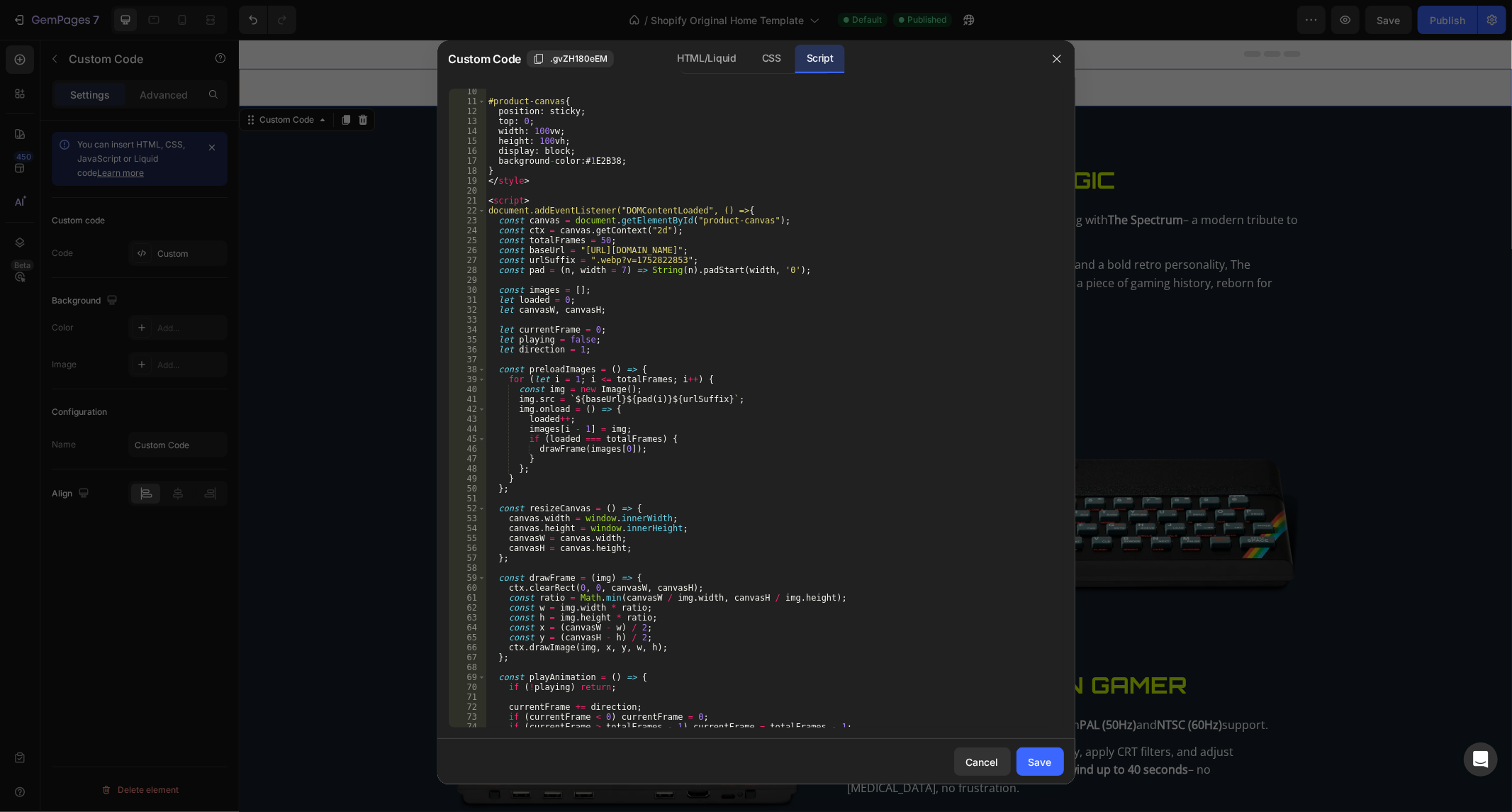
scroll to position [0, 0]
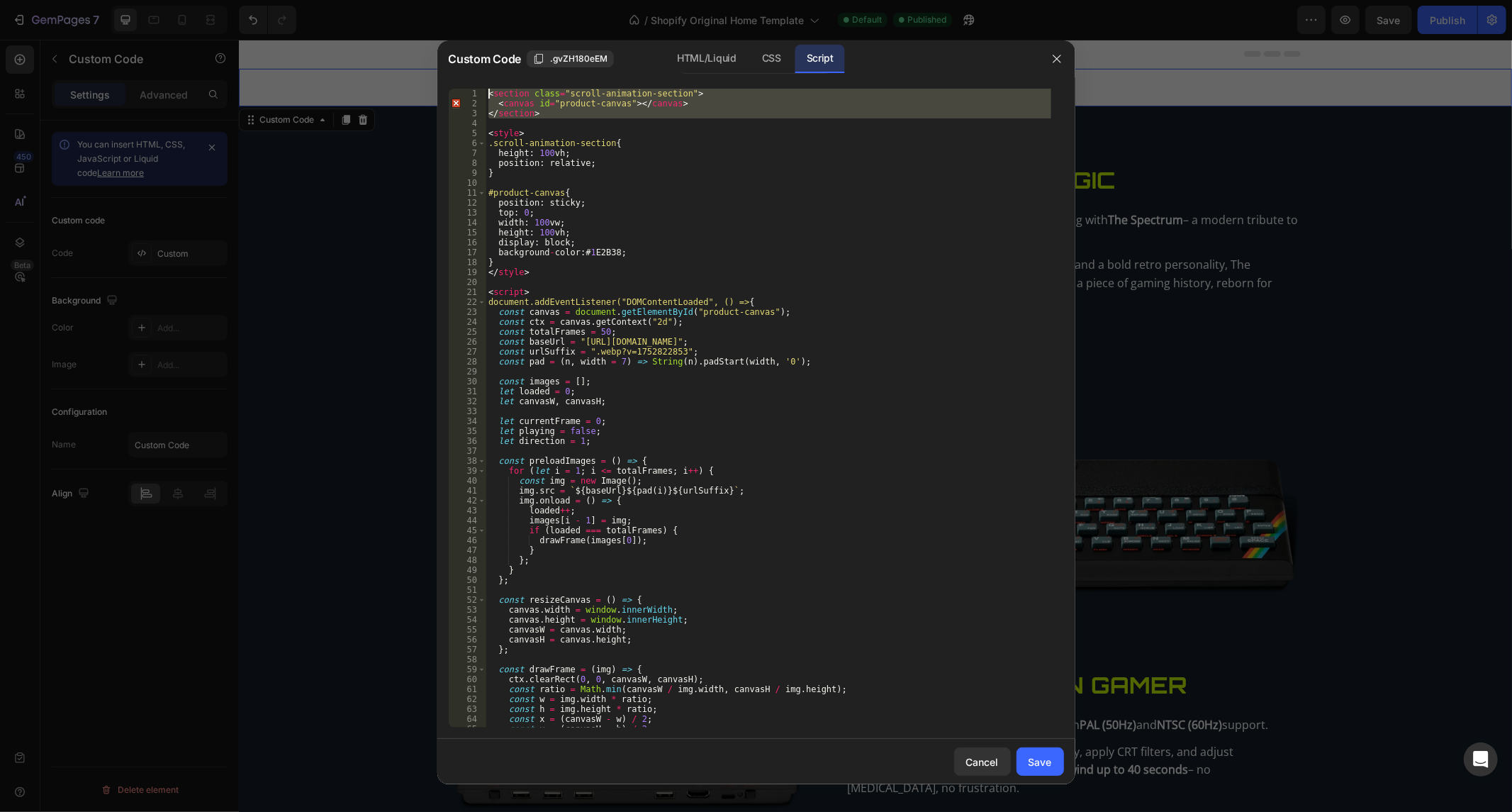
drag, startPoint x: 555, startPoint y: 123, endPoint x: 429, endPoint y: 62, distance: 140.0
click at [429, 62] on div "Custom Code .gvZH180eEM HTML/Liquid CSS Script </script> 1 2 3 4 5 6 7 8 9 10 1…" at bounding box center [756, 406] width 1512 height 812
click at [750, 53] on div "HTML/Liquid" at bounding box center [771, 58] width 42 height 28
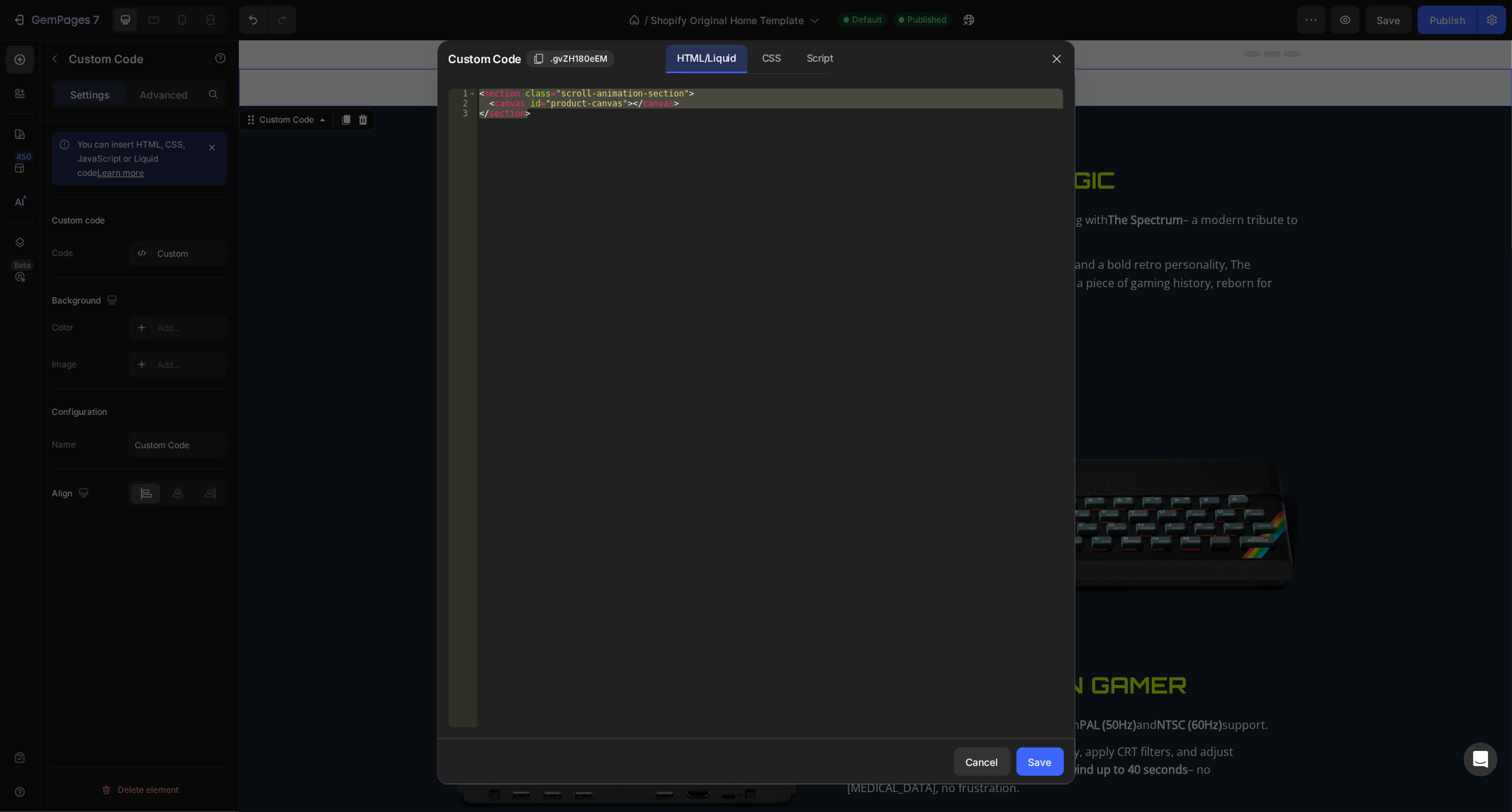
click at [612, 223] on div "< section class = "scroll-animation-section" > < canvas id = "product-canvas" >…" at bounding box center [770, 408] width 587 height 639
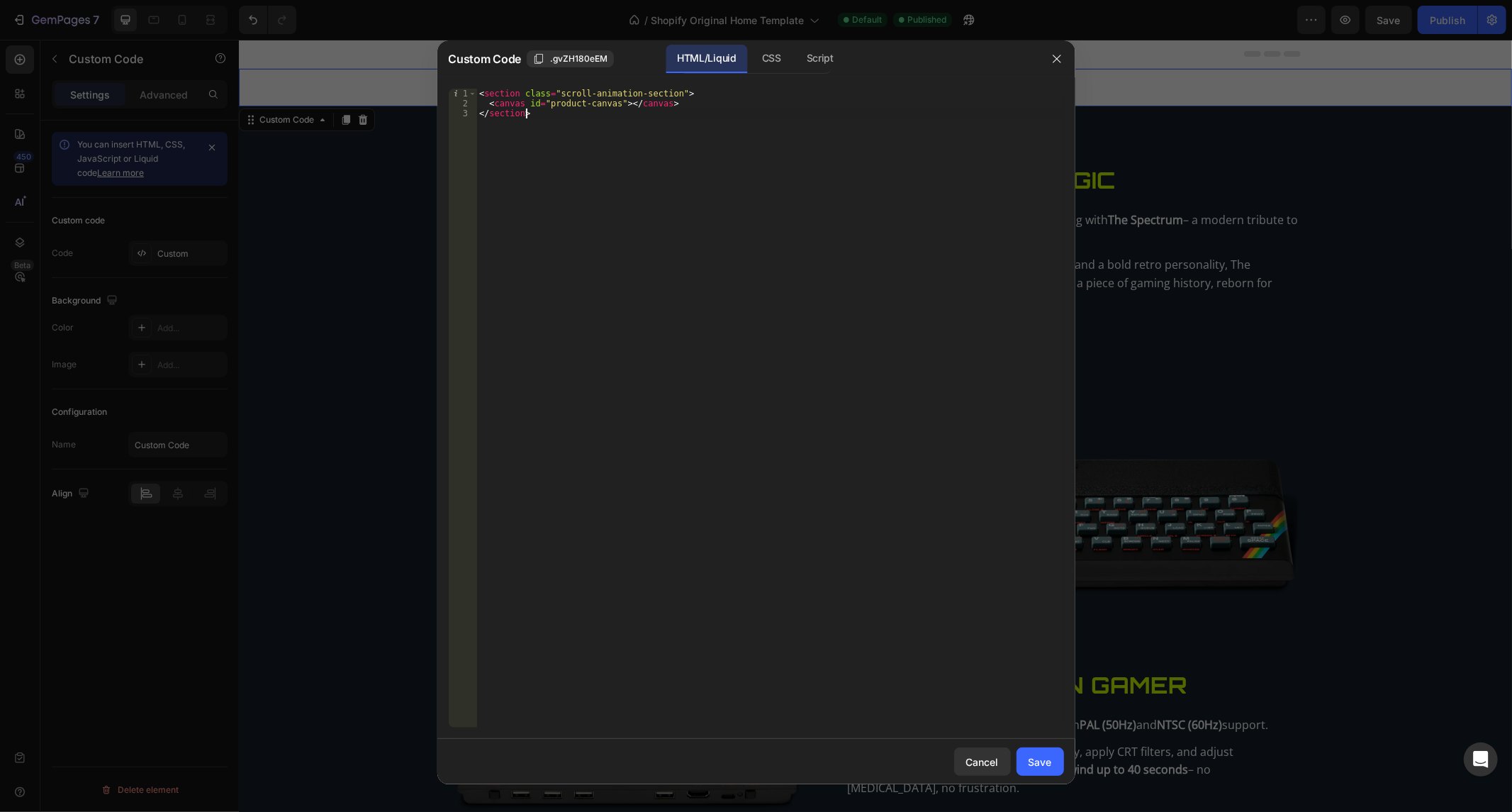
drag, startPoint x: 586, startPoint y: 174, endPoint x: 349, endPoint y: -10, distance: 300.0
click at [349, 0] on html "7 / Shopify Original Home Template Default Published Preview Save Publish 450 B…" at bounding box center [756, 0] width 1512 height 0
type textarea "<section class="scroll-animation-section"> <canvas id="product-canvas"></canvas>"
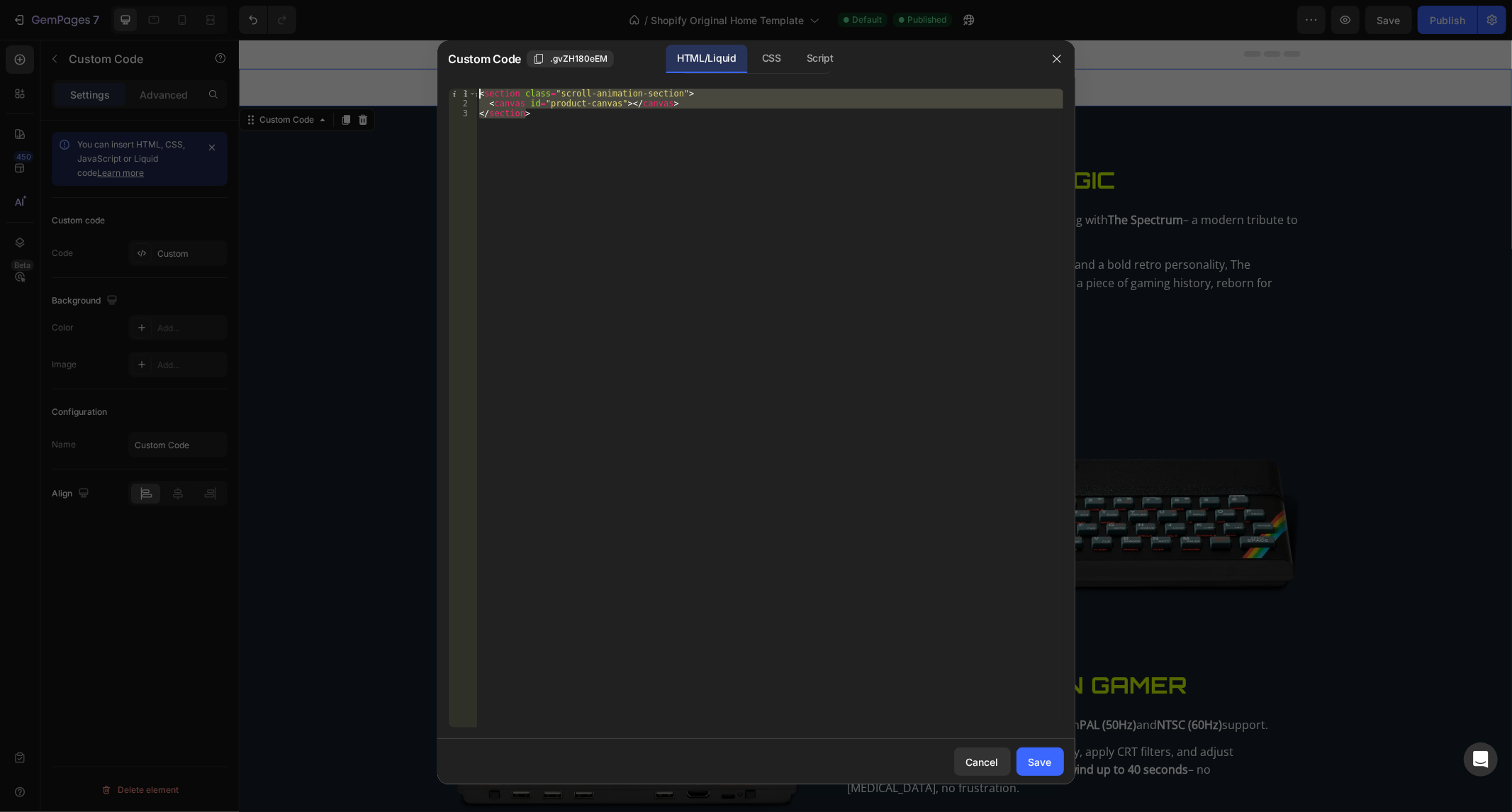
paste textarea
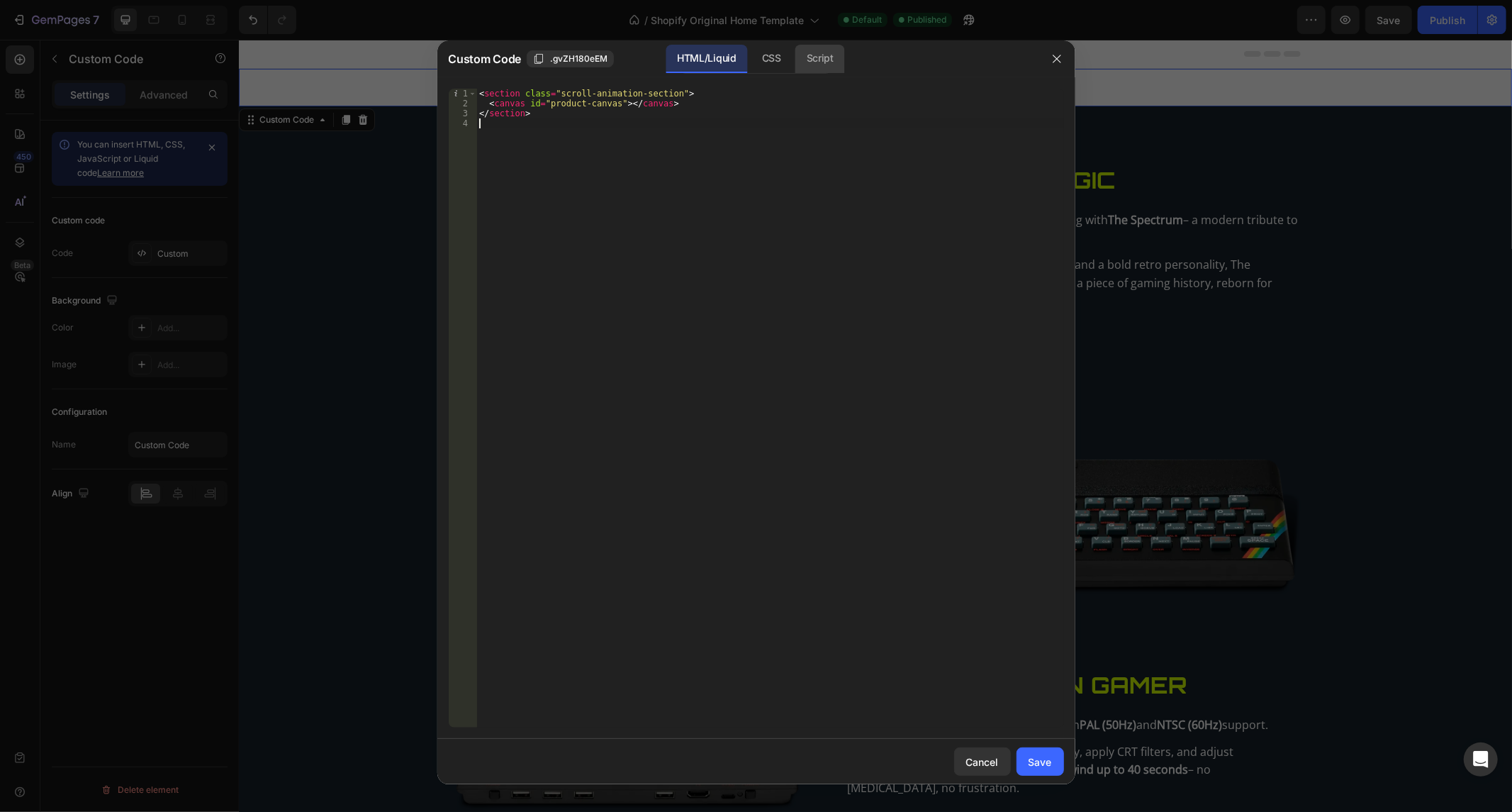
click at [814, 57] on div "Script" at bounding box center [820, 58] width 50 height 28
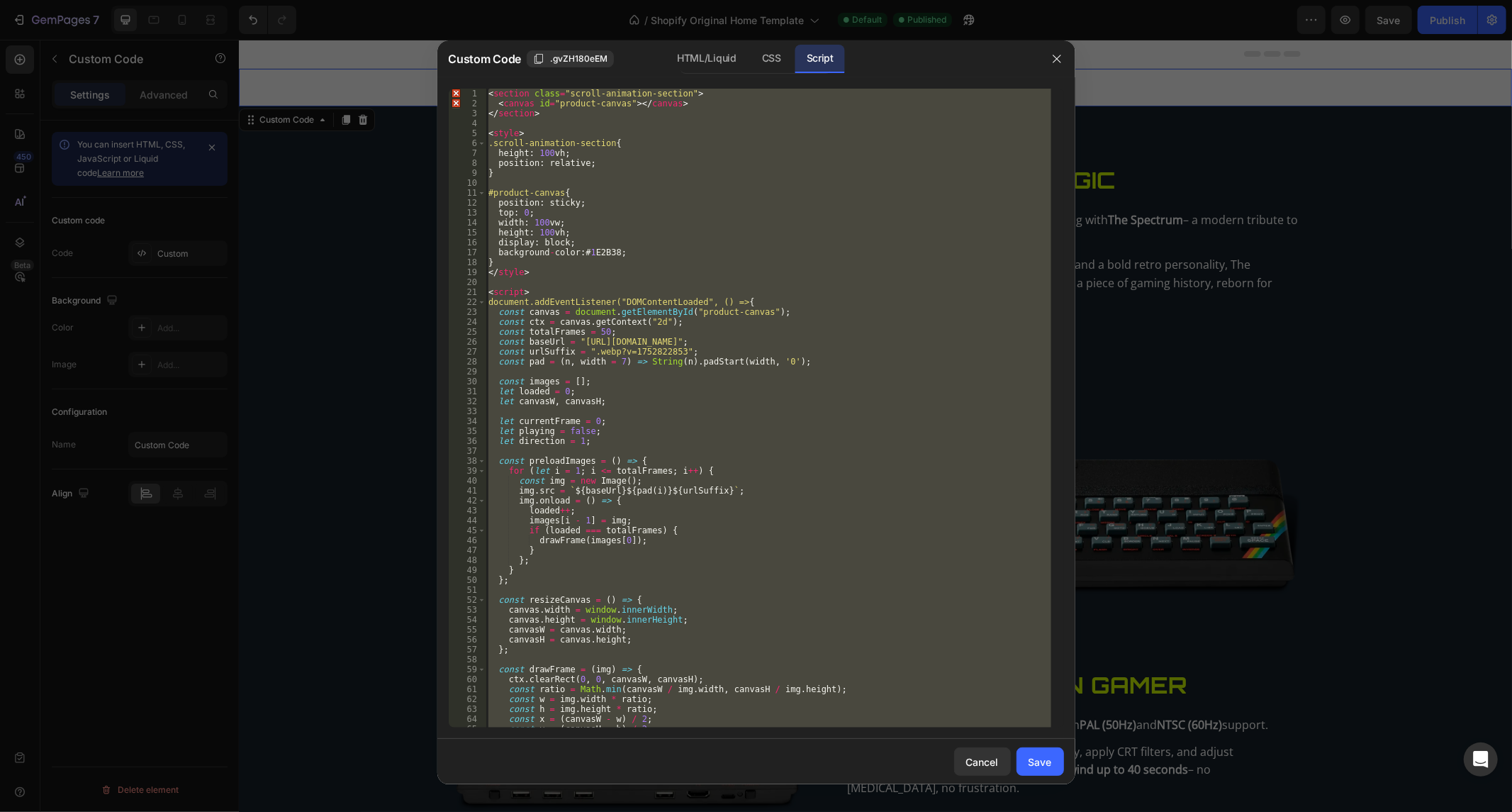
click at [574, 129] on div "< section class = "scroll-animation-section" > < canvas id = "product-canvas" >…" at bounding box center [768, 408] width 566 height 639
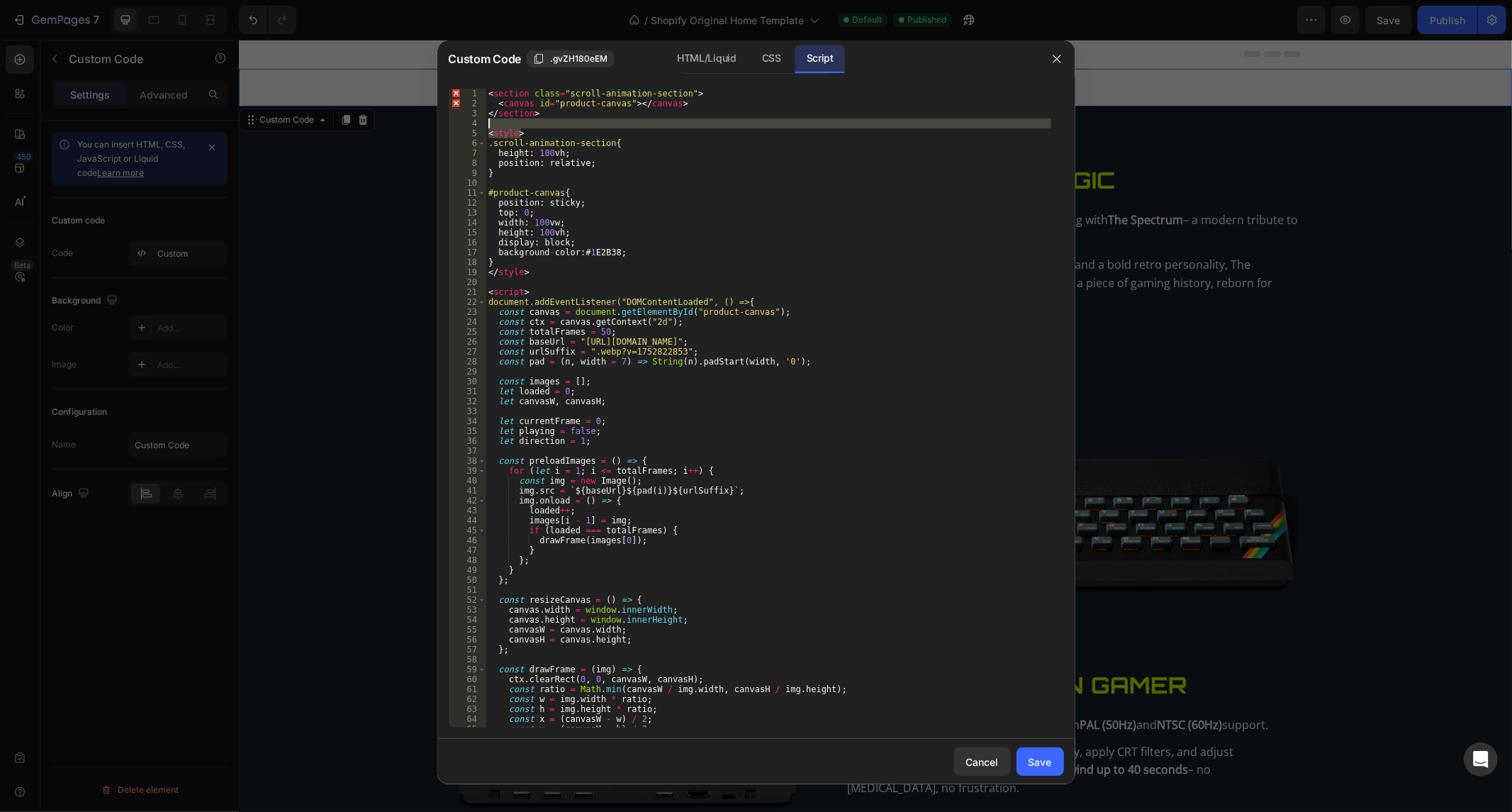
drag, startPoint x: 498, startPoint y: 123, endPoint x: 431, endPoint y: 67, distance: 87.3
click at [431, 67] on div "Custom Code .gvZH180eEM HTML/Liquid CSS Script <style> 1 2 3 4 5 6 7 8 9 10 11 …" at bounding box center [756, 406] width 1512 height 812
type textarea "<section class="scroll-animation-section"> <canvas id="product-canvas"></canvas>"
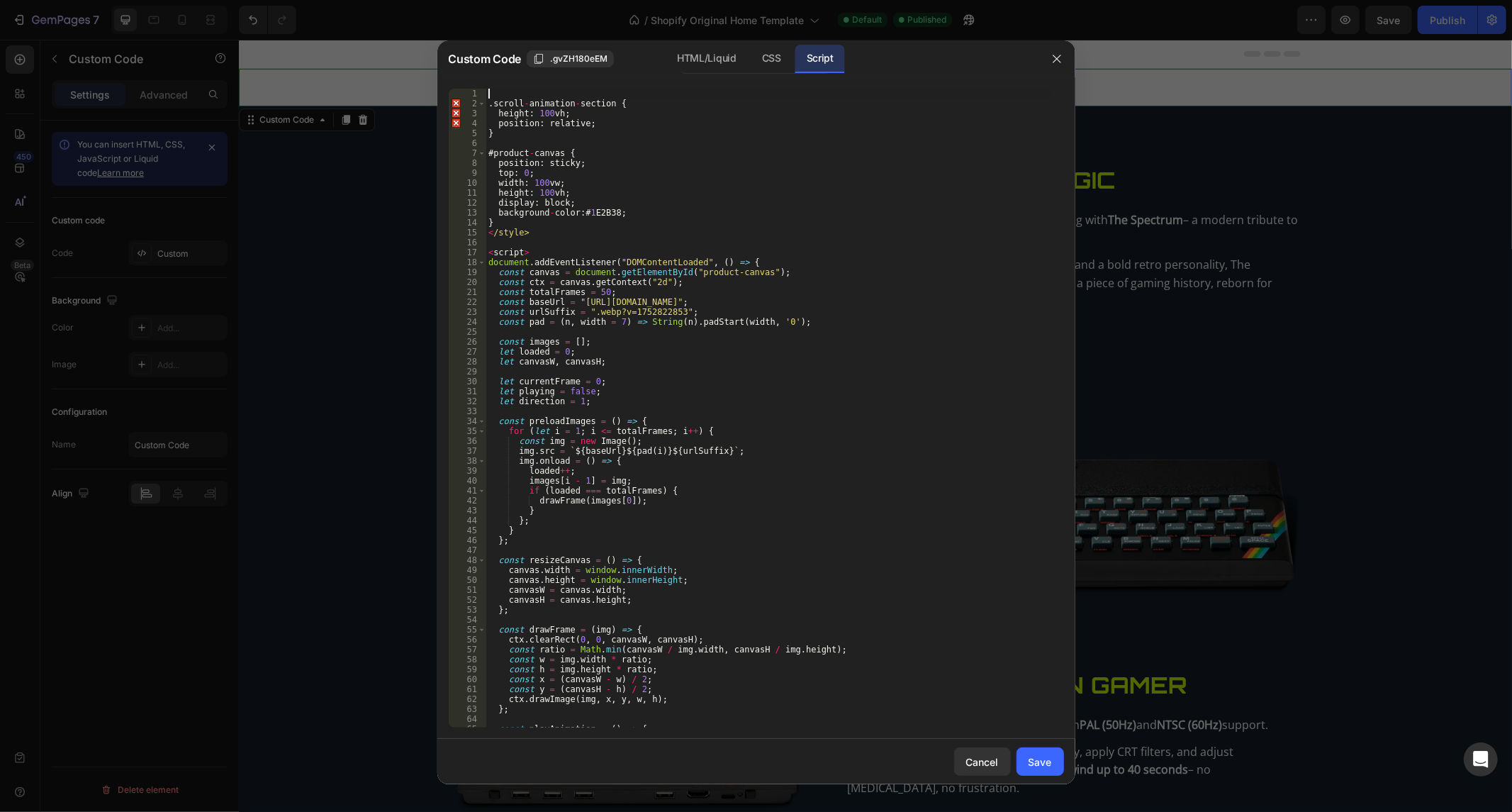
click at [541, 234] on div ". scroll - animation - section { height : 100 vh ; position : relative ; } # pr…" at bounding box center [768, 419] width 566 height 660
type textarea "<"
type textarea "}"
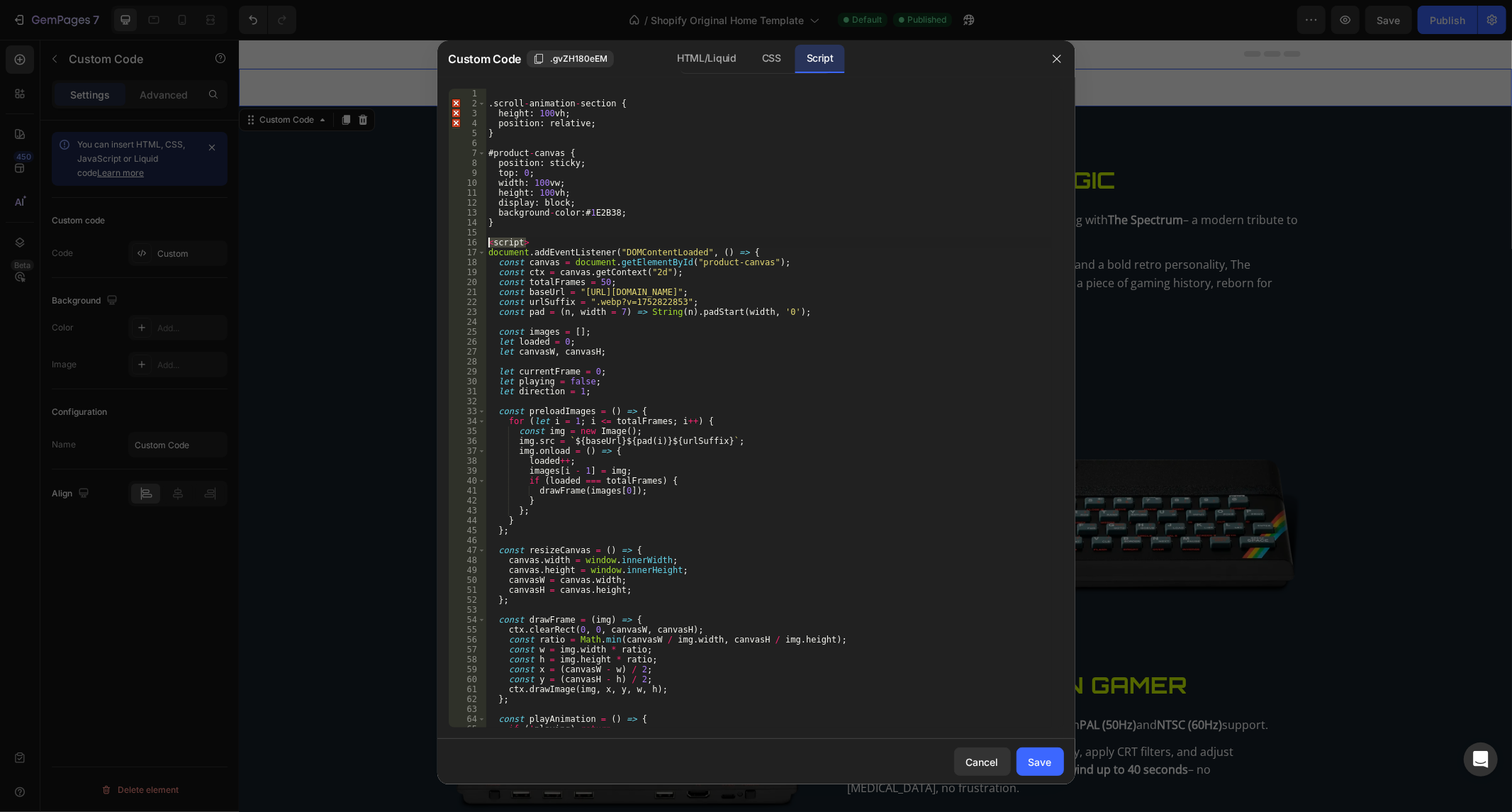
drag, startPoint x: 527, startPoint y: 244, endPoint x: 388, endPoint y: 244, distance: 139.0
click at [388, 244] on div "Custom Code .gvZH180eEM HTML/Liquid CSS Script 1 2 3 4 5 6 7 8 9 10 11 12 13 14…" at bounding box center [756, 406] width 1512 height 812
type textarea "<script>"
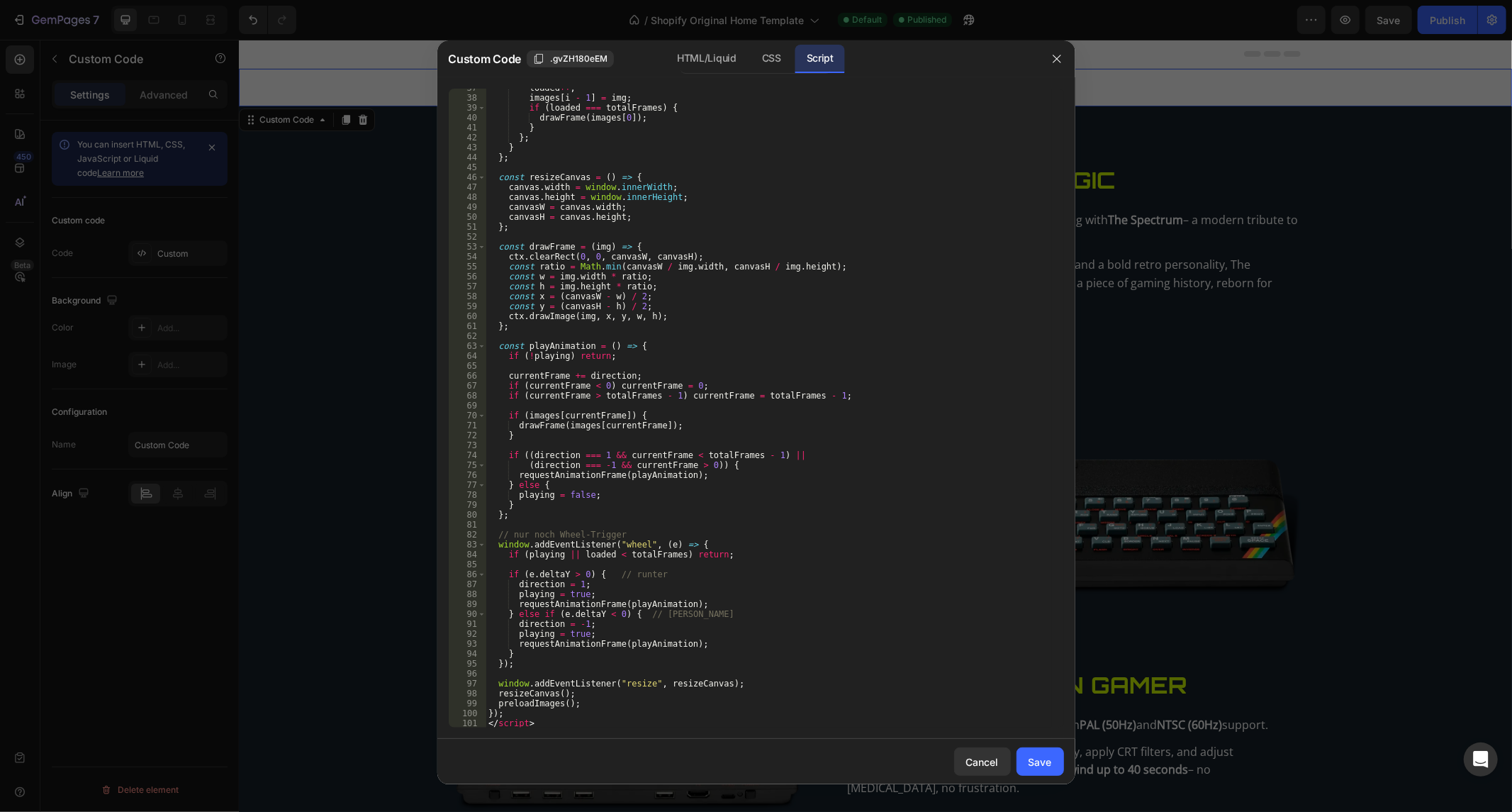
scroll to position [362, 0]
click at [551, 729] on div "37 38 39 40 41 42 43 44 45 46 47 48 49 50 51 52 53 54 55 56 57 58 59 60 61 62 6…" at bounding box center [756, 408] width 638 height 662
drag, startPoint x: 551, startPoint y: 724, endPoint x: 422, endPoint y: 737, distance: 129.7
click at [422, 737] on div "Custom Code .gvZH180eEM HTML/Liquid CSS Script </script> 37 38 39 40 41 42 43 4…" at bounding box center [756, 406] width 1512 height 812
type textarea "<"
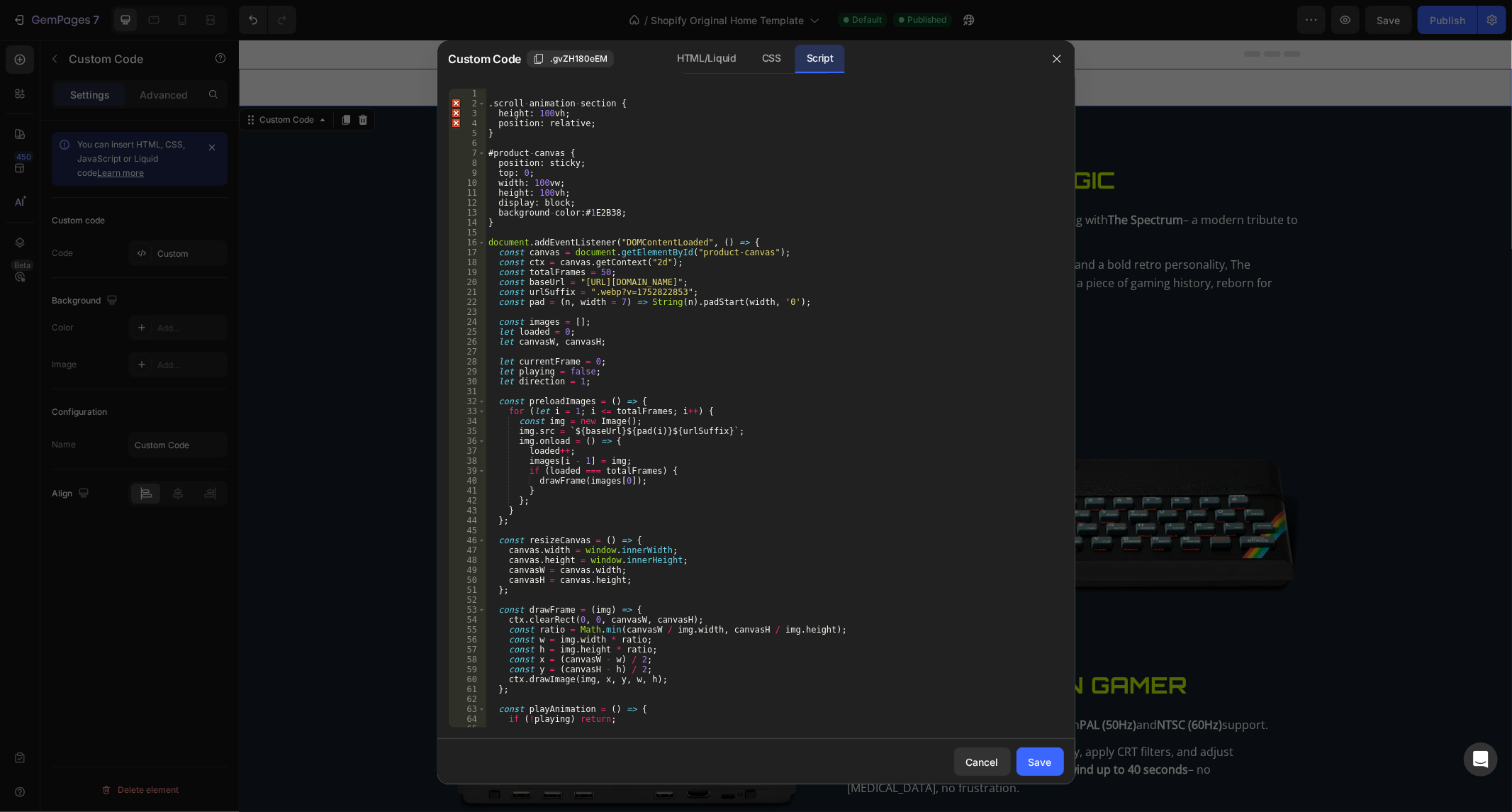
scroll to position [0, 0]
drag, startPoint x: 523, startPoint y: 225, endPoint x: 364, endPoint y: -95, distance: 357.3
click at [364, 0] on html "7 / Shopify Original Home Template Default Published Preview Save Publish 450 B…" at bounding box center [756, 0] width 1512 height 0
type textarea ".scroll-animation-section {"
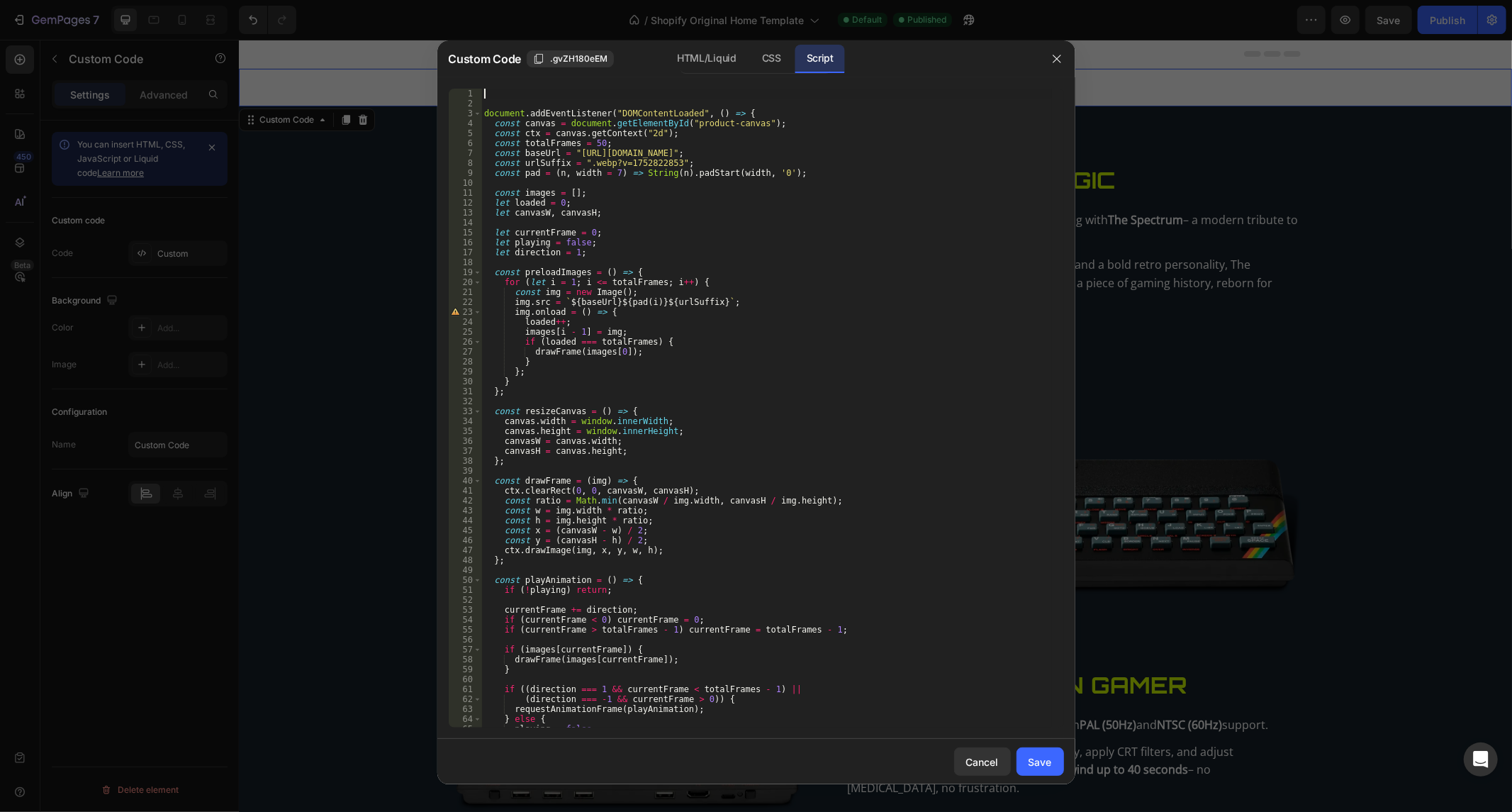
click at [484, 112] on div "document . addEventListener ( "DOMContentLoaded" , ( ) => { const canvas = docu…" at bounding box center [767, 419] width 571 height 660
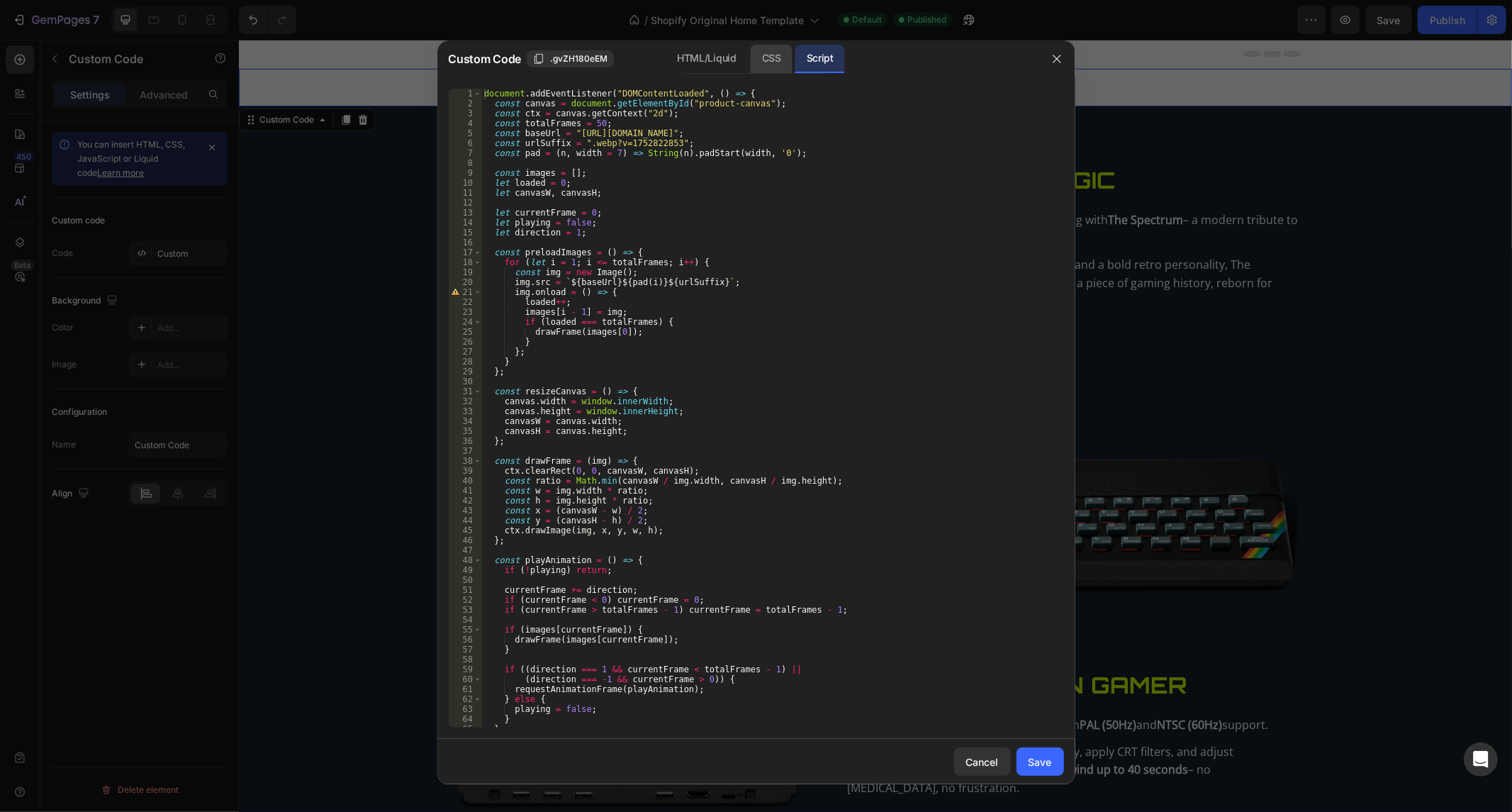
click at [784, 47] on div "CSS" at bounding box center [771, 58] width 42 height 28
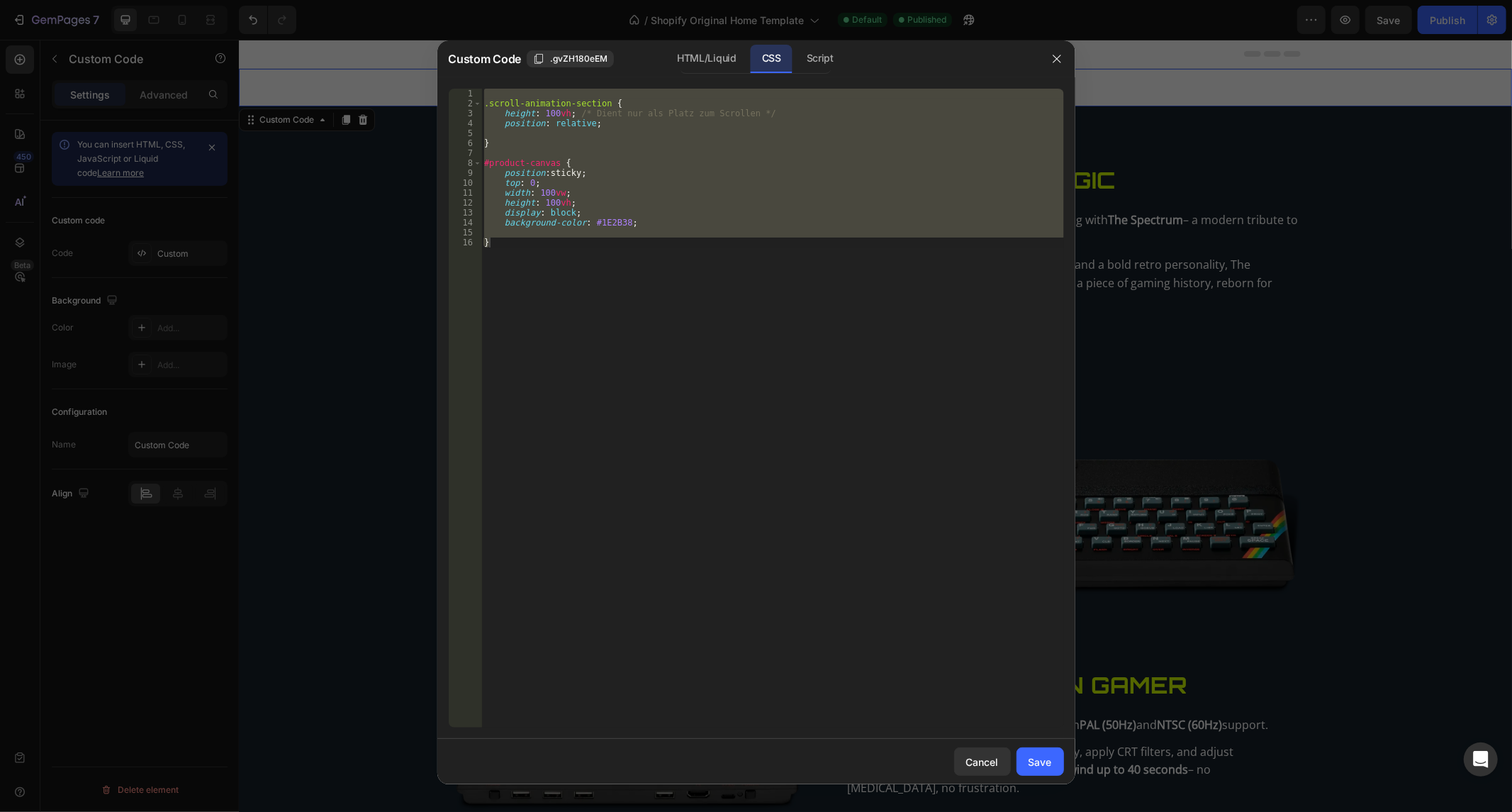
click at [717, 220] on div ".scroll-animation-section { height : 100 vh ; /* Dient nur als Platz zum Scroll…" at bounding box center [773, 408] width 583 height 639
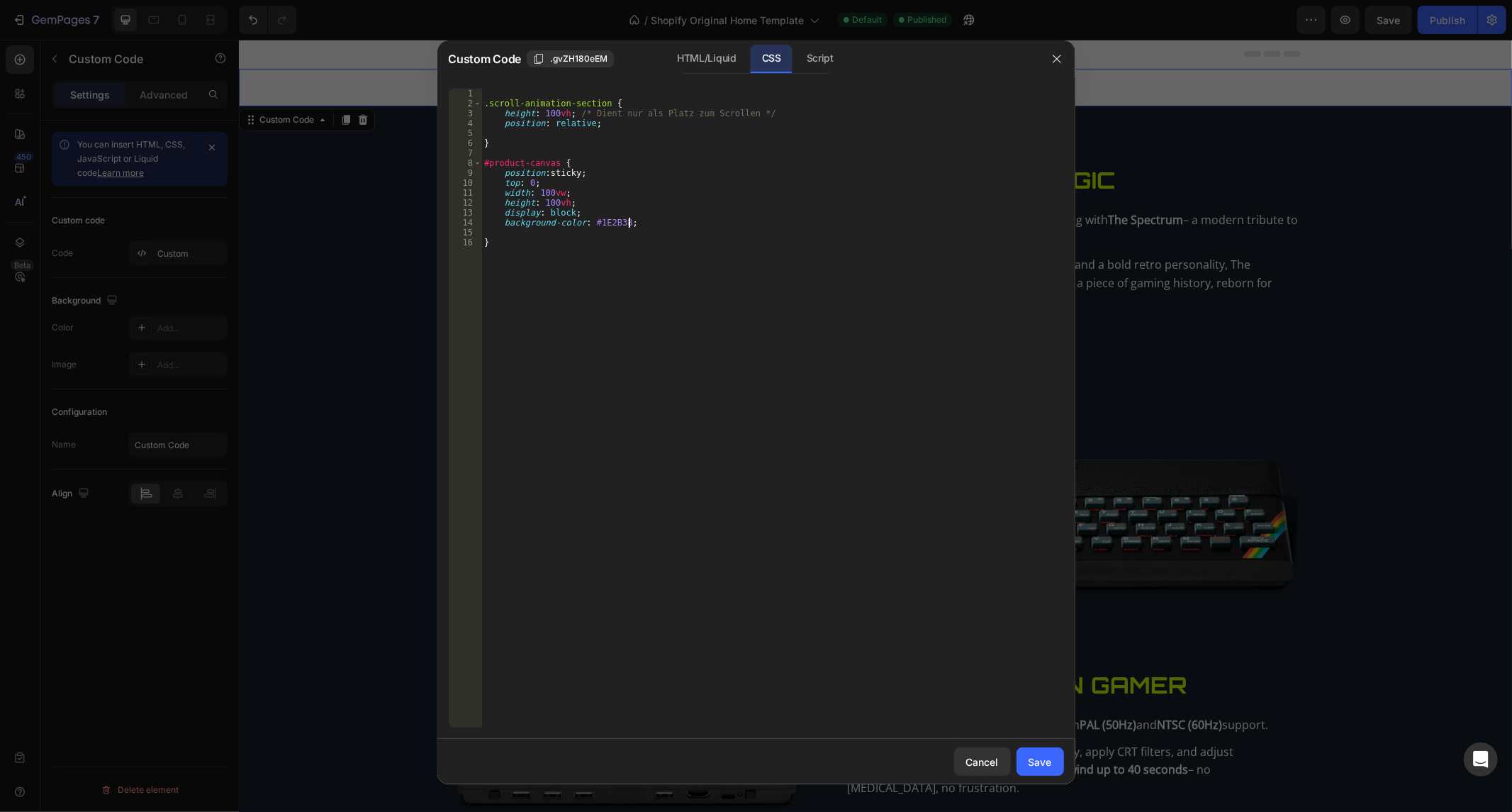
click at [555, 272] on div ".scroll-animation-section { height : 100 vh ; /* Dient nur als Platz zum Scroll…" at bounding box center [773, 419] width 583 height 660
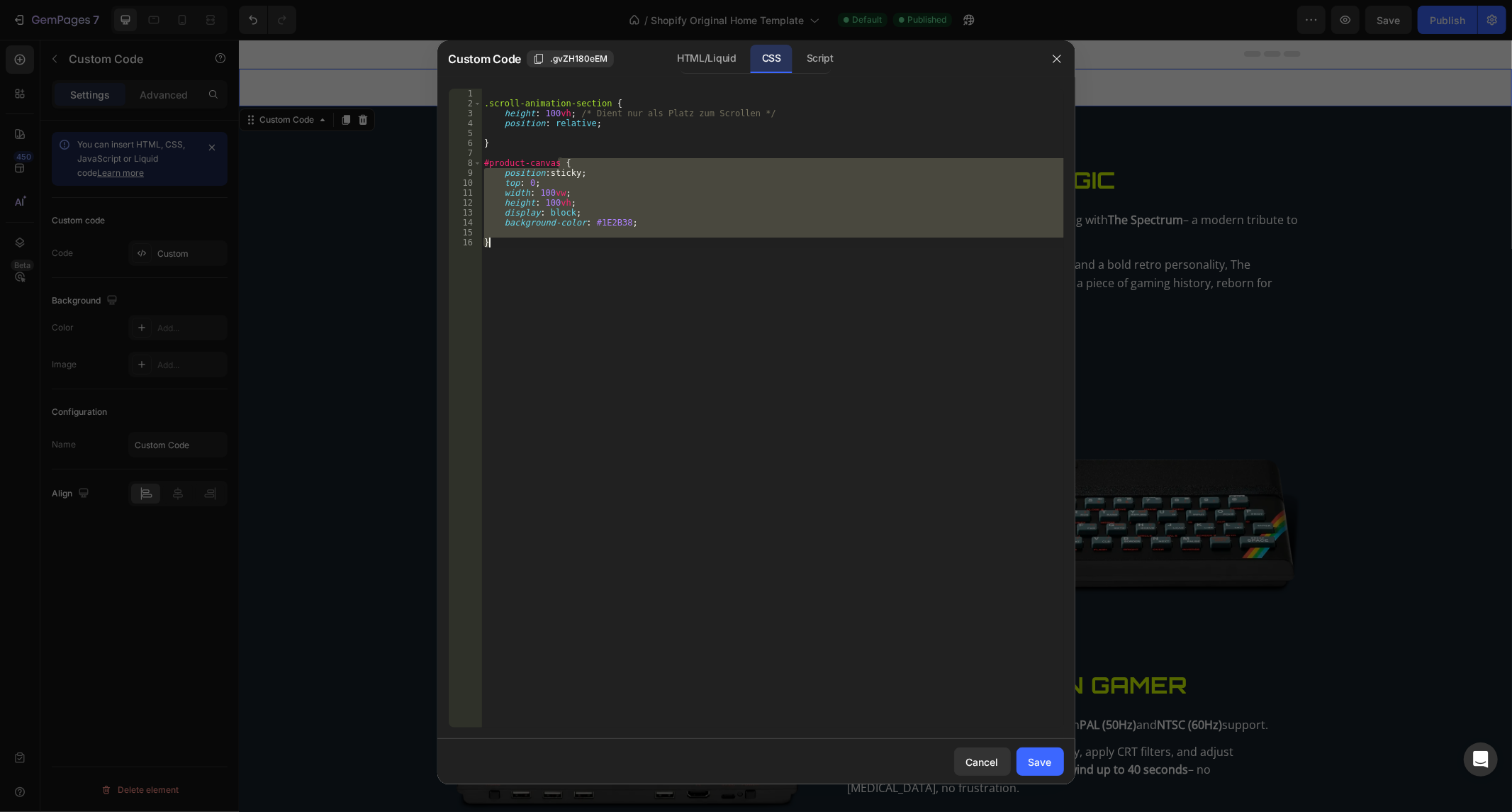
click at [555, 272] on div ".scroll-animation-section { height : 100 vh ; /* Dient nur als Platz zum Scroll…" at bounding box center [773, 419] width 583 height 660
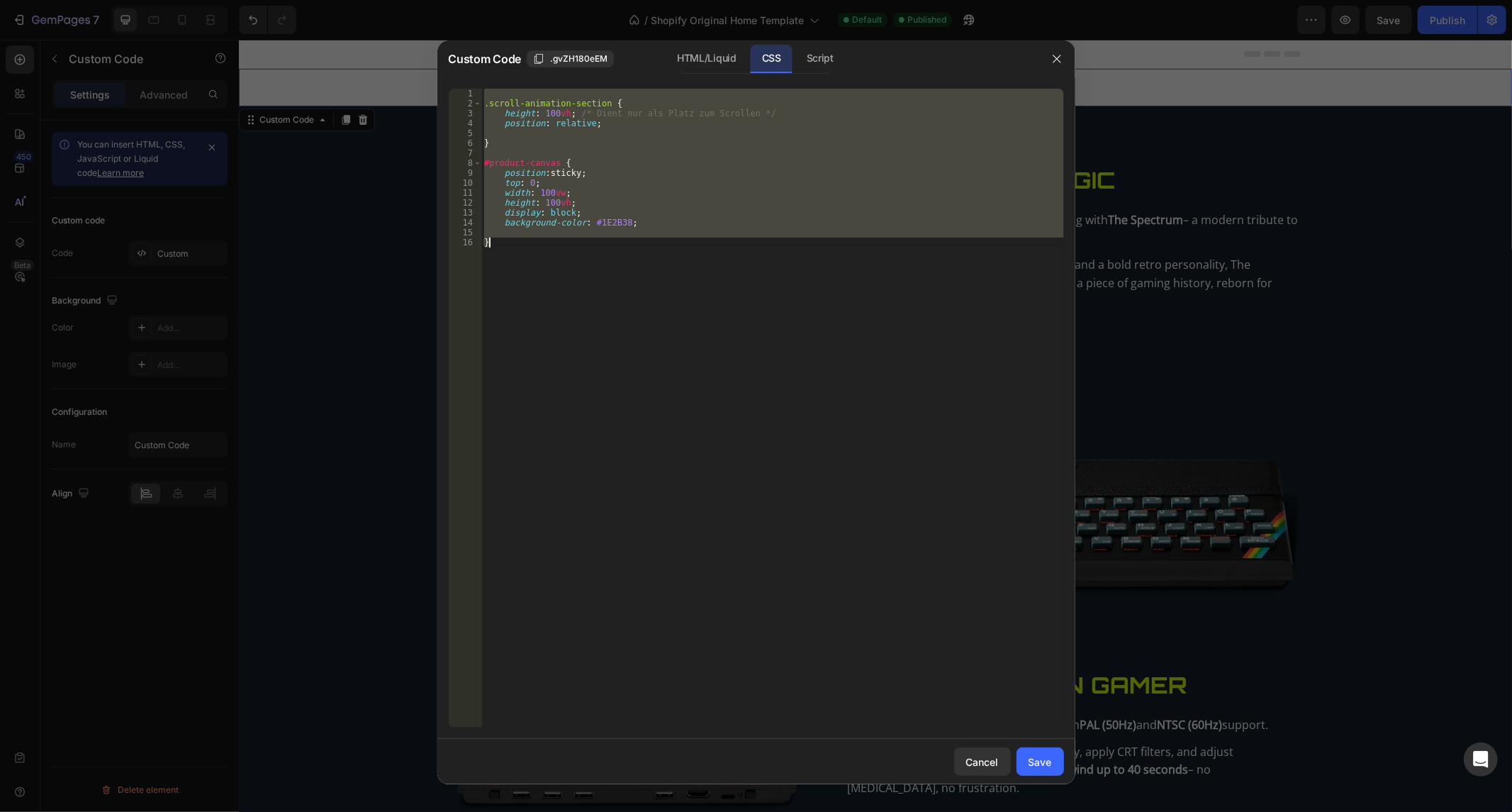
paste textarea
type textarea "}"
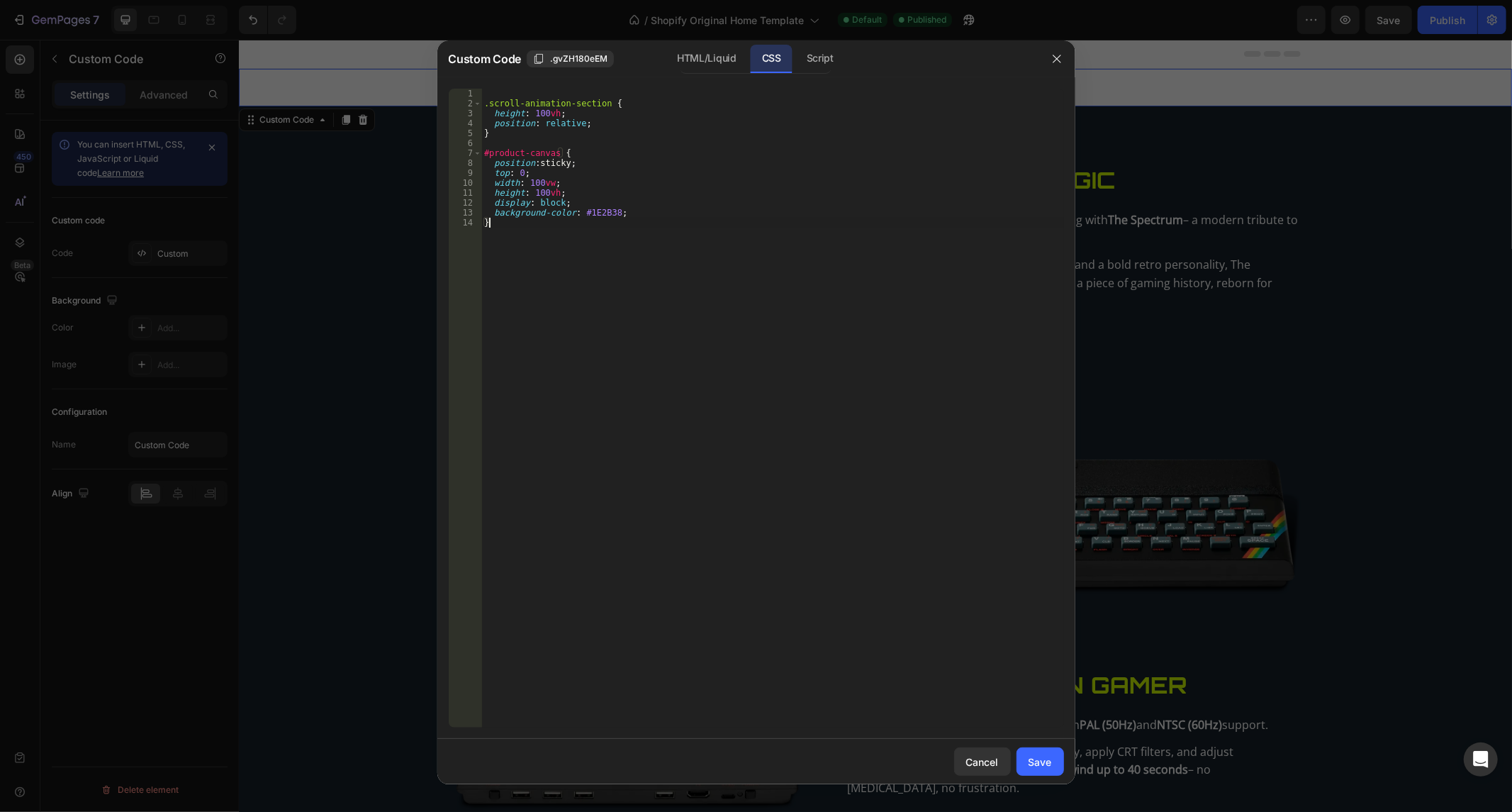
click at [646, 337] on div ".scroll-animation-section { height : 100 vh ; position : relative ; } #product-…" at bounding box center [773, 419] width 583 height 660
click at [1047, 762] on div "Save" at bounding box center [1040, 762] width 24 height 15
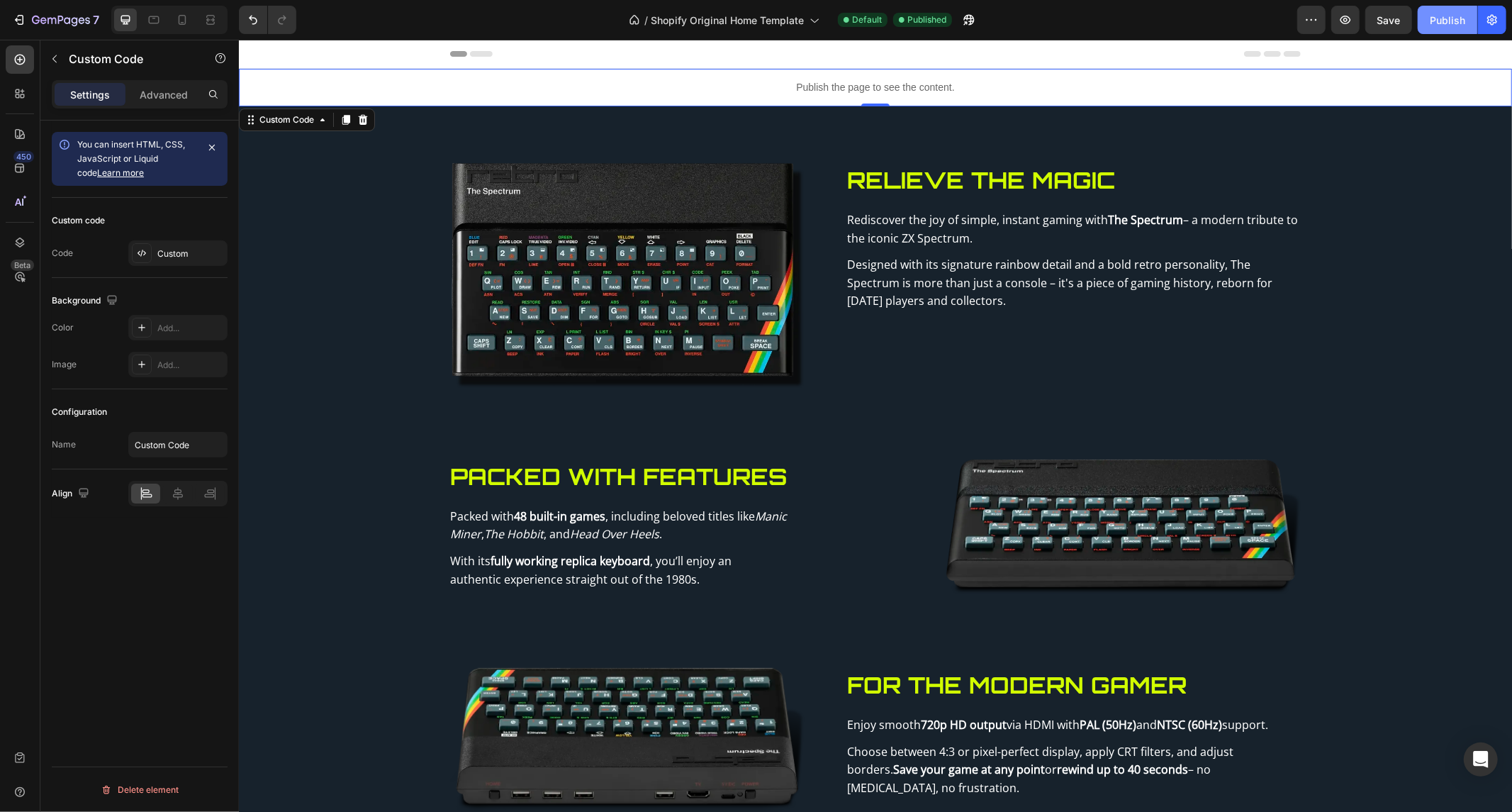
click at [1471, 15] on button "Publish" at bounding box center [1448, 20] width 60 height 28
